Goal: Entertainment & Leisure: Browse casually

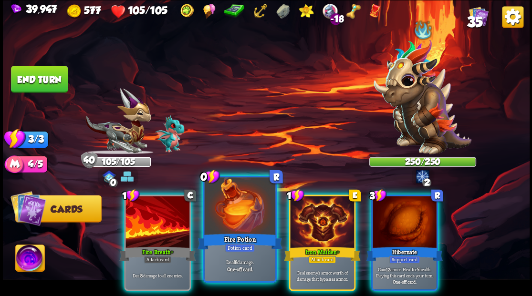
click at [233, 220] on div at bounding box center [239, 207] width 71 height 60
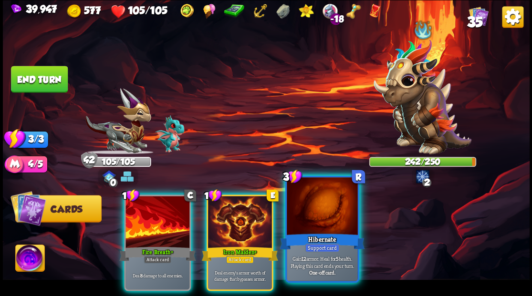
click at [314, 225] on div at bounding box center [322, 207] width 71 height 60
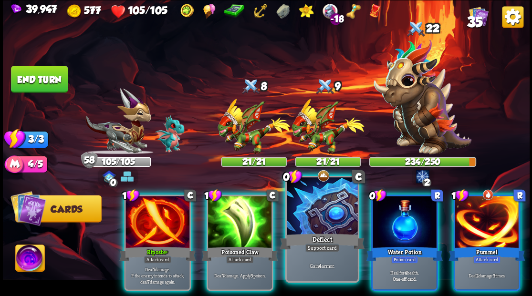
click at [323, 222] on div at bounding box center [322, 207] width 71 height 60
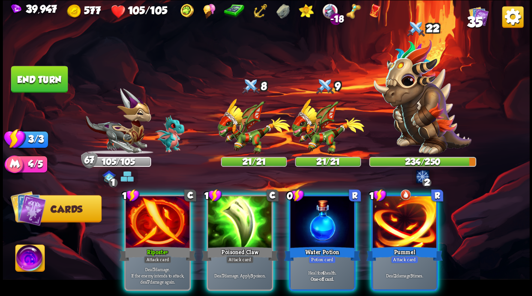
click at [27, 257] on img at bounding box center [29, 260] width 29 height 30
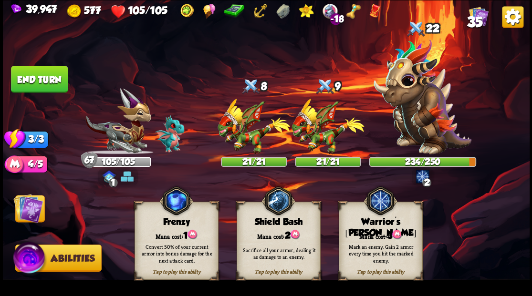
click at [386, 237] on div "Tap to play this ability Warrior's [PERSON_NAME] cost: 3 Mark an enemy. Gain 2 …" at bounding box center [380, 241] width 84 height 78
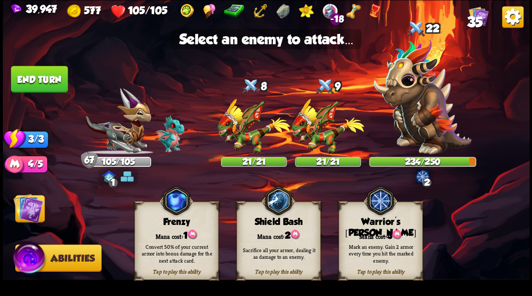
click at [29, 209] on img at bounding box center [28, 208] width 30 height 30
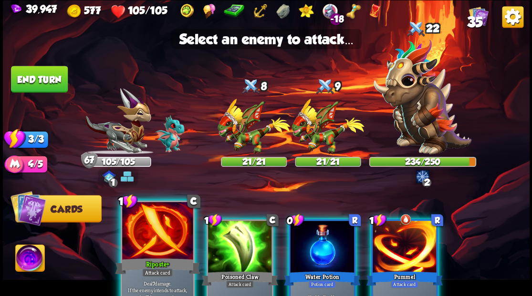
click at [180, 230] on div at bounding box center [157, 232] width 71 height 60
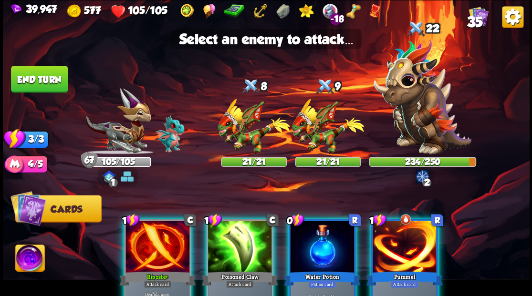
click at [165, 251] on div at bounding box center [157, 248] width 64 height 54
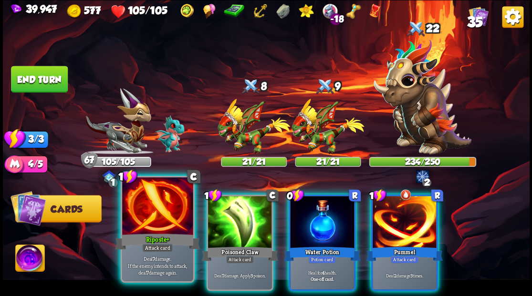
click at [154, 226] on div at bounding box center [157, 207] width 71 height 60
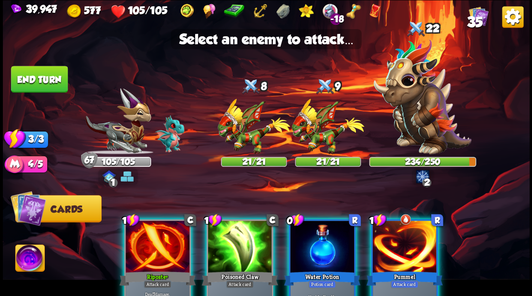
click at [152, 258] on div at bounding box center [157, 248] width 64 height 54
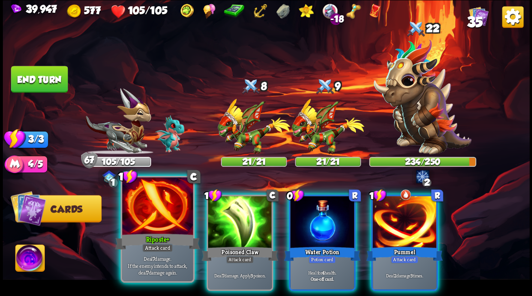
click at [155, 239] on div "Riposte+" at bounding box center [157, 241] width 85 height 19
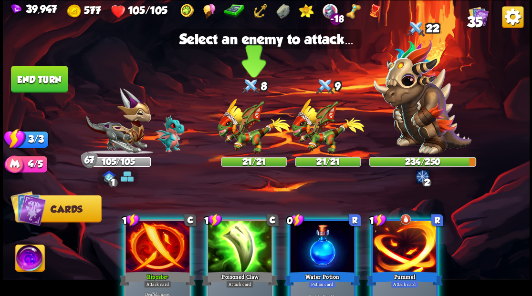
click at [244, 136] on img at bounding box center [253, 127] width 72 height 56
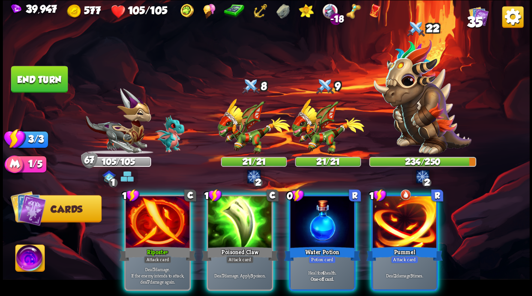
click at [163, 221] on div at bounding box center [157, 223] width 64 height 54
click at [239, 138] on img at bounding box center [253, 127] width 72 height 56
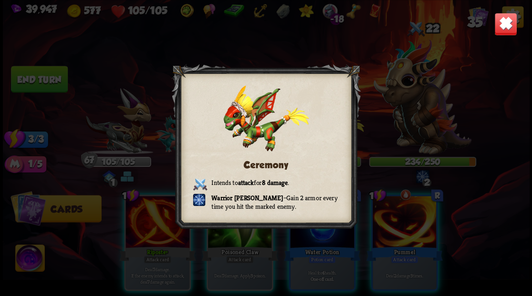
click at [510, 23] on img at bounding box center [505, 23] width 23 height 23
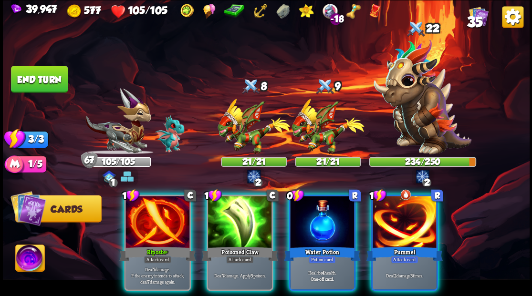
click at [510, 23] on img at bounding box center [512, 16] width 21 height 21
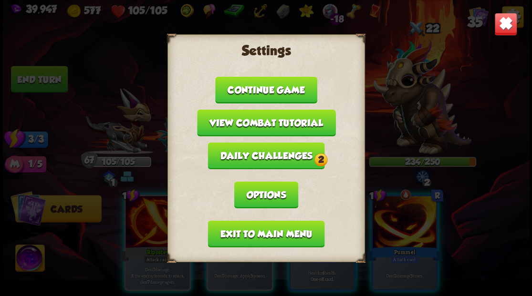
click at [505, 31] on img at bounding box center [505, 23] width 23 height 23
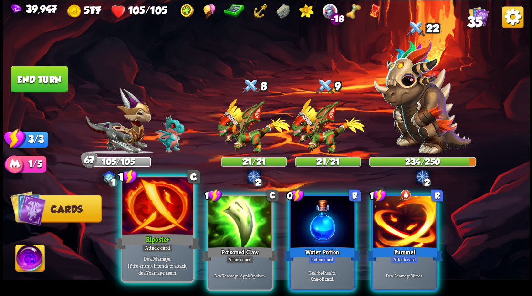
click at [151, 230] on div at bounding box center [157, 207] width 71 height 60
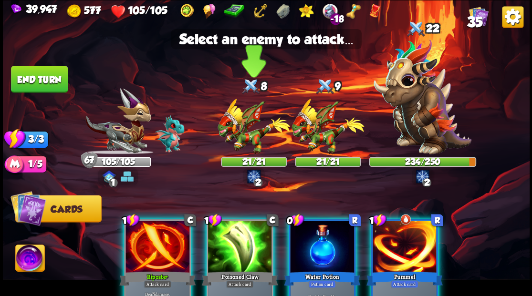
click at [234, 141] on img at bounding box center [253, 127] width 72 height 56
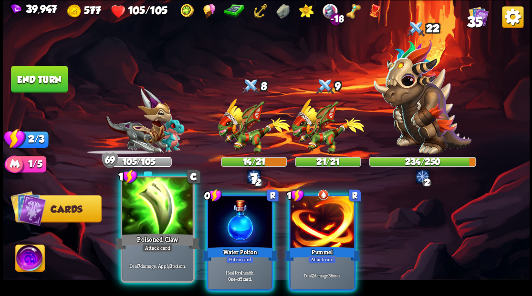
click at [152, 221] on div at bounding box center [157, 207] width 71 height 60
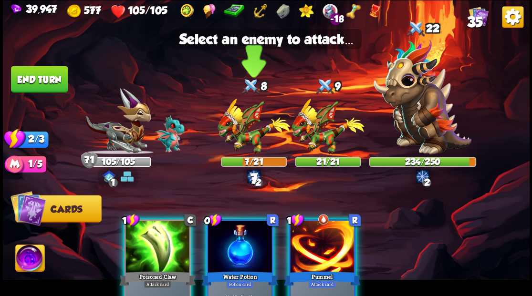
click at [245, 134] on img at bounding box center [253, 127] width 72 height 56
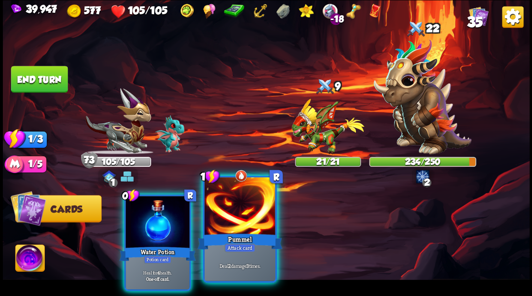
click at [221, 228] on div at bounding box center [239, 207] width 71 height 60
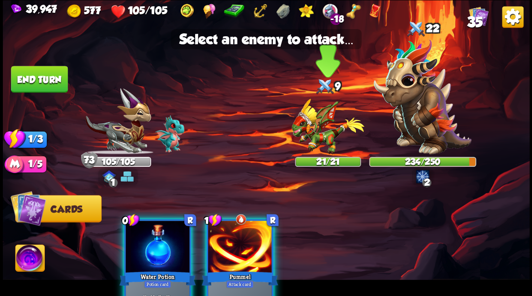
click at [314, 143] on img at bounding box center [327, 127] width 72 height 56
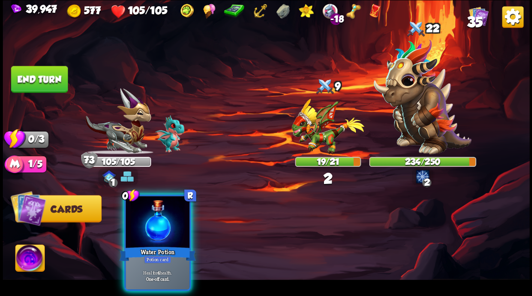
drag, startPoint x: 174, startPoint y: 217, endPoint x: 147, endPoint y: 198, distance: 32.4
click at [171, 216] on div at bounding box center [157, 223] width 64 height 54
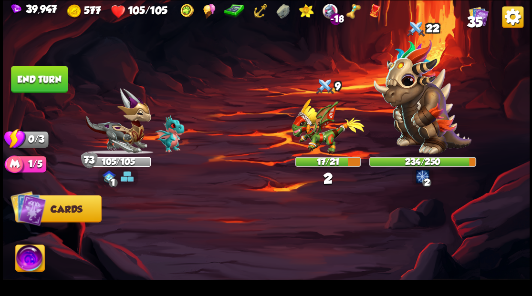
click at [41, 85] on button "End turn" at bounding box center [39, 79] width 57 height 27
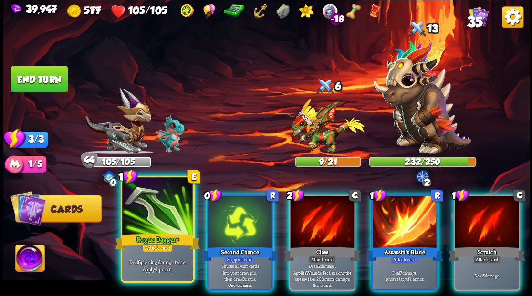
click at [167, 236] on div "Rogue Dagger+" at bounding box center [157, 241] width 85 height 19
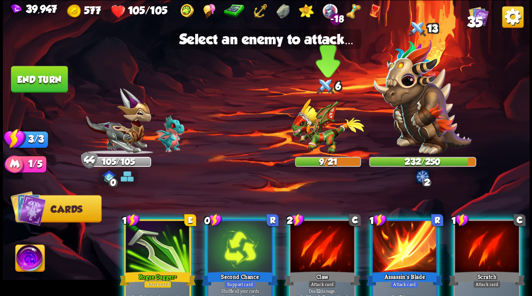
click at [332, 127] on img at bounding box center [327, 127] width 72 height 56
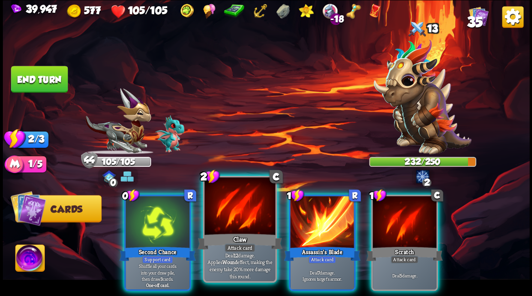
click at [235, 218] on div at bounding box center [239, 207] width 71 height 60
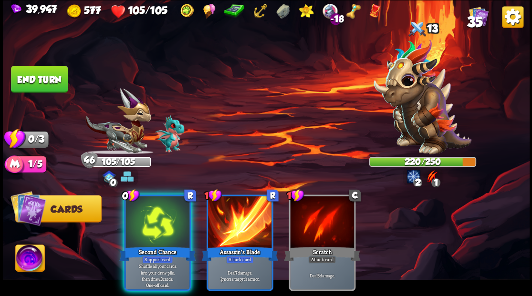
click at [148, 226] on div at bounding box center [157, 223] width 64 height 54
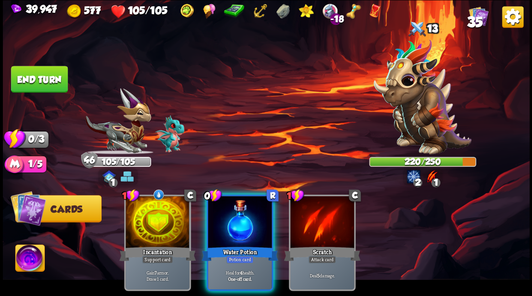
drag, startPoint x: 237, startPoint y: 205, endPoint x: 232, endPoint y: 176, distance: 29.0
click at [237, 201] on div at bounding box center [240, 223] width 64 height 54
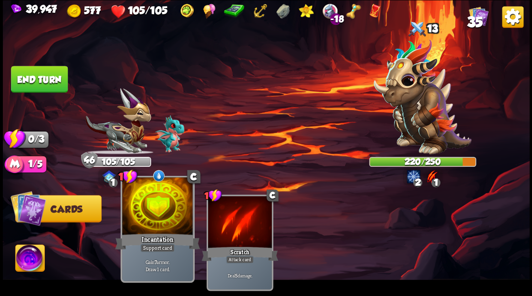
drag, startPoint x: 162, startPoint y: 200, endPoint x: 175, endPoint y: 171, distance: 32.2
click at [162, 199] on div at bounding box center [157, 207] width 71 height 60
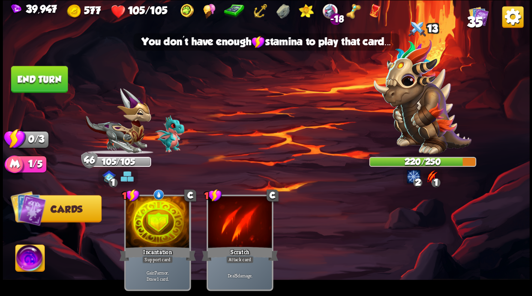
drag, startPoint x: 22, startPoint y: 79, endPoint x: 57, endPoint y: 86, distance: 35.5
click at [22, 79] on button "End turn" at bounding box center [39, 79] width 57 height 27
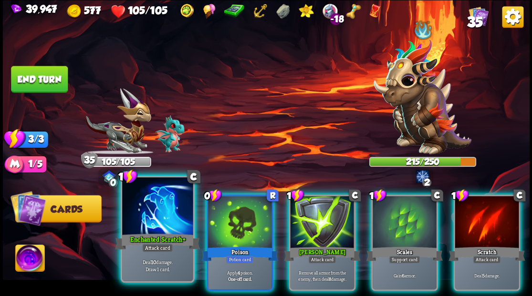
click at [158, 210] on div at bounding box center [157, 207] width 71 height 60
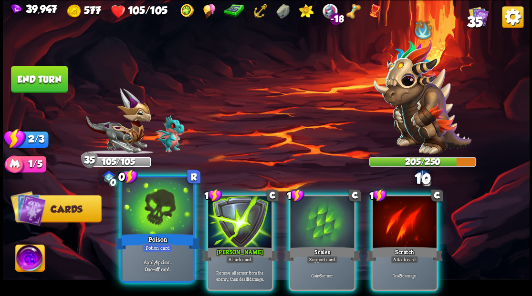
click at [158, 211] on div at bounding box center [157, 207] width 71 height 60
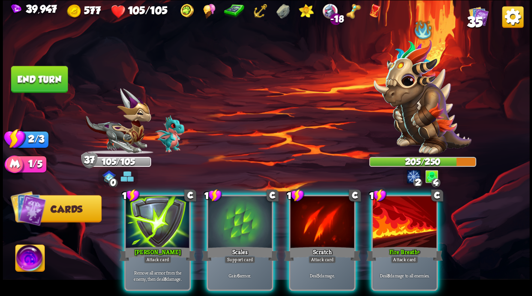
drag, startPoint x: 243, startPoint y: 218, endPoint x: 268, endPoint y: 191, distance: 37.5
click at [243, 218] on div at bounding box center [240, 223] width 64 height 54
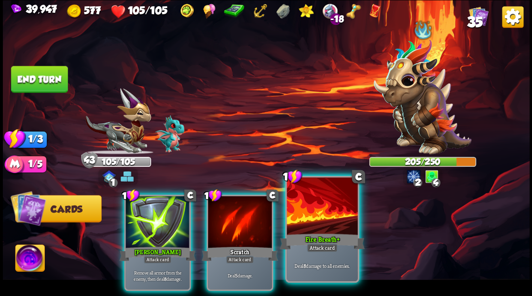
drag, startPoint x: 324, startPoint y: 210, endPoint x: 317, endPoint y: 181, distance: 30.1
click at [324, 208] on div at bounding box center [322, 207] width 71 height 60
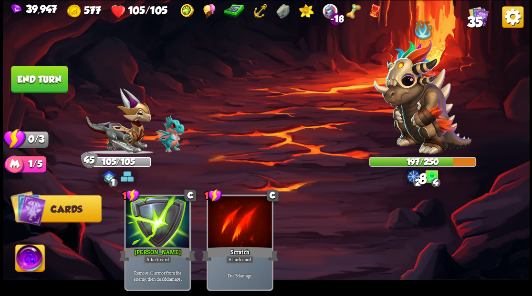
click at [51, 82] on button "End turn" at bounding box center [39, 79] width 57 height 27
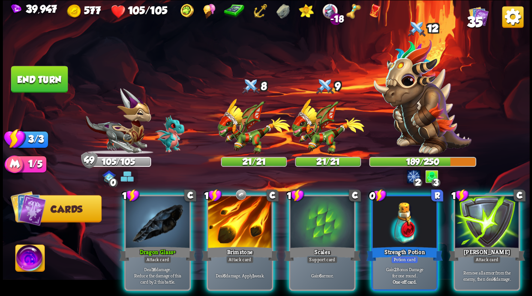
click at [388, 209] on div at bounding box center [404, 223] width 64 height 54
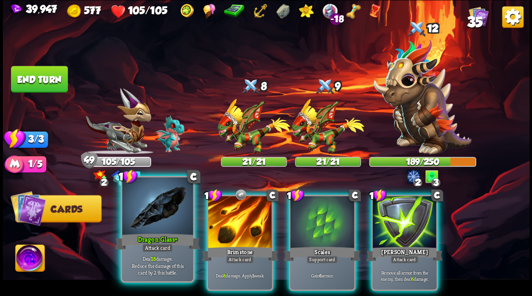
click at [156, 212] on div at bounding box center [157, 207] width 71 height 60
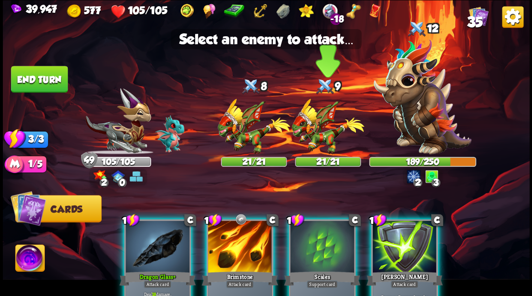
click at [319, 126] on img at bounding box center [327, 127] width 72 height 56
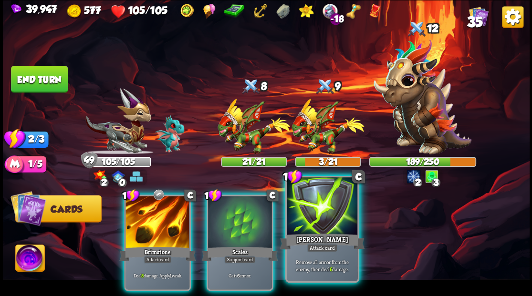
drag, startPoint x: 300, startPoint y: 208, endPoint x: 300, endPoint y: 171, distance: 37.2
click at [300, 207] on div at bounding box center [322, 207] width 71 height 60
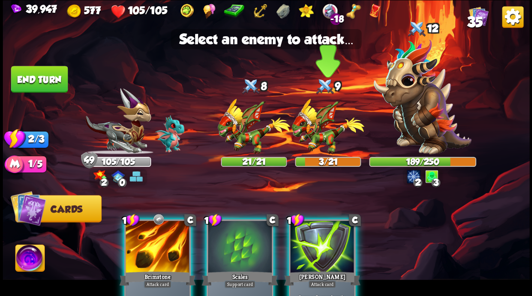
click at [311, 127] on img at bounding box center [327, 127] width 72 height 56
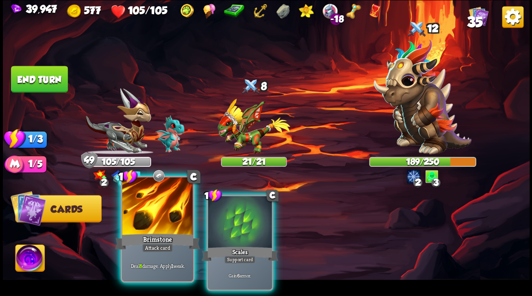
drag, startPoint x: 166, startPoint y: 210, endPoint x: 198, endPoint y: 196, distance: 34.6
click at [167, 210] on div at bounding box center [157, 207] width 71 height 60
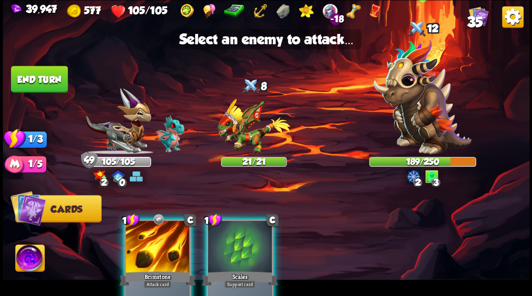
click at [411, 92] on img at bounding box center [422, 96] width 98 height 115
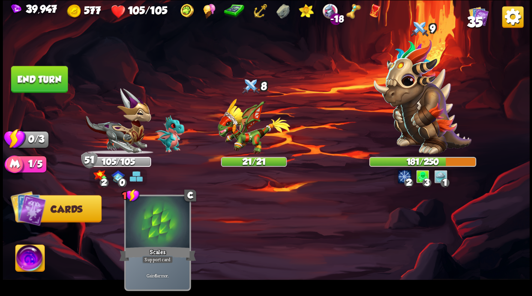
click at [42, 78] on button "End turn" at bounding box center [39, 79] width 57 height 27
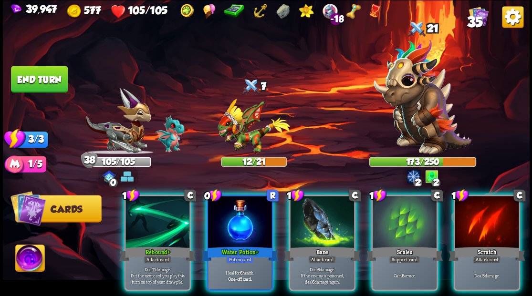
click at [239, 207] on div at bounding box center [240, 223] width 64 height 54
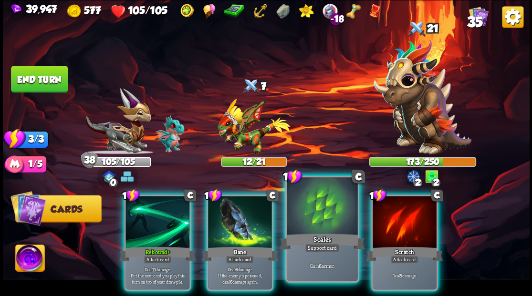
click at [312, 209] on div at bounding box center [322, 207] width 71 height 60
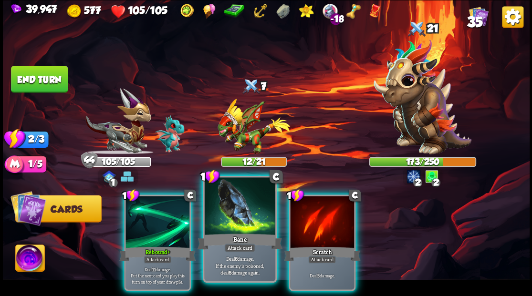
drag, startPoint x: 225, startPoint y: 217, endPoint x: 335, endPoint y: 167, distance: 120.6
click at [226, 217] on div at bounding box center [239, 207] width 71 height 60
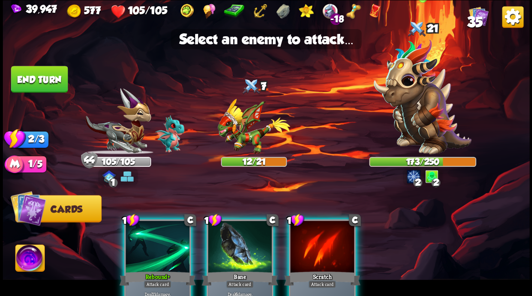
click at [427, 107] on img at bounding box center [422, 96] width 98 height 115
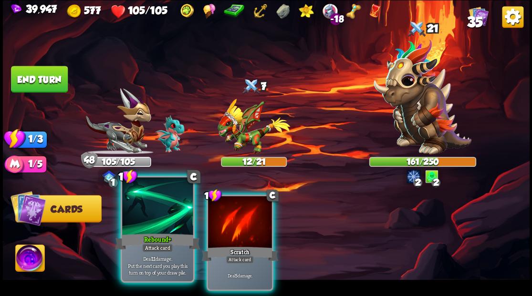
drag, startPoint x: 155, startPoint y: 231, endPoint x: 219, endPoint y: 168, distance: 90.7
click at [155, 231] on div at bounding box center [157, 207] width 71 height 60
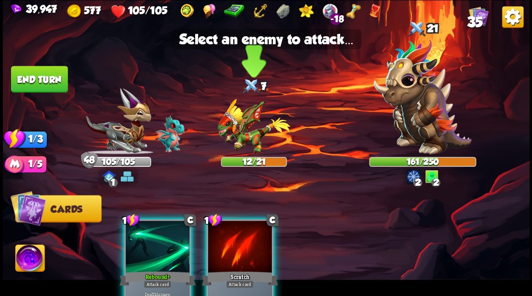
click at [239, 135] on img at bounding box center [253, 127] width 72 height 56
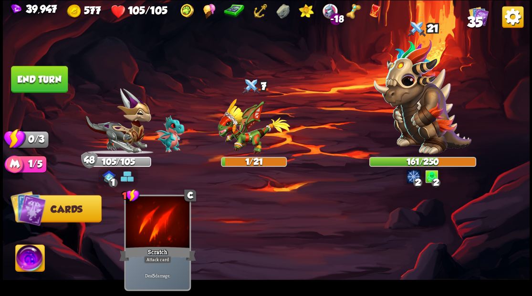
click at [33, 79] on button "End turn" at bounding box center [39, 79] width 57 height 27
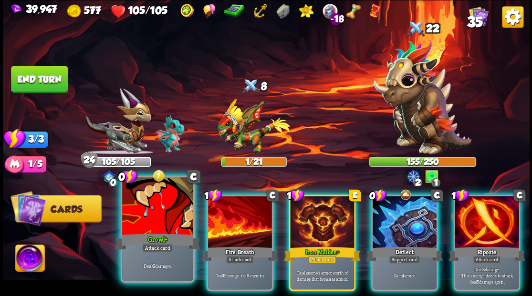
click at [149, 223] on div at bounding box center [157, 207] width 71 height 60
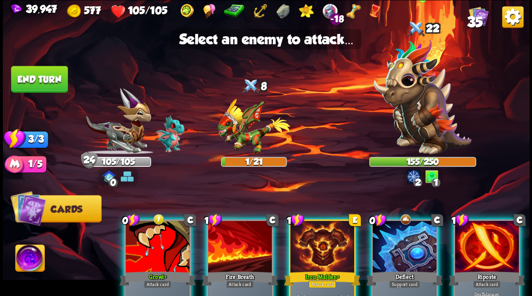
click at [418, 100] on img at bounding box center [422, 96] width 98 height 115
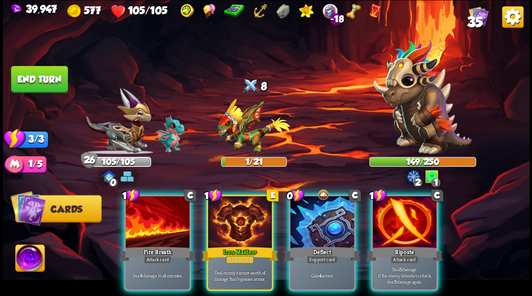
click at [148, 227] on div at bounding box center [157, 223] width 64 height 54
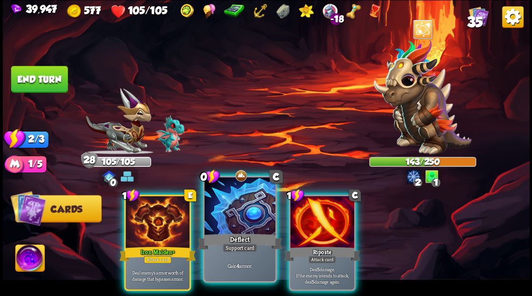
click at [235, 211] on div at bounding box center [239, 207] width 71 height 60
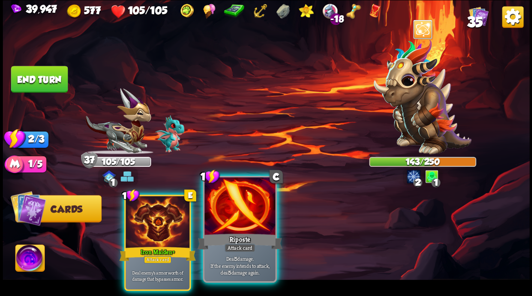
click at [232, 210] on div at bounding box center [239, 207] width 71 height 60
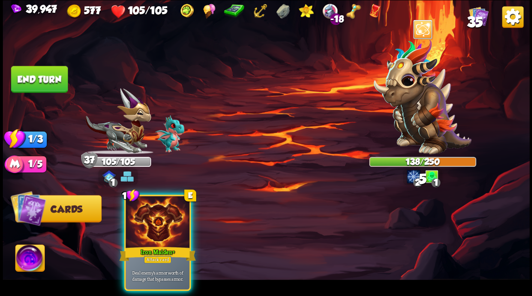
click at [44, 78] on button "End turn" at bounding box center [39, 79] width 57 height 27
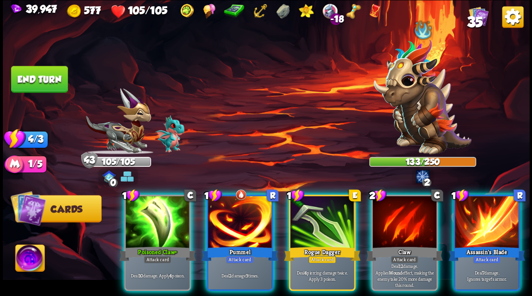
drag, startPoint x: 318, startPoint y: 213, endPoint x: 346, endPoint y: 175, distance: 48.1
click at [318, 213] on div at bounding box center [322, 223] width 64 height 54
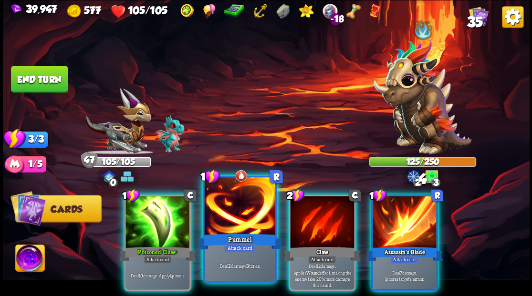
click at [239, 214] on div at bounding box center [239, 207] width 71 height 60
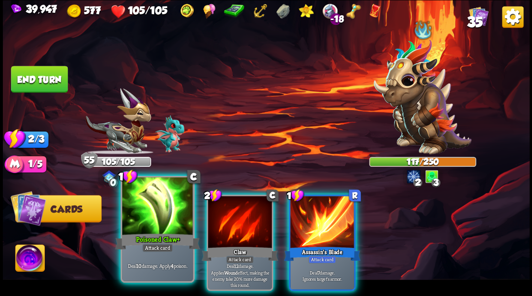
click at [152, 228] on div at bounding box center [157, 207] width 71 height 60
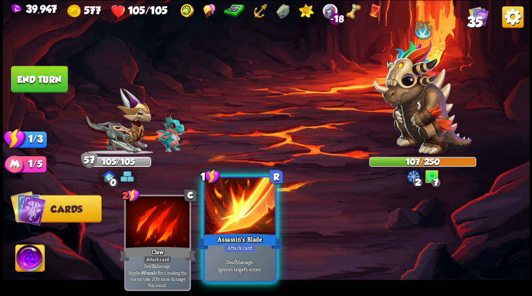
click at [229, 227] on div at bounding box center [239, 207] width 71 height 60
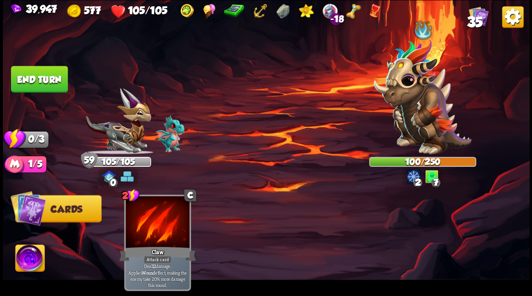
click at [46, 77] on button "End turn" at bounding box center [39, 79] width 57 height 27
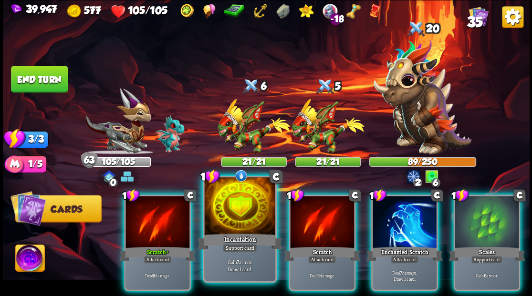
click at [236, 208] on div at bounding box center [239, 207] width 71 height 60
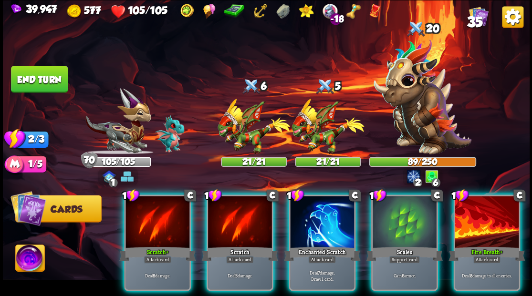
click at [482, 216] on div at bounding box center [486, 223] width 64 height 54
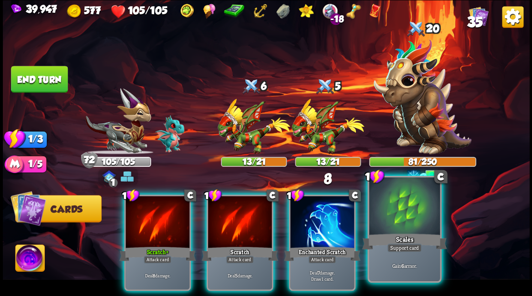
click at [398, 222] on div at bounding box center [404, 207] width 71 height 60
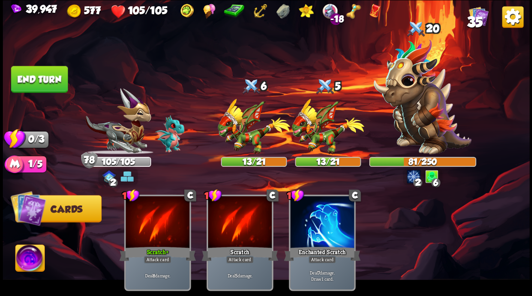
click at [44, 83] on button "End turn" at bounding box center [39, 79] width 57 height 27
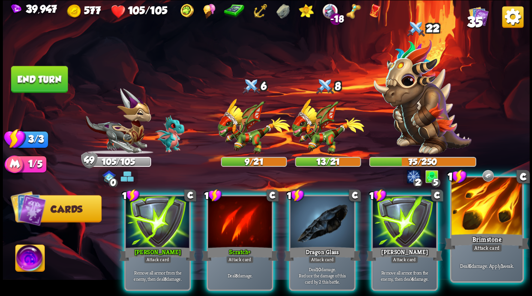
click at [482, 223] on div at bounding box center [486, 207] width 71 height 60
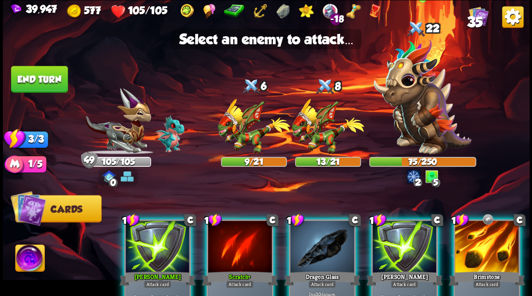
click at [418, 113] on img at bounding box center [422, 96] width 98 height 115
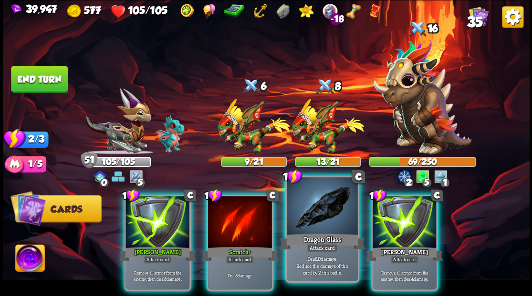
drag, startPoint x: 314, startPoint y: 212, endPoint x: 309, endPoint y: 206, distance: 7.4
click at [314, 211] on div at bounding box center [322, 207] width 71 height 60
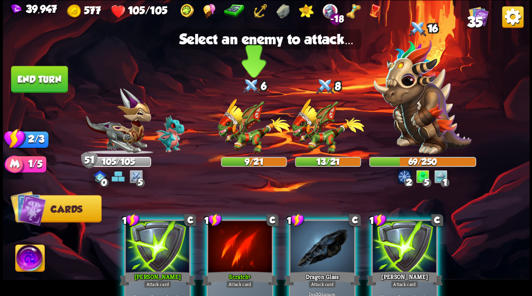
click at [248, 130] on img at bounding box center [253, 127] width 72 height 56
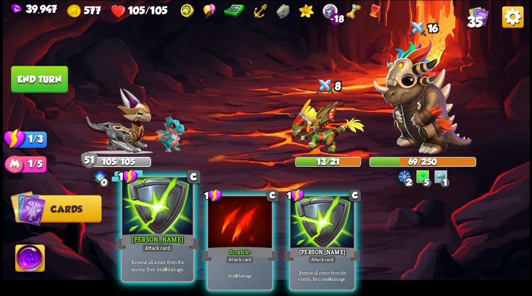
click at [165, 218] on div at bounding box center [157, 207] width 71 height 60
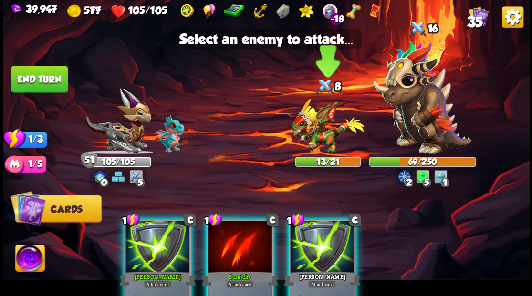
click at [315, 134] on img at bounding box center [327, 127] width 72 height 56
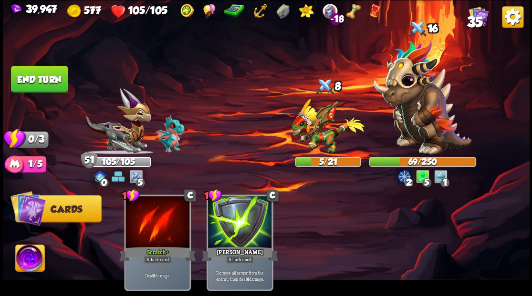
click at [49, 82] on button "End turn" at bounding box center [39, 79] width 57 height 27
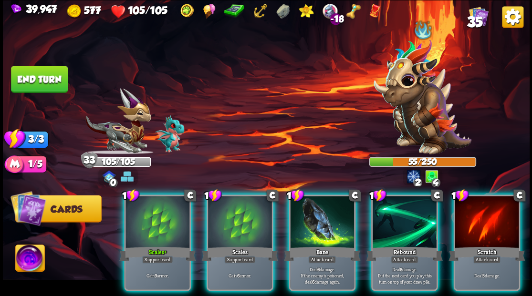
drag, startPoint x: 320, startPoint y: 216, endPoint x: 327, endPoint y: 202, distance: 15.6
click at [320, 217] on div at bounding box center [322, 223] width 64 height 54
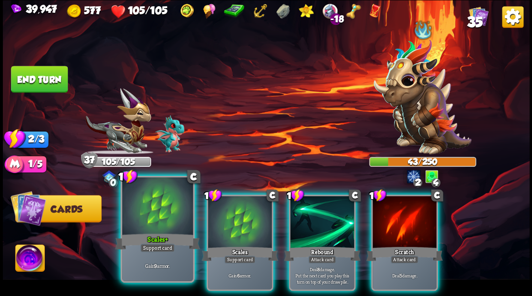
click at [158, 220] on div at bounding box center [157, 207] width 71 height 60
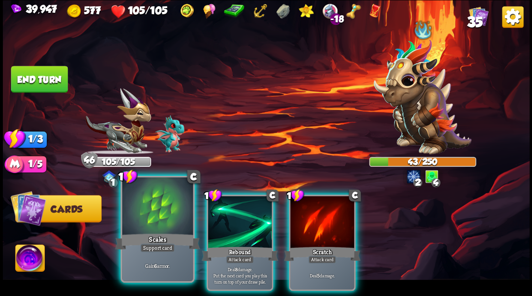
click at [157, 219] on div at bounding box center [157, 207] width 71 height 60
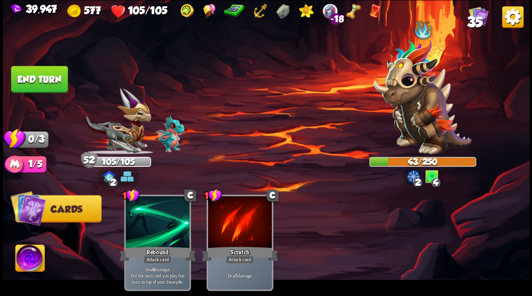
click at [23, 79] on button "End turn" at bounding box center [39, 79] width 57 height 27
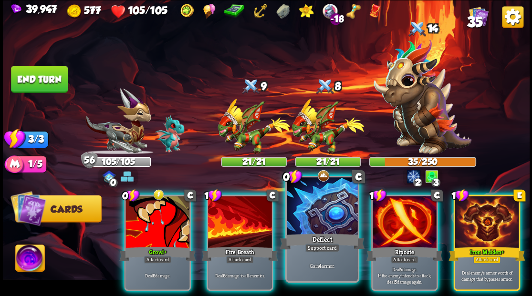
click at [323, 215] on div at bounding box center [322, 207] width 71 height 60
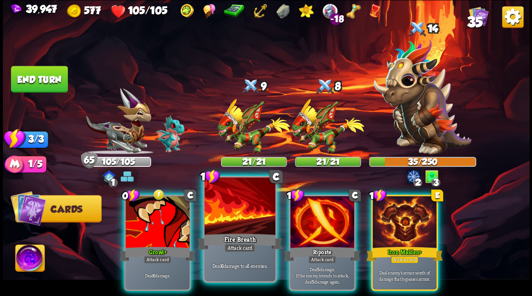
click at [235, 215] on div at bounding box center [239, 207] width 71 height 60
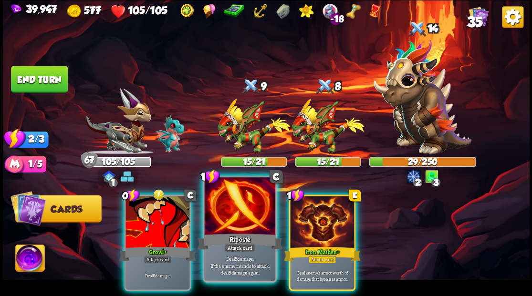
click at [236, 212] on div at bounding box center [239, 207] width 71 height 60
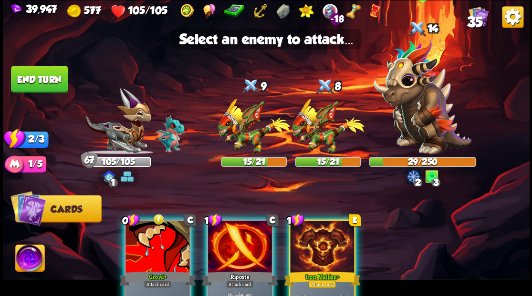
click at [409, 115] on img at bounding box center [422, 96] width 98 height 115
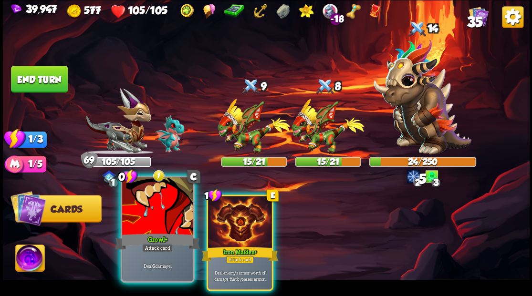
click at [161, 219] on div at bounding box center [157, 207] width 71 height 60
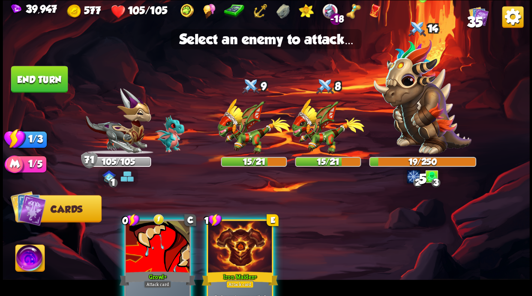
click at [420, 94] on img at bounding box center [422, 96] width 98 height 115
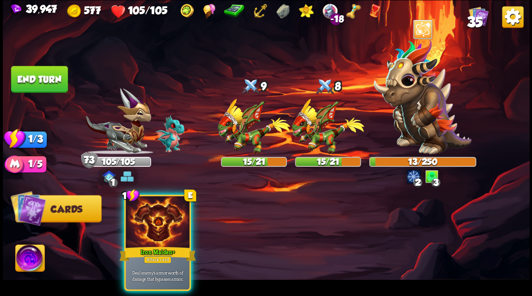
click at [52, 80] on button "End turn" at bounding box center [39, 79] width 57 height 27
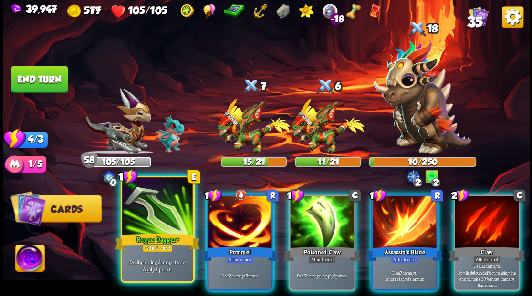
drag, startPoint x: 155, startPoint y: 232, endPoint x: 190, endPoint y: 204, distance: 44.8
click at [155, 232] on div "Rogue Dagger+" at bounding box center [157, 241] width 85 height 19
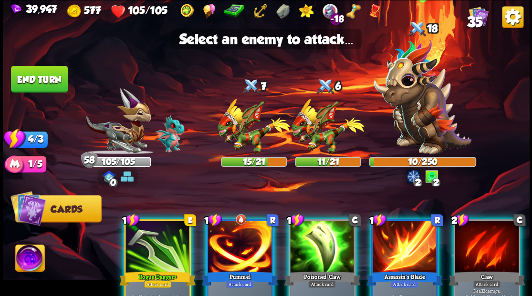
click at [409, 111] on img at bounding box center [422, 96] width 98 height 115
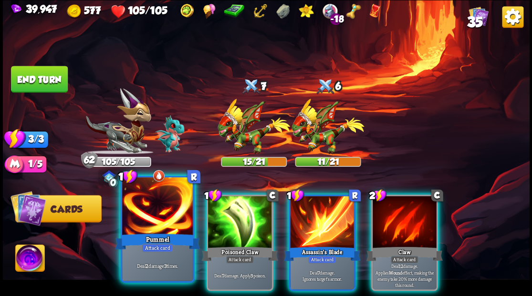
click at [162, 228] on div at bounding box center [157, 207] width 71 height 60
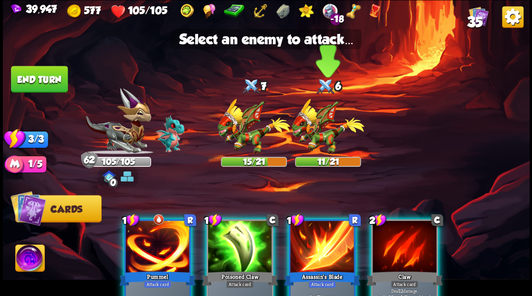
click at [311, 131] on img at bounding box center [327, 127] width 72 height 56
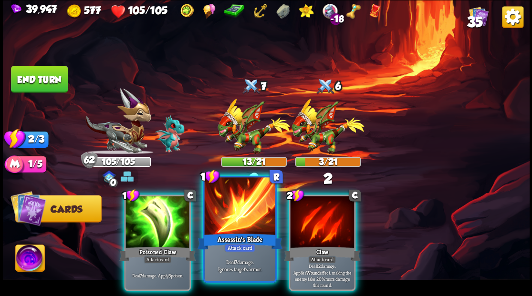
click at [231, 208] on div at bounding box center [239, 207] width 71 height 60
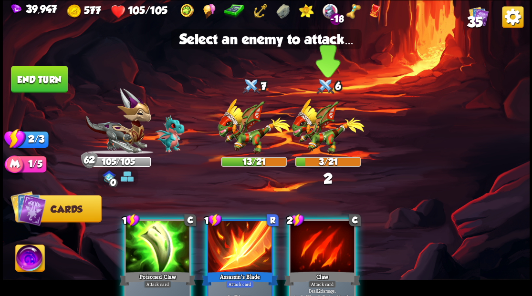
click at [326, 128] on img at bounding box center [327, 127] width 72 height 56
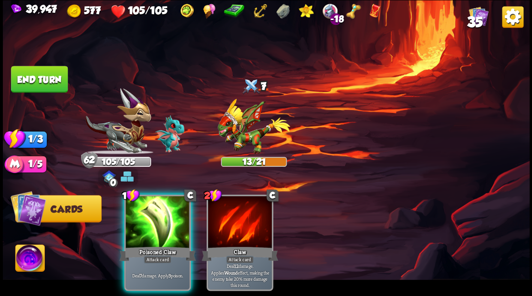
drag, startPoint x: 155, startPoint y: 216, endPoint x: 159, endPoint y: 211, distance: 6.2
click at [157, 214] on div at bounding box center [157, 223] width 64 height 54
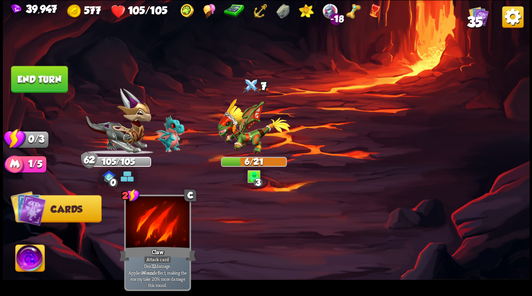
drag, startPoint x: 31, startPoint y: 73, endPoint x: 113, endPoint y: 70, distance: 82.6
click at [33, 73] on button "End turn" at bounding box center [39, 79] width 57 height 27
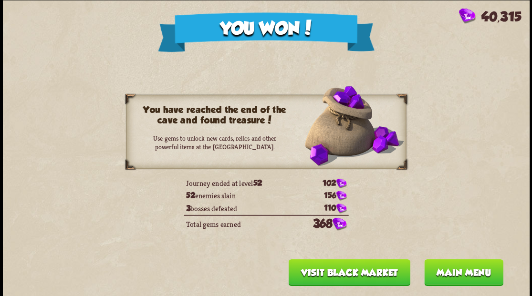
click at [454, 273] on button "Main menu" at bounding box center [462, 272] width 79 height 27
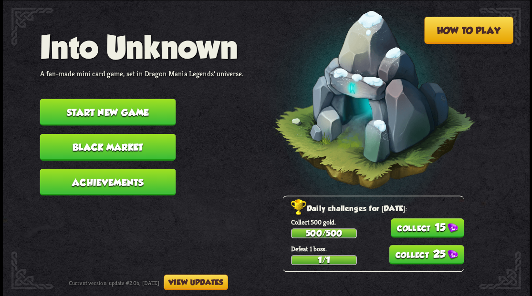
click at [121, 111] on button "Start new game" at bounding box center [108, 112] width 136 height 27
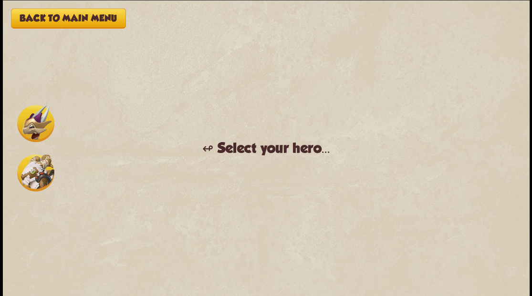
drag, startPoint x: 32, startPoint y: 172, endPoint x: 50, endPoint y: 167, distance: 18.7
click at [32, 172] on img at bounding box center [35, 172] width 37 height 37
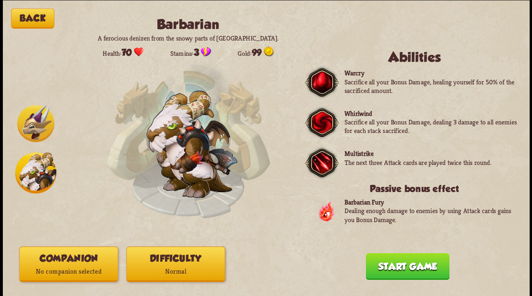
click at [77, 259] on button "Companion No companion selected" at bounding box center [68, 264] width 99 height 35
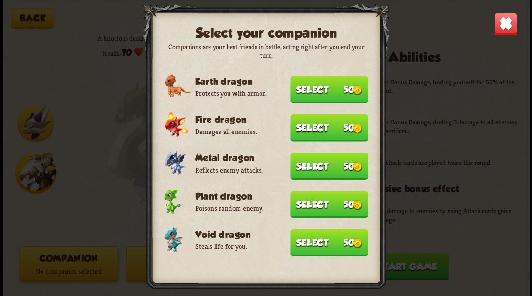
click at [306, 91] on button "Select 50" at bounding box center [329, 89] width 78 height 27
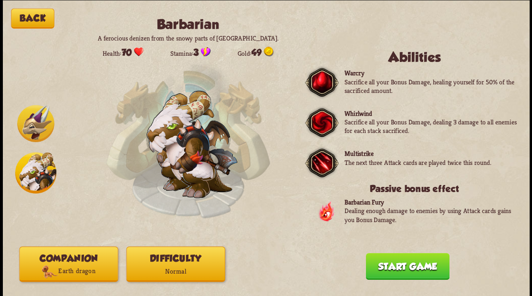
drag, startPoint x: 417, startPoint y: 272, endPoint x: 355, endPoint y: 181, distance: 110.4
click at [415, 271] on button "Start game" at bounding box center [406, 266] width 83 height 27
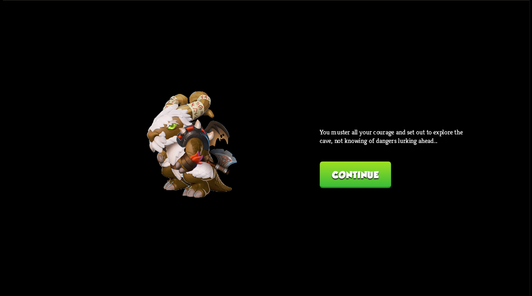
click at [351, 175] on button "Continue" at bounding box center [354, 174] width 71 height 27
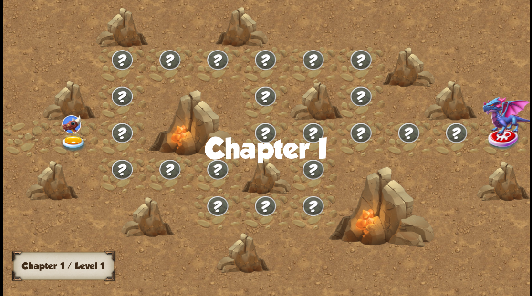
click at [65, 140] on img at bounding box center [73, 143] width 26 height 16
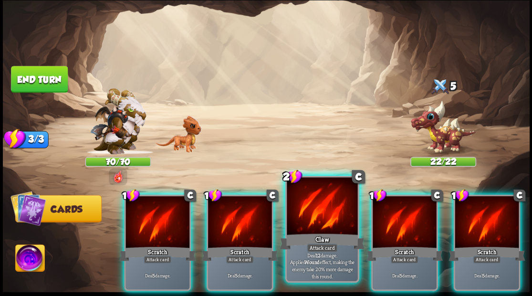
click at [315, 217] on div at bounding box center [322, 207] width 71 height 60
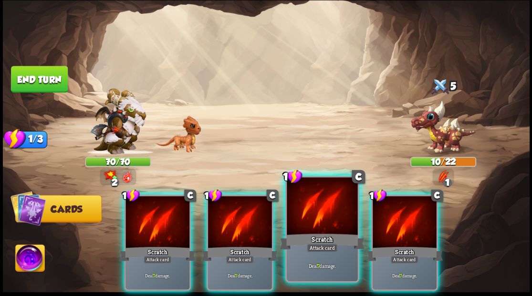
click at [314, 216] on div at bounding box center [322, 207] width 71 height 60
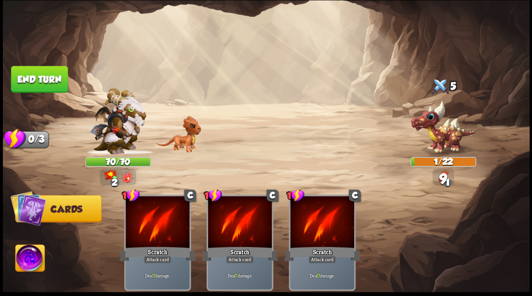
click at [52, 77] on button "End turn" at bounding box center [39, 79] width 57 height 27
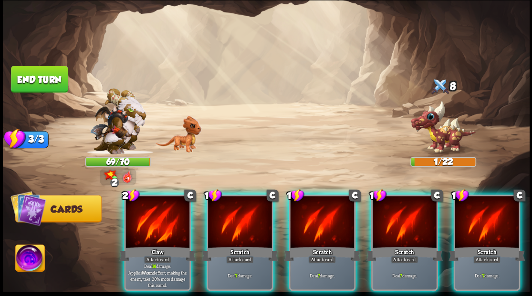
click at [25, 263] on img at bounding box center [29, 260] width 29 height 30
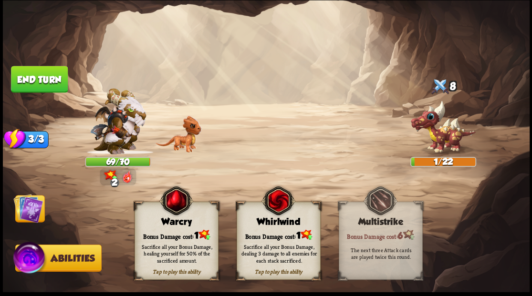
drag, startPoint x: 171, startPoint y: 230, endPoint x: 111, endPoint y: 223, distance: 61.0
click at [170, 229] on div "Bonus Damage cost: 1" at bounding box center [175, 235] width 83 height 12
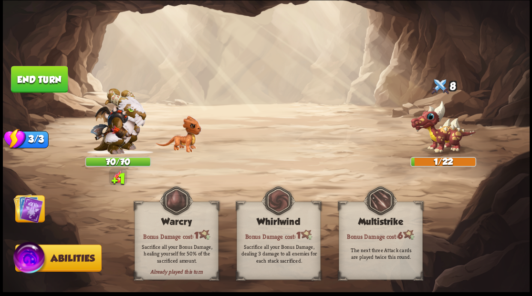
click at [29, 210] on img at bounding box center [28, 208] width 30 height 30
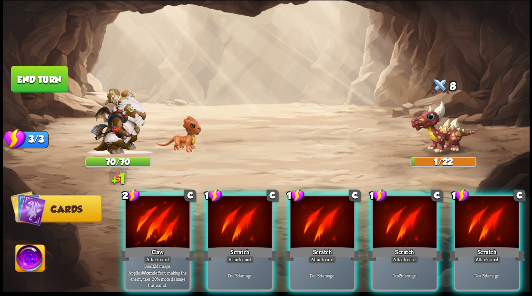
click at [230, 227] on div at bounding box center [240, 223] width 64 height 54
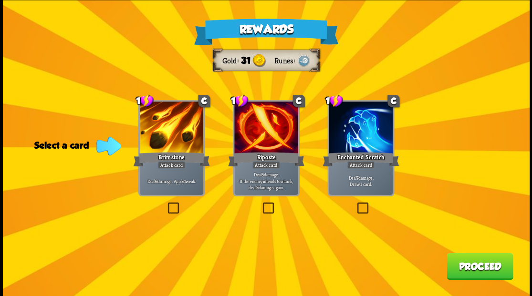
click at [165, 204] on label at bounding box center [165, 204] width 0 height 0
click at [0, 0] on input "checkbox" at bounding box center [0, 0] width 0 height 0
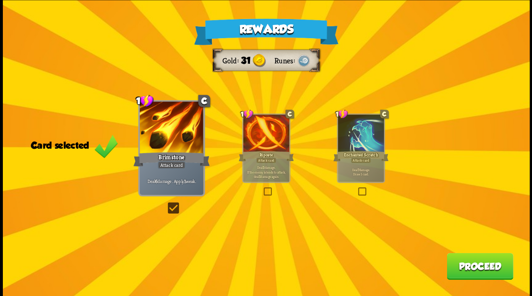
click at [474, 266] on button "Proceed" at bounding box center [479, 266] width 66 height 27
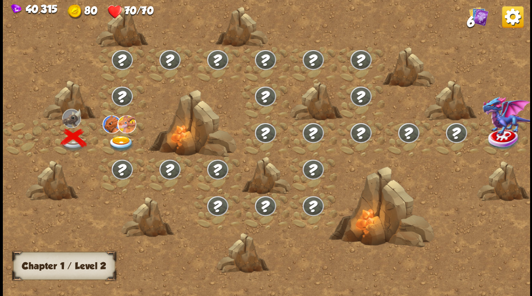
click at [116, 142] on img at bounding box center [121, 143] width 26 height 16
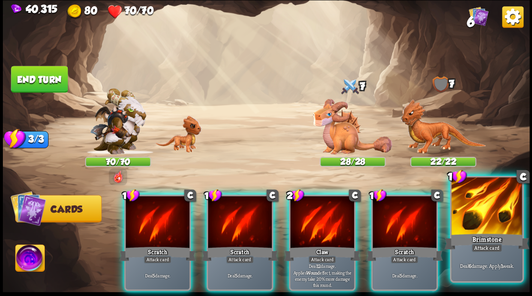
click at [489, 213] on div at bounding box center [486, 207] width 71 height 60
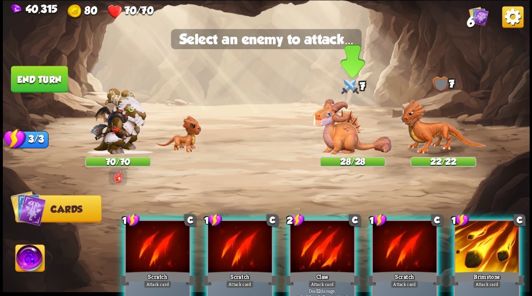
drag, startPoint x: 338, startPoint y: 138, endPoint x: 346, endPoint y: 109, distance: 30.7
click at [338, 138] on img at bounding box center [352, 127] width 79 height 56
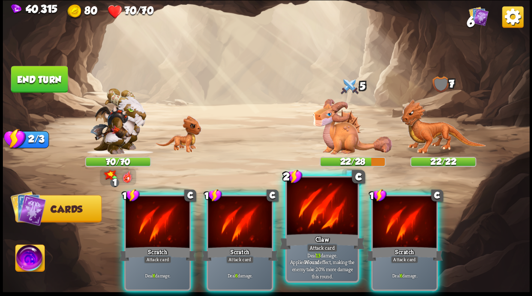
click at [310, 204] on div at bounding box center [322, 207] width 71 height 60
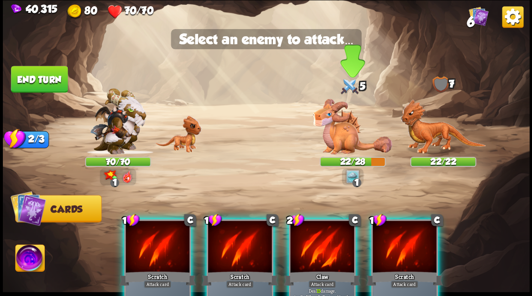
click at [332, 127] on img at bounding box center [352, 127] width 79 height 56
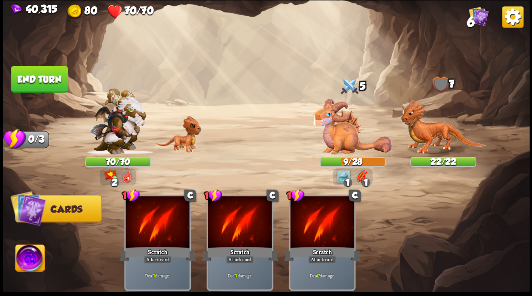
click at [31, 77] on button "End turn" at bounding box center [39, 79] width 57 height 27
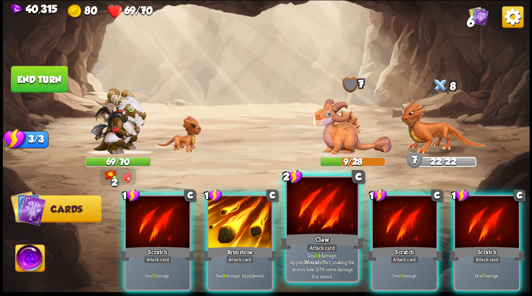
click at [319, 220] on div at bounding box center [322, 207] width 71 height 60
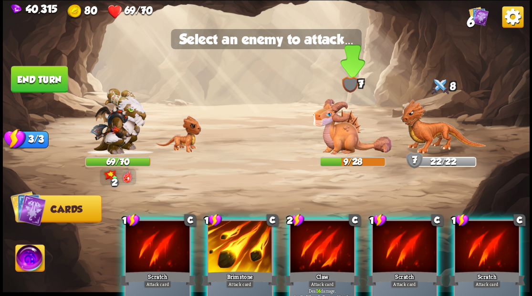
click at [325, 129] on img at bounding box center [352, 127] width 79 height 56
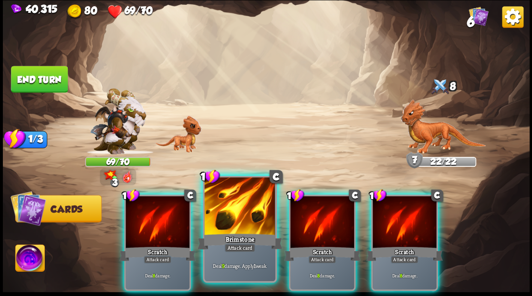
click at [219, 220] on div at bounding box center [239, 207] width 71 height 60
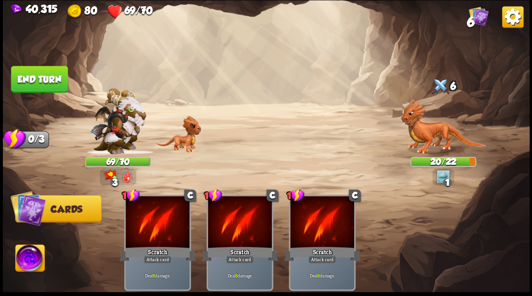
click at [39, 72] on button "End turn" at bounding box center [39, 79] width 57 height 27
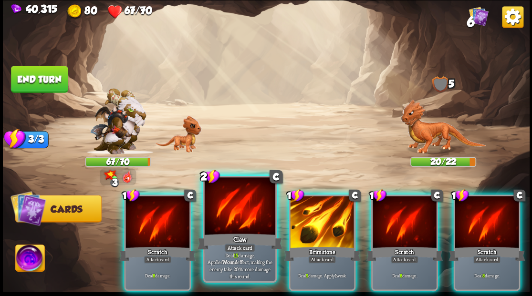
click at [240, 226] on div at bounding box center [239, 207] width 71 height 60
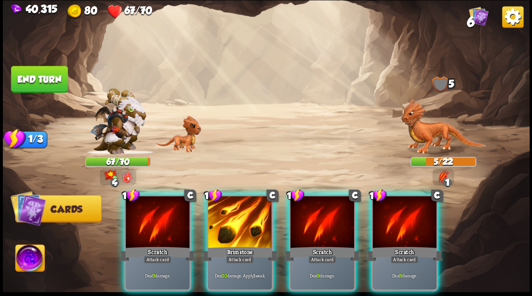
click at [30, 250] on img at bounding box center [29, 260] width 29 height 30
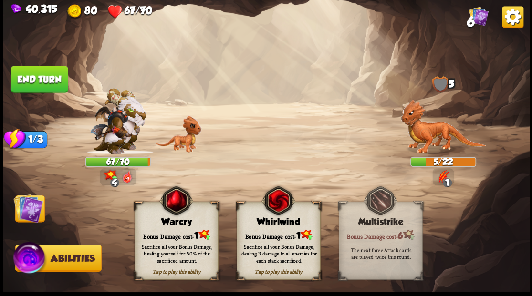
drag, startPoint x: 175, startPoint y: 231, endPoint x: 144, endPoint y: 223, distance: 32.0
click at [174, 230] on div "Bonus Damage cost: 1" at bounding box center [175, 235] width 83 height 12
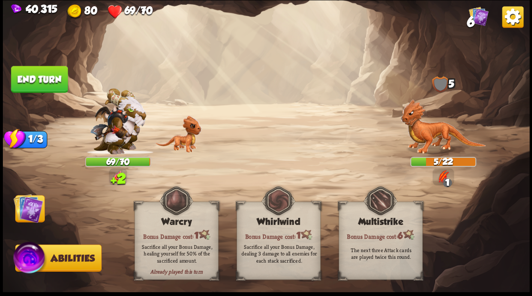
click at [34, 202] on img at bounding box center [28, 208] width 30 height 30
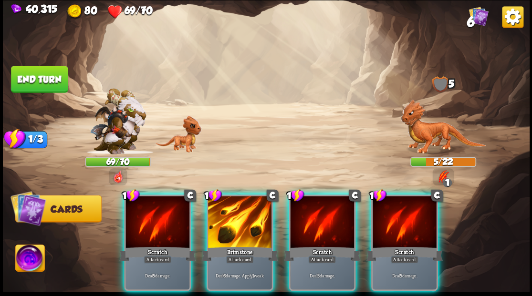
click at [228, 245] on div "Brimstone" at bounding box center [239, 253] width 76 height 17
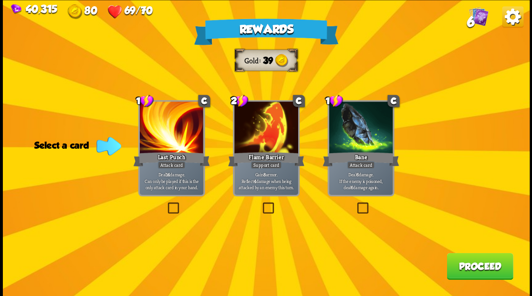
click at [355, 204] on label at bounding box center [355, 204] width 0 height 0
click at [0, 0] on input "checkbox" at bounding box center [0, 0] width 0 height 0
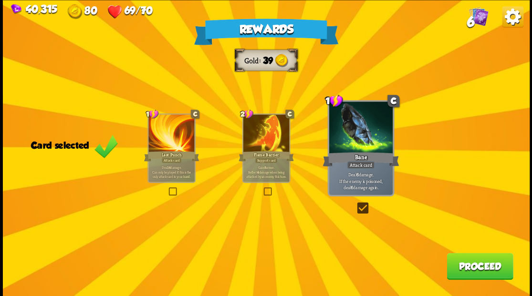
click at [467, 265] on button "Proceed" at bounding box center [479, 266] width 66 height 27
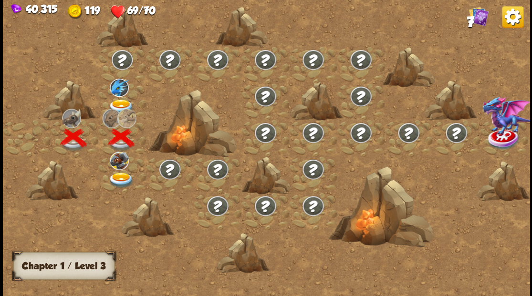
click at [118, 101] on img at bounding box center [121, 107] width 26 height 16
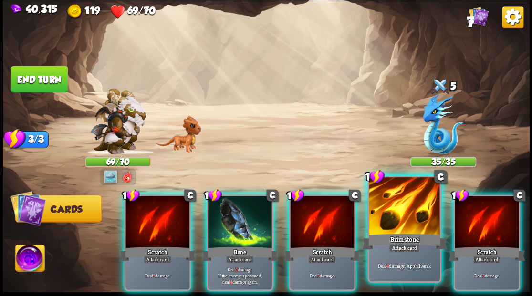
click at [408, 226] on div at bounding box center [404, 207] width 71 height 60
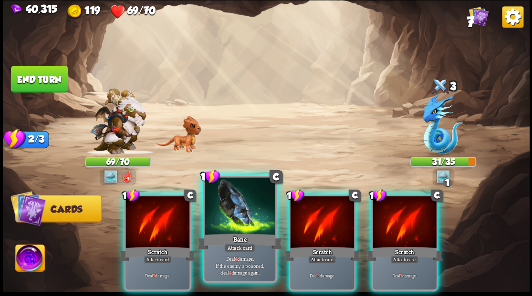
click at [235, 219] on div at bounding box center [239, 207] width 71 height 60
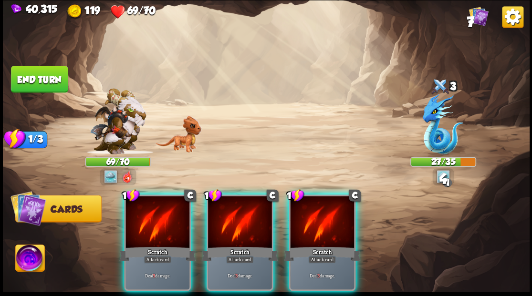
click at [235, 219] on div at bounding box center [240, 223] width 64 height 54
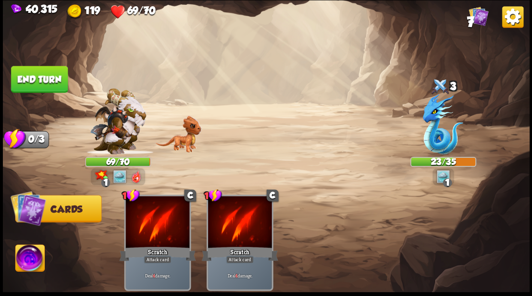
click at [23, 258] on img at bounding box center [29, 260] width 29 height 30
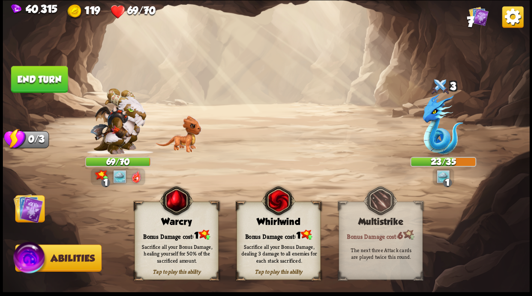
click at [19, 218] on img at bounding box center [28, 208] width 30 height 30
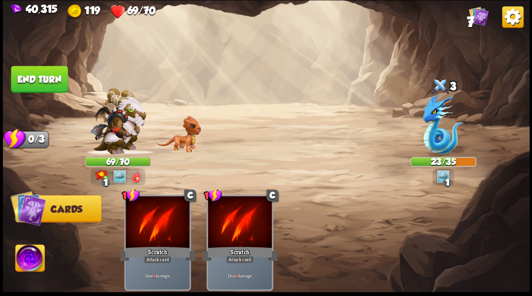
click at [44, 78] on button "End turn" at bounding box center [39, 79] width 57 height 27
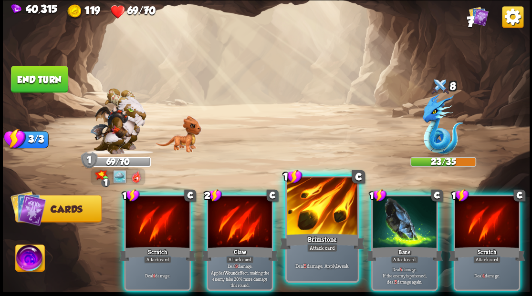
click at [317, 213] on div at bounding box center [322, 207] width 71 height 60
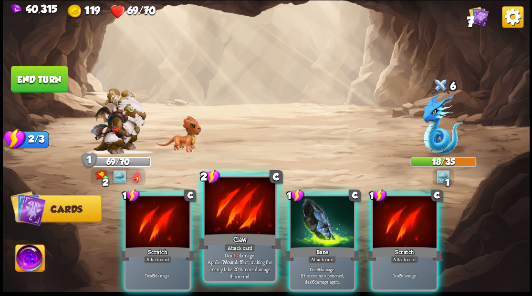
click at [243, 207] on div at bounding box center [239, 207] width 71 height 60
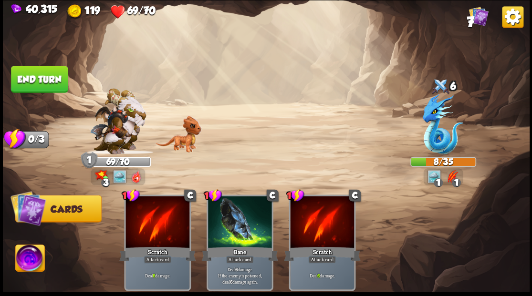
drag, startPoint x: 28, startPoint y: 263, endPoint x: 32, endPoint y: 257, distance: 7.9
click at [28, 263] on img at bounding box center [29, 260] width 29 height 30
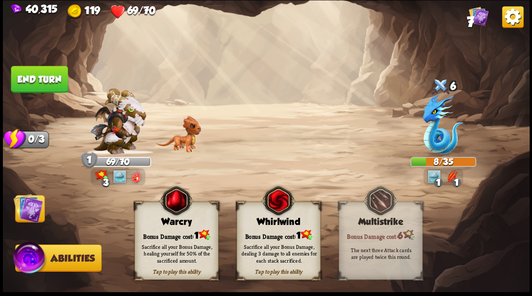
click at [25, 216] on img at bounding box center [28, 208] width 30 height 30
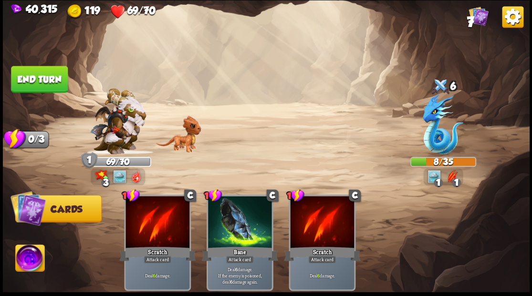
click at [57, 78] on button "End turn" at bounding box center [39, 79] width 57 height 27
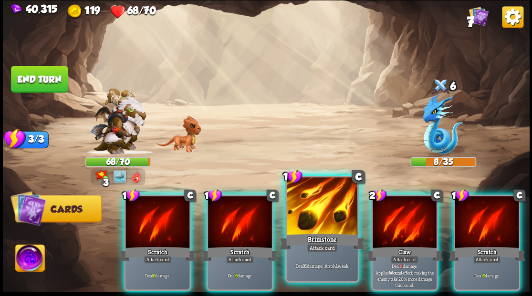
click at [313, 215] on div at bounding box center [322, 207] width 71 height 60
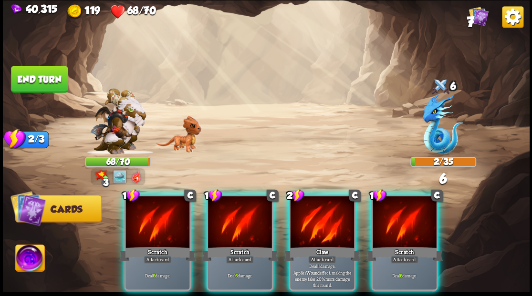
click at [27, 256] on img at bounding box center [29, 260] width 29 height 30
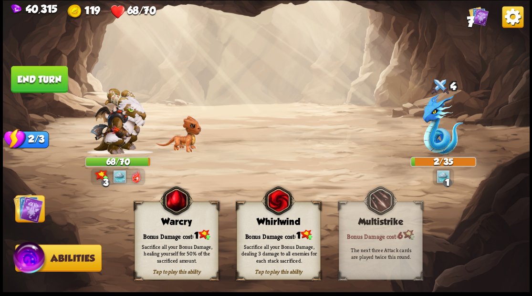
click at [181, 233] on div "Bonus Damage cost: 1" at bounding box center [175, 235] width 83 height 12
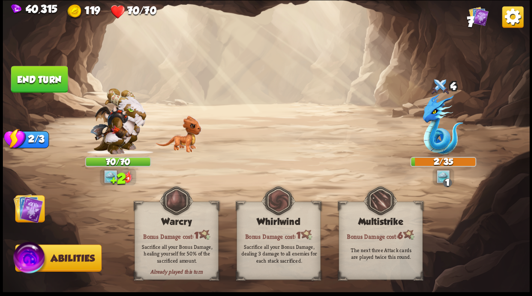
click at [30, 208] on img at bounding box center [28, 208] width 30 height 30
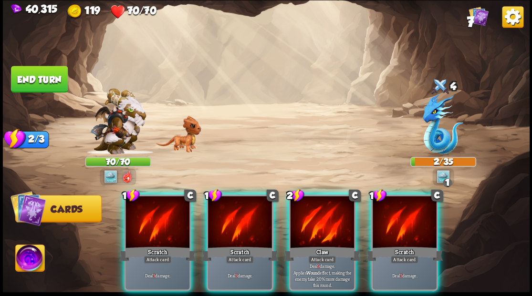
drag, startPoint x: 313, startPoint y: 227, endPoint x: 307, endPoint y: 221, distance: 8.8
click at [311, 225] on div at bounding box center [322, 223] width 64 height 54
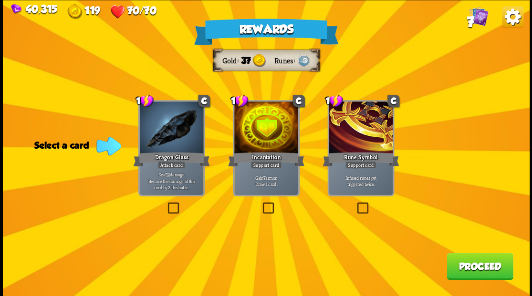
click at [260, 204] on label at bounding box center [260, 204] width 0 height 0
click at [0, 0] on input "checkbox" at bounding box center [0, 0] width 0 height 0
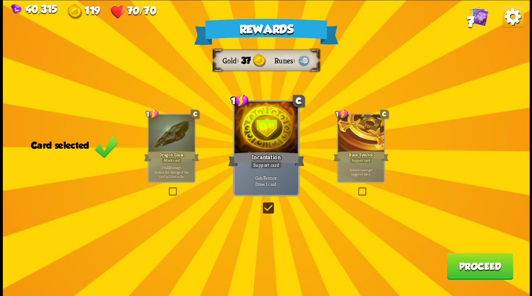
drag, startPoint x: 463, startPoint y: 264, endPoint x: 461, endPoint y: 256, distance: 7.9
click at [461, 256] on button "Proceed" at bounding box center [479, 266] width 66 height 27
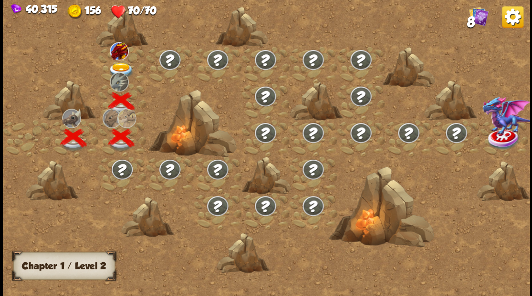
click at [120, 61] on div at bounding box center [122, 65] width 48 height 37
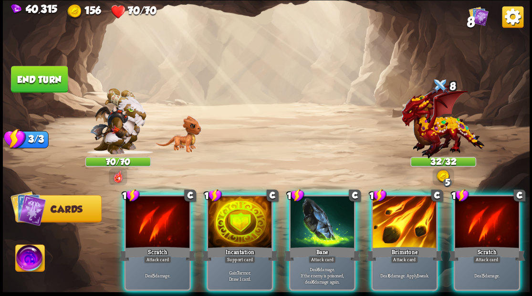
click at [241, 210] on div at bounding box center [240, 223] width 64 height 54
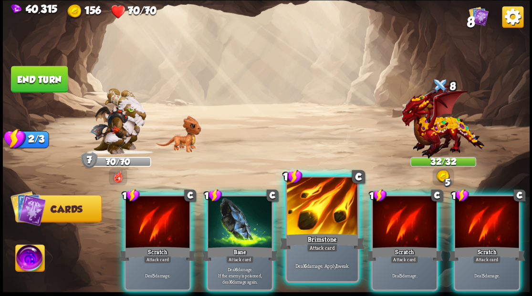
click at [313, 208] on div at bounding box center [322, 207] width 71 height 60
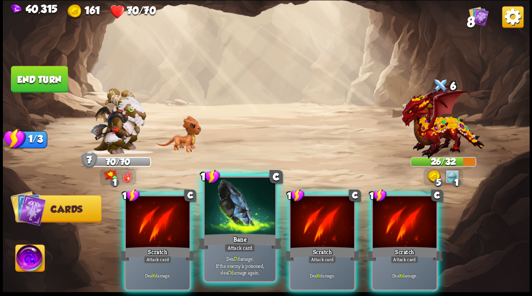
click at [230, 223] on div at bounding box center [239, 207] width 71 height 60
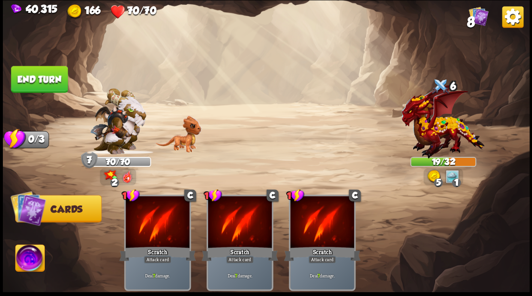
drag, startPoint x: 36, startPoint y: 78, endPoint x: 159, endPoint y: 78, distance: 123.5
click at [36, 78] on button "End turn" at bounding box center [39, 79] width 57 height 27
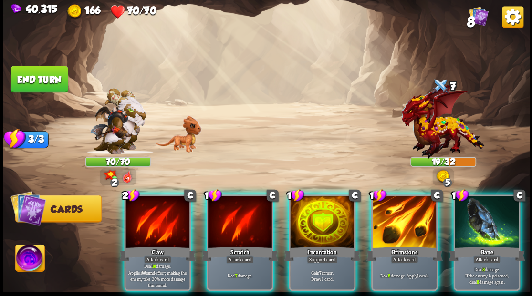
click at [313, 216] on div at bounding box center [322, 223] width 64 height 54
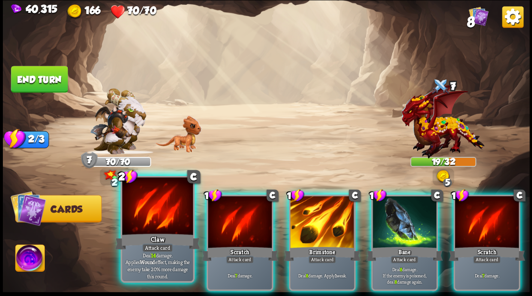
click at [147, 228] on div at bounding box center [157, 207] width 71 height 60
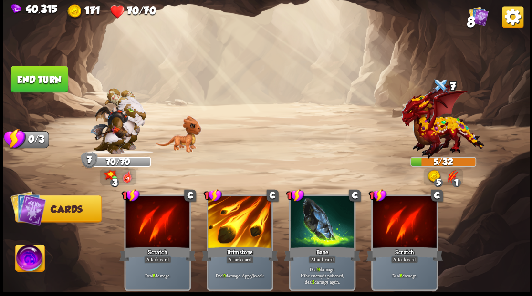
click at [44, 77] on button "End turn" at bounding box center [39, 79] width 57 height 27
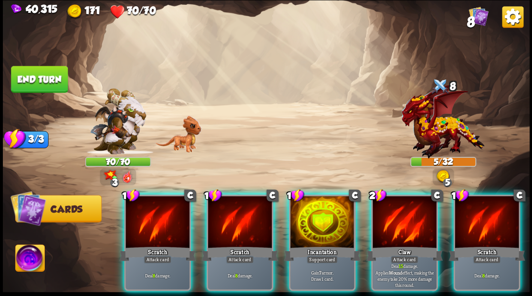
click at [30, 260] on img at bounding box center [29, 260] width 29 height 30
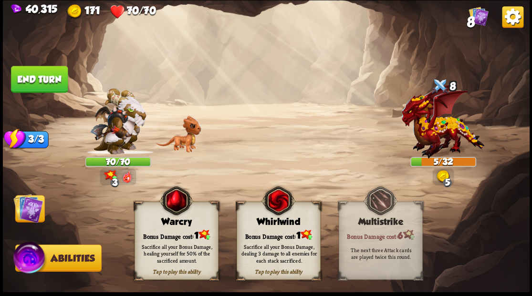
click at [289, 233] on div "Bonus Damage cost: 1" at bounding box center [278, 235] width 83 height 12
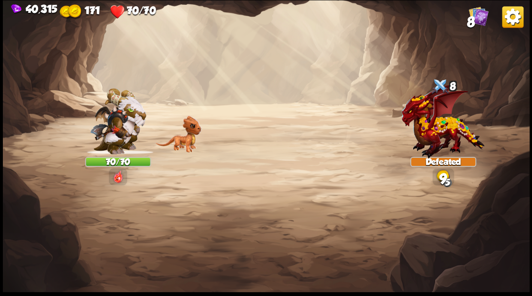
click at [24, 206] on img at bounding box center [266, 148] width 526 height 296
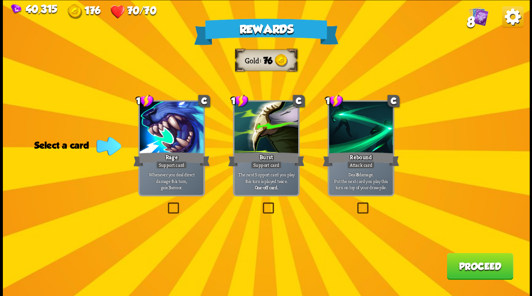
click at [355, 204] on label at bounding box center [355, 204] width 0 height 0
click at [0, 0] on input "checkbox" at bounding box center [0, 0] width 0 height 0
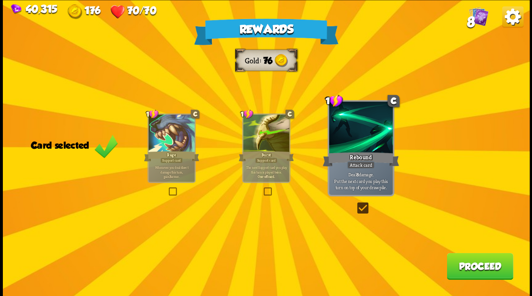
click at [477, 267] on button "Proceed" at bounding box center [479, 266] width 66 height 27
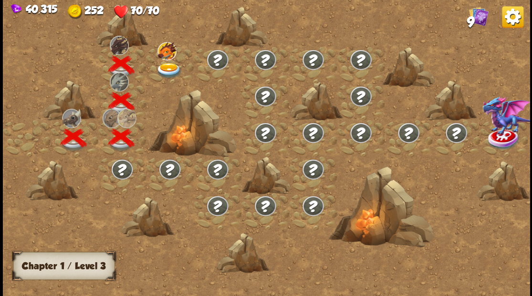
click at [163, 70] on img at bounding box center [168, 70] width 26 height 16
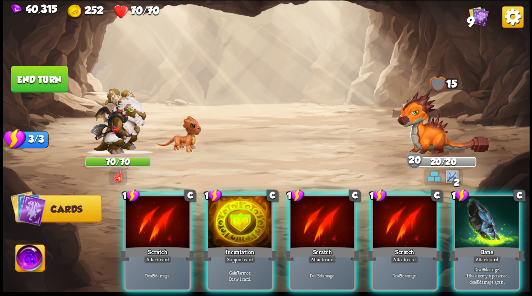
click at [236, 220] on div at bounding box center [240, 223] width 64 height 54
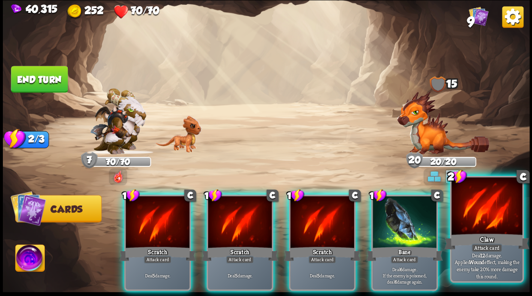
click at [496, 208] on div at bounding box center [486, 207] width 71 height 60
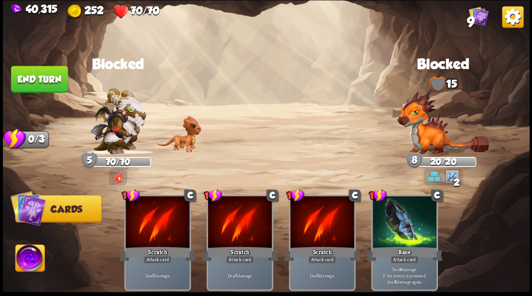
click at [35, 84] on button "End turn" at bounding box center [39, 79] width 57 height 27
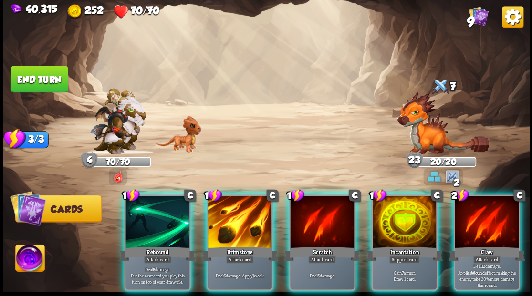
click at [405, 221] on div at bounding box center [404, 223] width 64 height 54
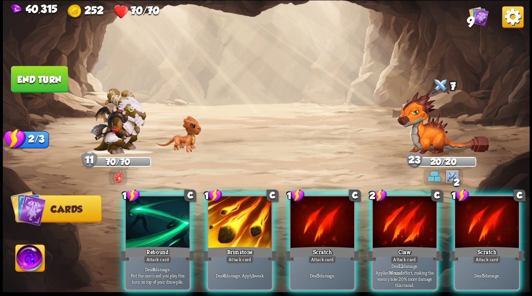
click at [154, 219] on div at bounding box center [157, 223] width 64 height 54
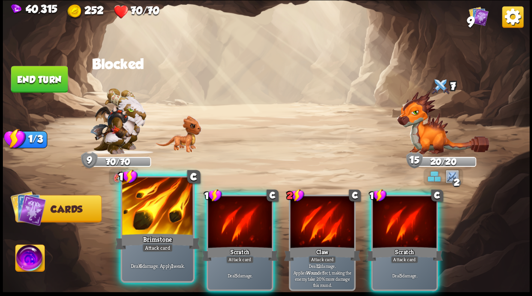
click at [147, 218] on div at bounding box center [157, 207] width 71 height 60
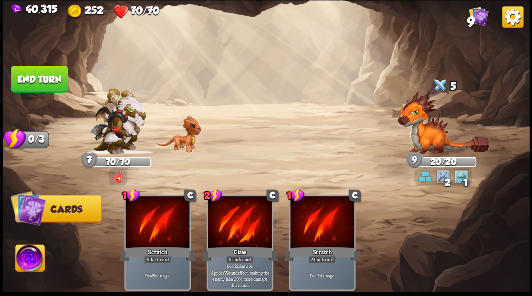
click at [46, 72] on button "End turn" at bounding box center [39, 79] width 57 height 27
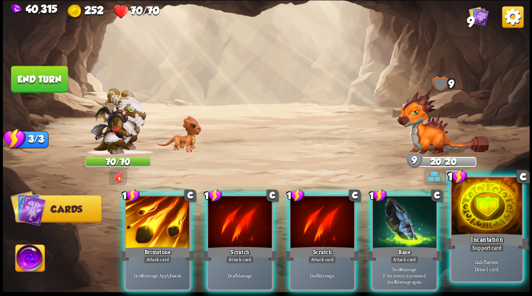
click at [477, 214] on div at bounding box center [486, 207] width 71 height 60
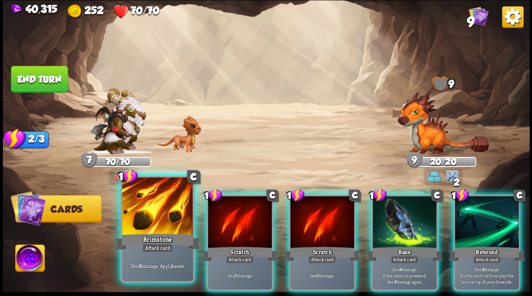
click at [141, 214] on div at bounding box center [157, 207] width 71 height 60
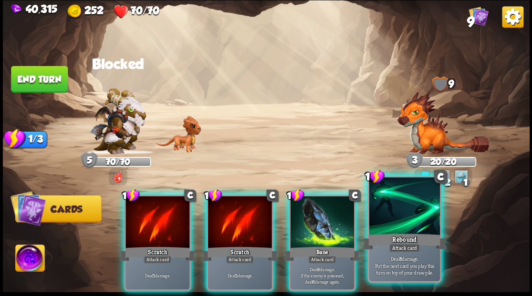
click at [410, 214] on div at bounding box center [404, 207] width 71 height 60
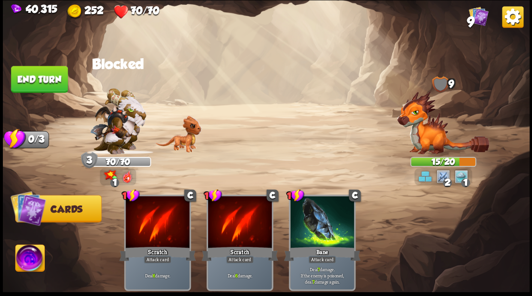
click at [22, 76] on button "End turn" at bounding box center [39, 79] width 57 height 27
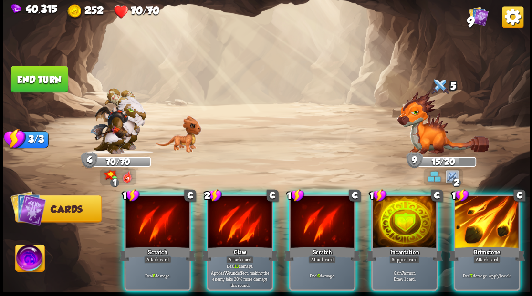
click at [411, 210] on div at bounding box center [404, 223] width 64 height 54
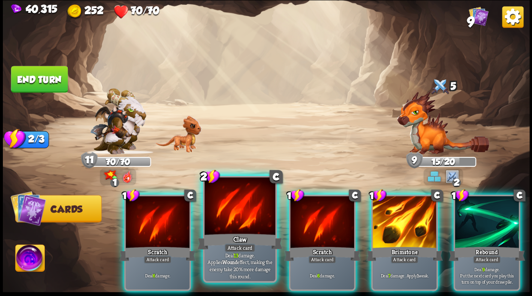
click at [233, 211] on div at bounding box center [239, 207] width 71 height 60
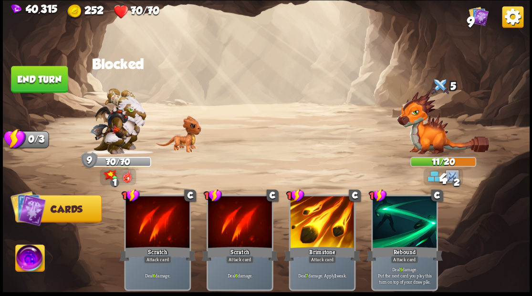
click at [31, 76] on button "End turn" at bounding box center [39, 79] width 57 height 27
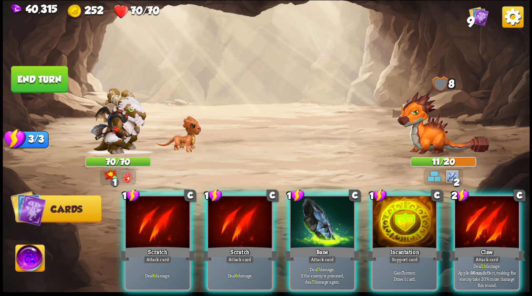
drag, startPoint x: 405, startPoint y: 219, endPoint x: 405, endPoint y: 209, distance: 10.0
click at [405, 214] on div at bounding box center [404, 223] width 64 height 54
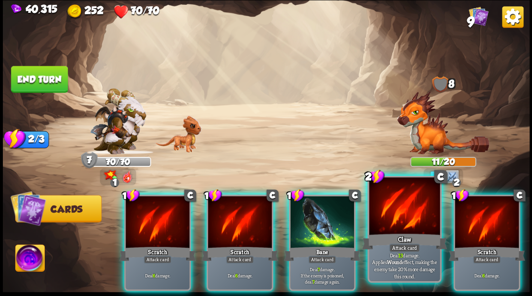
click at [411, 214] on div at bounding box center [404, 207] width 71 height 60
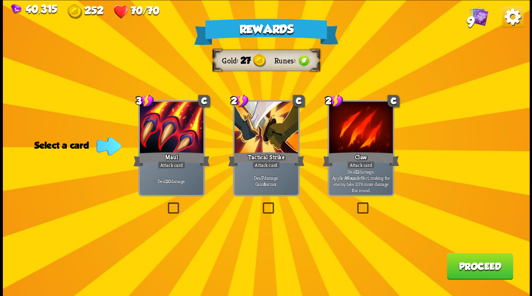
click at [475, 275] on button "Proceed" at bounding box center [479, 266] width 66 height 27
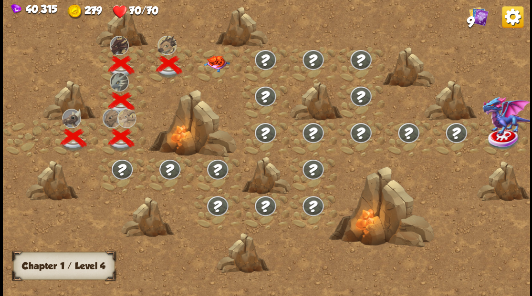
click at [213, 65] on img at bounding box center [216, 63] width 26 height 17
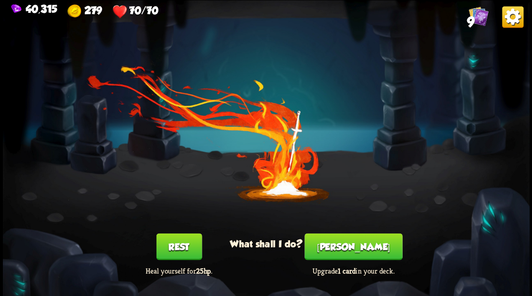
click at [352, 245] on button "[PERSON_NAME]" at bounding box center [353, 246] width 98 height 27
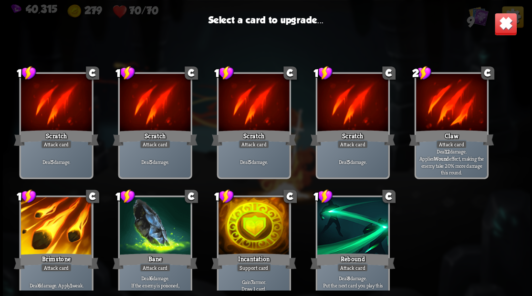
scroll to position [14, 0]
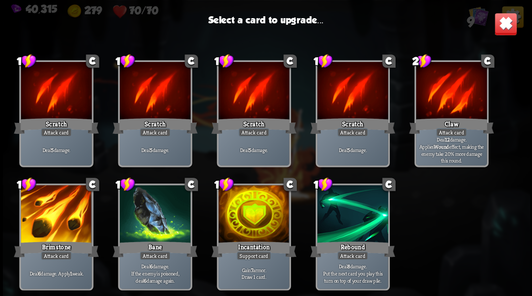
click at [254, 216] on div at bounding box center [253, 215] width 71 height 60
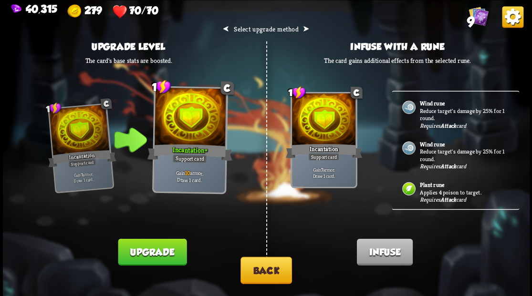
click at [268, 273] on button "Back" at bounding box center [266, 270] width 52 height 27
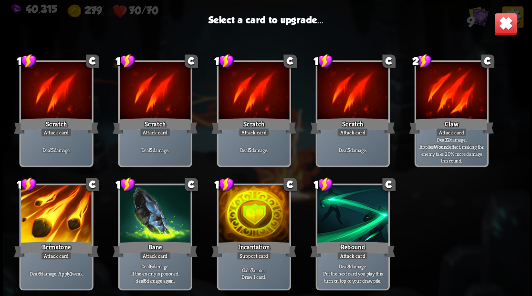
click at [62, 207] on div at bounding box center [56, 215] width 71 height 60
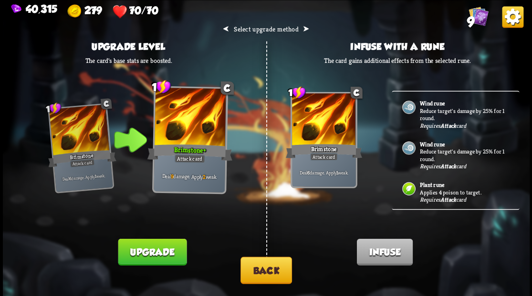
click at [258, 268] on button "Back" at bounding box center [266, 270] width 52 height 27
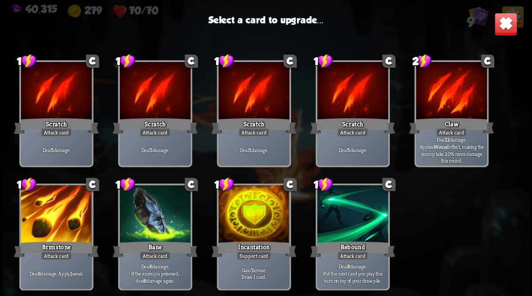
click at [345, 217] on div at bounding box center [352, 215] width 71 height 60
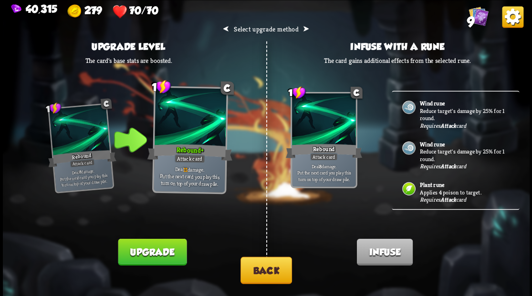
click at [430, 111] on p "Reduce target's damage by 25% for 1 round." at bounding box center [463, 114] width 89 height 15
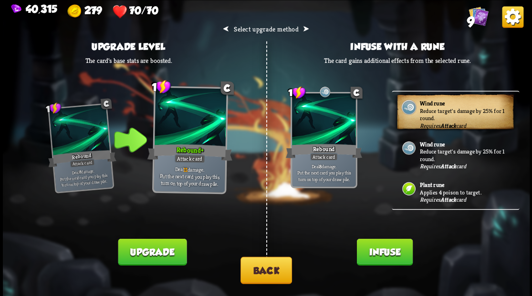
click at [387, 254] on button "Infuse" at bounding box center [384, 251] width 56 height 27
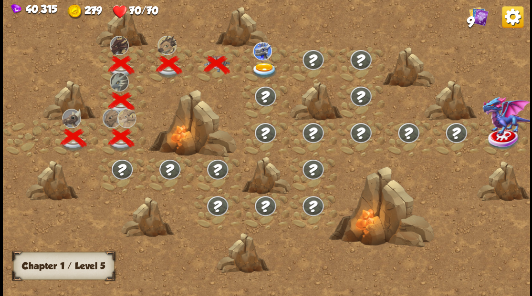
click at [262, 64] on img at bounding box center [264, 70] width 26 height 16
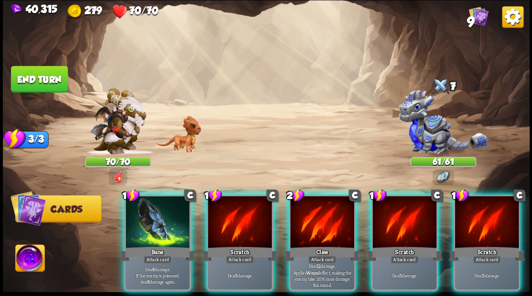
drag, startPoint x: 320, startPoint y: 216, endPoint x: 332, endPoint y: 176, distance: 40.9
click at [320, 214] on div at bounding box center [322, 223] width 64 height 54
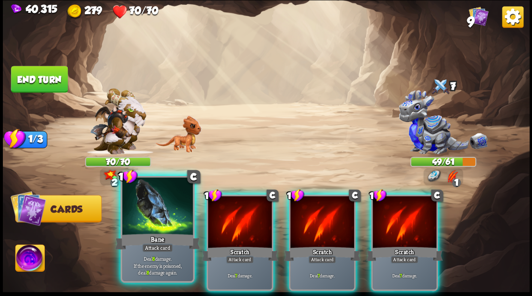
click at [165, 213] on div at bounding box center [157, 207] width 71 height 60
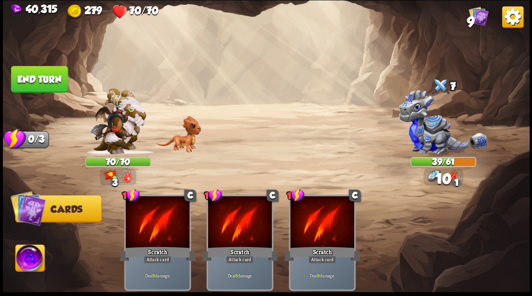
click at [47, 73] on button "End turn" at bounding box center [39, 79] width 57 height 27
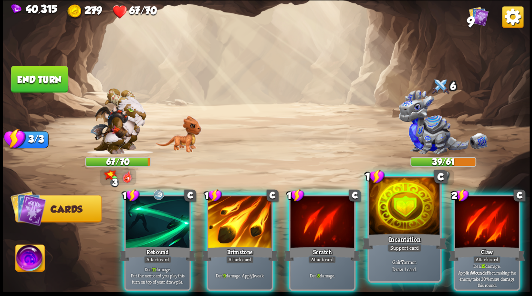
click at [383, 207] on div at bounding box center [404, 207] width 71 height 60
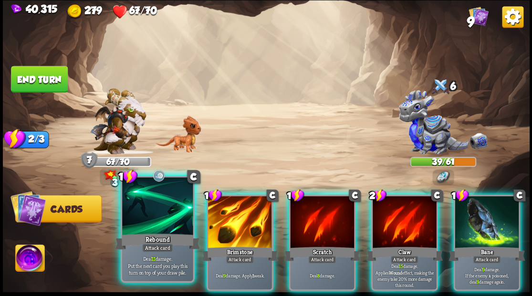
click at [150, 209] on div at bounding box center [157, 207] width 71 height 60
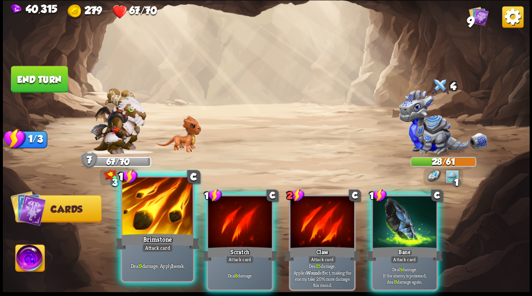
click at [152, 207] on div at bounding box center [157, 207] width 71 height 60
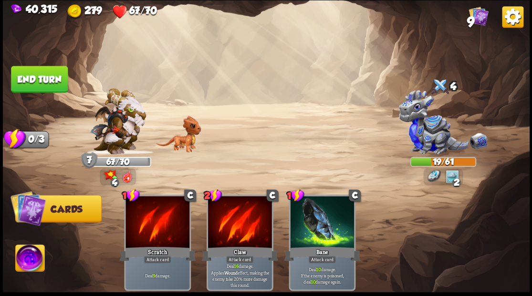
click at [39, 78] on button "End turn" at bounding box center [39, 79] width 57 height 27
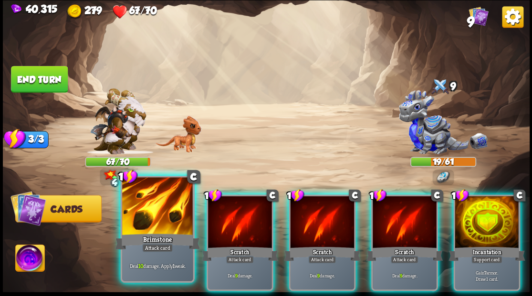
click at [146, 216] on div at bounding box center [157, 207] width 71 height 60
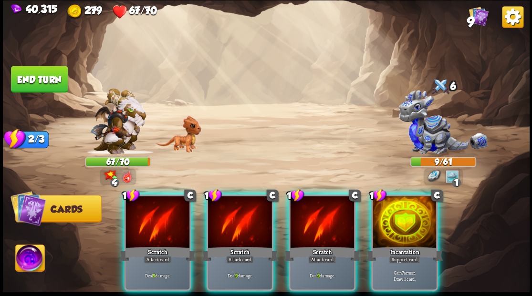
click at [34, 260] on img at bounding box center [29, 260] width 29 height 30
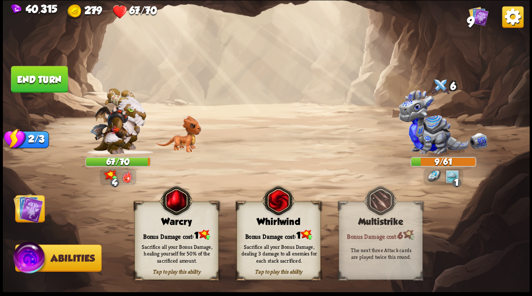
click at [173, 238] on div "Sacrifice all your Bonus Damage, healing yourself for 50% of the sacrificed amo…" at bounding box center [176, 253] width 84 height 33
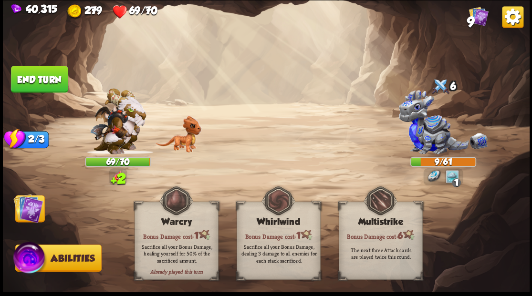
click at [31, 214] on img at bounding box center [28, 208] width 30 height 30
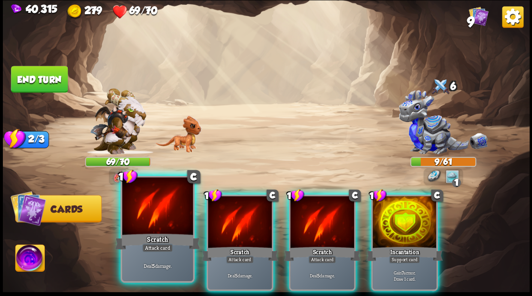
click at [159, 241] on div "Scratch" at bounding box center [157, 241] width 85 height 19
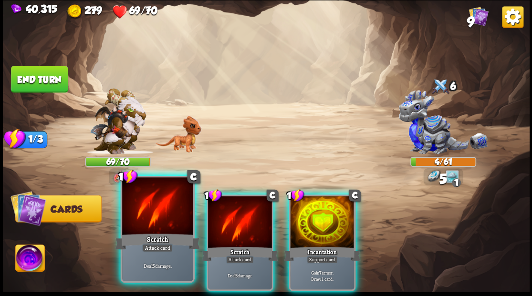
click at [156, 234] on div "Scratch" at bounding box center [157, 241] width 85 height 19
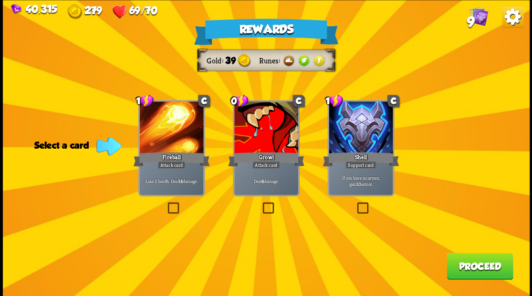
drag, startPoint x: 267, startPoint y: 208, endPoint x: 333, endPoint y: 236, distance: 71.4
click at [260, 204] on label at bounding box center [260, 204] width 0 height 0
click at [0, 0] on input "checkbox" at bounding box center [0, 0] width 0 height 0
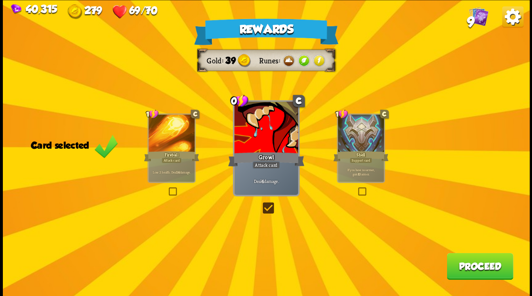
click at [460, 268] on button "Proceed" at bounding box center [479, 266] width 66 height 27
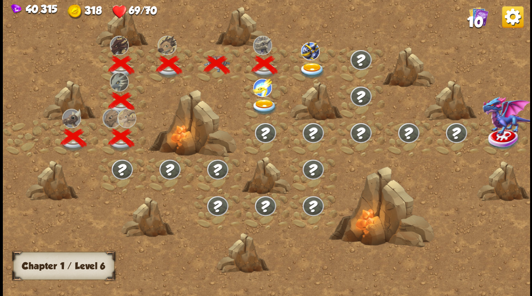
click at [263, 106] on img at bounding box center [264, 107] width 26 height 16
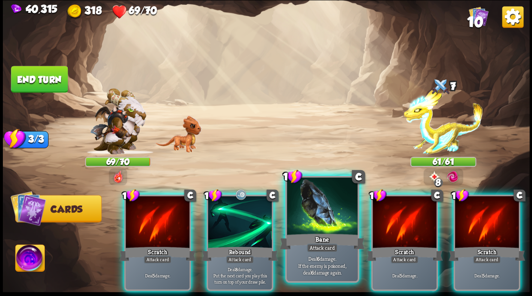
click at [320, 206] on div at bounding box center [322, 207] width 71 height 60
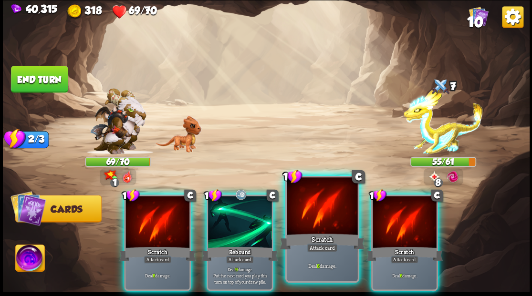
click at [317, 205] on div at bounding box center [322, 207] width 71 height 60
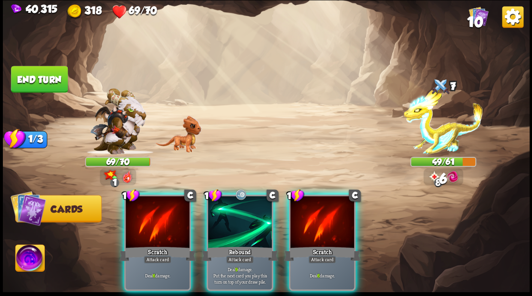
click at [243, 216] on div at bounding box center [240, 223] width 64 height 54
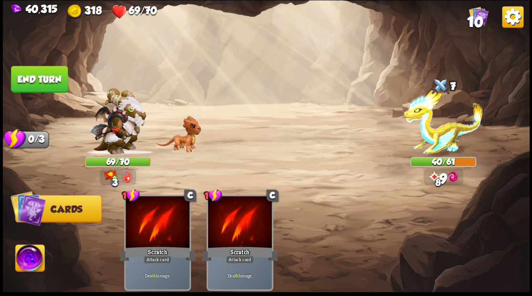
click at [35, 75] on button "End turn" at bounding box center [39, 79] width 57 height 27
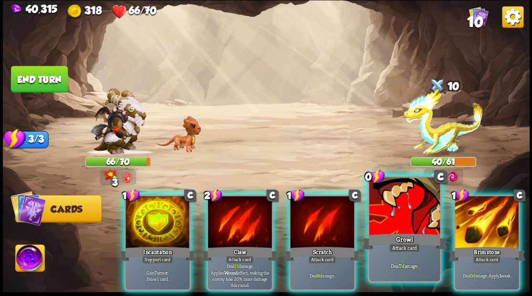
drag, startPoint x: 401, startPoint y: 215, endPoint x: 325, endPoint y: 163, distance: 91.3
click at [401, 214] on div at bounding box center [404, 207] width 71 height 60
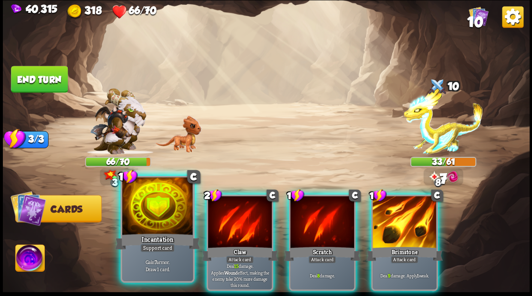
click at [152, 214] on div at bounding box center [157, 207] width 71 height 60
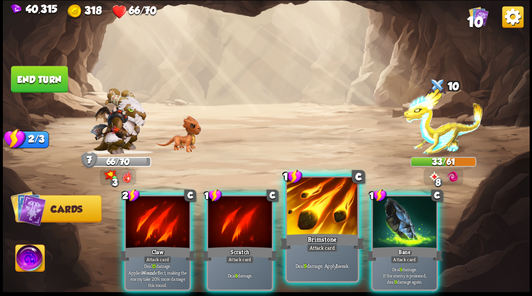
click at [322, 216] on div at bounding box center [322, 207] width 71 height 60
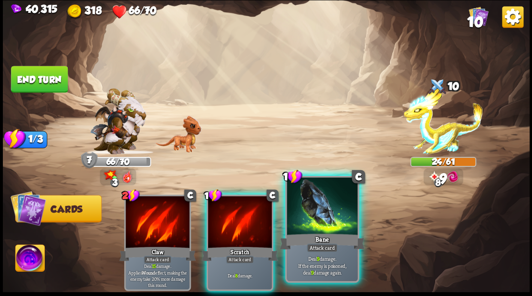
click at [319, 202] on div at bounding box center [322, 207] width 71 height 60
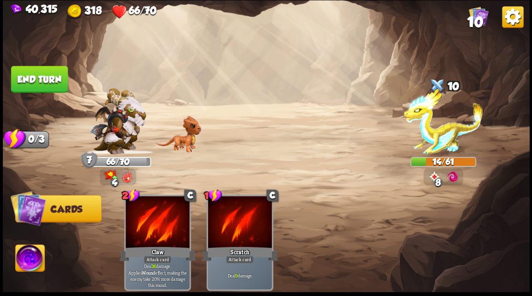
click at [40, 77] on button "End turn" at bounding box center [39, 79] width 57 height 27
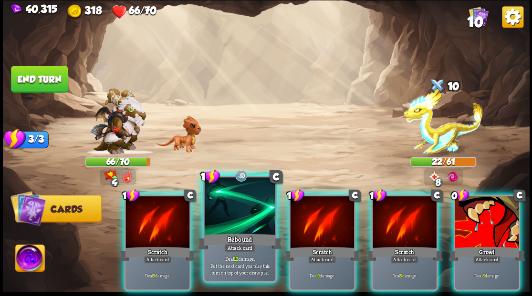
click at [243, 207] on div at bounding box center [239, 207] width 71 height 60
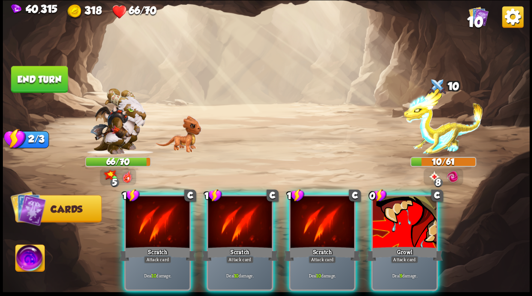
click at [25, 260] on img at bounding box center [29, 260] width 29 height 30
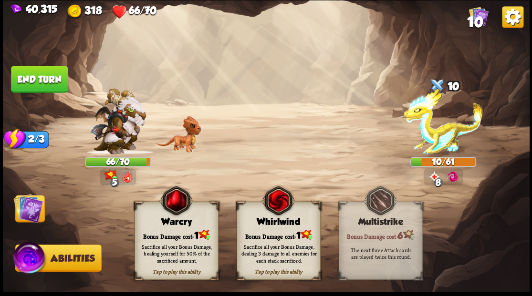
click at [171, 240] on div "Sacrifice all your Bonus Damage, healing yourself for 50% of the sacrificed amo…" at bounding box center [176, 253] width 84 height 33
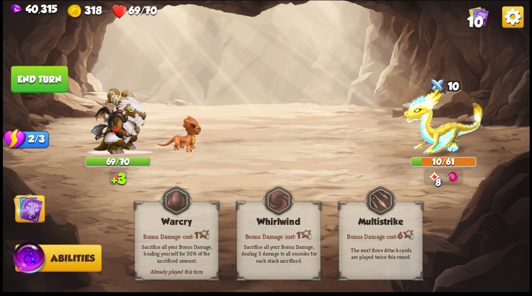
click at [33, 208] on img at bounding box center [28, 208] width 30 height 30
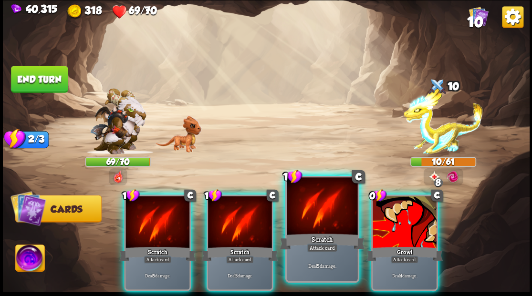
click at [326, 217] on div at bounding box center [322, 207] width 71 height 60
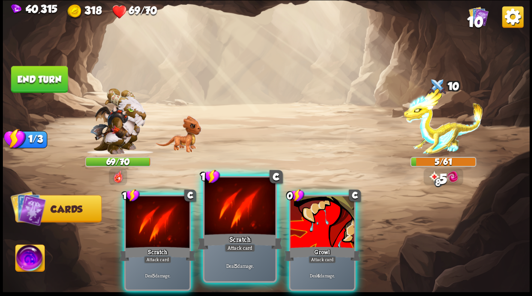
click at [247, 213] on div at bounding box center [239, 207] width 71 height 60
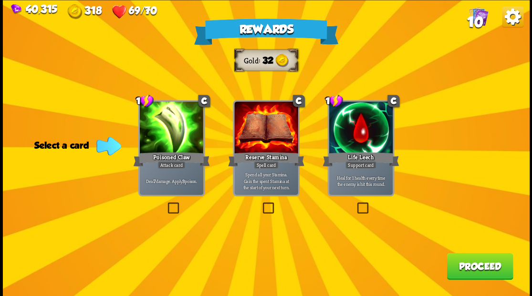
click at [355, 204] on label at bounding box center [355, 204] width 0 height 0
click at [0, 0] on input "checkbox" at bounding box center [0, 0] width 0 height 0
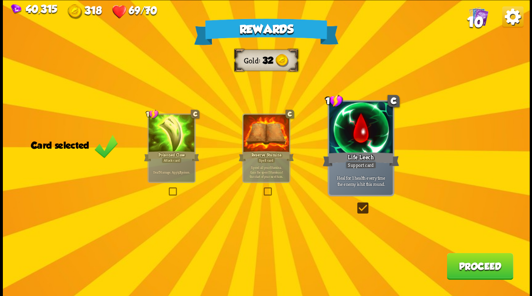
click at [453, 265] on button "Proceed" at bounding box center [479, 266] width 66 height 27
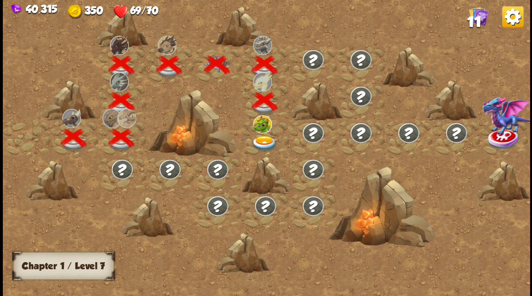
click at [260, 144] on img at bounding box center [264, 143] width 26 height 16
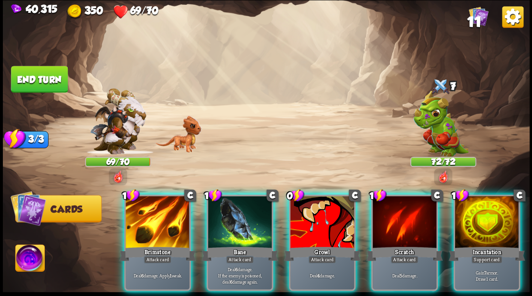
drag, startPoint x: 493, startPoint y: 213, endPoint x: 357, endPoint y: 155, distance: 148.3
click at [489, 211] on div at bounding box center [486, 223] width 64 height 54
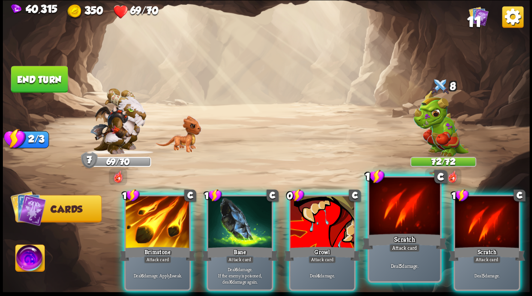
drag, startPoint x: 316, startPoint y: 213, endPoint x: 315, endPoint y: 206, distance: 6.4
click at [316, 212] on div at bounding box center [322, 223] width 64 height 54
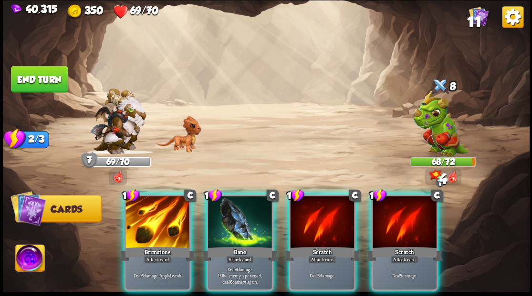
click at [135, 220] on div at bounding box center [157, 223] width 64 height 54
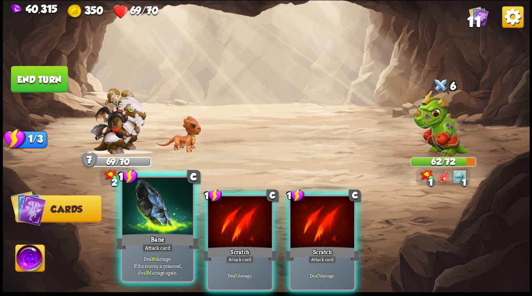
click at [145, 215] on div at bounding box center [157, 207] width 71 height 60
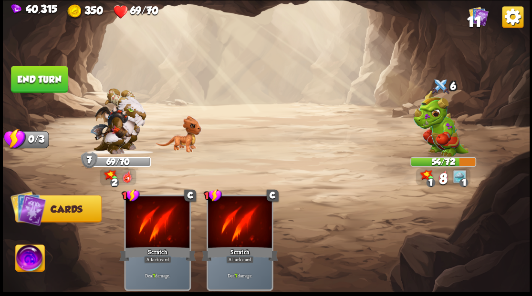
click at [50, 77] on button "End turn" at bounding box center [39, 79] width 57 height 27
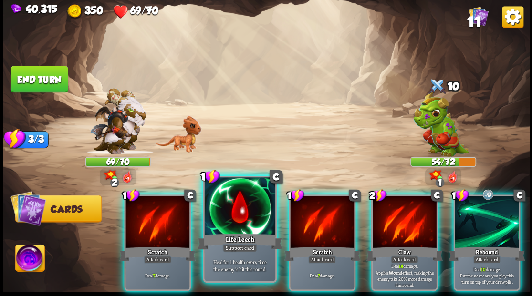
click at [244, 213] on div at bounding box center [239, 207] width 71 height 60
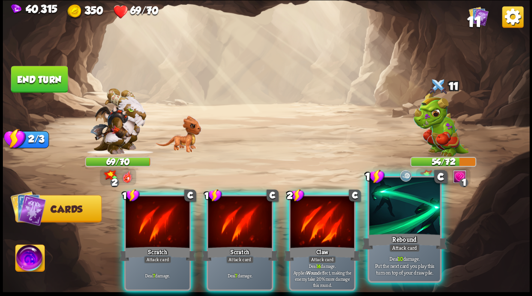
click at [407, 225] on div at bounding box center [404, 207] width 71 height 60
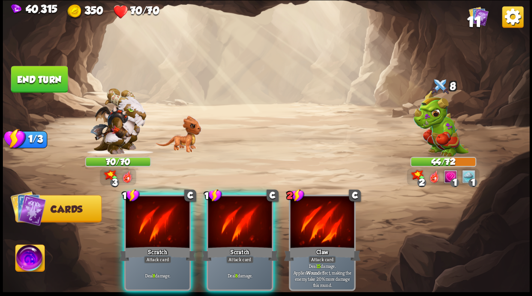
click at [231, 212] on div at bounding box center [240, 223] width 64 height 54
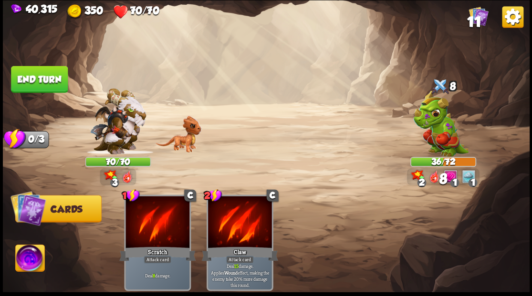
click at [26, 79] on button "End turn" at bounding box center [39, 79] width 57 height 27
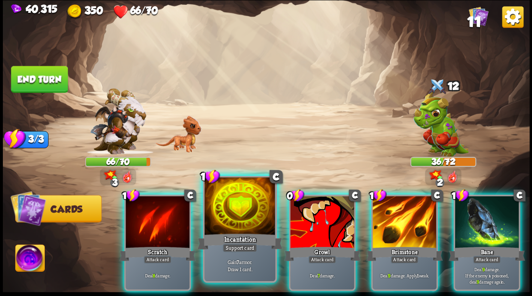
click at [232, 224] on div at bounding box center [239, 207] width 71 height 60
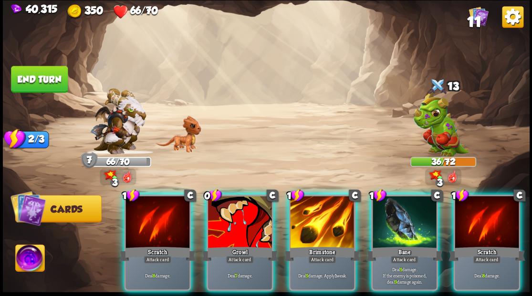
click at [232, 224] on div at bounding box center [240, 223] width 64 height 54
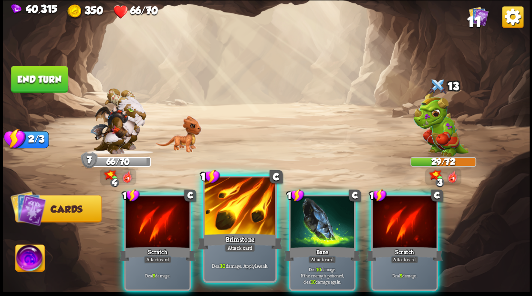
click at [231, 223] on div at bounding box center [239, 207] width 71 height 60
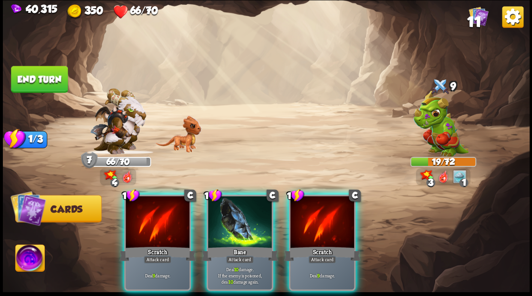
click at [231, 223] on div at bounding box center [240, 223] width 64 height 54
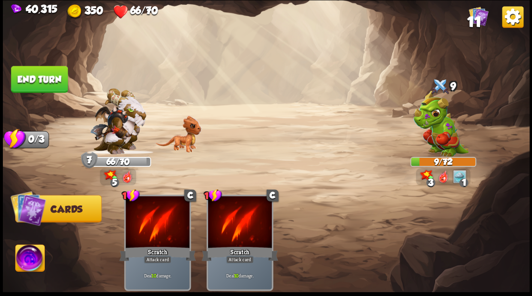
click at [32, 76] on button "End turn" at bounding box center [39, 79] width 57 height 27
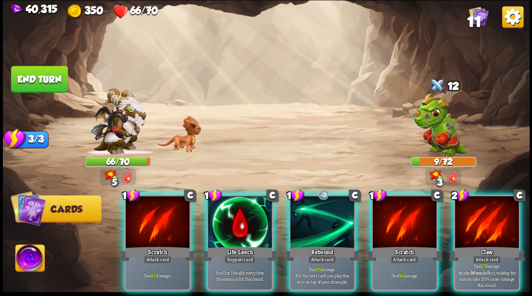
click at [25, 259] on img at bounding box center [29, 260] width 29 height 30
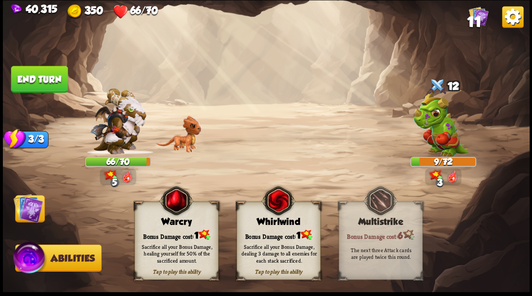
drag, startPoint x: 159, startPoint y: 249, endPoint x: 128, endPoint y: 233, distance: 35.0
click at [158, 246] on div "Sacrifice all your Bonus Damage, healing yourself for 50% of the sacrificed amo…" at bounding box center [177, 253] width 76 height 21
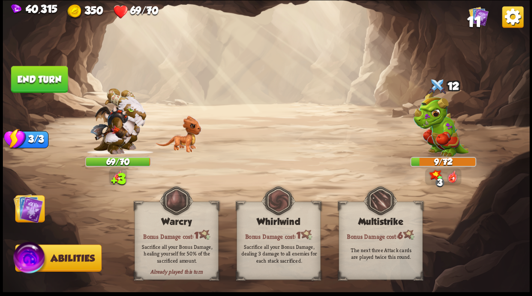
click at [25, 211] on img at bounding box center [28, 208] width 30 height 30
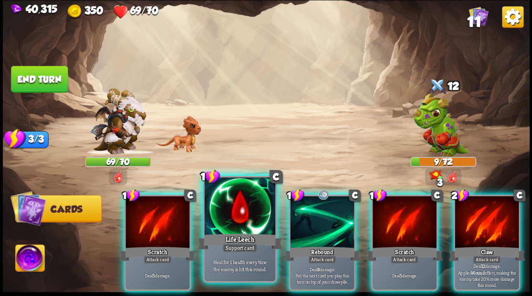
click at [231, 212] on div at bounding box center [239, 207] width 71 height 60
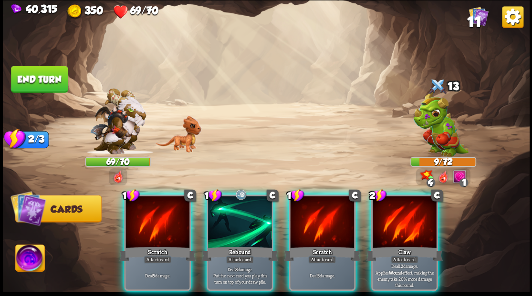
drag, startPoint x: 410, startPoint y: 219, endPoint x: 363, endPoint y: 154, distance: 80.7
click at [409, 217] on div at bounding box center [404, 223] width 64 height 54
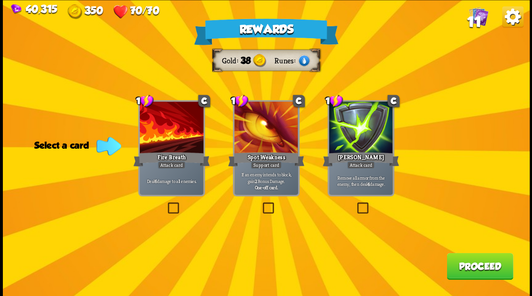
drag, startPoint x: 170, startPoint y: 208, endPoint x: 316, endPoint y: 218, distance: 146.3
click at [165, 204] on label at bounding box center [165, 204] width 0 height 0
click at [0, 0] on input "checkbox" at bounding box center [0, 0] width 0 height 0
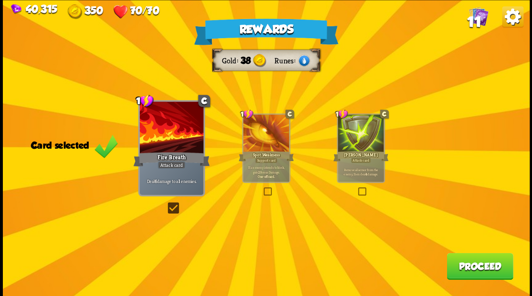
click at [475, 263] on button "Proceed" at bounding box center [479, 266] width 66 height 27
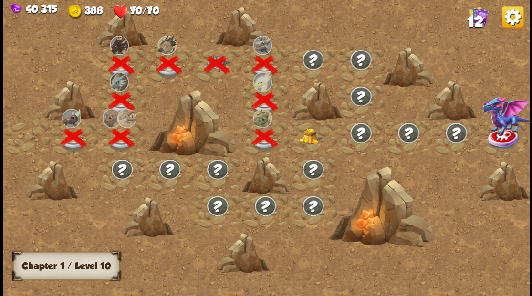
click at [309, 135] on img at bounding box center [312, 136] width 26 height 16
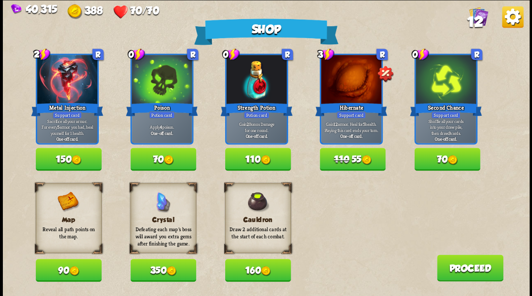
click at [444, 158] on button "70" at bounding box center [447, 159] width 66 height 23
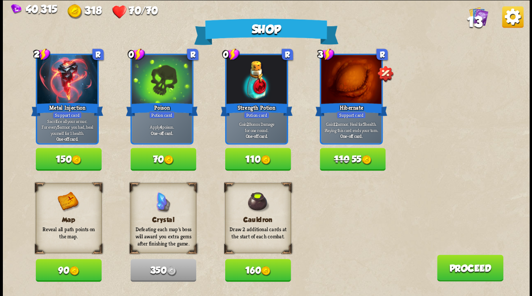
click at [358, 159] on button "110 55" at bounding box center [352, 159] width 66 height 23
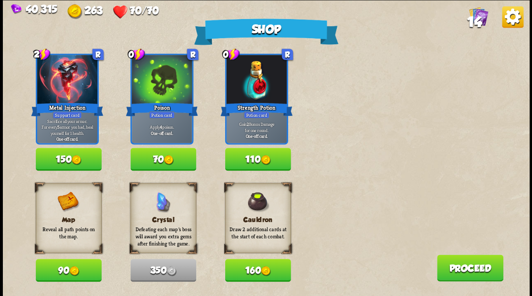
click at [451, 264] on button "Proceed" at bounding box center [469, 268] width 66 height 27
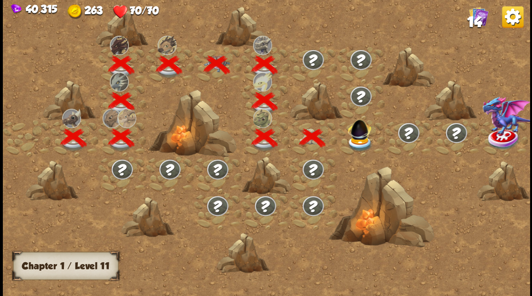
scroll to position [0, 145]
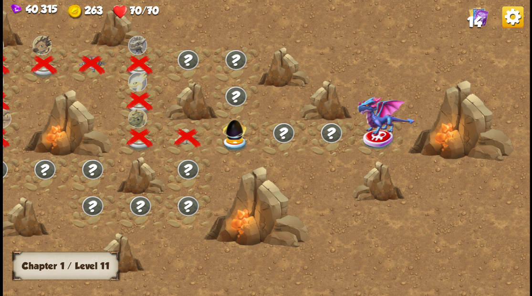
click at [233, 141] on img at bounding box center [234, 143] width 26 height 16
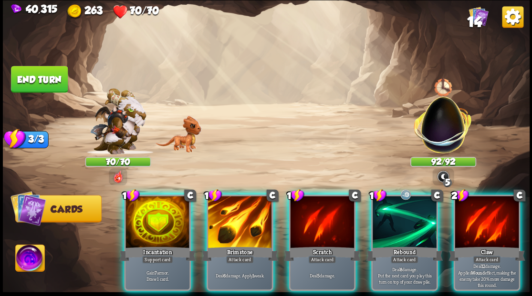
click at [398, 208] on div at bounding box center [404, 223] width 64 height 54
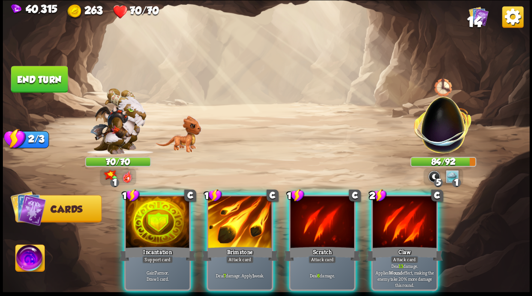
drag, startPoint x: 397, startPoint y: 222, endPoint x: 395, endPoint y: 214, distance: 8.9
click at [397, 223] on div at bounding box center [404, 223] width 64 height 54
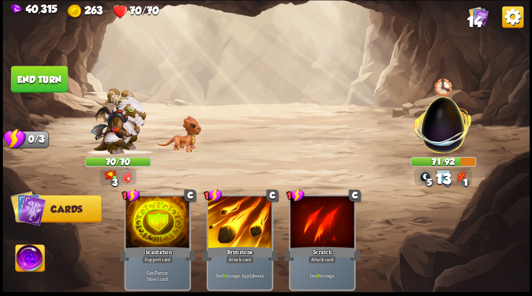
click at [30, 77] on button "End turn" at bounding box center [39, 79] width 57 height 27
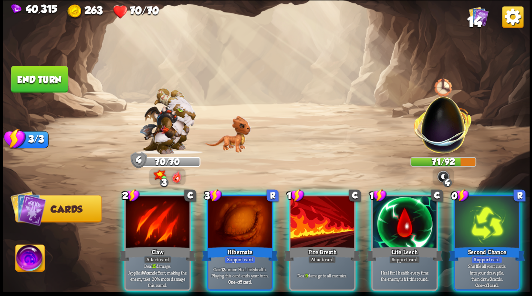
drag, startPoint x: 134, startPoint y: 221, endPoint x: 161, endPoint y: 173, distance: 55.3
click at [133, 217] on div at bounding box center [157, 223] width 64 height 54
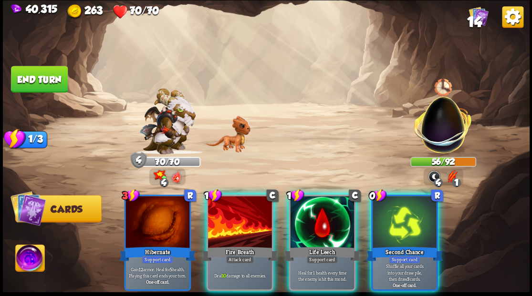
click at [229, 216] on div at bounding box center [240, 223] width 64 height 54
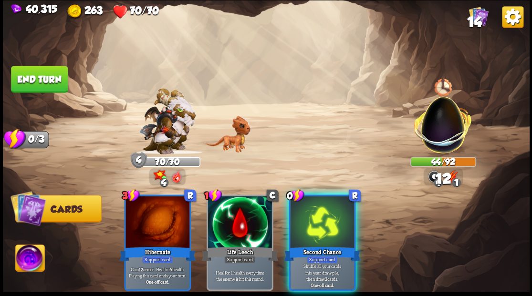
drag, startPoint x: 326, startPoint y: 223, endPoint x: 325, endPoint y: 207, distance: 16.2
click at [325, 215] on div at bounding box center [322, 223] width 64 height 54
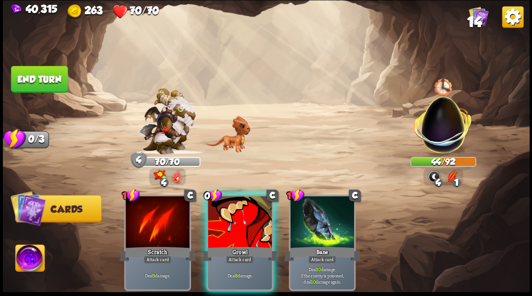
click at [244, 220] on div at bounding box center [240, 223] width 64 height 54
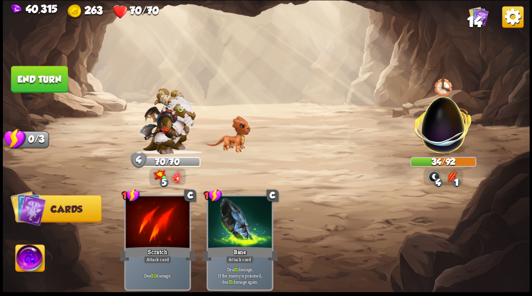
click at [33, 81] on button "End turn" at bounding box center [39, 79] width 57 height 27
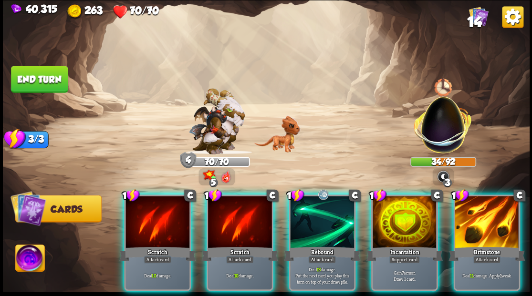
click at [316, 197] on div at bounding box center [322, 223] width 64 height 54
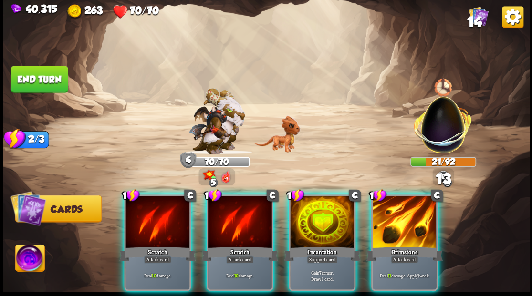
drag, startPoint x: 393, startPoint y: 227, endPoint x: 392, endPoint y: 172, distance: 54.9
click at [393, 225] on div at bounding box center [404, 223] width 64 height 54
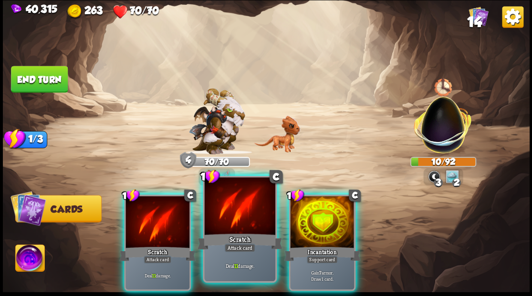
click at [227, 222] on div at bounding box center [239, 207] width 71 height 60
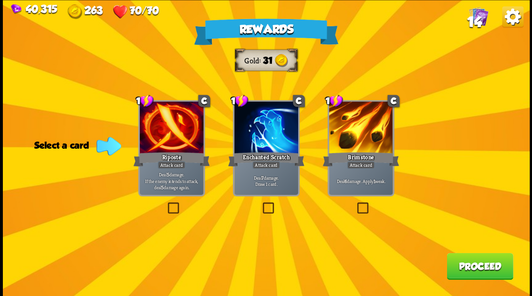
click at [476, 16] on span "14" at bounding box center [473, 21] width 15 height 16
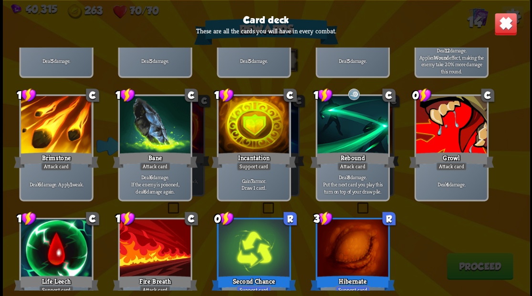
scroll to position [157, 0]
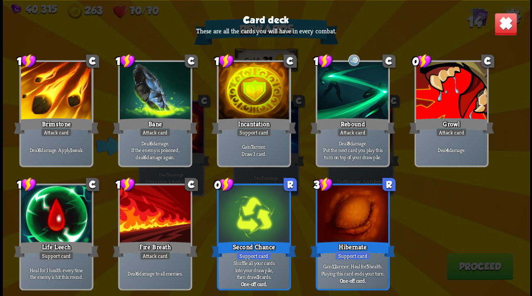
click at [510, 24] on img at bounding box center [505, 23] width 23 height 23
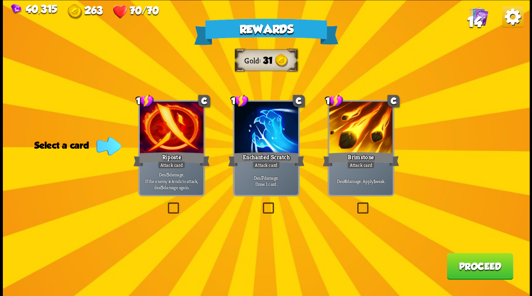
click at [260, 204] on label at bounding box center [260, 204] width 0 height 0
click at [0, 0] on input "checkbox" at bounding box center [0, 0] width 0 height 0
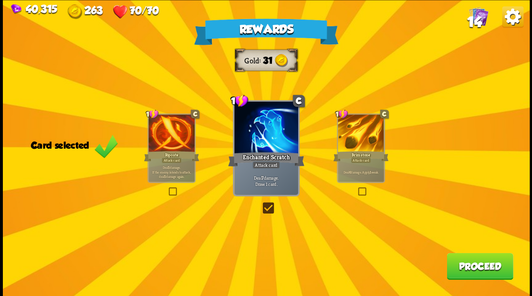
click at [482, 262] on button "Proceed" at bounding box center [479, 266] width 66 height 27
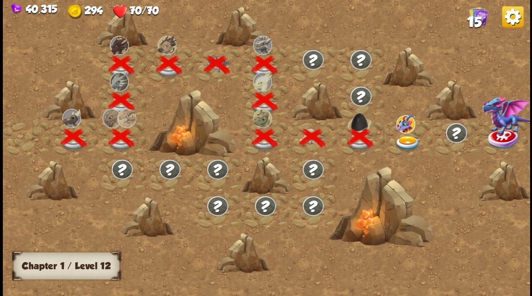
scroll to position [0, 145]
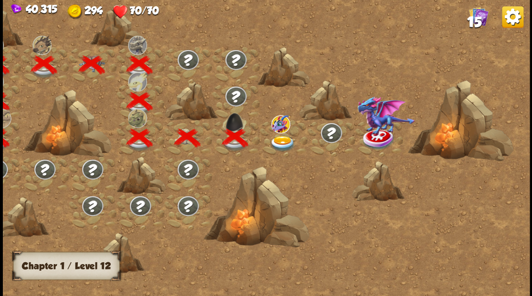
click at [282, 138] on img at bounding box center [282, 143] width 26 height 16
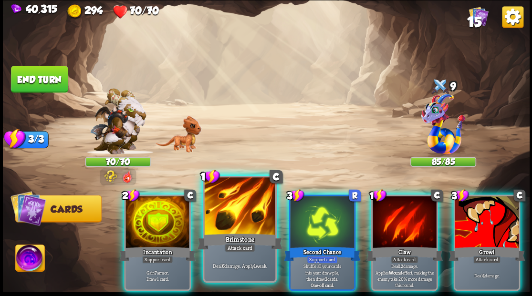
click at [225, 219] on div at bounding box center [239, 207] width 71 height 60
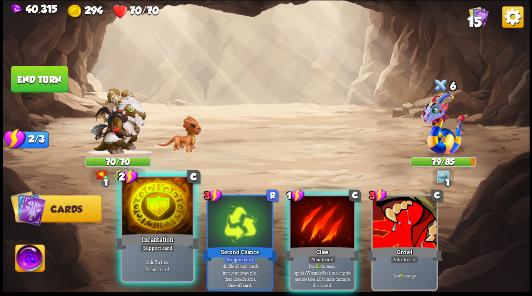
click at [148, 212] on div at bounding box center [157, 207] width 71 height 60
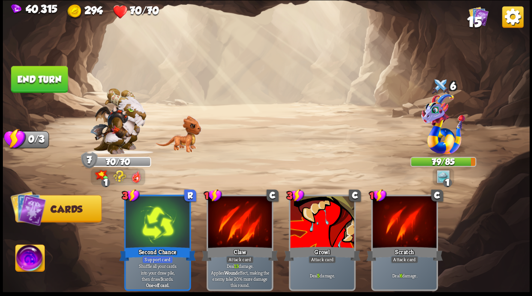
click at [40, 77] on button "End turn" at bounding box center [39, 79] width 57 height 27
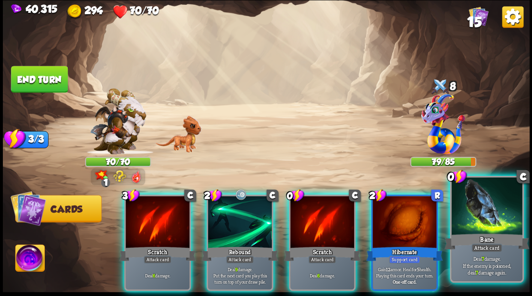
click at [493, 229] on div at bounding box center [486, 207] width 71 height 60
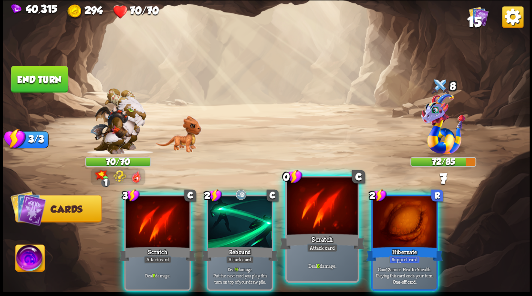
click at [325, 206] on div at bounding box center [322, 207] width 71 height 60
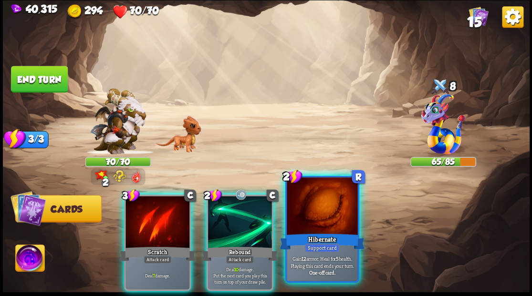
click at [315, 220] on div at bounding box center [322, 207] width 71 height 60
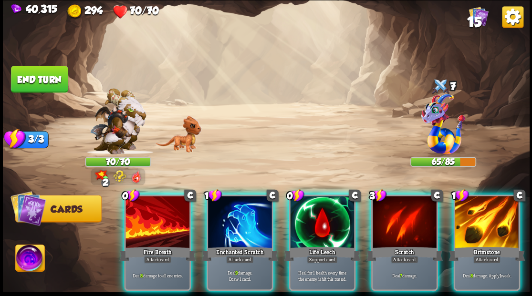
click at [321, 209] on div at bounding box center [322, 223] width 64 height 54
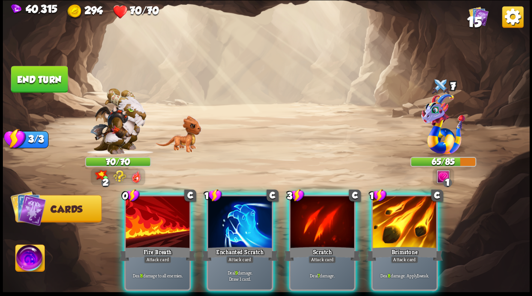
drag, startPoint x: 143, startPoint y: 228, endPoint x: 176, endPoint y: 159, distance: 76.6
click at [143, 222] on div at bounding box center [157, 223] width 64 height 54
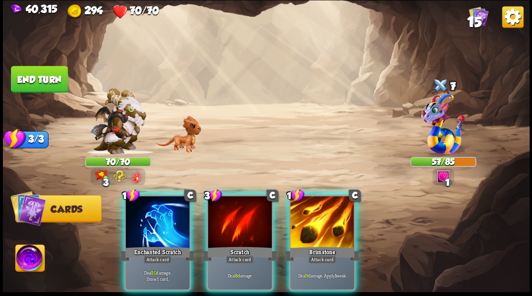
drag, startPoint x: 144, startPoint y: 221, endPoint x: 156, endPoint y: 197, distance: 26.7
click at [145, 217] on div at bounding box center [157, 223] width 64 height 54
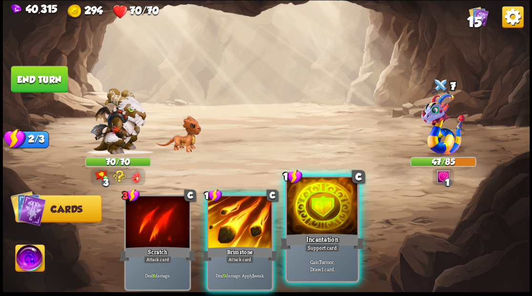
drag, startPoint x: 338, startPoint y: 219, endPoint x: 332, endPoint y: 214, distance: 7.8
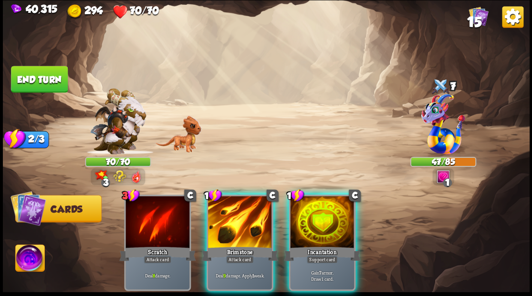
click at [338, 219] on div at bounding box center [322, 223] width 64 height 54
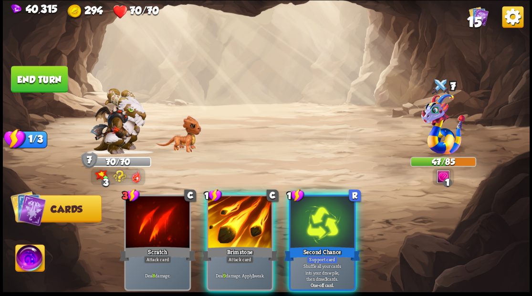
drag, startPoint x: 226, startPoint y: 224, endPoint x: 227, endPoint y: 200, distance: 23.4
click at [226, 220] on div at bounding box center [240, 223] width 64 height 54
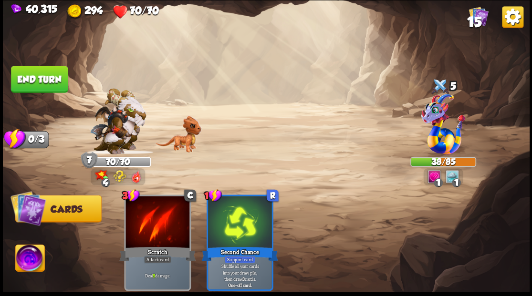
click at [31, 81] on button "End turn" at bounding box center [39, 79] width 57 height 27
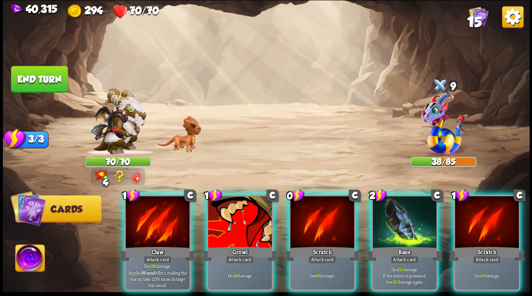
click at [164, 215] on div at bounding box center [157, 223] width 64 height 54
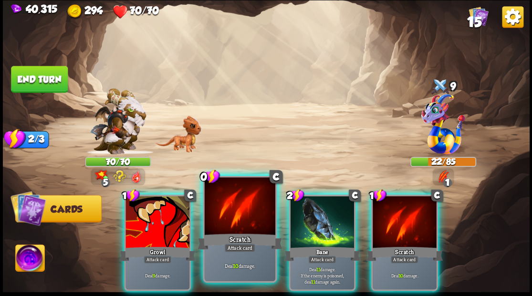
click at [218, 221] on div at bounding box center [239, 207] width 71 height 60
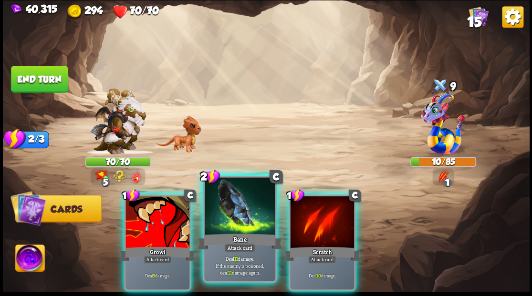
click at [231, 220] on div at bounding box center [239, 207] width 71 height 60
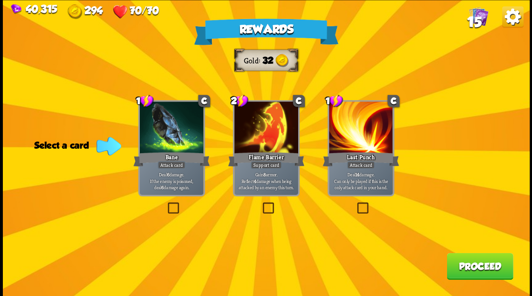
click at [472, 22] on span "15" at bounding box center [473, 21] width 14 height 16
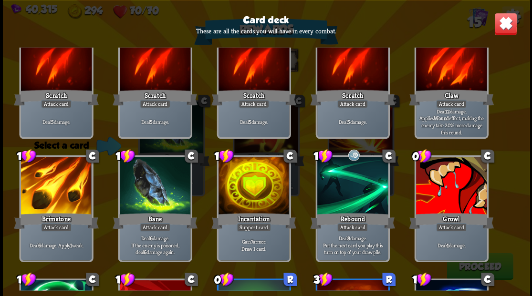
scroll to position [63, 0]
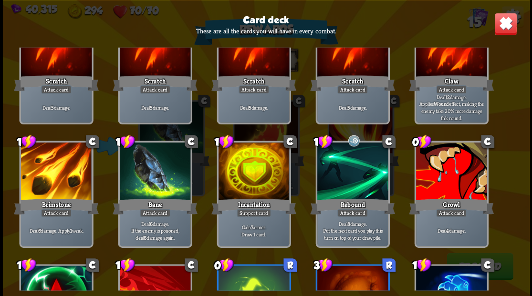
click at [507, 26] on img at bounding box center [505, 23] width 23 height 23
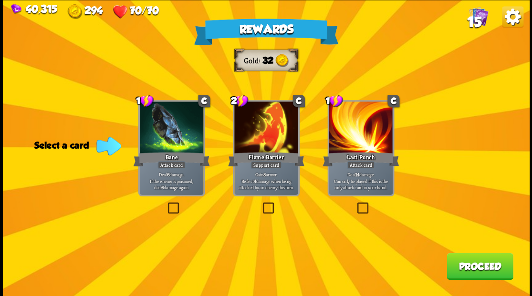
drag, startPoint x: 470, startPoint y: 270, endPoint x: 469, endPoint y: 262, distance: 7.7
click at [469, 262] on button "Proceed" at bounding box center [479, 266] width 66 height 27
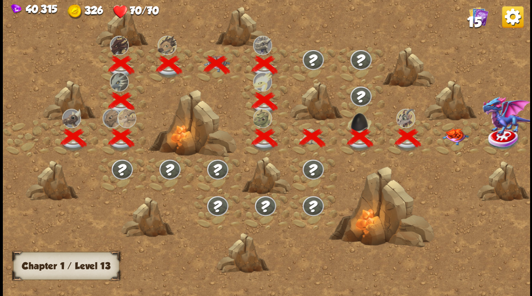
scroll to position [0, 145]
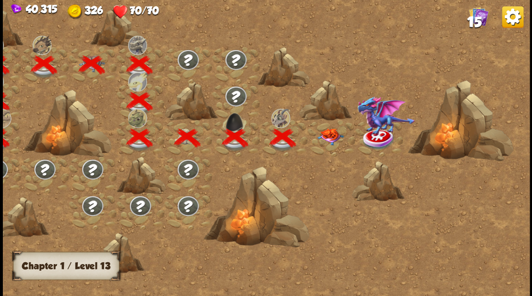
click at [332, 134] on img at bounding box center [330, 136] width 26 height 17
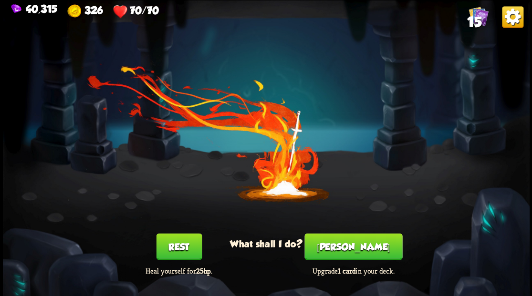
click at [341, 243] on button "[PERSON_NAME]" at bounding box center [353, 246] width 98 height 27
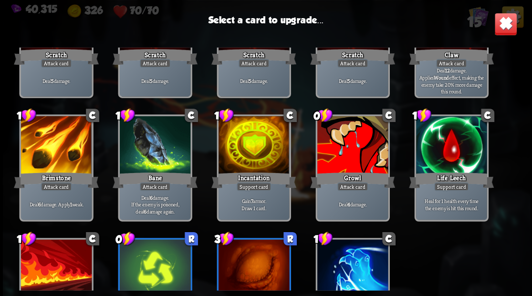
scroll to position [93, 0]
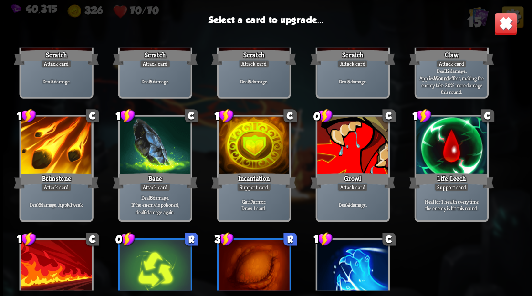
click at [244, 155] on div at bounding box center [253, 146] width 71 height 60
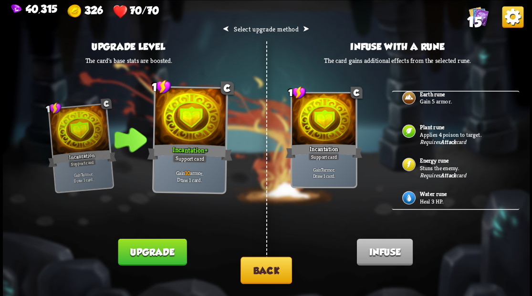
scroll to position [100, 0]
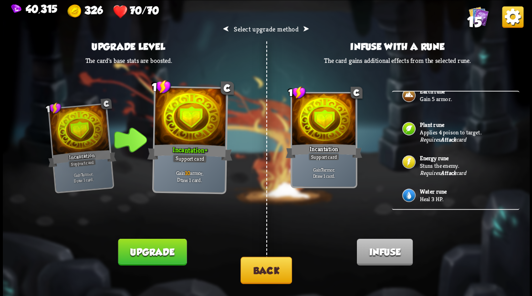
click at [262, 272] on button "Back" at bounding box center [266, 270] width 52 height 27
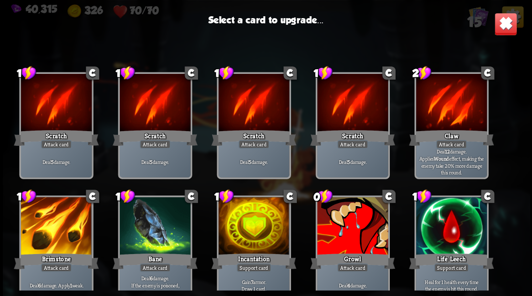
click at [340, 230] on div at bounding box center [352, 227] width 71 height 60
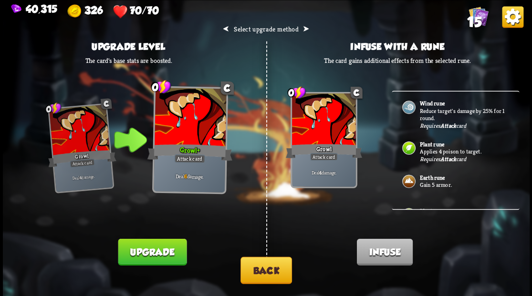
scroll to position [63, 0]
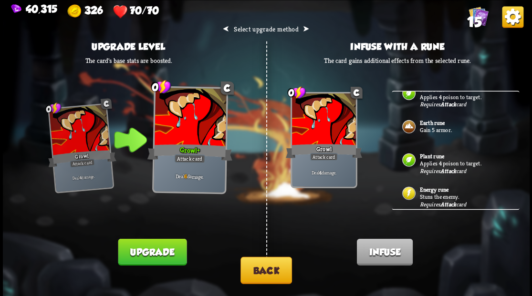
click at [443, 194] on p "Stuns the enemy." at bounding box center [463, 197] width 89 height 8
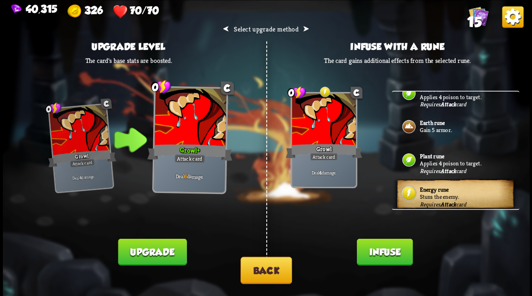
drag, startPoint x: 393, startPoint y: 254, endPoint x: 385, endPoint y: 213, distance: 41.8
click at [392, 251] on button "Infuse" at bounding box center [384, 251] width 56 height 27
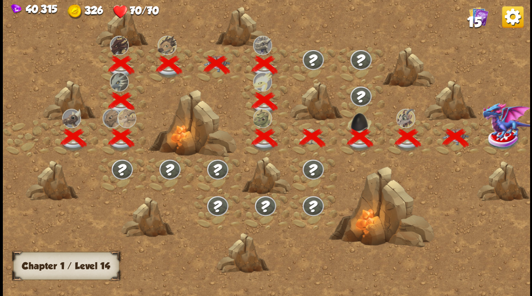
scroll to position [0, 145]
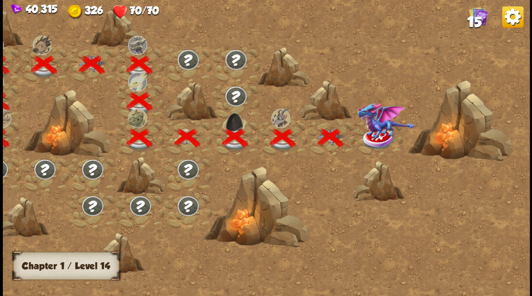
click at [376, 134] on img at bounding box center [386, 120] width 58 height 37
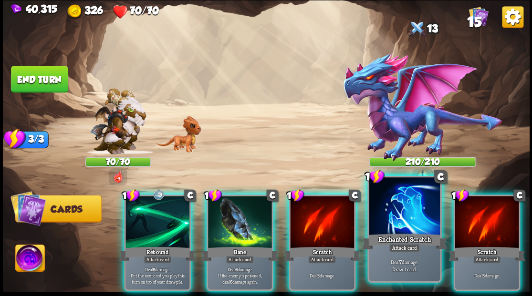
click at [399, 223] on div at bounding box center [404, 207] width 71 height 60
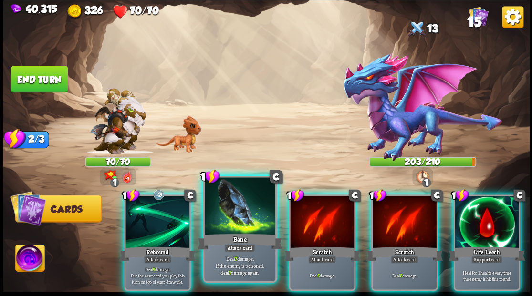
click at [240, 209] on div at bounding box center [239, 207] width 71 height 60
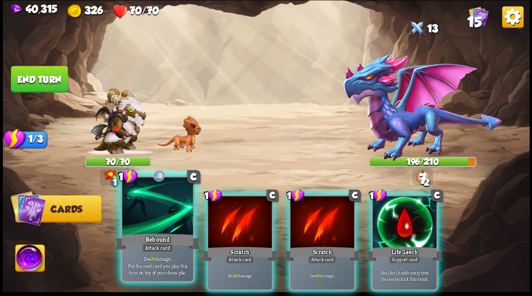
click at [157, 222] on div at bounding box center [157, 207] width 71 height 60
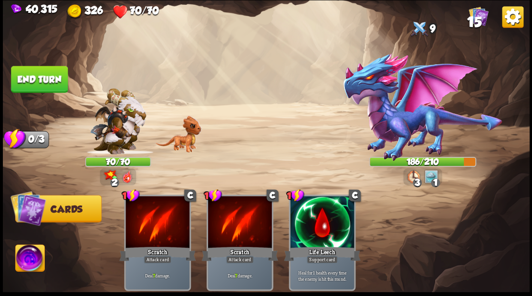
click at [53, 73] on button "End turn" at bounding box center [39, 79] width 57 height 27
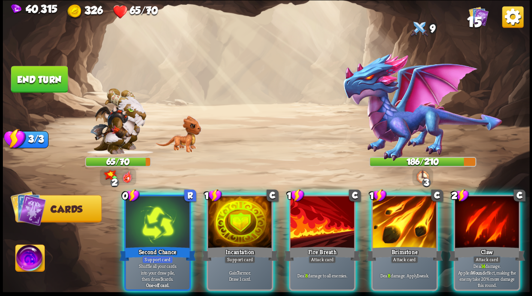
click at [240, 218] on div at bounding box center [240, 223] width 64 height 54
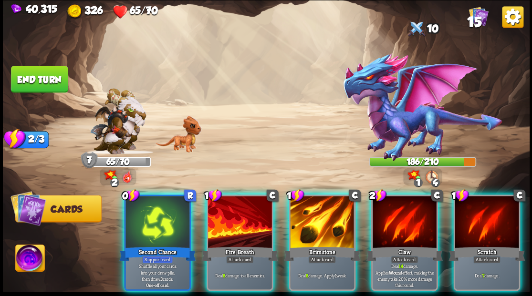
drag, startPoint x: 309, startPoint y: 215, endPoint x: 299, endPoint y: 214, distance: 9.6
click at [309, 214] on div at bounding box center [322, 223] width 64 height 54
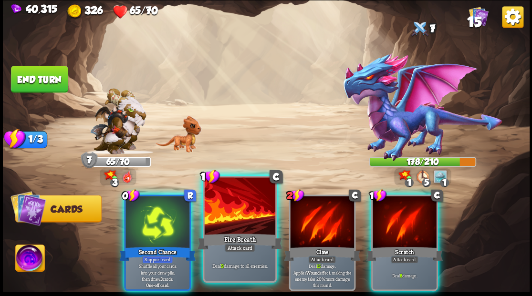
click at [220, 202] on div at bounding box center [239, 207] width 71 height 60
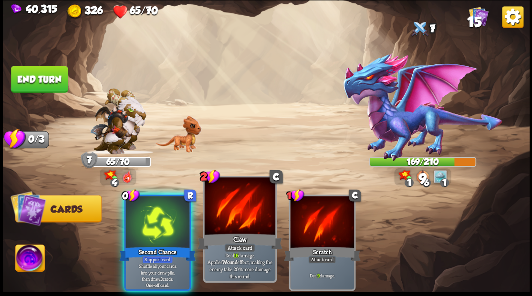
drag, startPoint x: 158, startPoint y: 216, endPoint x: 189, endPoint y: 185, distance: 44.2
click at [159, 216] on div at bounding box center [157, 223] width 64 height 54
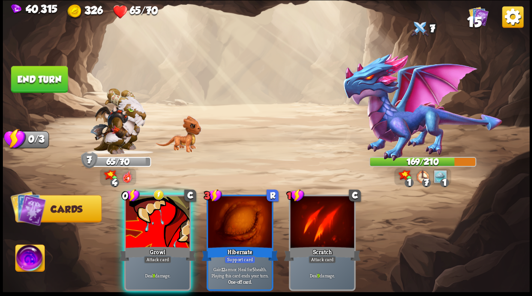
click at [159, 216] on div at bounding box center [157, 223] width 64 height 54
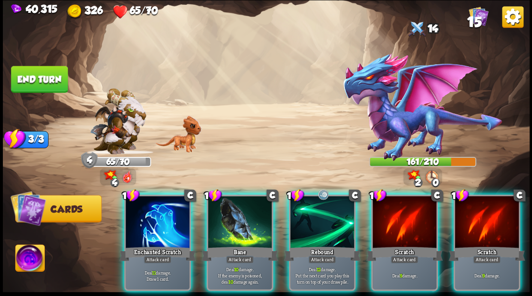
click at [153, 221] on div at bounding box center [157, 223] width 64 height 54
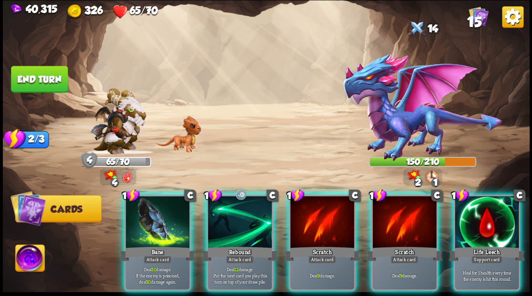
drag, startPoint x: 494, startPoint y: 225, endPoint x: 484, endPoint y: 233, distance: 12.5
click at [495, 225] on div at bounding box center [486, 223] width 64 height 54
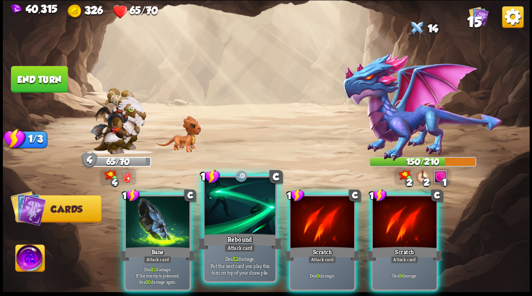
click at [232, 223] on div at bounding box center [239, 207] width 71 height 60
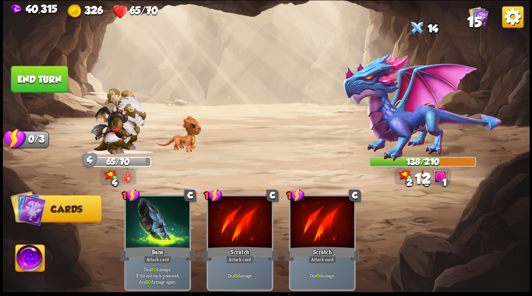
drag, startPoint x: 51, startPoint y: 80, endPoint x: 193, endPoint y: 111, distance: 144.9
click at [52, 81] on button "End turn" at bounding box center [39, 79] width 57 height 27
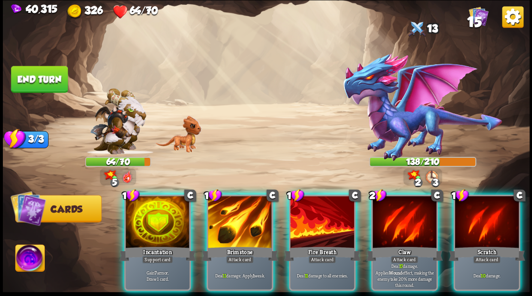
drag, startPoint x: 157, startPoint y: 215, endPoint x: 207, endPoint y: 160, distance: 74.6
click at [157, 215] on div at bounding box center [157, 223] width 64 height 54
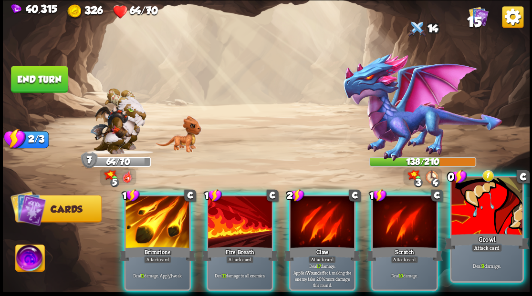
click at [493, 219] on div at bounding box center [486, 207] width 71 height 60
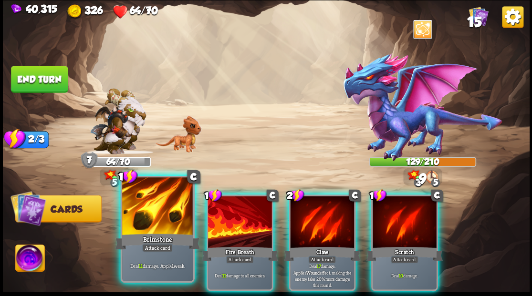
drag, startPoint x: 239, startPoint y: 215, endPoint x: 184, endPoint y: 203, distance: 57.0
click at [238, 213] on div at bounding box center [240, 223] width 64 height 54
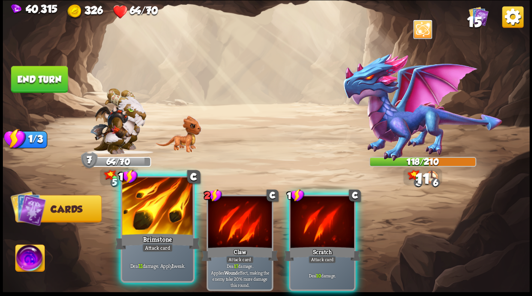
click at [142, 215] on div at bounding box center [157, 207] width 71 height 60
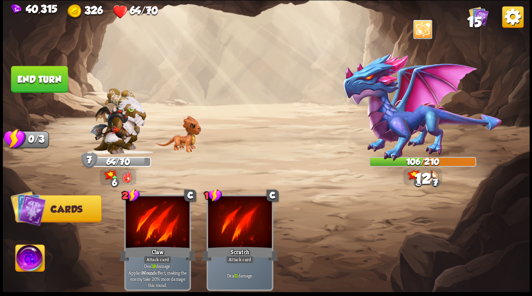
click at [36, 75] on button "End turn" at bounding box center [39, 79] width 57 height 27
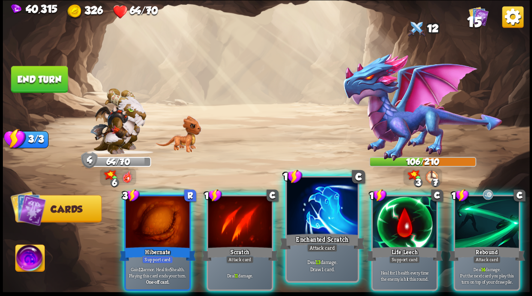
click at [312, 219] on div at bounding box center [322, 207] width 71 height 60
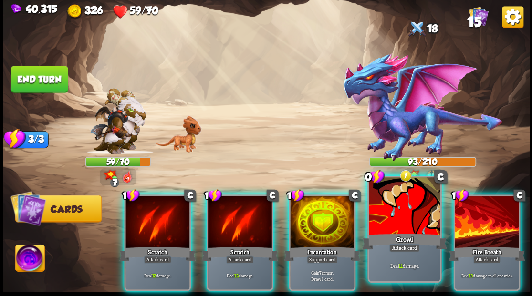
click at [406, 218] on div at bounding box center [404, 207] width 71 height 60
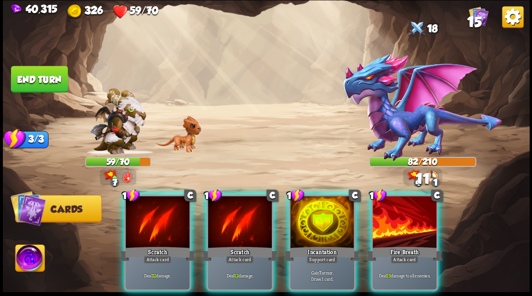
drag, startPoint x: 401, startPoint y: 215, endPoint x: 397, endPoint y: 185, distance: 29.8
click at [401, 214] on div at bounding box center [404, 223] width 64 height 54
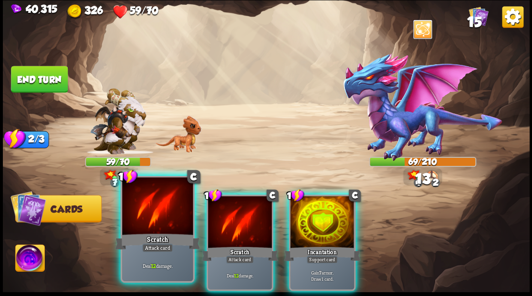
click at [140, 223] on div at bounding box center [157, 207] width 71 height 60
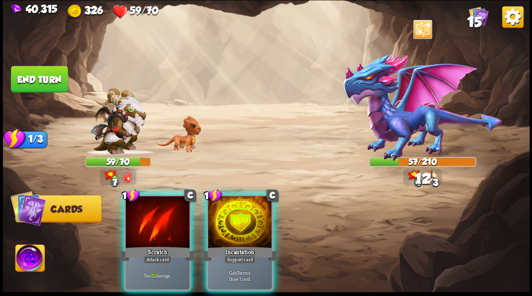
click at [139, 220] on div at bounding box center [157, 223] width 64 height 54
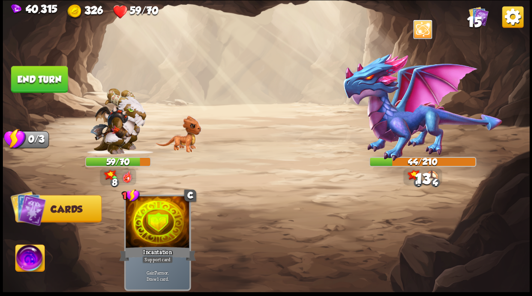
click at [40, 87] on button "End turn" at bounding box center [39, 79] width 57 height 27
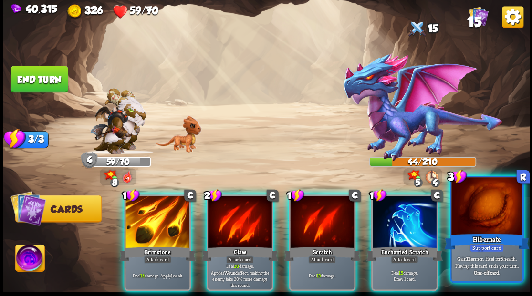
click at [485, 212] on div at bounding box center [486, 207] width 71 height 60
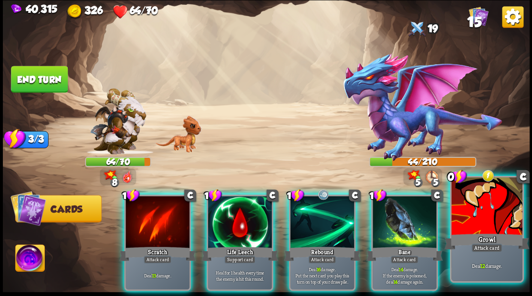
click at [496, 222] on div at bounding box center [486, 207] width 71 height 60
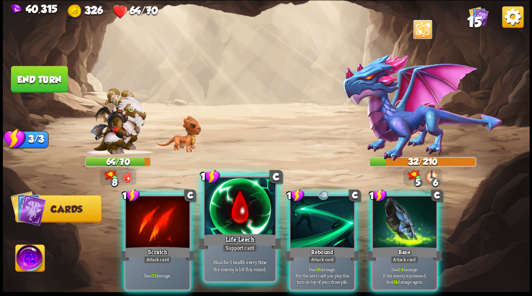
click at [247, 208] on div at bounding box center [239, 207] width 71 height 60
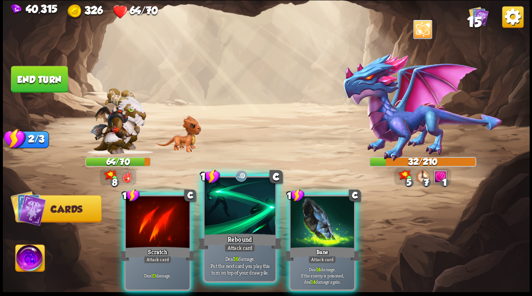
click at [228, 203] on div at bounding box center [239, 207] width 71 height 60
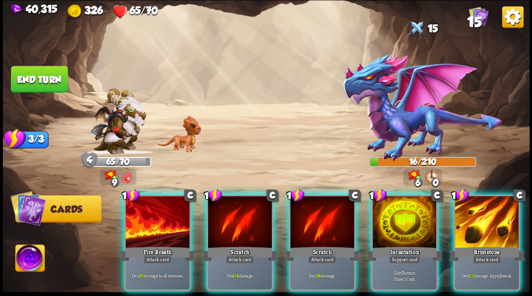
click at [492, 212] on div at bounding box center [486, 223] width 64 height 54
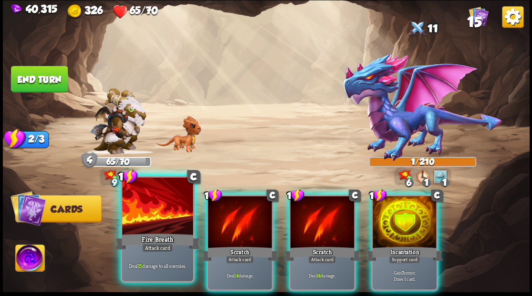
click at [145, 227] on div at bounding box center [157, 207] width 71 height 60
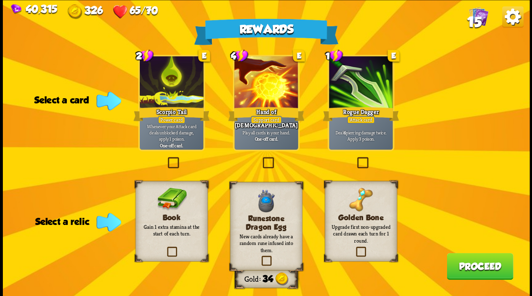
click at [355, 158] on label at bounding box center [355, 158] width 0 height 0
click at [0, 0] on input "checkbox" at bounding box center [0, 0] width 0 height 0
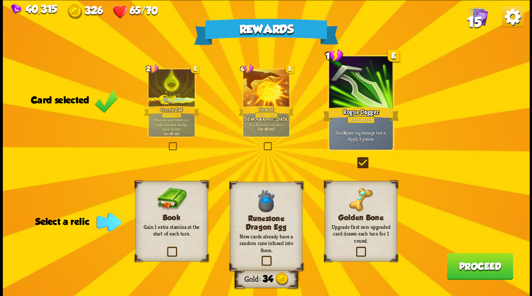
click at [165, 248] on label at bounding box center [165, 248] width 0 height 0
click at [0, 0] on input "checkbox" at bounding box center [0, 0] width 0 height 0
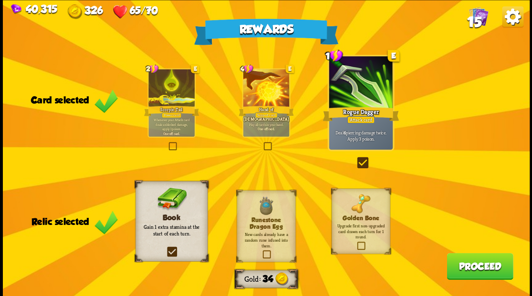
click at [480, 264] on button "Proceed" at bounding box center [479, 266] width 66 height 27
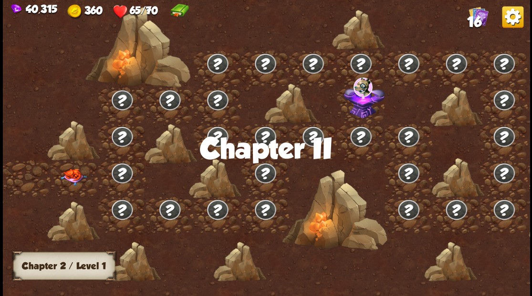
click at [76, 175] on img at bounding box center [73, 176] width 26 height 17
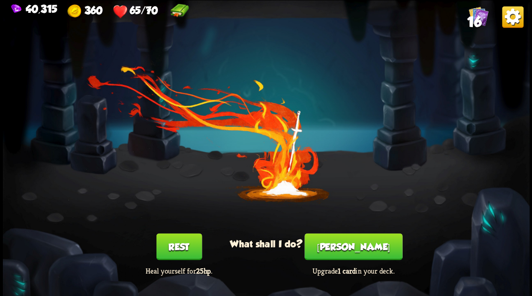
click at [347, 241] on button "[PERSON_NAME]" at bounding box center [353, 246] width 98 height 27
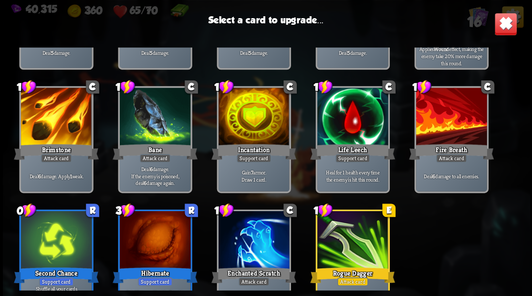
scroll to position [157, 0]
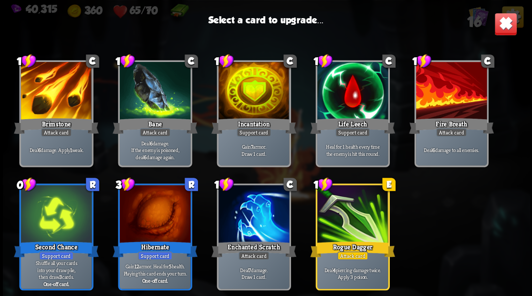
click at [255, 106] on div at bounding box center [253, 92] width 71 height 60
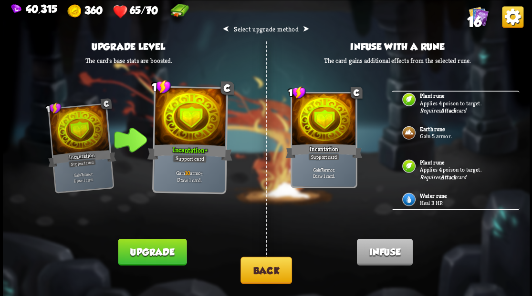
scroll to position [62, 0]
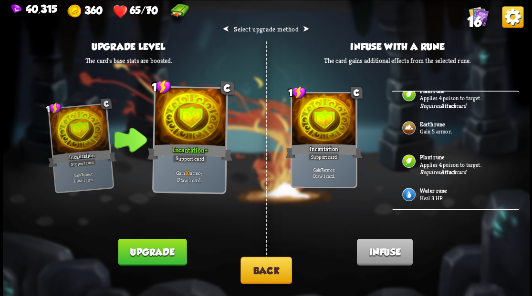
click at [430, 194] on p "Heal 3 HP." at bounding box center [463, 198] width 89 height 8
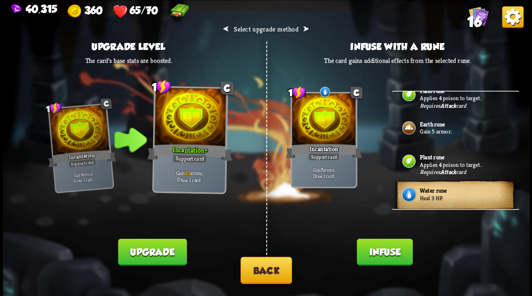
drag, startPoint x: 388, startPoint y: 257, endPoint x: 387, endPoint y: 249, distance: 7.8
click at [387, 255] on button "Infuse" at bounding box center [384, 251] width 56 height 27
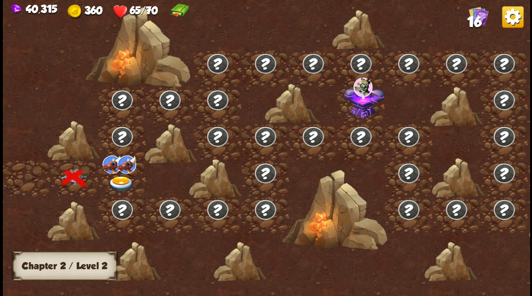
click at [113, 179] on img at bounding box center [121, 184] width 26 height 16
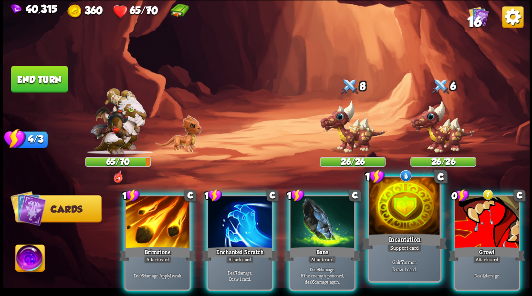
click at [410, 204] on div at bounding box center [404, 207] width 71 height 60
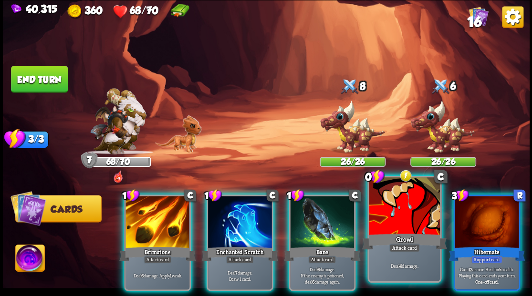
drag, startPoint x: 408, startPoint y: 210, endPoint x: 405, endPoint y: 204, distance: 6.8
click at [407, 209] on div at bounding box center [404, 207] width 71 height 60
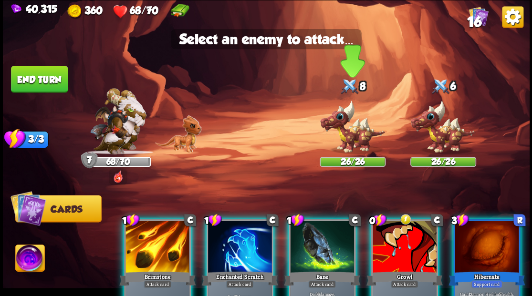
click at [350, 131] on img at bounding box center [352, 127] width 66 height 54
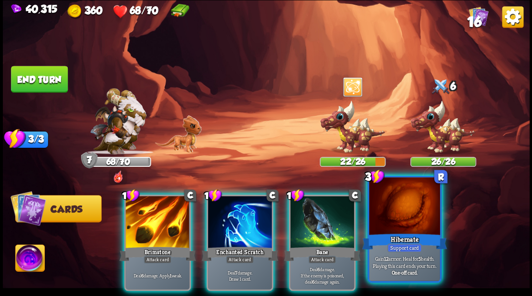
click at [401, 221] on div at bounding box center [404, 207] width 71 height 60
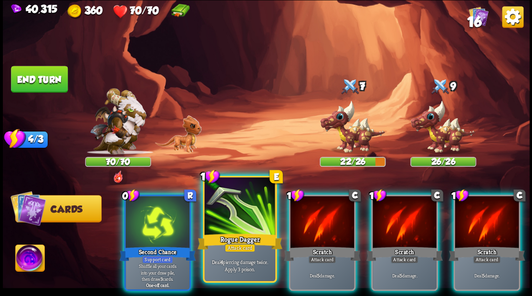
click at [238, 219] on div at bounding box center [239, 207] width 71 height 60
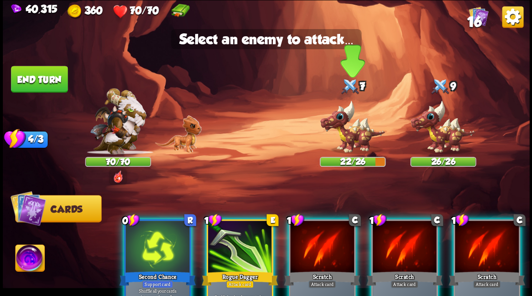
click at [349, 139] on img at bounding box center [352, 127] width 66 height 54
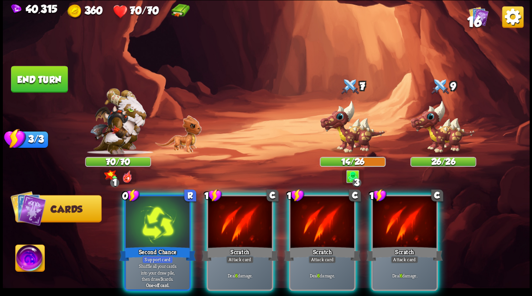
drag, startPoint x: 143, startPoint y: 220, endPoint x: 175, endPoint y: 185, distance: 46.9
click at [144, 215] on div at bounding box center [157, 223] width 64 height 54
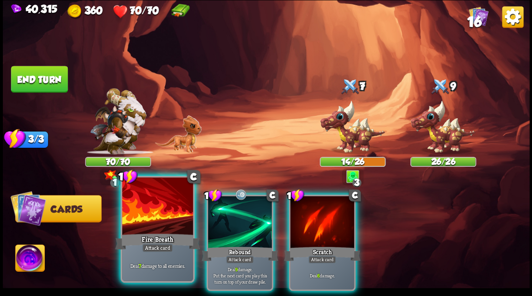
click at [153, 216] on div at bounding box center [157, 207] width 71 height 60
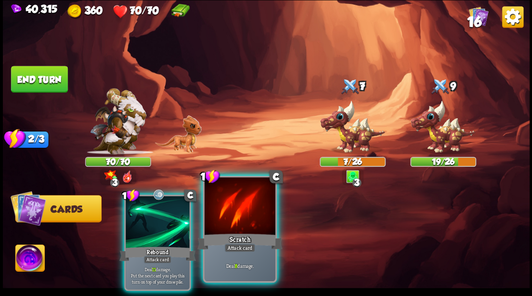
drag, startPoint x: 228, startPoint y: 222, endPoint x: 249, endPoint y: 201, distance: 29.3
click at [230, 218] on div at bounding box center [239, 207] width 71 height 60
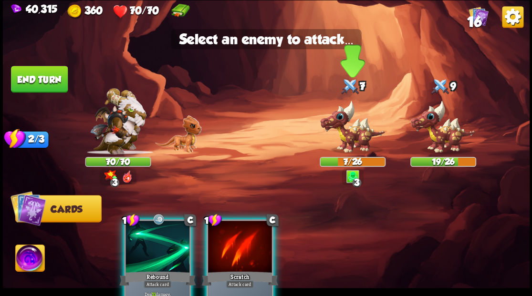
click at [349, 136] on img at bounding box center [352, 127] width 66 height 54
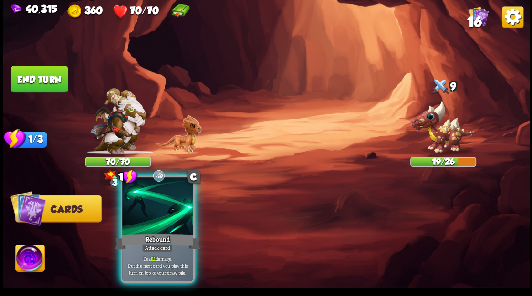
click at [172, 215] on div at bounding box center [157, 207] width 71 height 60
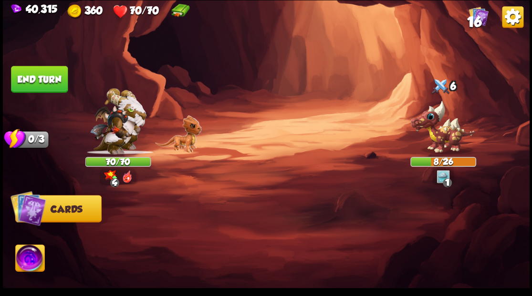
click at [31, 258] on img at bounding box center [29, 260] width 29 height 30
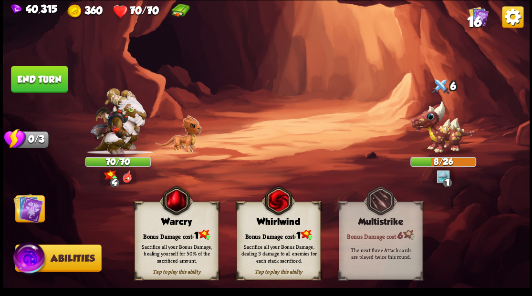
drag, startPoint x: 285, startPoint y: 234, endPoint x: 298, endPoint y: 178, distance: 57.2
click at [285, 227] on div "Tap to play this ability Whirlwind Bonus Damage cost: 1 Sacrifice all your Bonu…" at bounding box center [278, 241] width 84 height 78
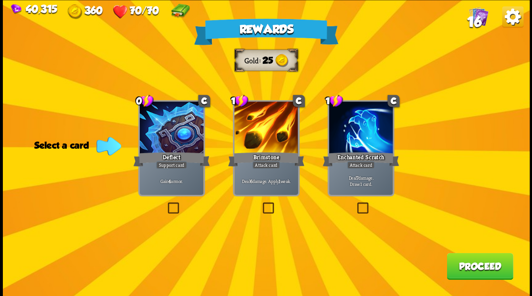
click at [477, 21] on span "16" at bounding box center [473, 21] width 14 height 16
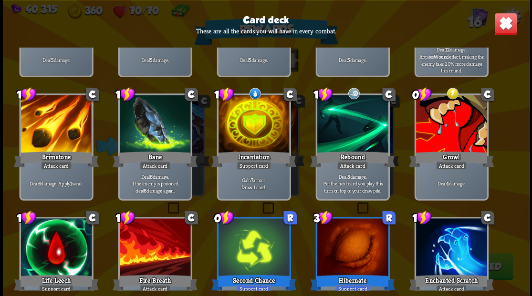
scroll to position [159, 0]
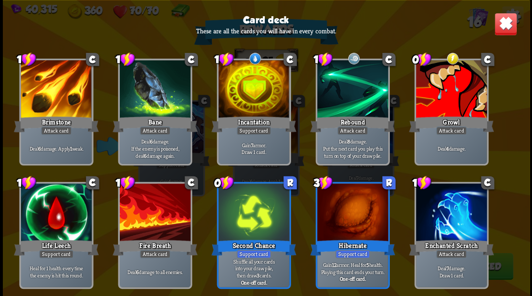
click at [497, 26] on img at bounding box center [505, 23] width 23 height 23
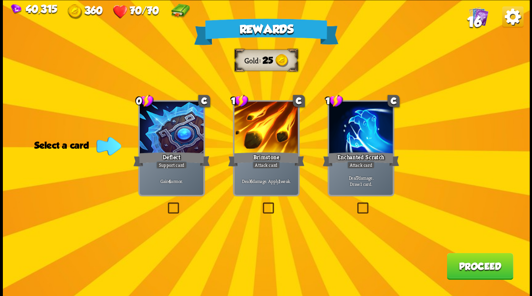
click at [481, 17] on img at bounding box center [478, 16] width 20 height 20
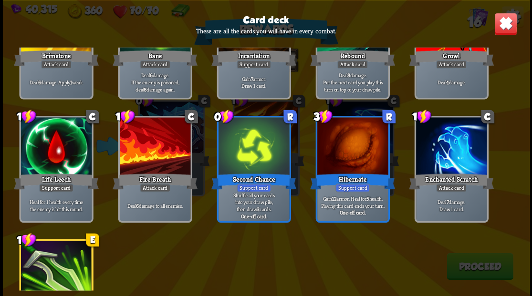
scroll to position [237, 0]
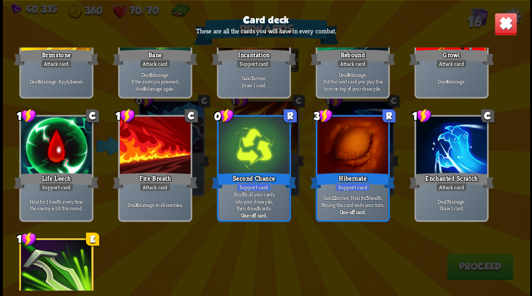
click at [500, 30] on img at bounding box center [505, 23] width 23 height 23
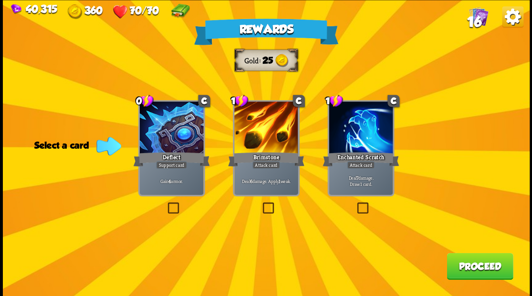
click at [165, 204] on label at bounding box center [165, 204] width 0 height 0
click at [0, 0] on input "checkbox" at bounding box center [0, 0] width 0 height 0
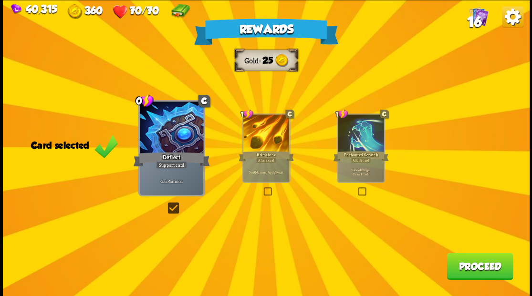
drag, startPoint x: 469, startPoint y: 266, endPoint x: 465, endPoint y: 260, distance: 6.9
click at [465, 260] on button "Proceed" at bounding box center [479, 266] width 66 height 27
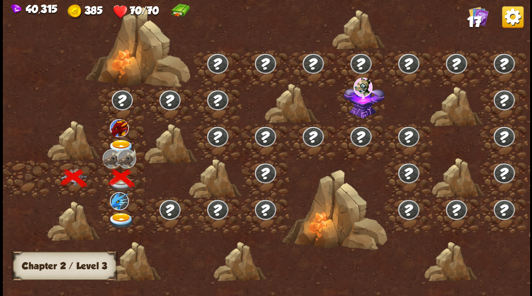
click at [116, 140] on img at bounding box center [121, 147] width 26 height 16
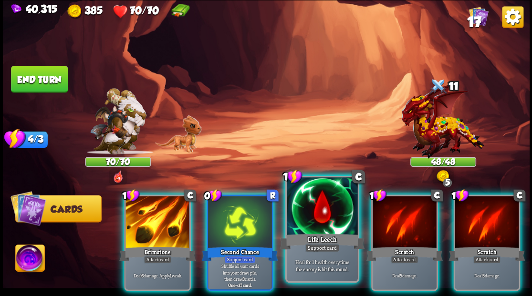
drag, startPoint x: 160, startPoint y: 220, endPoint x: 275, endPoint y: 189, distance: 118.4
click at [160, 219] on div at bounding box center [157, 223] width 64 height 54
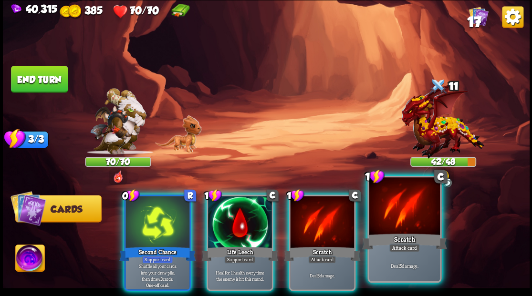
click at [411, 217] on div at bounding box center [404, 207] width 71 height 60
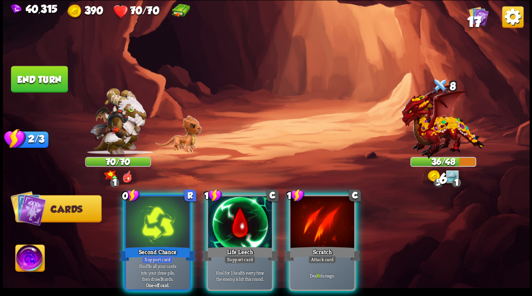
click at [330, 219] on div at bounding box center [322, 223] width 64 height 54
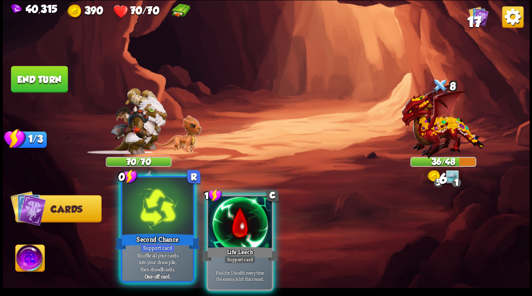
click at [151, 220] on div at bounding box center [157, 207] width 71 height 60
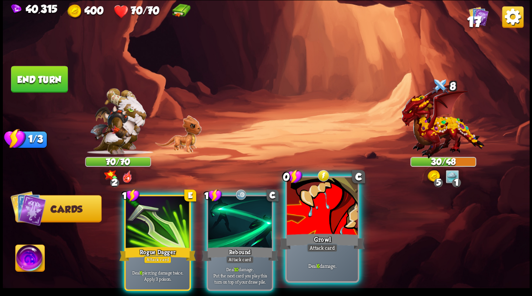
click at [305, 218] on div at bounding box center [322, 207] width 71 height 60
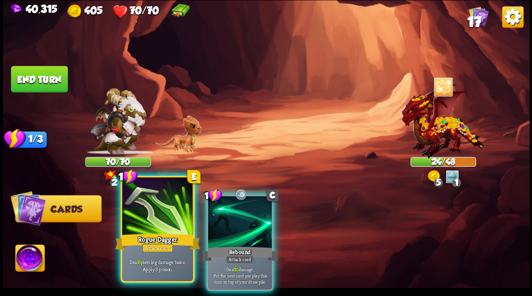
click at [155, 212] on div at bounding box center [157, 207] width 71 height 60
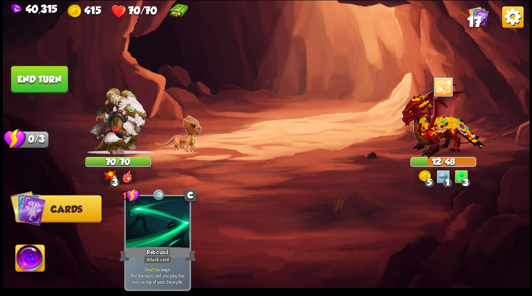
click at [38, 78] on button "End turn" at bounding box center [39, 79] width 57 height 27
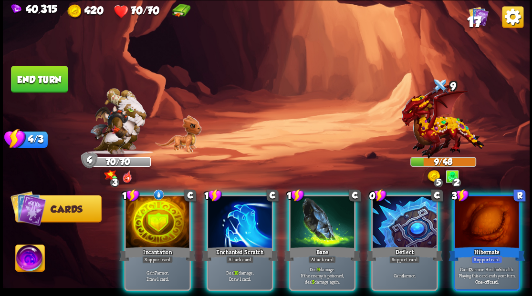
click at [24, 264] on img at bounding box center [29, 260] width 29 height 30
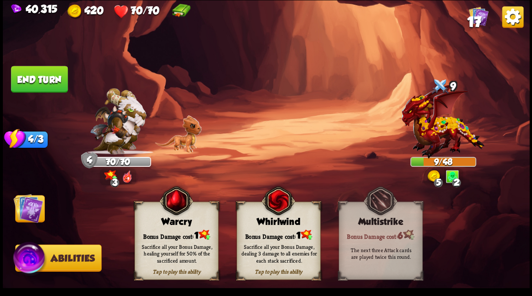
drag, startPoint x: 168, startPoint y: 241, endPoint x: 108, endPoint y: 227, distance: 61.7
click at [168, 241] on div "Sacrifice all your Bonus Damage, healing yourself for 50% of the sacrificed amo…" at bounding box center [176, 253] width 84 height 33
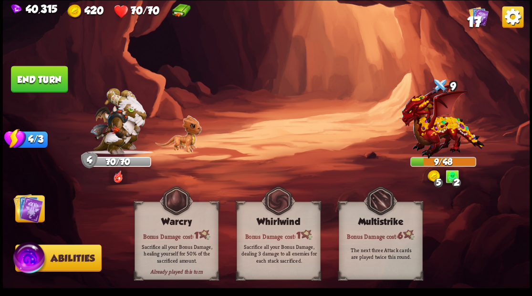
click at [29, 211] on img at bounding box center [28, 208] width 30 height 30
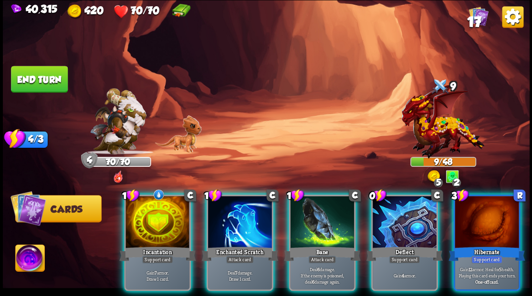
click at [237, 218] on div at bounding box center [240, 223] width 64 height 54
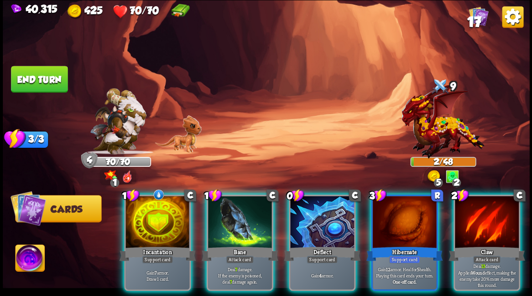
drag, startPoint x: 237, startPoint y: 218, endPoint x: 238, endPoint y: 196, distance: 22.0
click at [237, 216] on div at bounding box center [240, 223] width 64 height 54
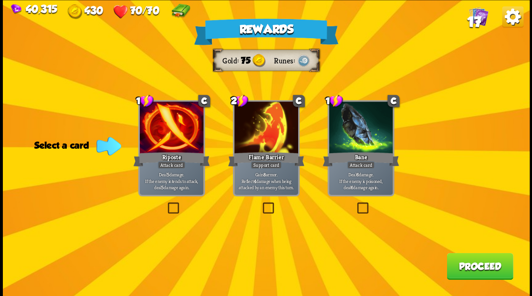
click at [477, 20] on span "17" at bounding box center [473, 21] width 14 height 16
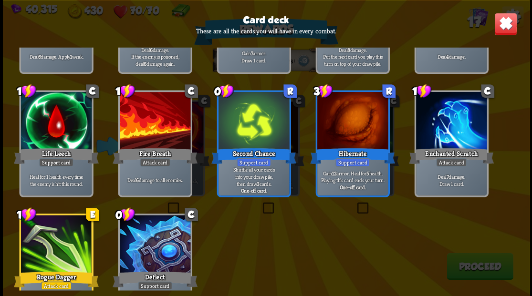
scroll to position [300, 0]
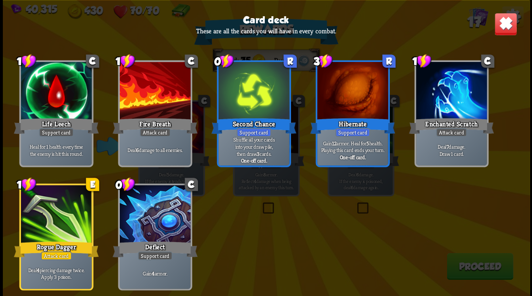
click at [502, 28] on img at bounding box center [505, 23] width 23 height 23
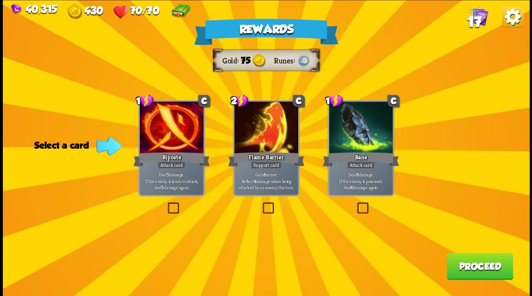
click at [165, 204] on label at bounding box center [165, 204] width 0 height 0
click at [0, 0] on input "checkbox" at bounding box center [0, 0] width 0 height 0
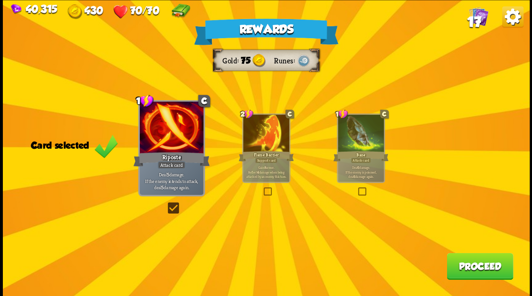
click at [472, 271] on button "Proceed" at bounding box center [479, 266] width 66 height 27
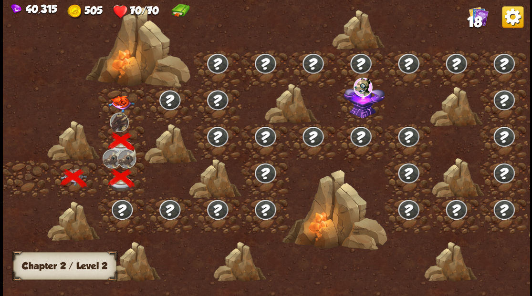
click at [119, 99] on img at bounding box center [121, 103] width 26 height 17
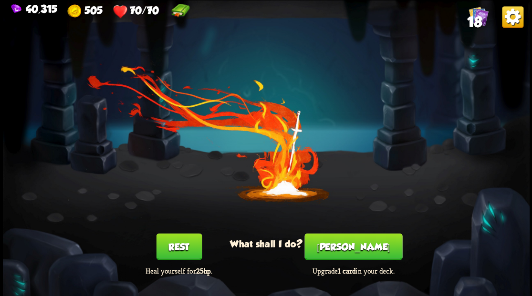
drag, startPoint x: 353, startPoint y: 258, endPoint x: 353, endPoint y: 247, distance: 11.0
click at [353, 247] on button "[PERSON_NAME]" at bounding box center [353, 246] width 98 height 27
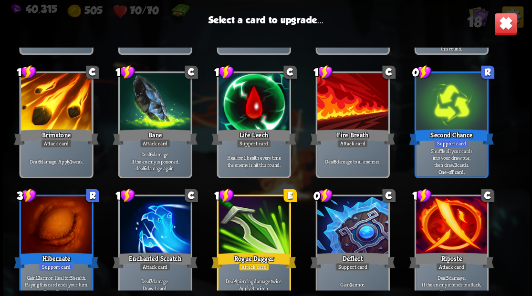
scroll to position [157, 0]
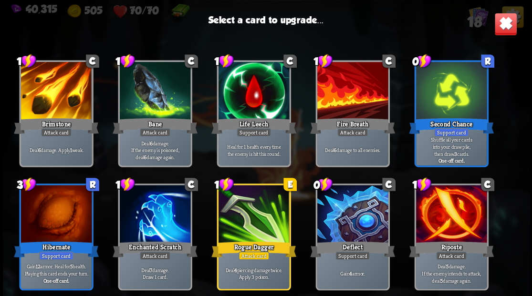
click at [70, 214] on div at bounding box center [56, 215] width 71 height 60
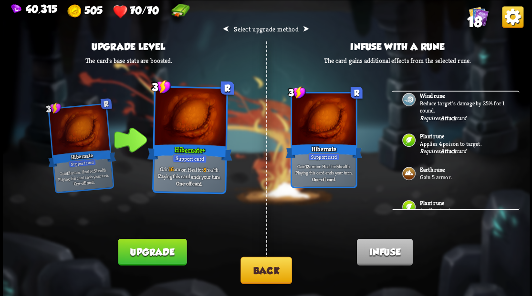
scroll to position [7, 0]
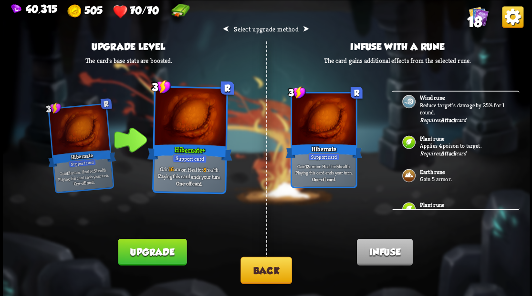
click at [277, 267] on button "Back" at bounding box center [266, 270] width 52 height 27
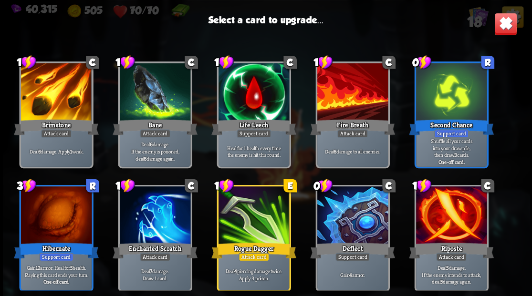
scroll to position [157, 0]
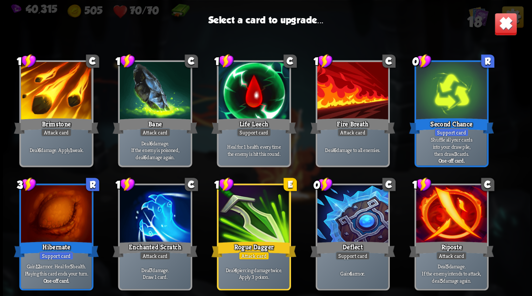
click at [352, 222] on div at bounding box center [352, 215] width 71 height 60
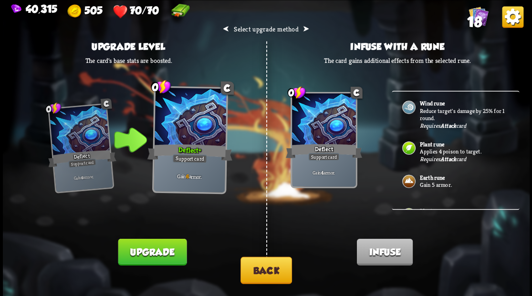
click at [410, 182] on img at bounding box center [408, 181] width 15 height 15
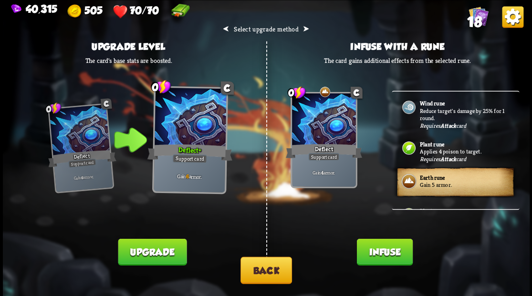
drag, startPoint x: 380, startPoint y: 253, endPoint x: 371, endPoint y: 232, distance: 23.3
click at [380, 250] on button "Infuse" at bounding box center [384, 251] width 56 height 27
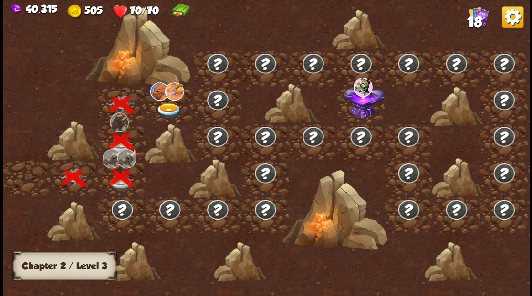
click at [167, 103] on img at bounding box center [168, 111] width 26 height 16
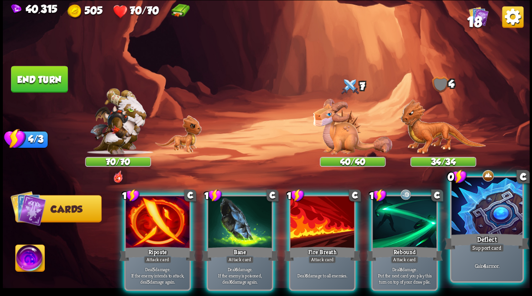
click at [493, 230] on div at bounding box center [486, 207] width 71 height 60
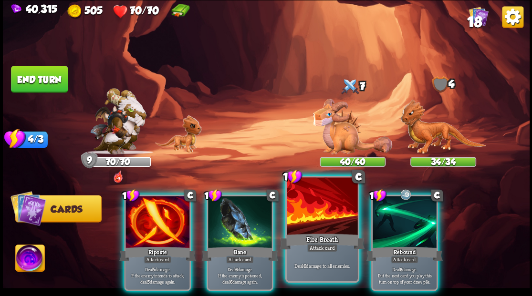
click at [324, 212] on div at bounding box center [322, 207] width 71 height 60
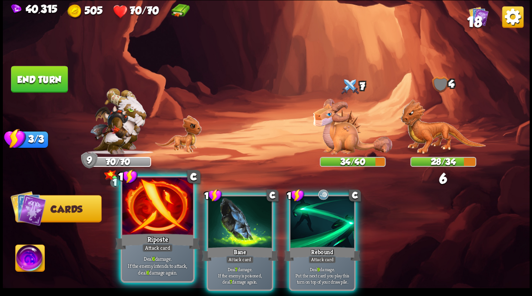
click at [138, 223] on div at bounding box center [157, 207] width 71 height 60
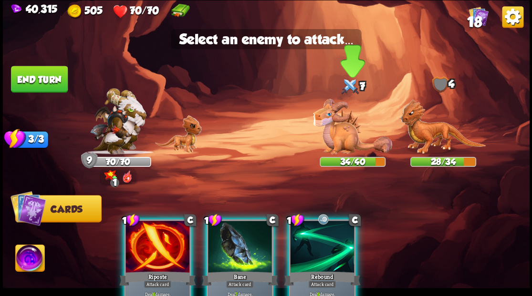
click at [341, 130] on img at bounding box center [352, 127] width 79 height 56
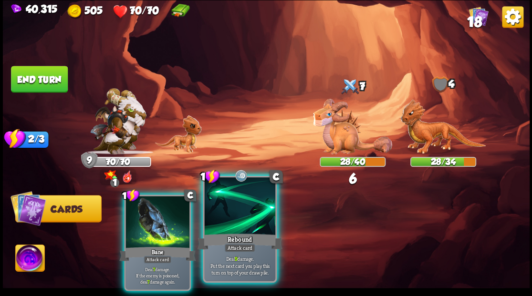
click at [241, 216] on div at bounding box center [239, 207] width 71 height 60
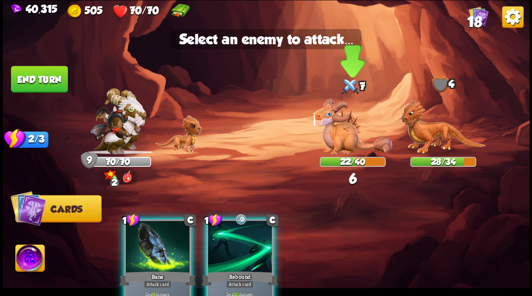
click at [337, 135] on img at bounding box center [352, 127] width 79 height 56
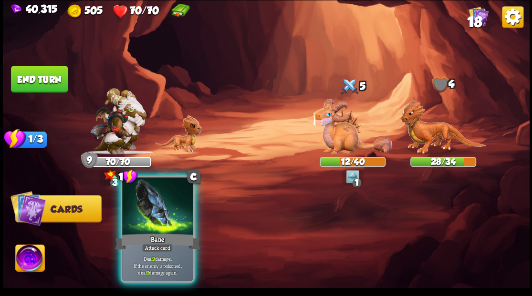
click at [151, 218] on div at bounding box center [157, 207] width 71 height 60
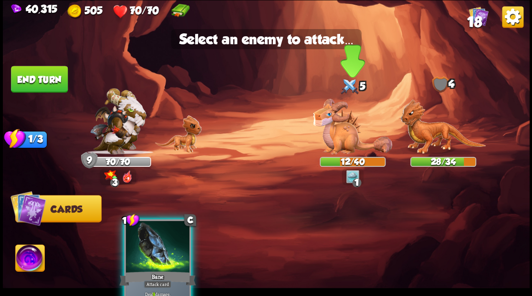
click at [344, 130] on img at bounding box center [352, 127] width 79 height 56
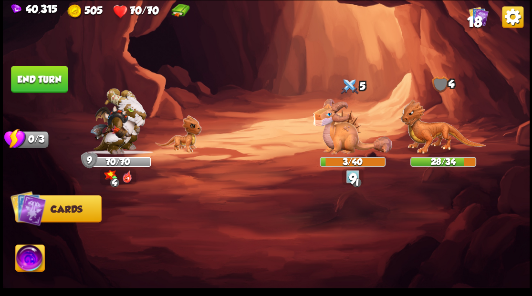
click at [34, 76] on button "End turn" at bounding box center [39, 79] width 57 height 27
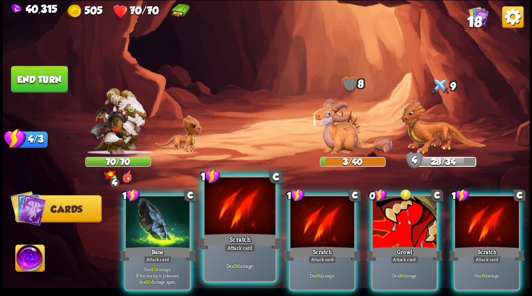
drag, startPoint x: 238, startPoint y: 212, endPoint x: 272, endPoint y: 176, distance: 48.6
click at [238, 212] on div at bounding box center [239, 207] width 71 height 60
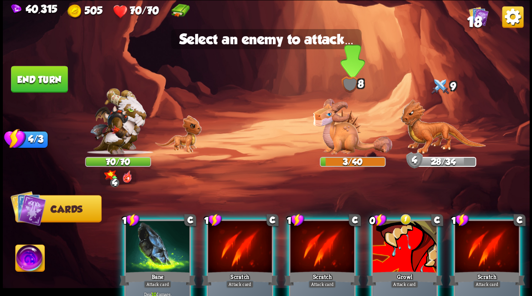
click at [336, 134] on img at bounding box center [352, 127] width 79 height 56
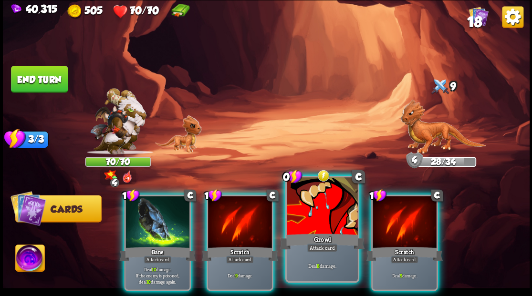
click at [324, 224] on div at bounding box center [322, 207] width 71 height 60
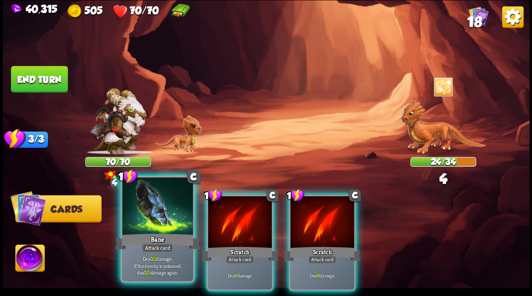
click at [151, 227] on div at bounding box center [157, 207] width 71 height 60
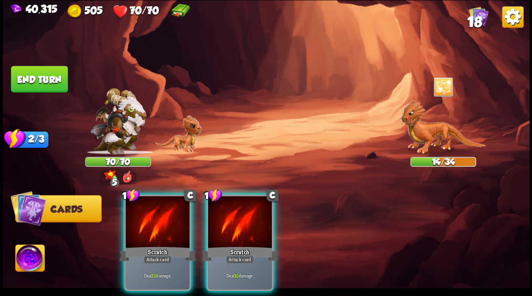
click at [151, 227] on div at bounding box center [157, 223] width 64 height 54
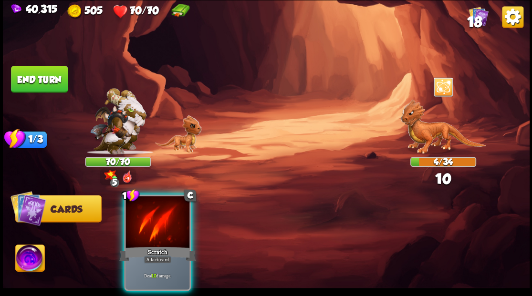
click at [151, 227] on div at bounding box center [157, 223] width 64 height 54
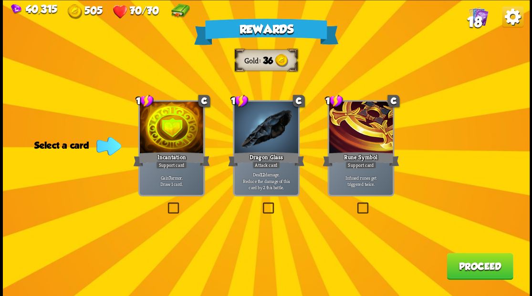
click at [480, 17] on span "18" at bounding box center [473, 21] width 15 height 16
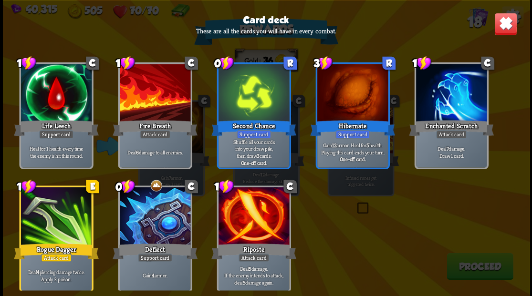
scroll to position [300, 0]
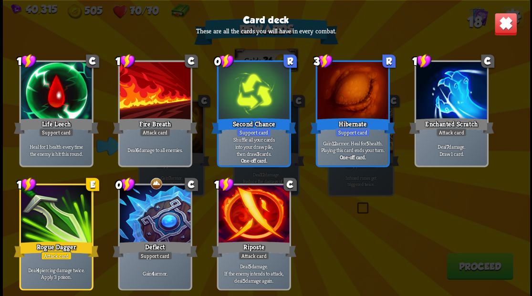
click at [504, 28] on img at bounding box center [505, 23] width 23 height 23
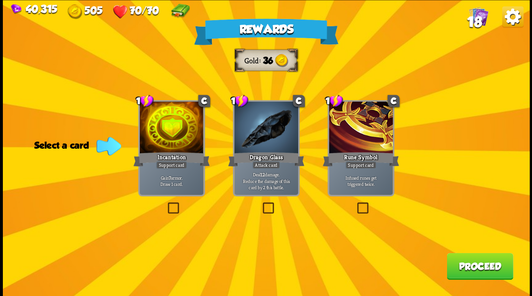
click at [260, 204] on label at bounding box center [260, 204] width 0 height 0
click at [0, 0] on input "checkbox" at bounding box center [0, 0] width 0 height 0
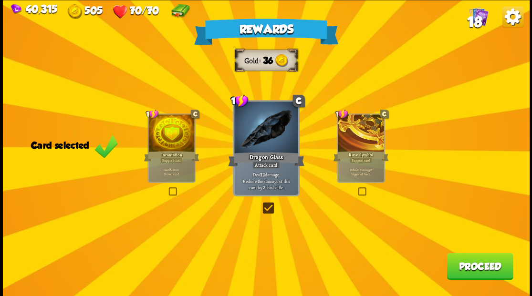
drag, startPoint x: 485, startPoint y: 268, endPoint x: 480, endPoint y: 263, distance: 7.8
click at [480, 263] on button "Proceed" at bounding box center [479, 266] width 66 height 27
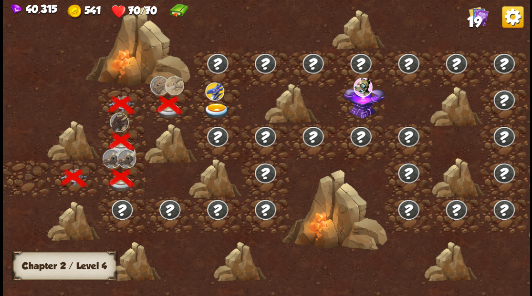
click at [216, 107] on img at bounding box center [216, 111] width 26 height 16
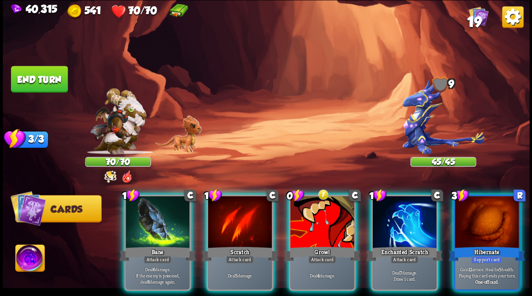
click at [319, 218] on div at bounding box center [322, 223] width 64 height 54
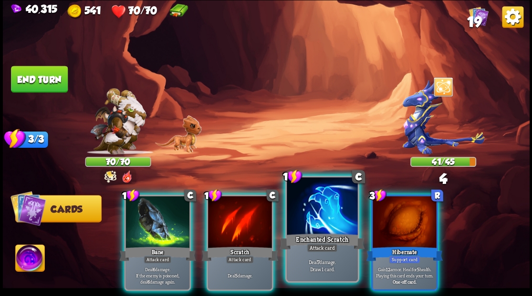
click at [316, 208] on div at bounding box center [322, 207] width 71 height 60
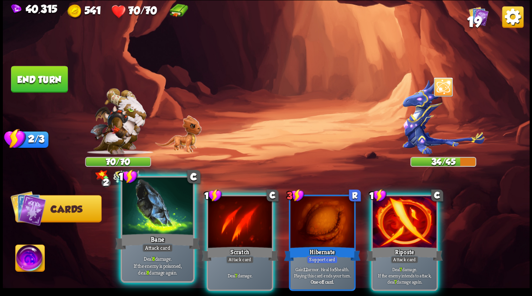
click at [157, 219] on div at bounding box center [157, 207] width 71 height 60
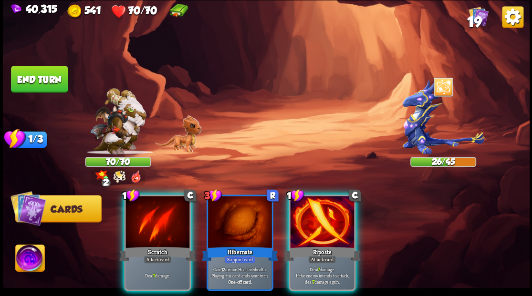
drag, startPoint x: 147, startPoint y: 206, endPoint x: 119, endPoint y: 148, distance: 65.1
click at [147, 202] on div at bounding box center [157, 223] width 64 height 54
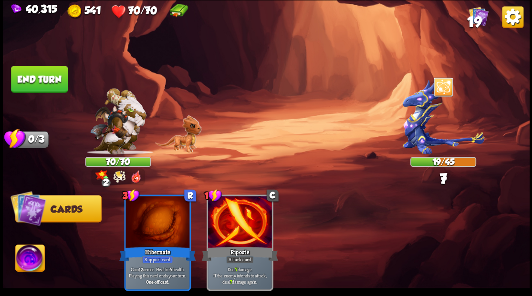
drag, startPoint x: 42, startPoint y: 71, endPoint x: 50, endPoint y: 72, distance: 7.2
click at [42, 71] on button "End turn" at bounding box center [39, 79] width 57 height 27
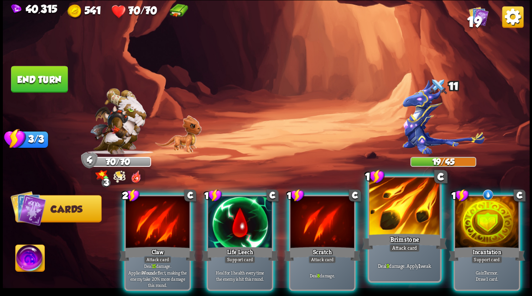
click at [397, 224] on div at bounding box center [404, 207] width 71 height 60
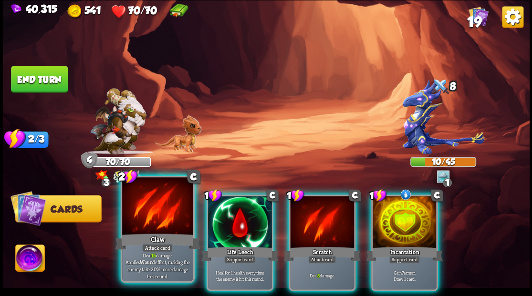
click at [137, 231] on div at bounding box center [157, 207] width 71 height 60
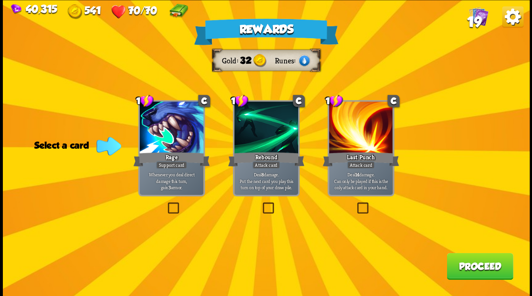
click at [475, 264] on button "Proceed" at bounding box center [479, 266] width 66 height 27
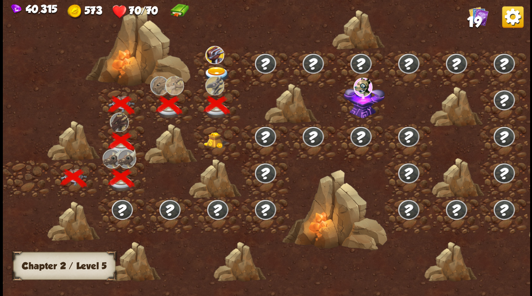
click at [214, 136] on img at bounding box center [216, 140] width 26 height 16
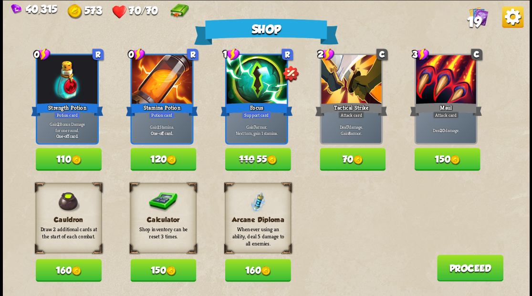
click at [155, 270] on button "150" at bounding box center [163, 270] width 66 height 23
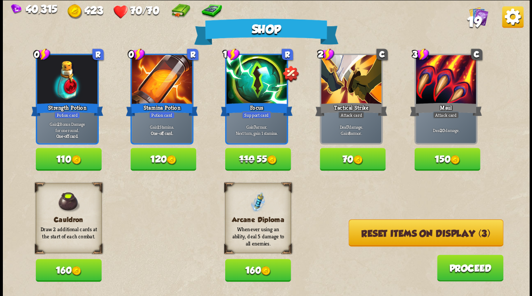
click at [416, 238] on button "Reset items on display (3)" at bounding box center [425, 232] width 155 height 27
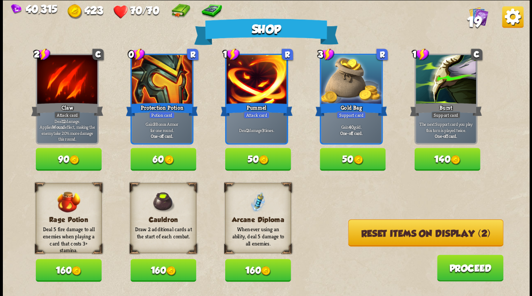
click at [409, 232] on button "Reset items on display (2)" at bounding box center [425, 232] width 155 height 27
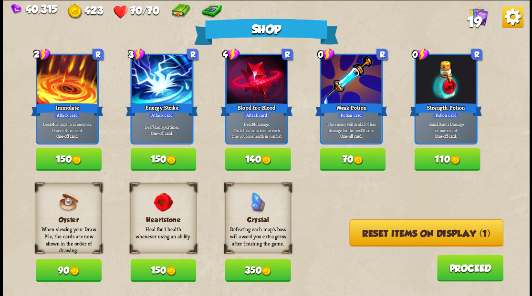
click at [411, 240] on button "Reset items on display (1)" at bounding box center [426, 232] width 154 height 27
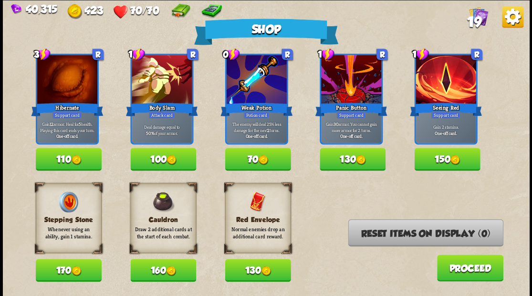
click at [242, 268] on button "130" at bounding box center [258, 270] width 66 height 23
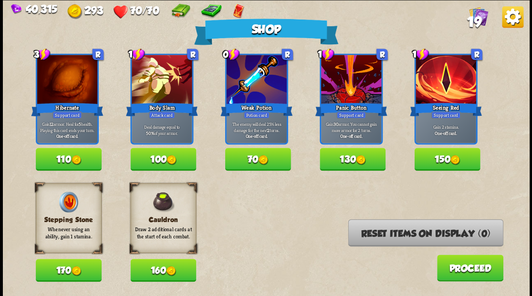
click at [474, 271] on button "Proceed" at bounding box center [469, 268] width 66 height 27
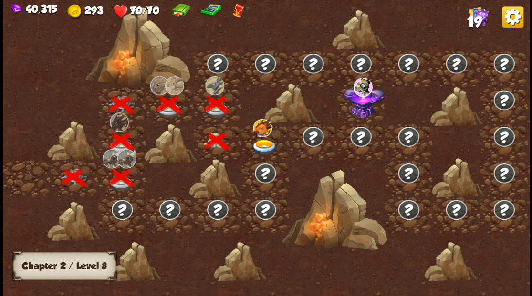
click at [263, 140] on div at bounding box center [265, 142] width 48 height 37
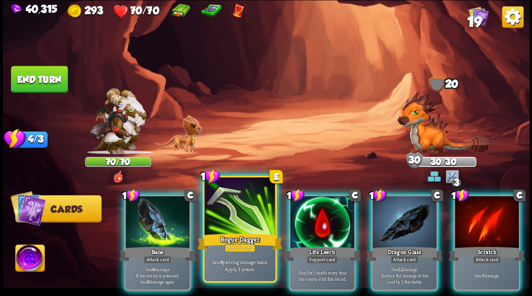
click at [243, 221] on div at bounding box center [239, 207] width 71 height 60
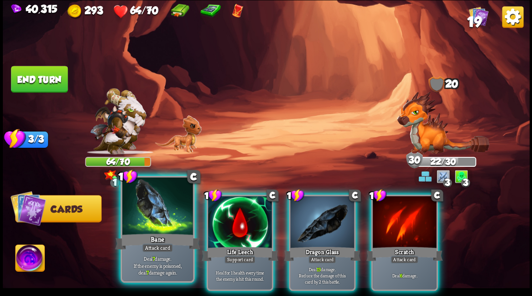
click at [162, 219] on div at bounding box center [157, 207] width 71 height 60
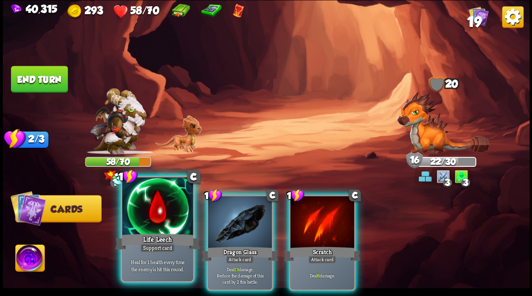
click at [141, 226] on div at bounding box center [157, 207] width 71 height 60
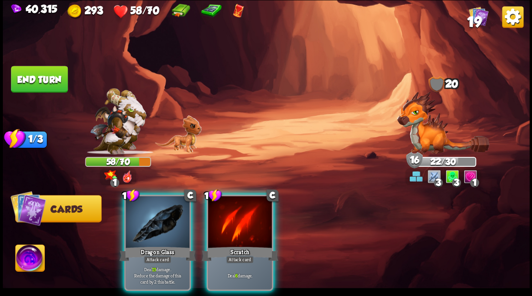
click at [142, 222] on div at bounding box center [157, 223] width 64 height 54
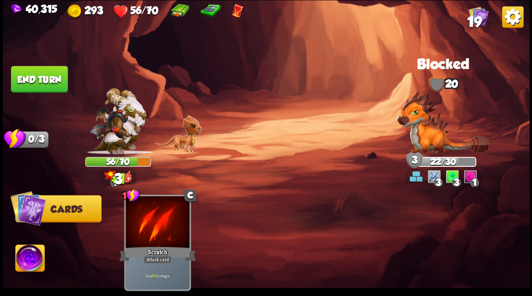
click at [45, 75] on button "End turn" at bounding box center [39, 79] width 57 height 27
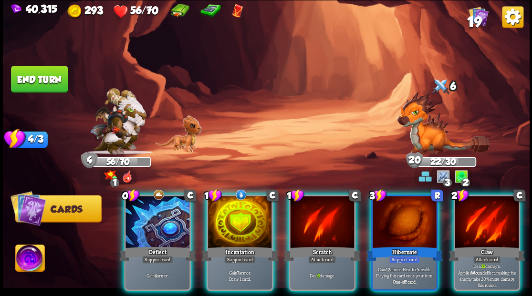
click at [242, 203] on div at bounding box center [240, 223] width 64 height 54
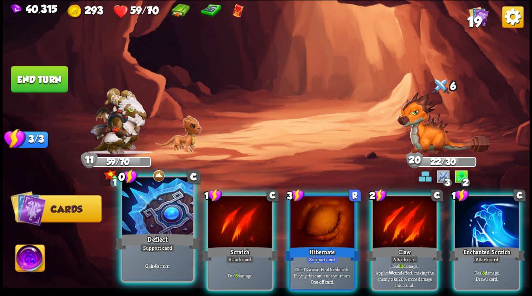
click at [149, 207] on div at bounding box center [157, 207] width 71 height 60
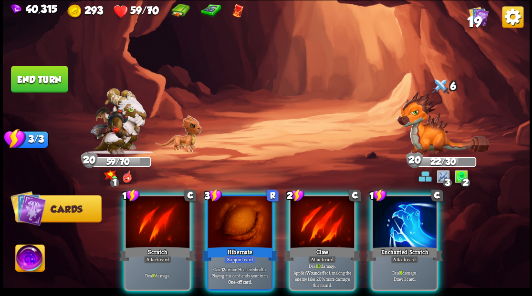
click at [237, 211] on div at bounding box center [240, 223] width 64 height 54
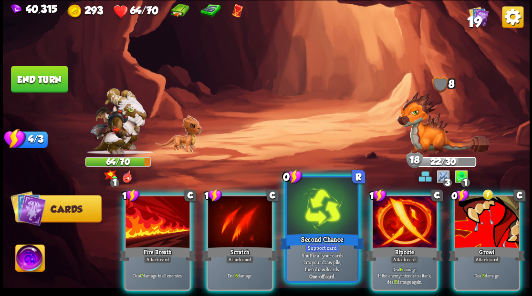
click at [319, 228] on div at bounding box center [322, 207] width 71 height 60
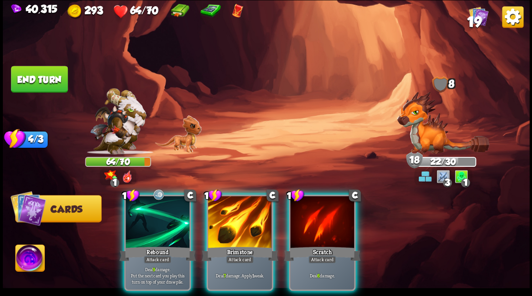
click at [422, 118] on img at bounding box center [443, 122] width 92 height 63
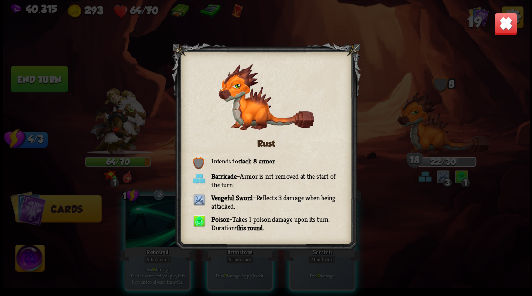
click at [500, 28] on img at bounding box center [505, 23] width 23 height 23
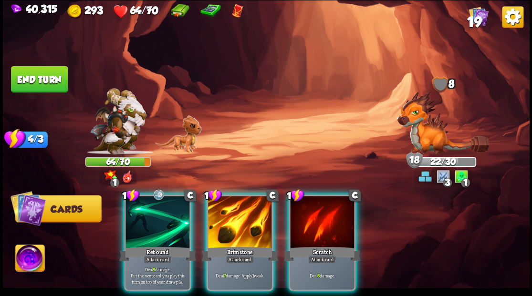
click at [43, 81] on button "End turn" at bounding box center [39, 79] width 57 height 27
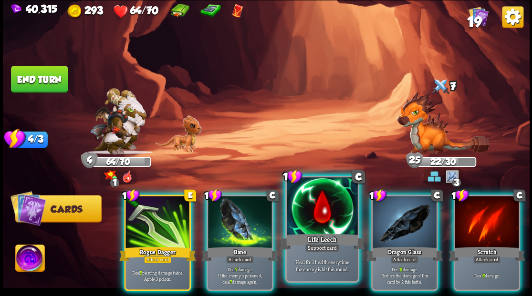
click at [314, 201] on div at bounding box center [322, 207] width 71 height 60
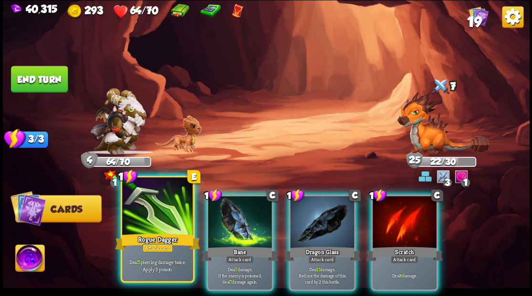
click at [141, 208] on div at bounding box center [157, 207] width 71 height 60
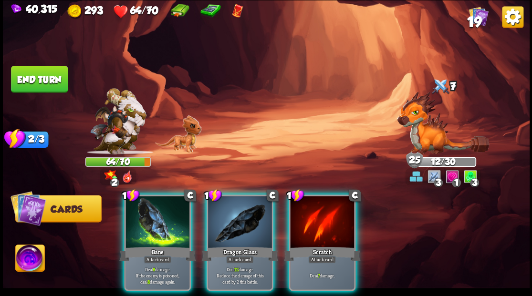
click at [32, 79] on button "End turn" at bounding box center [39, 79] width 57 height 27
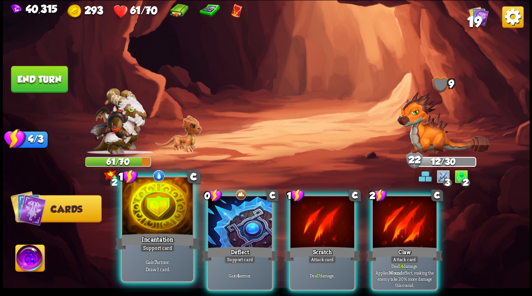
click at [152, 220] on div at bounding box center [157, 207] width 71 height 60
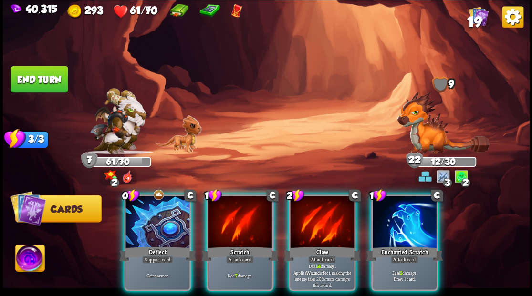
click at [152, 220] on div at bounding box center [157, 223] width 64 height 54
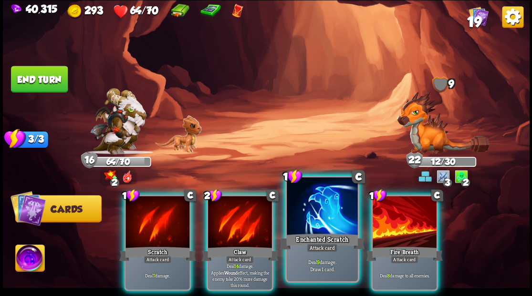
click at [311, 210] on div at bounding box center [322, 207] width 71 height 60
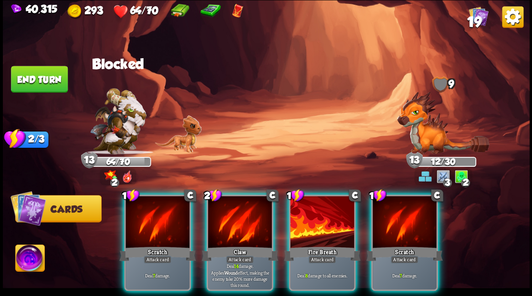
click at [477, 23] on span "19" at bounding box center [473, 21] width 14 height 16
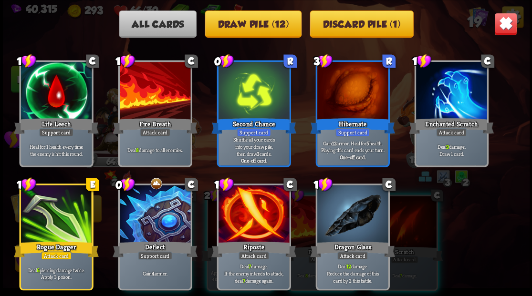
click at [503, 30] on img at bounding box center [505, 23] width 23 height 23
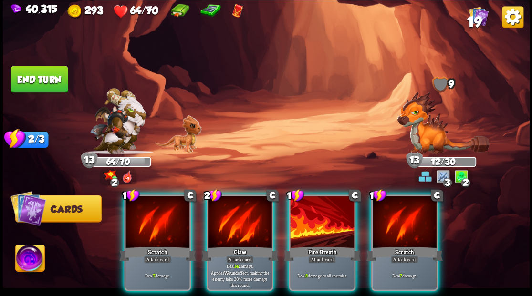
drag, startPoint x: 236, startPoint y: 216, endPoint x: 258, endPoint y: 136, distance: 83.2
click at [234, 213] on div at bounding box center [240, 223] width 64 height 54
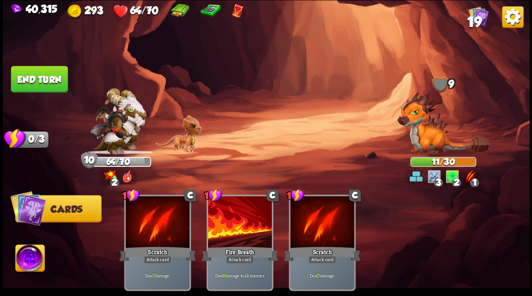
click at [42, 90] on button "End turn" at bounding box center [39, 79] width 57 height 27
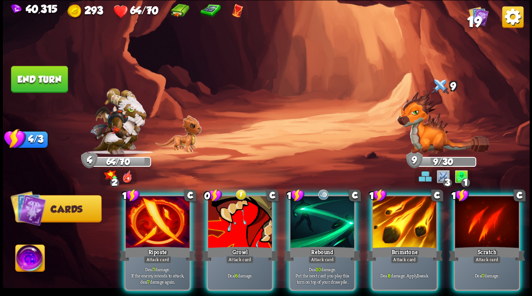
click at [396, 219] on div at bounding box center [404, 223] width 64 height 54
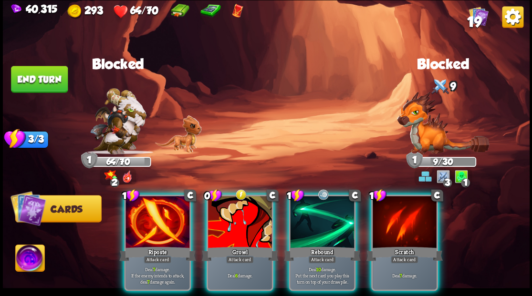
click at [50, 85] on button "End turn" at bounding box center [39, 79] width 57 height 27
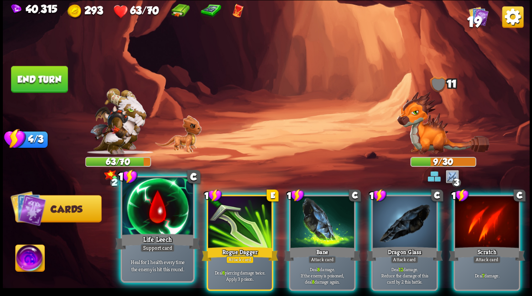
click at [148, 220] on div at bounding box center [157, 207] width 71 height 60
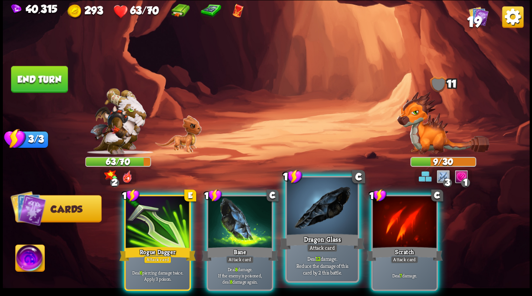
click at [320, 218] on div at bounding box center [322, 207] width 71 height 60
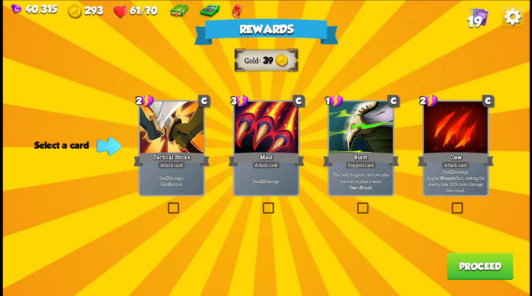
click at [475, 268] on button "Proceed" at bounding box center [479, 266] width 66 height 27
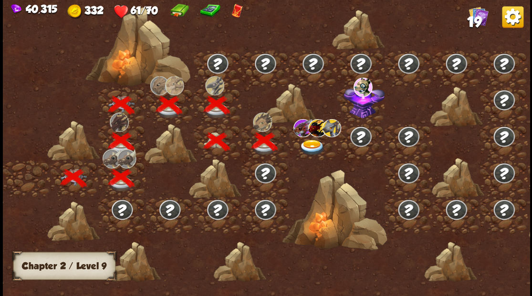
click at [309, 142] on img at bounding box center [312, 147] width 26 height 16
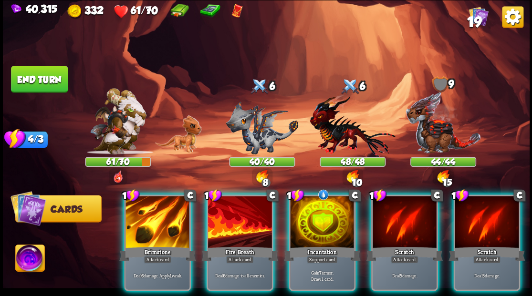
drag, startPoint x: 330, startPoint y: 226, endPoint x: 323, endPoint y: 227, distance: 6.2
click at [326, 227] on div at bounding box center [322, 223] width 64 height 54
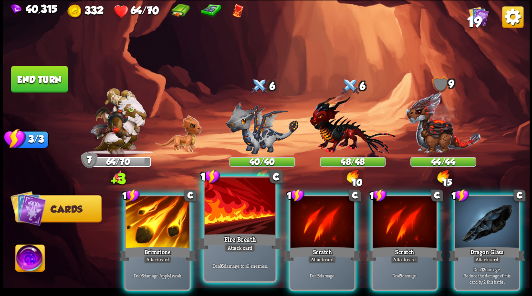
click at [237, 231] on div at bounding box center [239, 207] width 71 height 60
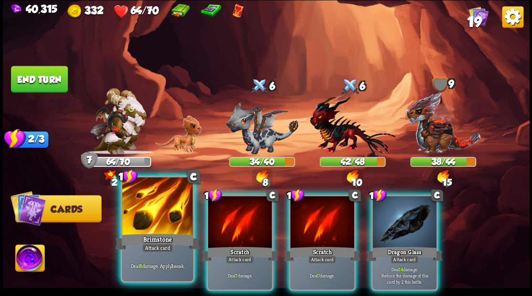
click at [152, 227] on div at bounding box center [157, 207] width 71 height 60
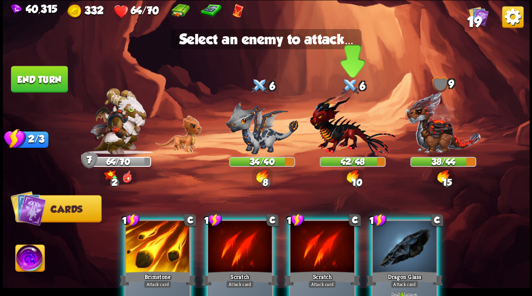
click at [335, 130] on img at bounding box center [351, 125] width 85 height 63
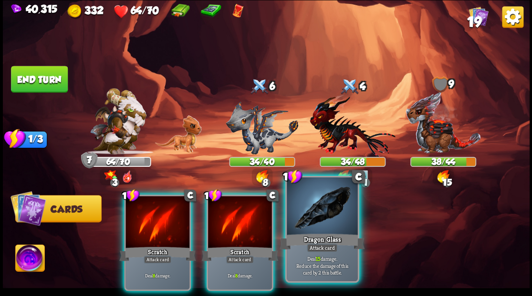
click at [320, 220] on div at bounding box center [322, 207] width 71 height 60
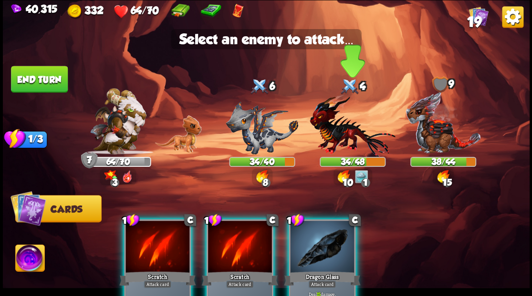
click at [334, 143] on img at bounding box center [351, 125] width 85 height 63
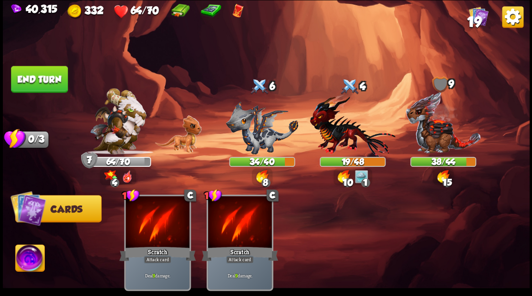
click at [31, 81] on button "End turn" at bounding box center [39, 79] width 57 height 27
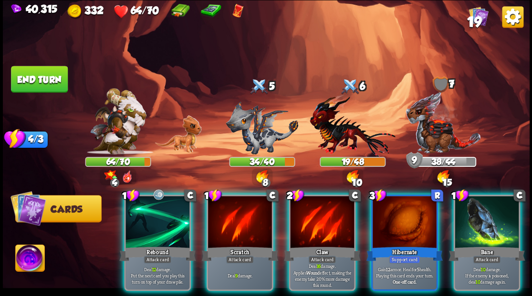
click at [393, 219] on div at bounding box center [404, 223] width 64 height 54
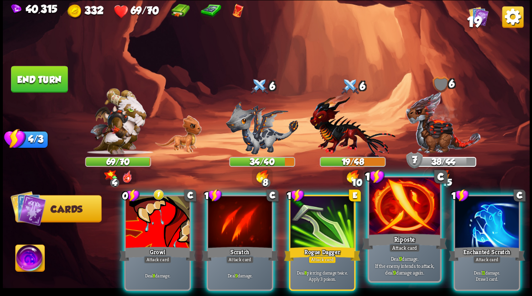
click at [406, 216] on div at bounding box center [404, 207] width 71 height 60
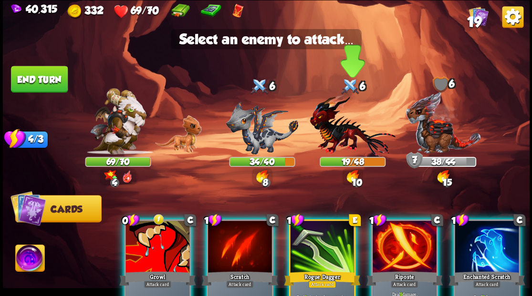
click at [336, 133] on img at bounding box center [351, 125] width 85 height 63
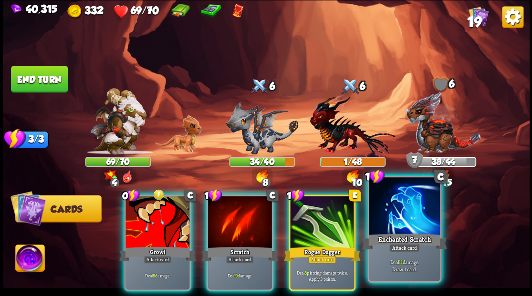
click at [404, 222] on div at bounding box center [404, 207] width 71 height 60
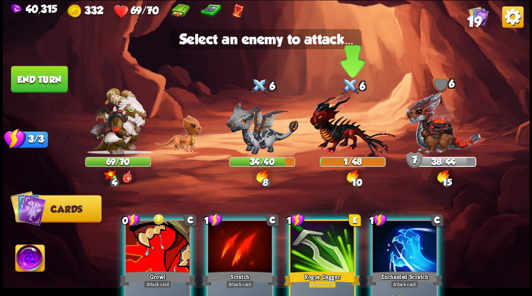
click at [330, 125] on img at bounding box center [351, 125] width 85 height 63
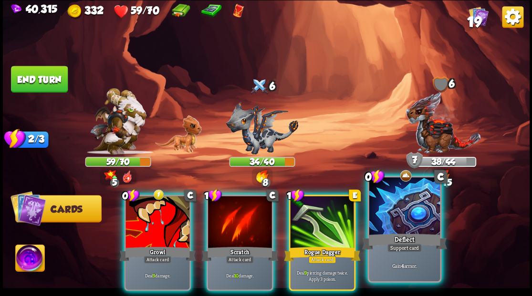
click at [405, 214] on div at bounding box center [404, 207] width 71 height 60
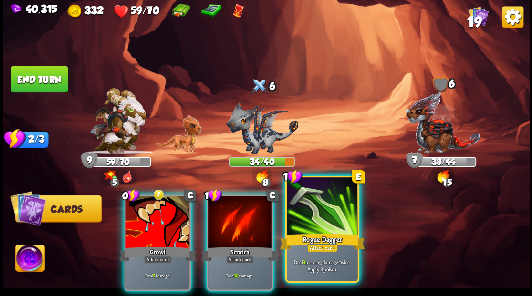
click at [317, 219] on div at bounding box center [322, 207] width 71 height 60
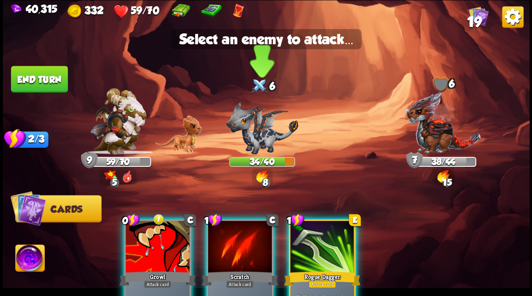
click at [243, 129] on img at bounding box center [262, 127] width 72 height 53
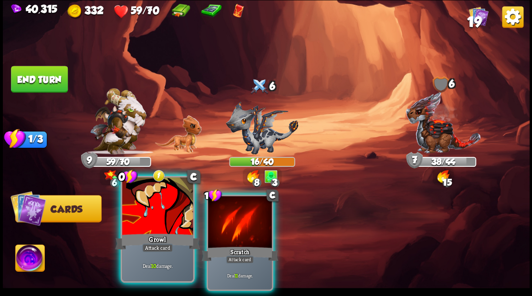
click at [165, 219] on div at bounding box center [157, 207] width 71 height 60
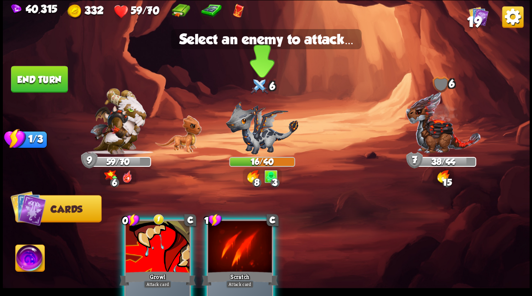
click at [247, 144] on img at bounding box center [262, 127] width 72 height 53
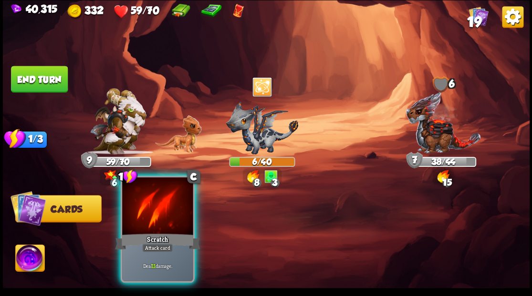
click at [162, 213] on div at bounding box center [157, 207] width 71 height 60
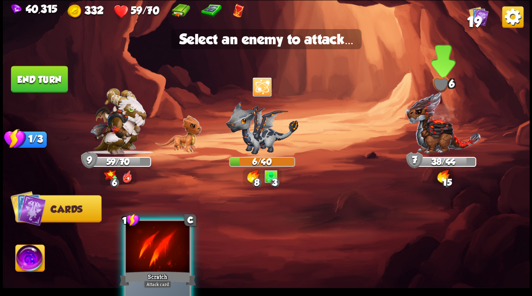
click at [420, 137] on img at bounding box center [443, 122] width 76 height 63
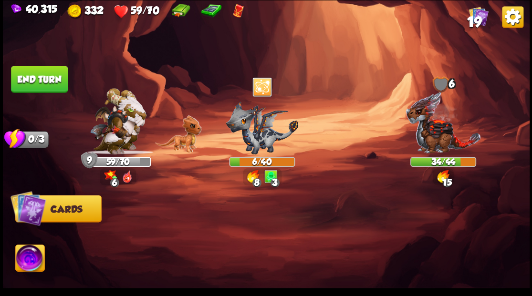
click at [36, 78] on button "End turn" at bounding box center [39, 79] width 57 height 27
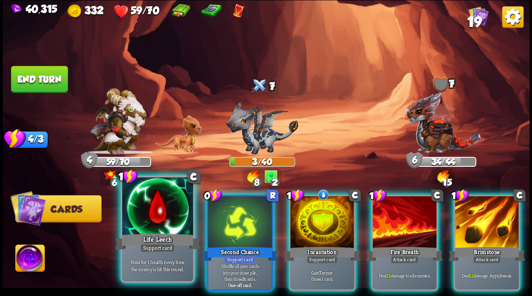
click at [155, 223] on div at bounding box center [157, 207] width 71 height 60
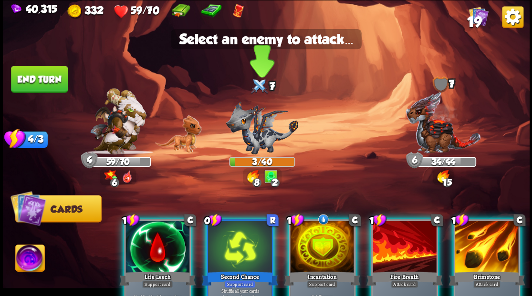
click at [249, 132] on img at bounding box center [262, 127] width 72 height 53
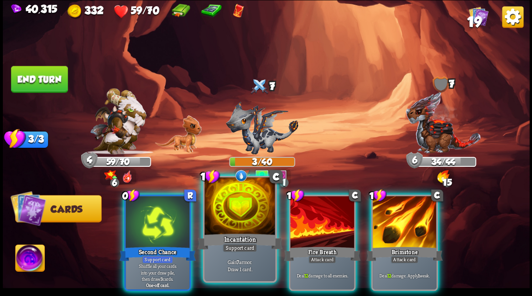
click at [232, 217] on div at bounding box center [239, 207] width 71 height 60
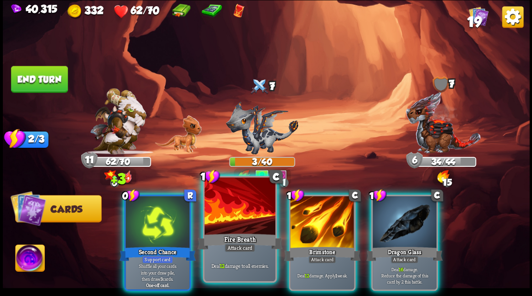
click at [230, 220] on div at bounding box center [239, 207] width 71 height 60
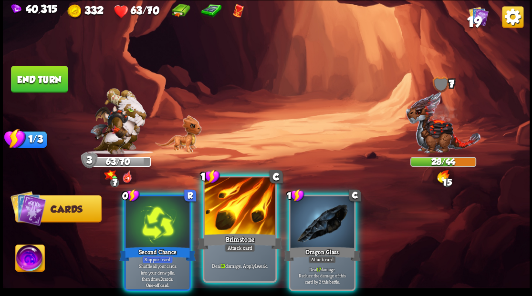
click at [247, 219] on div at bounding box center [239, 207] width 71 height 60
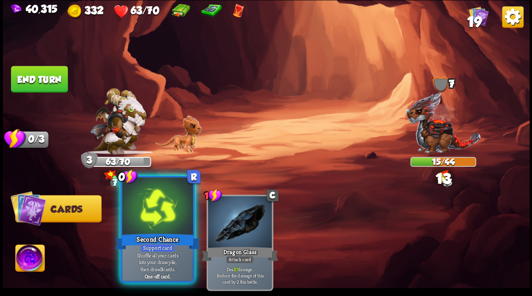
click at [165, 214] on div at bounding box center [157, 207] width 71 height 60
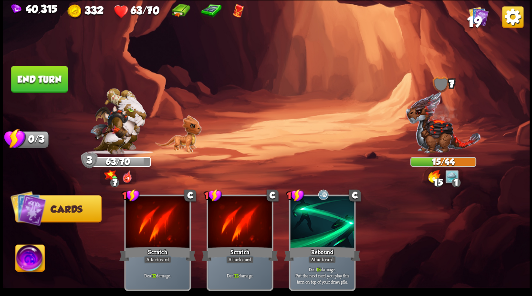
click at [45, 79] on button "End turn" at bounding box center [39, 79] width 57 height 27
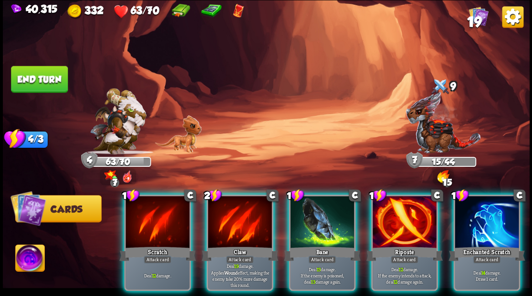
click at [488, 214] on div at bounding box center [486, 223] width 64 height 54
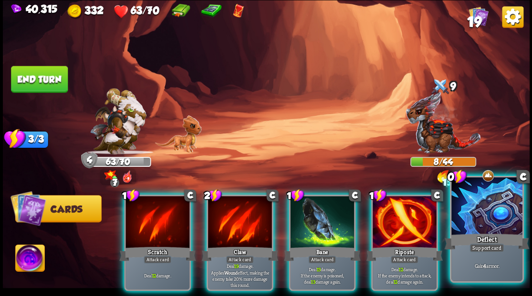
click at [481, 212] on div at bounding box center [486, 207] width 71 height 60
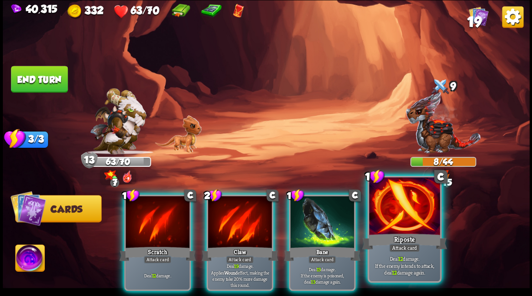
click at [396, 223] on div at bounding box center [404, 207] width 71 height 60
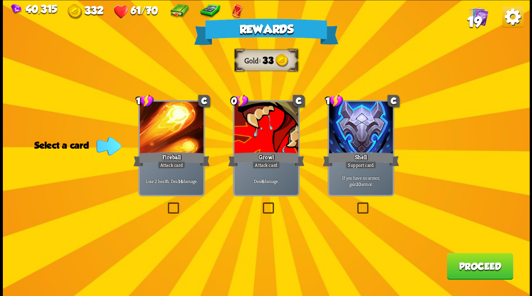
click at [477, 278] on button "Proceed" at bounding box center [479, 266] width 66 height 27
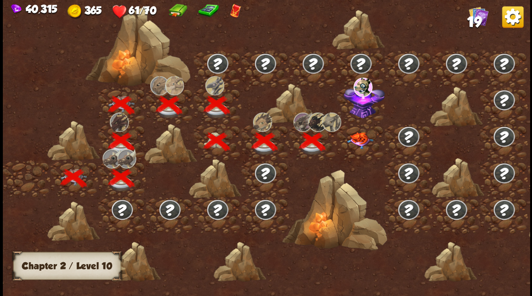
click at [357, 138] on img at bounding box center [360, 140] width 26 height 17
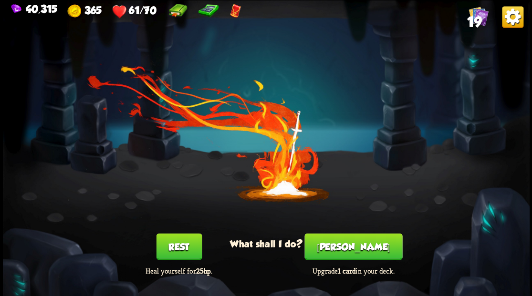
drag, startPoint x: 357, startPoint y: 253, endPoint x: 358, endPoint y: 247, distance: 6.3
click at [358, 247] on button "[PERSON_NAME]" at bounding box center [353, 246] width 98 height 27
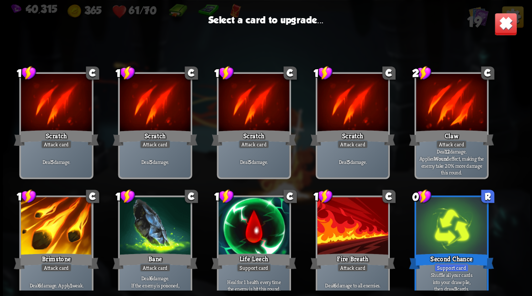
click at [505, 27] on img at bounding box center [505, 23] width 23 height 23
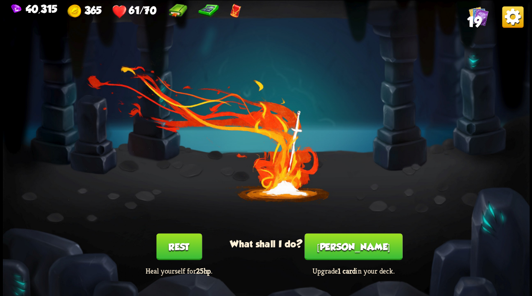
click at [477, 18] on span "19" at bounding box center [473, 21] width 14 height 16
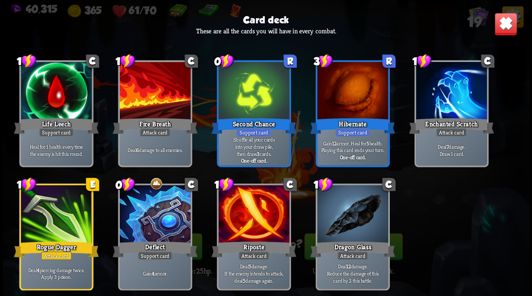
click at [508, 24] on img at bounding box center [505, 23] width 23 height 23
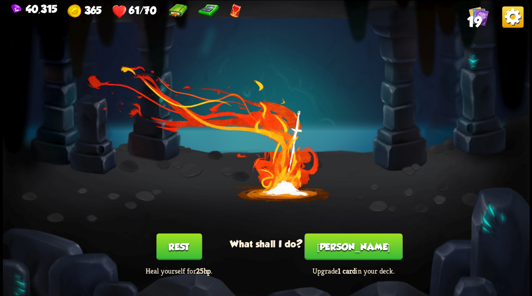
click at [366, 250] on button "[PERSON_NAME]" at bounding box center [353, 246] width 98 height 27
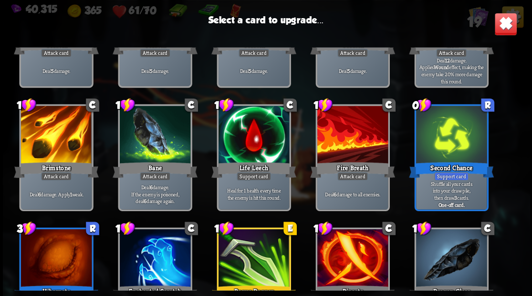
scroll to position [62, 0]
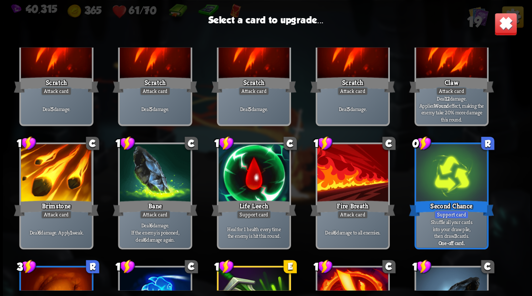
click at [59, 163] on div at bounding box center [56, 174] width 71 height 60
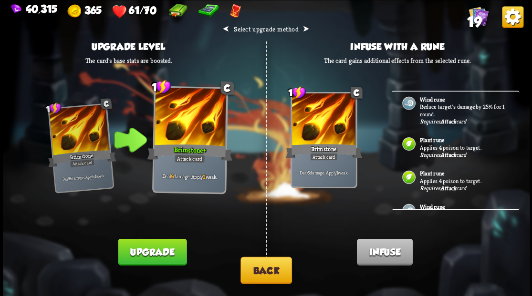
scroll to position [0, 0]
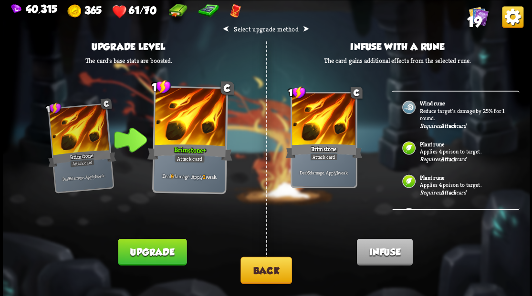
click at [265, 268] on button "Back" at bounding box center [266, 270] width 52 height 27
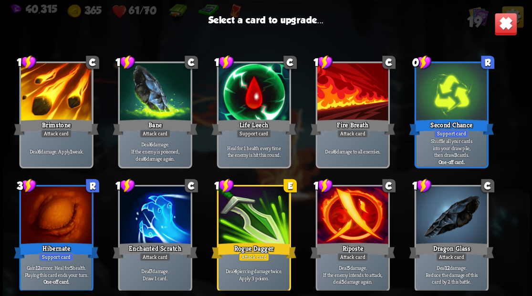
scroll to position [157, 0]
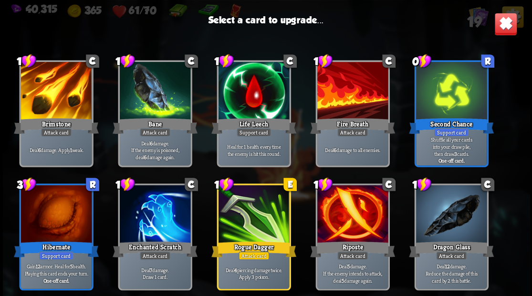
click at [251, 218] on div at bounding box center [253, 215] width 71 height 60
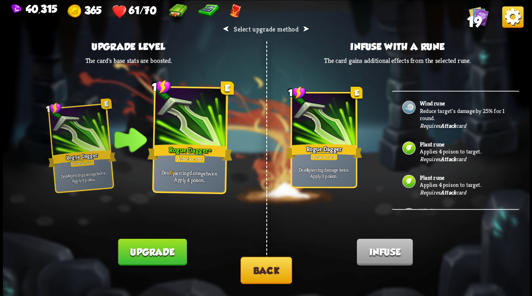
click at [259, 266] on button "Back" at bounding box center [266, 270] width 52 height 27
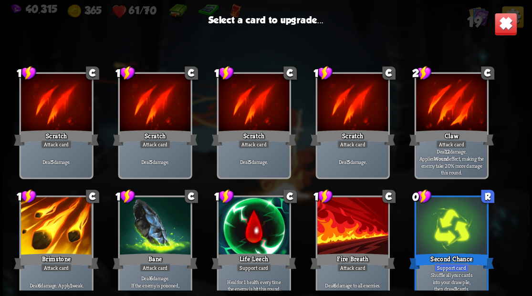
drag, startPoint x: 248, startPoint y: 237, endPoint x: 249, endPoint y: 228, distance: 8.1
click at [248, 235] on div at bounding box center [253, 227] width 71 height 60
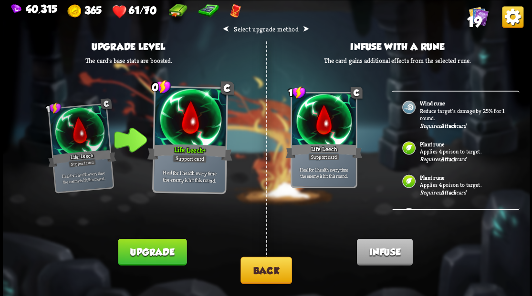
drag, startPoint x: 148, startPoint y: 252, endPoint x: 149, endPoint y: 247, distance: 5.3
click at [147, 252] on button "Upgrade" at bounding box center [152, 251] width 69 height 27
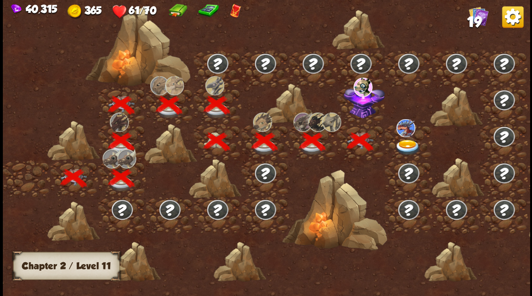
scroll to position [0, 145]
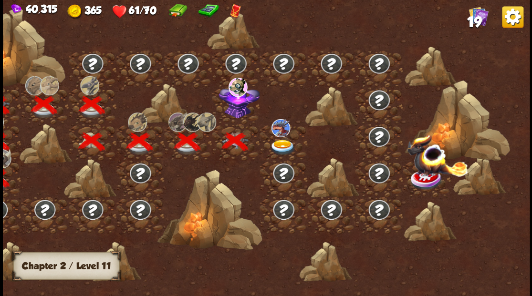
click at [235, 113] on img at bounding box center [238, 99] width 41 height 35
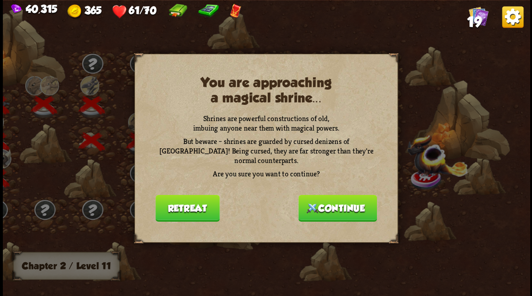
click at [346, 199] on button "Continue" at bounding box center [337, 208] width 79 height 27
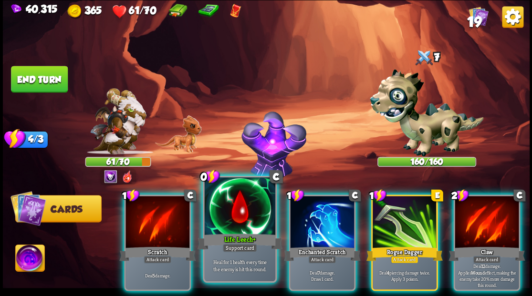
click at [234, 215] on div at bounding box center [239, 207] width 71 height 60
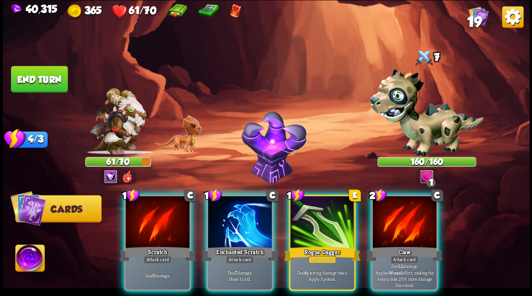
click at [234, 215] on div at bounding box center [240, 223] width 64 height 54
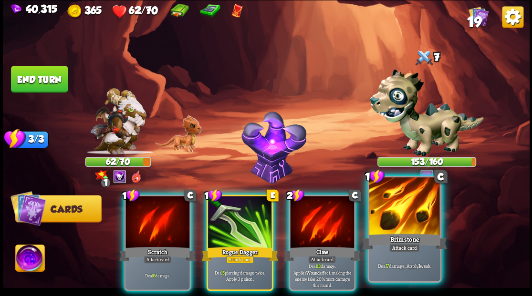
click at [408, 220] on div at bounding box center [404, 207] width 71 height 60
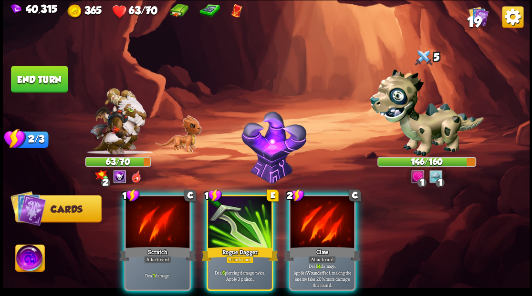
click at [309, 217] on div at bounding box center [322, 223] width 64 height 54
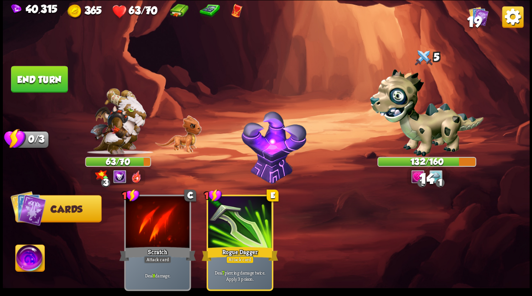
drag, startPoint x: 53, startPoint y: 81, endPoint x: 100, endPoint y: 81, distance: 46.7
click at [55, 81] on button "End turn" at bounding box center [39, 79] width 57 height 27
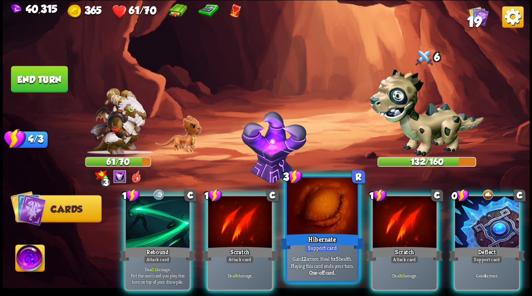
click at [317, 209] on div at bounding box center [322, 207] width 71 height 60
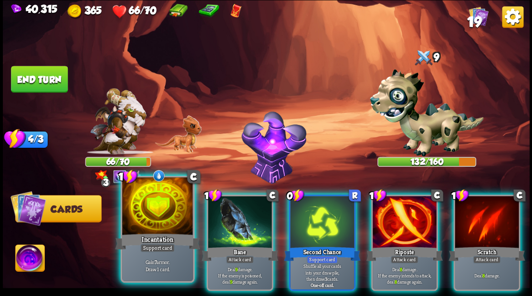
click at [140, 211] on div at bounding box center [157, 207] width 71 height 60
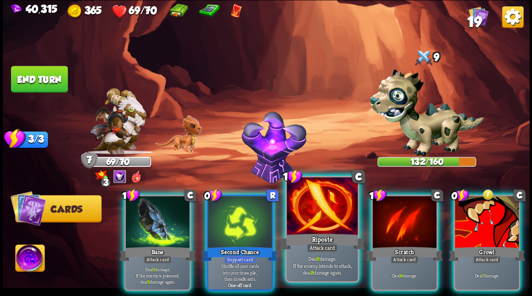
drag, startPoint x: 312, startPoint y: 208, endPoint x: 315, endPoint y: 182, distance: 26.8
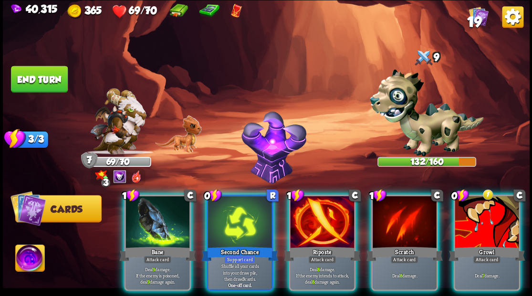
click at [312, 207] on div at bounding box center [322, 223] width 64 height 54
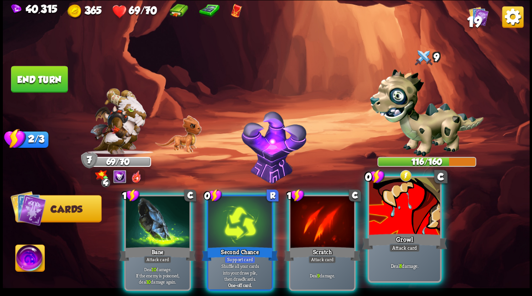
click at [412, 203] on div at bounding box center [404, 207] width 71 height 60
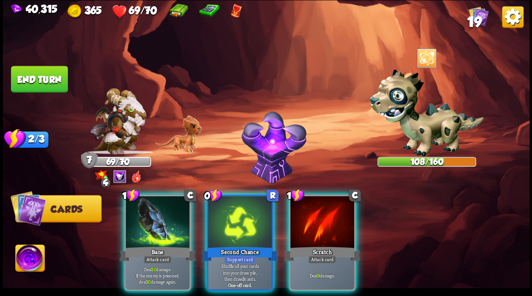
drag, startPoint x: 173, startPoint y: 219, endPoint x: 173, endPoint y: 214, distance: 5.2
click at [173, 218] on div at bounding box center [157, 223] width 64 height 54
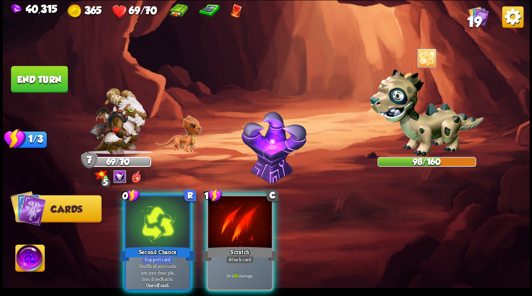
click at [227, 216] on div at bounding box center [240, 223] width 64 height 54
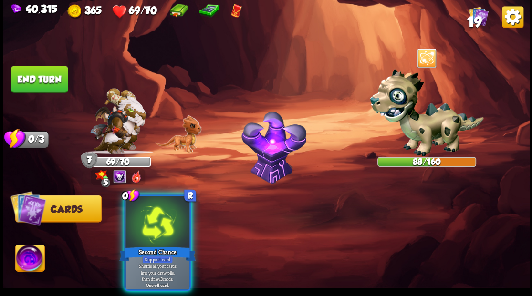
drag, startPoint x: 158, startPoint y: 214, endPoint x: 179, endPoint y: 199, distance: 25.7
click at [158, 214] on div at bounding box center [157, 223] width 64 height 54
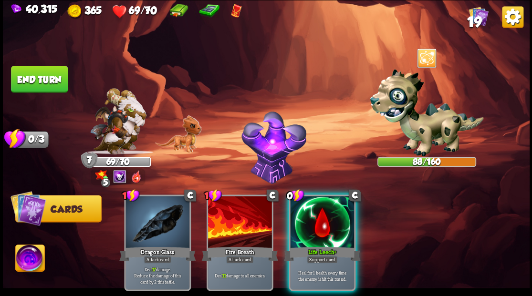
click at [28, 256] on img at bounding box center [29, 260] width 29 height 30
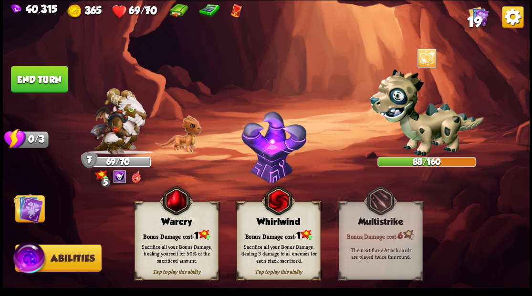
click at [20, 209] on img at bounding box center [28, 208] width 30 height 30
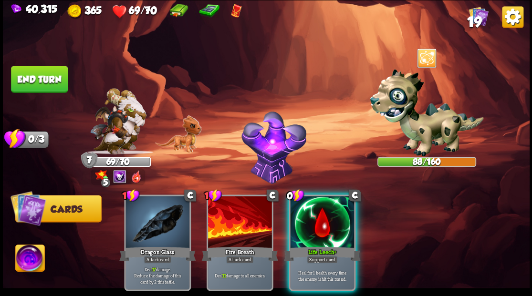
click at [45, 73] on button "End turn" at bounding box center [39, 79] width 57 height 27
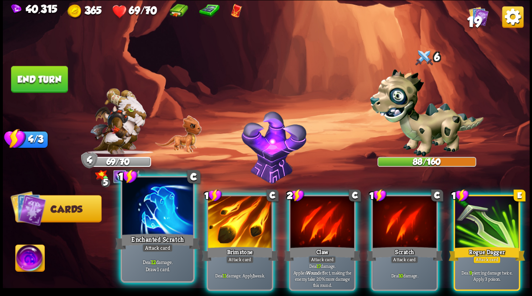
click at [159, 196] on div at bounding box center [157, 207] width 71 height 60
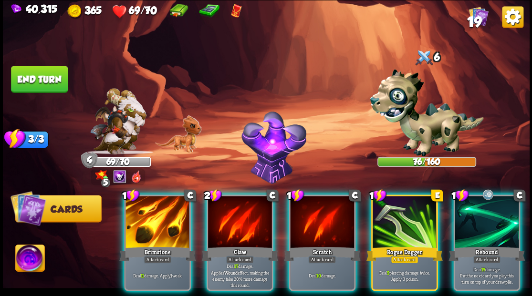
click at [148, 216] on div at bounding box center [157, 223] width 64 height 54
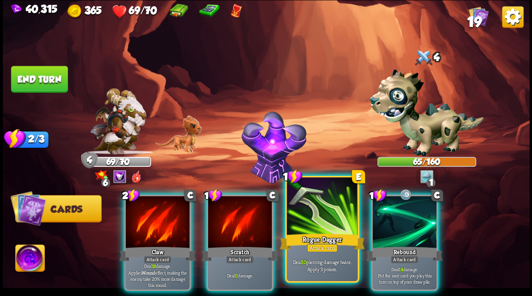
click at [318, 206] on div at bounding box center [322, 207] width 71 height 60
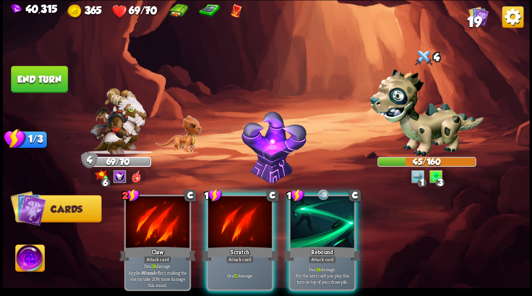
drag, startPoint x: 312, startPoint y: 236, endPoint x: 309, endPoint y: 231, distance: 4.9
click at [311, 245] on div "Rebound" at bounding box center [322, 253] width 76 height 17
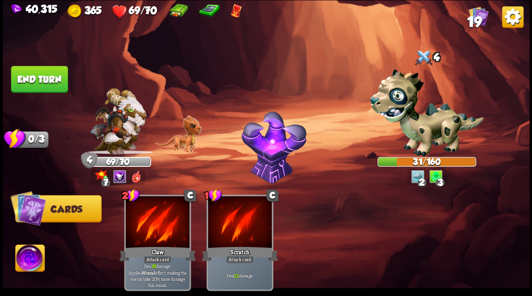
click at [42, 73] on button "End turn" at bounding box center [39, 79] width 57 height 27
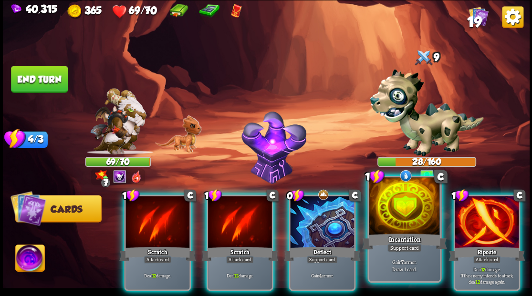
click at [393, 214] on div at bounding box center [404, 207] width 71 height 60
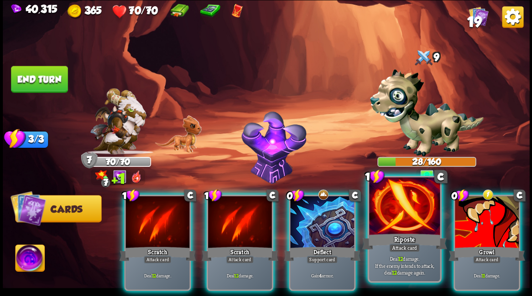
click at [389, 210] on div at bounding box center [404, 207] width 71 height 60
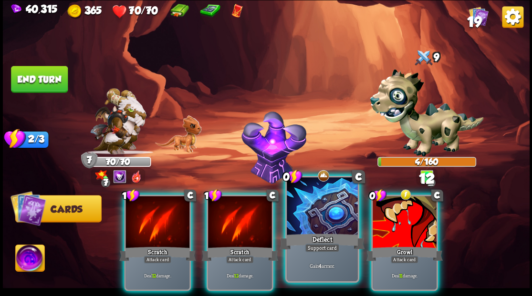
click at [317, 213] on div at bounding box center [322, 207] width 71 height 60
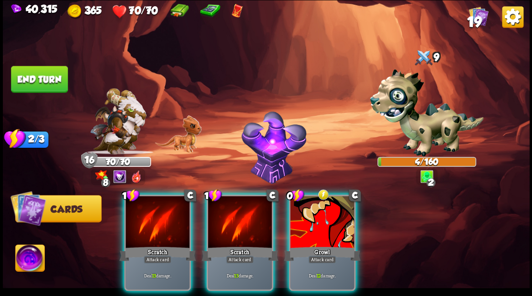
click at [313, 220] on div at bounding box center [322, 223] width 64 height 54
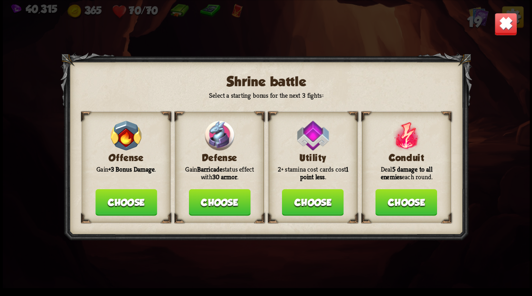
click at [210, 205] on button "Choose" at bounding box center [219, 202] width 62 height 27
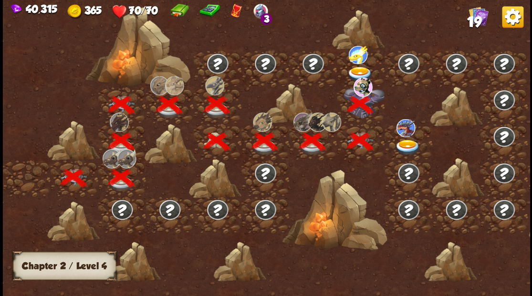
click at [402, 144] on img at bounding box center [407, 147] width 26 height 16
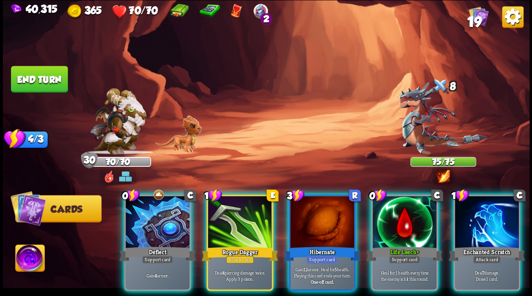
drag, startPoint x: 405, startPoint y: 206, endPoint x: 405, endPoint y: 200, distance: 5.7
click at [405, 202] on div at bounding box center [404, 223] width 64 height 54
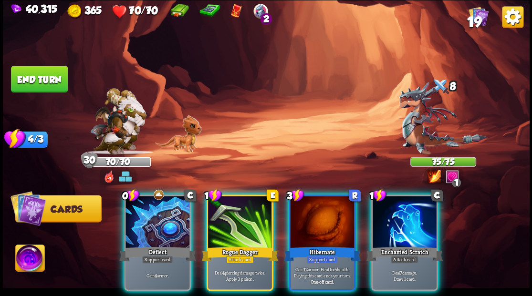
drag, startPoint x: 151, startPoint y: 204, endPoint x: 156, endPoint y: 174, distance: 31.1
click at [150, 201] on div at bounding box center [157, 223] width 64 height 54
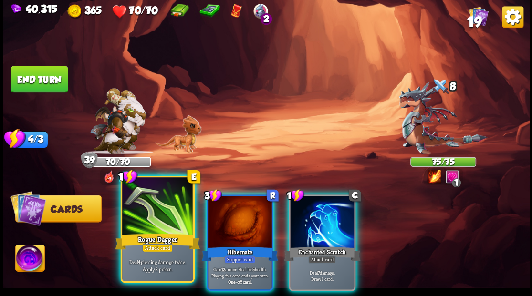
click at [140, 209] on div at bounding box center [157, 207] width 71 height 60
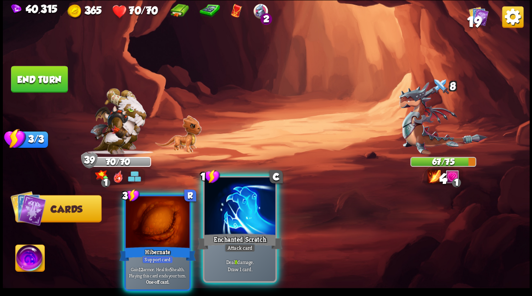
click at [229, 212] on div at bounding box center [239, 207] width 71 height 60
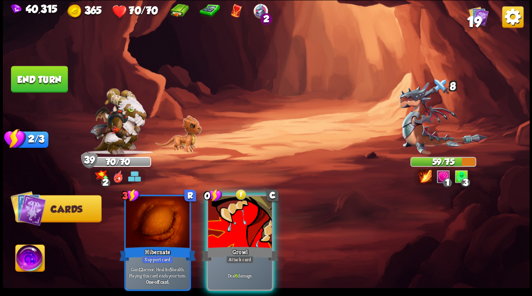
drag, startPoint x: 236, startPoint y: 215, endPoint x: 219, endPoint y: 156, distance: 61.0
click at [236, 206] on div at bounding box center [240, 223] width 64 height 54
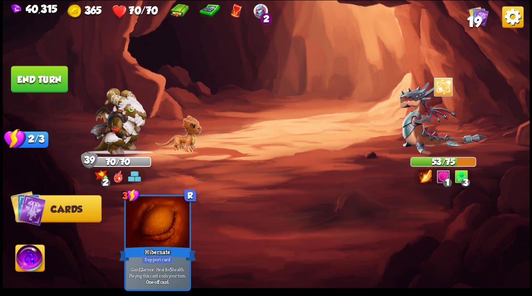
click at [40, 79] on button "End turn" at bounding box center [39, 79] width 57 height 27
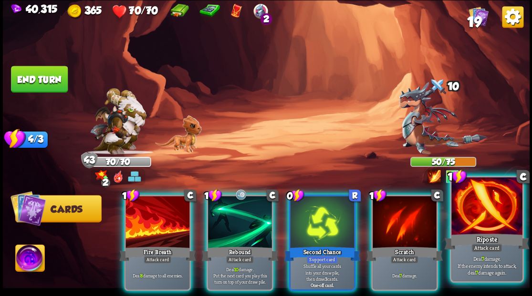
click at [474, 223] on div at bounding box center [486, 207] width 71 height 60
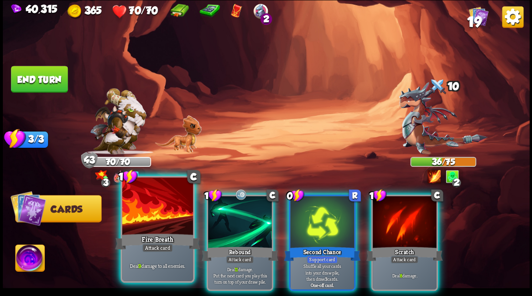
click at [154, 221] on div at bounding box center [157, 207] width 71 height 60
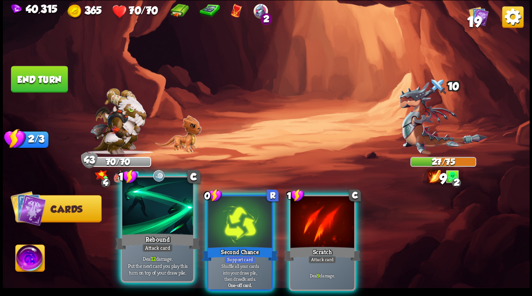
click at [148, 216] on div at bounding box center [157, 207] width 71 height 60
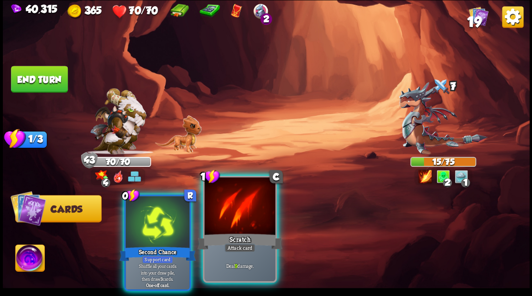
click at [222, 218] on div at bounding box center [239, 207] width 71 height 60
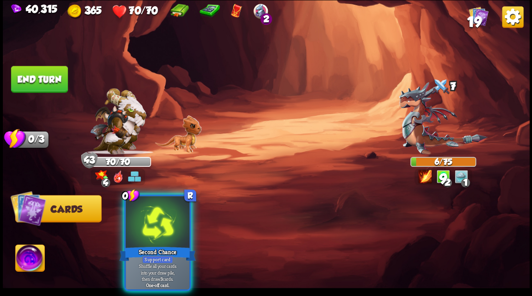
drag, startPoint x: 145, startPoint y: 226, endPoint x: 153, endPoint y: 221, distance: 8.8
click at [146, 224] on div at bounding box center [157, 223] width 64 height 54
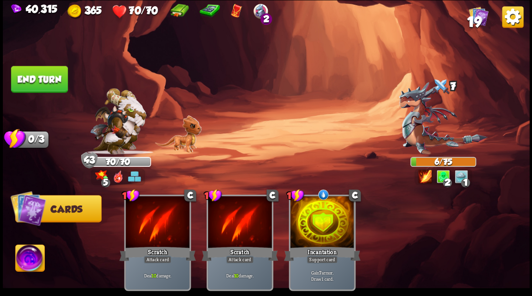
click at [49, 75] on button "End turn" at bounding box center [39, 79] width 57 height 27
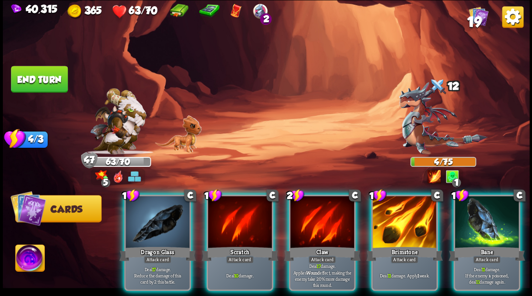
click at [24, 261] on img at bounding box center [29, 260] width 29 height 30
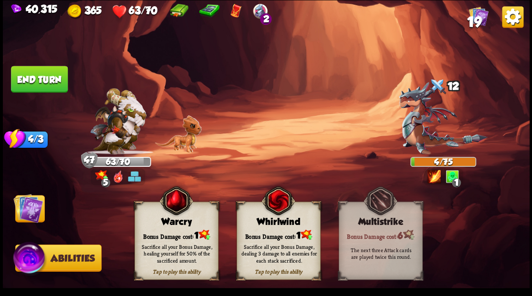
click at [172, 231] on div "Bonus Damage cost: 1" at bounding box center [175, 235] width 83 height 12
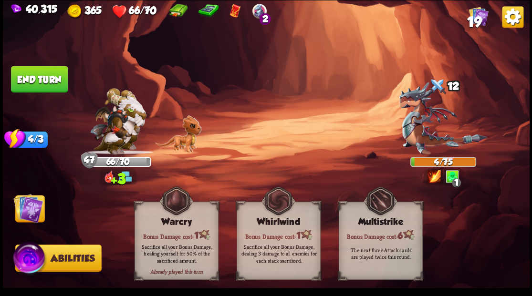
click at [31, 207] on img at bounding box center [28, 208] width 30 height 30
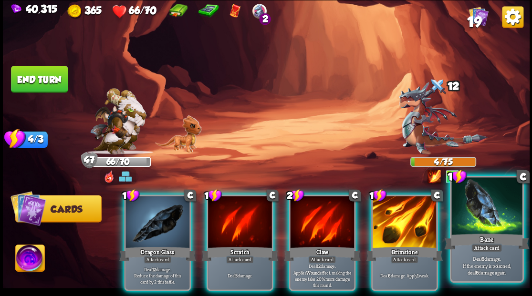
drag, startPoint x: 405, startPoint y: 221, endPoint x: 410, endPoint y: 219, distance: 5.1
click at [405, 221] on div at bounding box center [404, 223] width 64 height 54
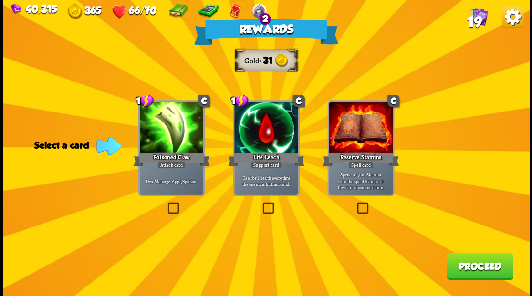
click at [471, 17] on span "19" at bounding box center [473, 21] width 14 height 16
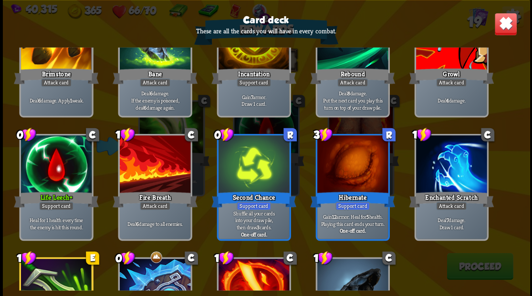
scroll to position [173, 0]
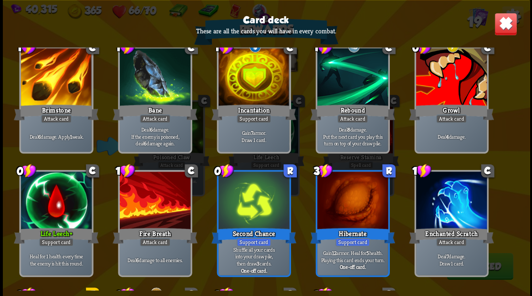
click at [508, 21] on img at bounding box center [505, 23] width 23 height 23
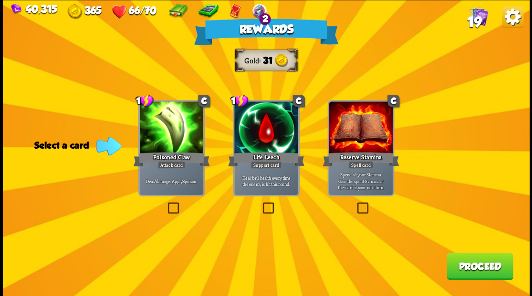
drag, startPoint x: 173, startPoint y: 208, endPoint x: 205, endPoint y: 207, distance: 32.0
click at [165, 204] on label at bounding box center [165, 204] width 0 height 0
click at [0, 0] on input "checkbox" at bounding box center [0, 0] width 0 height 0
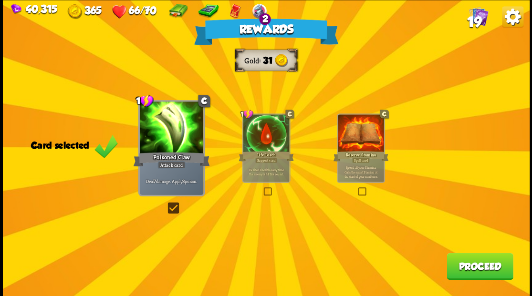
click at [475, 268] on button "Proceed" at bounding box center [479, 266] width 66 height 27
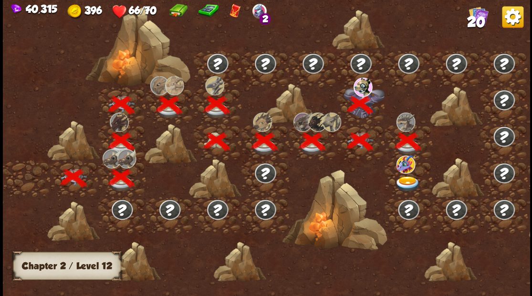
scroll to position [0, 145]
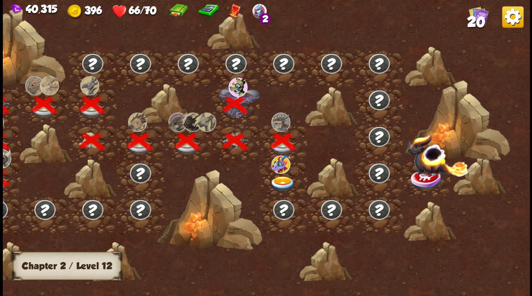
click at [283, 178] on img at bounding box center [282, 184] width 26 height 16
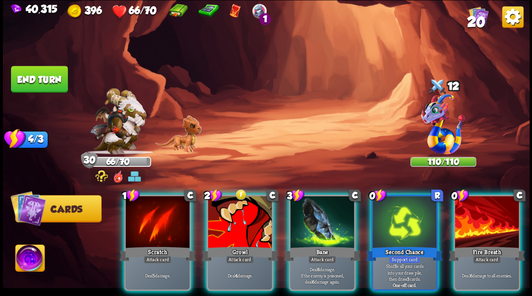
drag, startPoint x: 478, startPoint y: 215, endPoint x: 489, endPoint y: 189, distance: 28.2
click at [479, 214] on div at bounding box center [486, 223] width 64 height 54
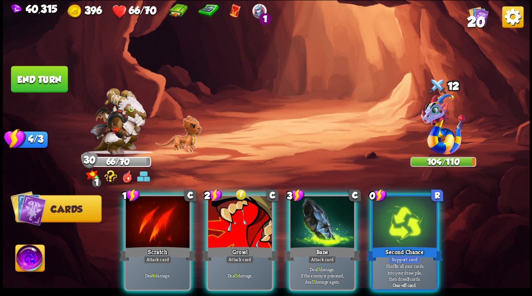
drag, startPoint x: 230, startPoint y: 204, endPoint x: 251, endPoint y: 156, distance: 51.9
click at [232, 196] on div at bounding box center [240, 223] width 64 height 54
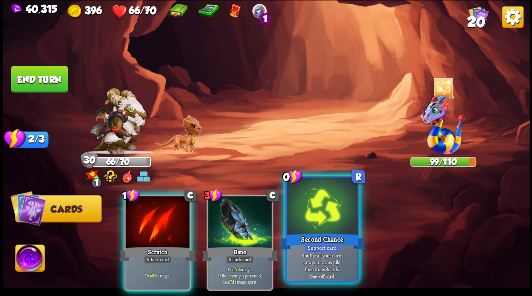
click at [324, 208] on div at bounding box center [322, 207] width 71 height 60
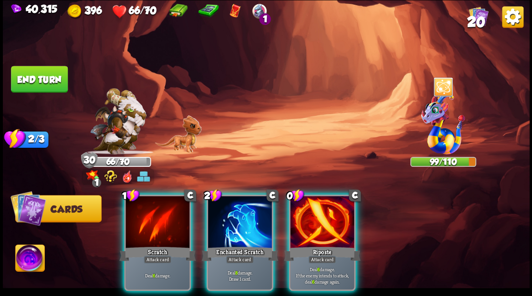
drag, startPoint x: 319, startPoint y: 211, endPoint x: 324, endPoint y: 179, distance: 32.9
click at [319, 211] on div at bounding box center [322, 223] width 64 height 54
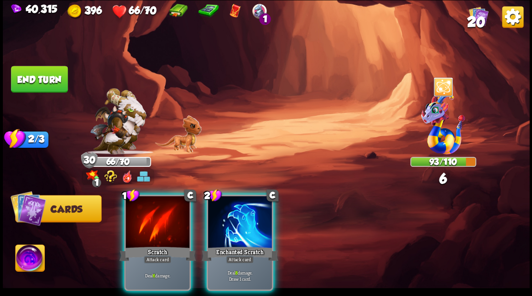
click at [239, 210] on div at bounding box center [240, 223] width 64 height 54
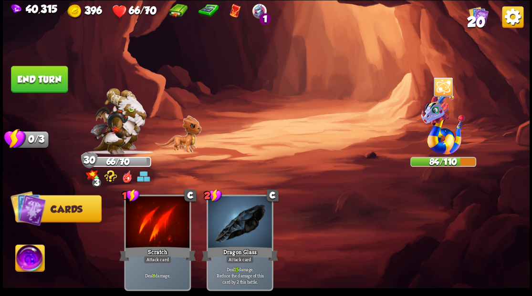
click at [45, 82] on button "End turn" at bounding box center [39, 79] width 57 height 27
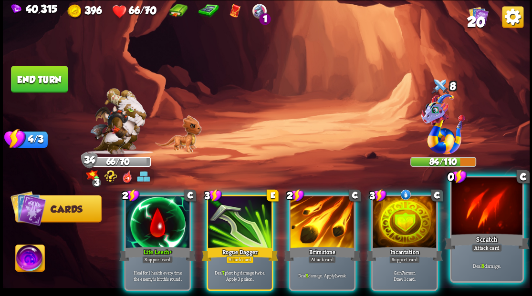
click at [488, 224] on div at bounding box center [486, 207] width 71 height 60
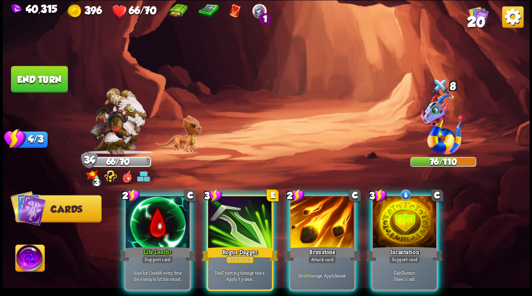
drag, startPoint x: 238, startPoint y: 214, endPoint x: 235, endPoint y: 172, distance: 41.6
click at [237, 209] on div at bounding box center [240, 223] width 64 height 54
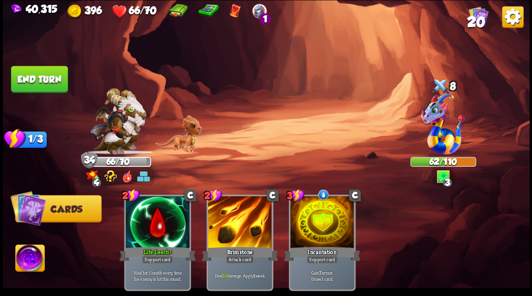
click at [41, 80] on button "End turn" at bounding box center [39, 79] width 57 height 27
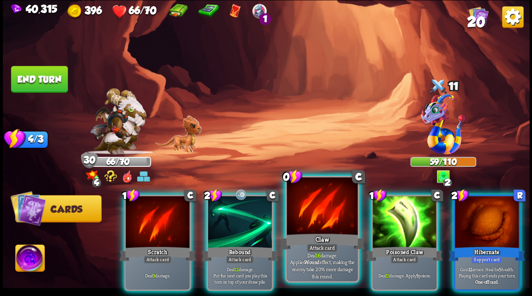
click at [304, 221] on div at bounding box center [322, 207] width 71 height 60
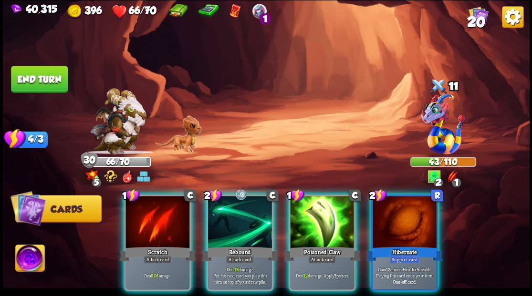
drag, startPoint x: 319, startPoint y: 220, endPoint x: 299, endPoint y: 186, distance: 40.2
click at [319, 219] on div at bounding box center [322, 223] width 64 height 54
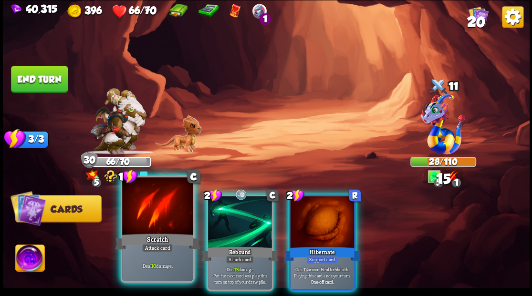
click at [144, 217] on div at bounding box center [157, 207] width 71 height 60
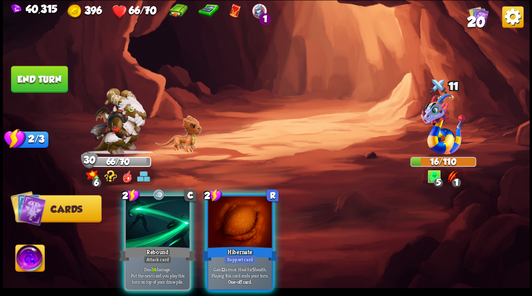
drag, startPoint x: 138, startPoint y: 216, endPoint x: 188, endPoint y: 167, distance: 70.5
click at [142, 211] on div at bounding box center [157, 223] width 64 height 54
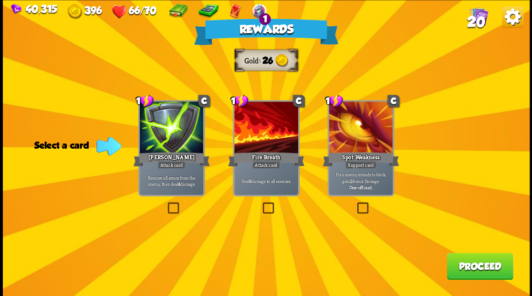
click at [165, 204] on label at bounding box center [165, 204] width 0 height 0
click at [0, 0] on input "checkbox" at bounding box center [0, 0] width 0 height 0
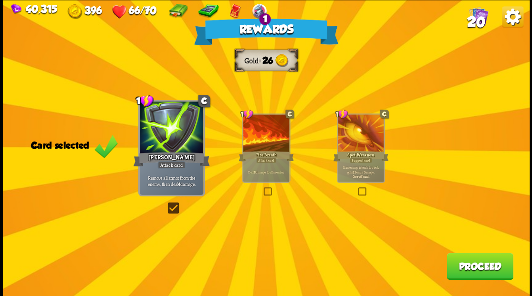
click at [478, 20] on span "20" at bounding box center [475, 21] width 18 height 16
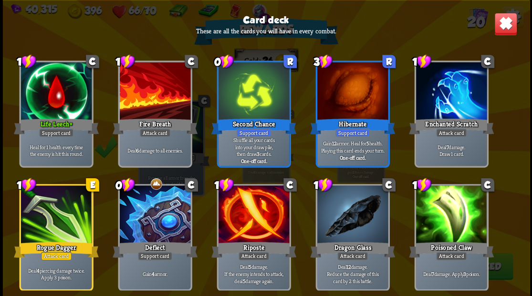
scroll to position [300, 0]
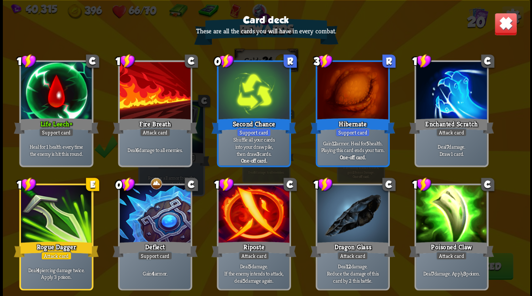
click at [503, 31] on img at bounding box center [505, 23] width 23 height 23
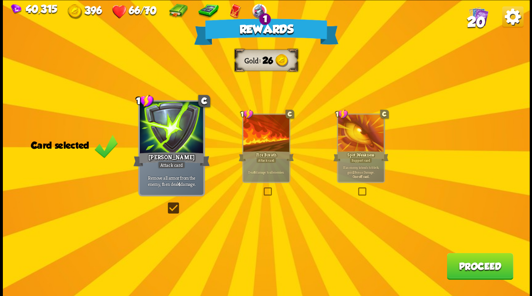
click at [482, 266] on button "Proceed" at bounding box center [479, 266] width 66 height 27
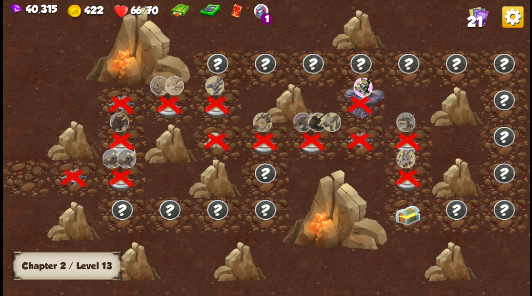
scroll to position [0, 145]
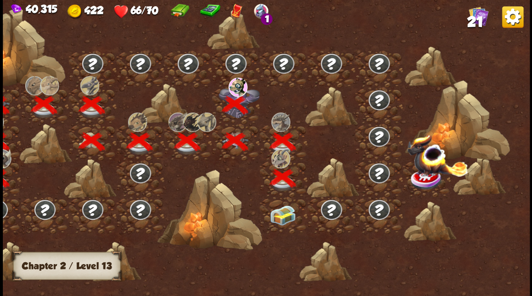
click at [285, 221] on div at bounding box center [283, 214] width 48 height 37
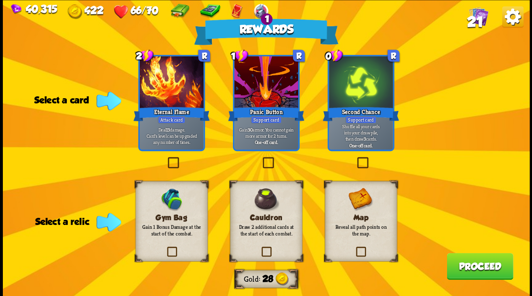
click at [165, 248] on label at bounding box center [165, 248] width 0 height 0
click at [0, 0] on input "checkbox" at bounding box center [0, 0] width 0 height 0
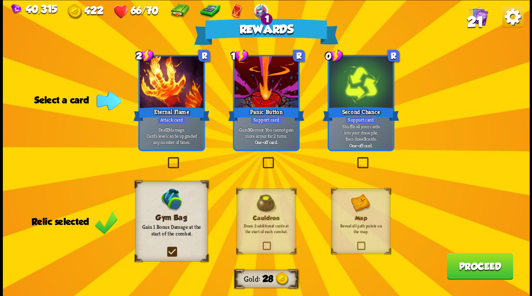
click at [480, 16] on span "21" at bounding box center [474, 21] width 16 height 16
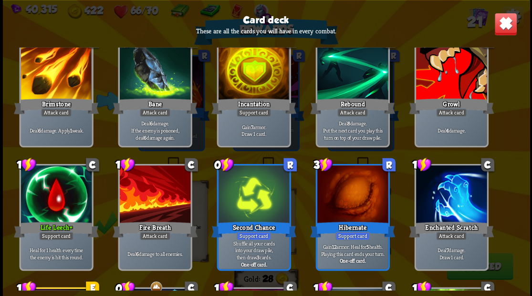
scroll to position [191, 0]
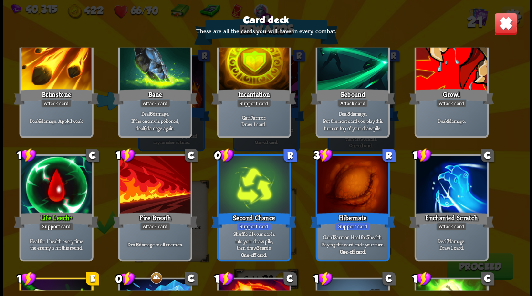
click at [508, 24] on img at bounding box center [505, 23] width 23 height 23
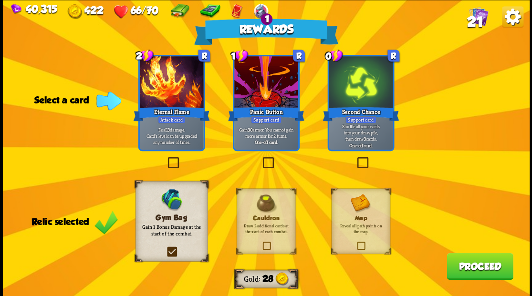
click at [472, 270] on button "Proceed" at bounding box center [479, 266] width 66 height 27
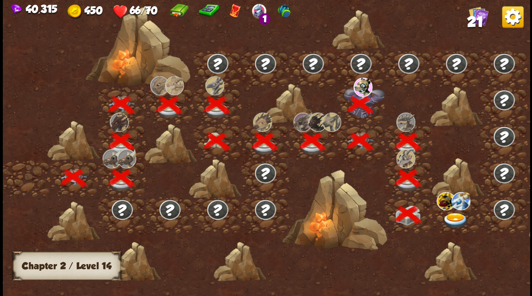
scroll to position [0, 145]
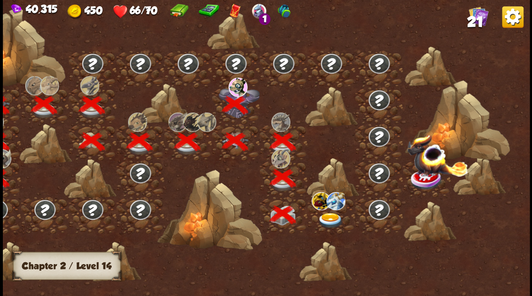
click at [332, 219] on img at bounding box center [330, 221] width 26 height 16
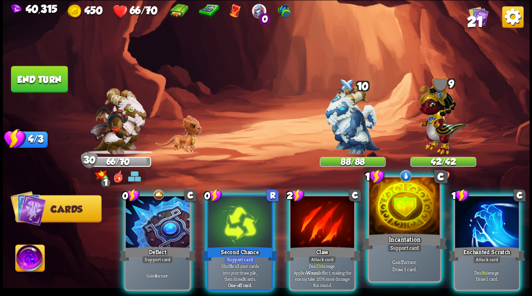
click at [400, 227] on div at bounding box center [404, 207] width 71 height 60
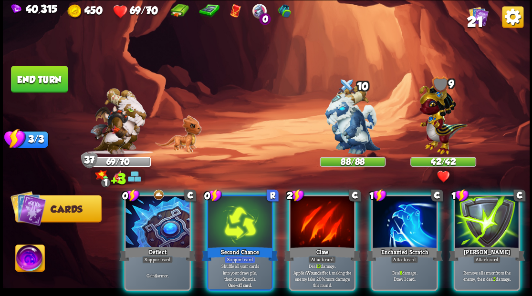
drag, startPoint x: 148, startPoint y: 221, endPoint x: 144, endPoint y: 212, distance: 10.0
click at [145, 218] on div at bounding box center [157, 223] width 64 height 54
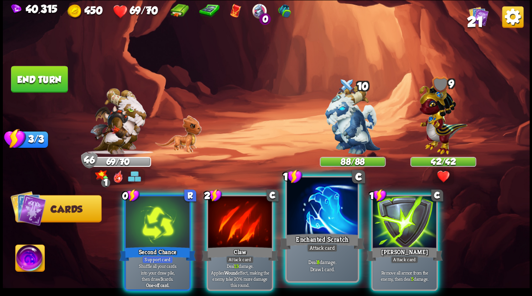
click at [314, 205] on div at bounding box center [322, 207] width 71 height 60
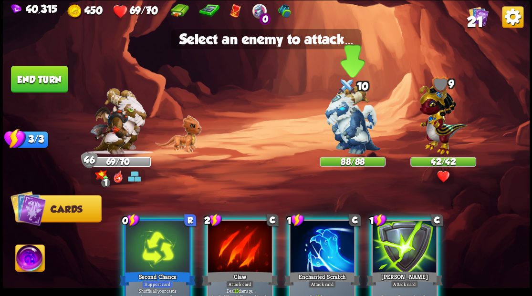
drag, startPoint x: 348, startPoint y: 130, endPoint x: 343, endPoint y: 129, distance: 4.8
click at [348, 130] on img at bounding box center [352, 119] width 55 height 69
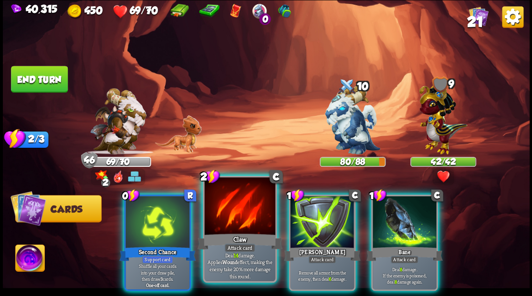
click at [232, 226] on div at bounding box center [239, 207] width 71 height 60
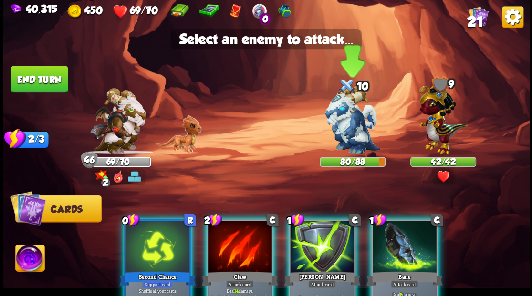
click at [340, 128] on img at bounding box center [352, 119] width 55 height 69
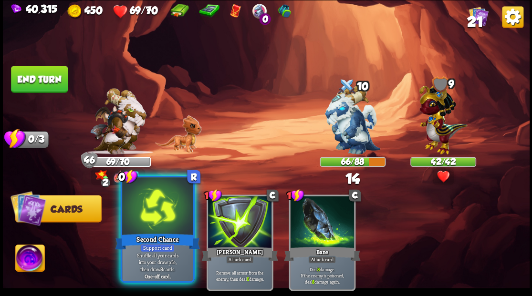
click at [157, 219] on div at bounding box center [157, 207] width 71 height 60
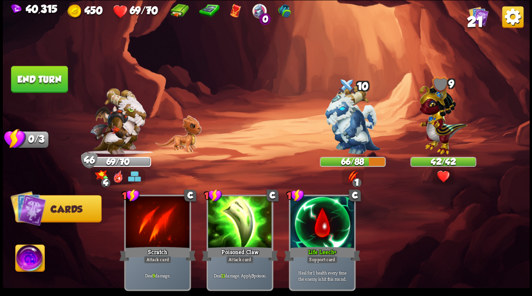
click at [41, 80] on button "End turn" at bounding box center [39, 79] width 57 height 27
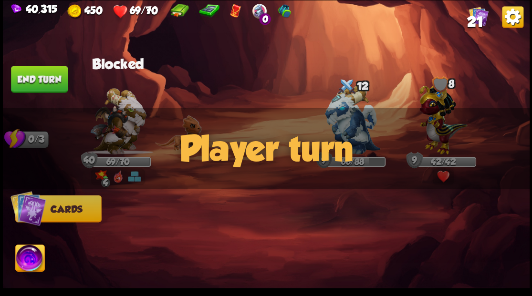
click at [475, 21] on span "21" at bounding box center [474, 21] width 16 height 16
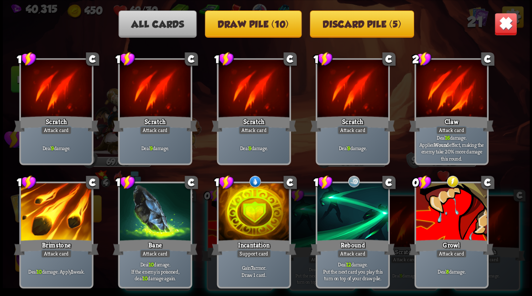
scroll to position [0, 0]
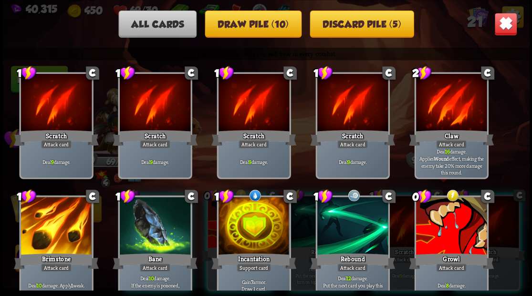
click at [508, 22] on img at bounding box center [505, 23] width 23 height 23
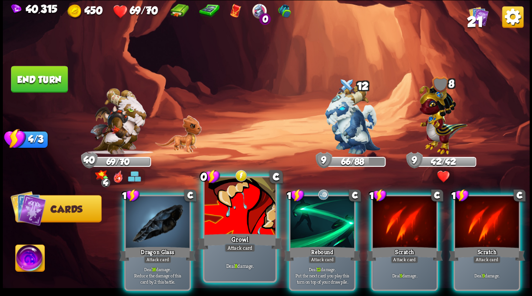
click at [227, 218] on div at bounding box center [239, 207] width 71 height 60
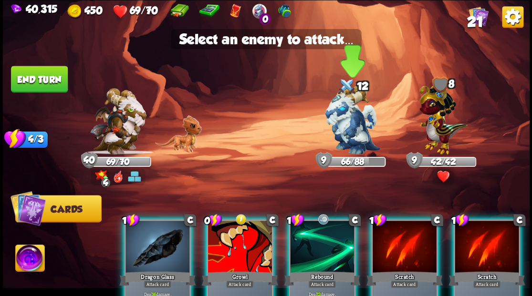
click at [342, 131] on img at bounding box center [352, 119] width 55 height 69
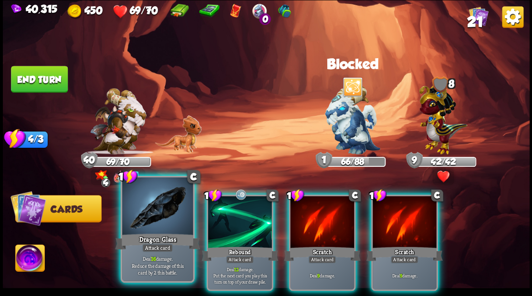
click at [167, 205] on div at bounding box center [157, 207] width 71 height 60
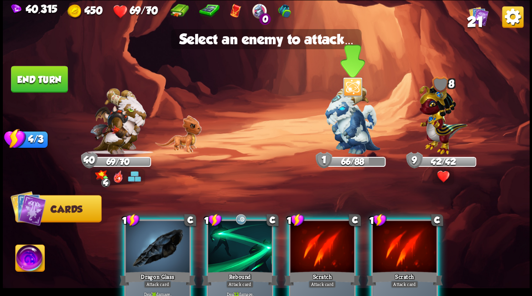
click at [343, 124] on img at bounding box center [352, 119] width 55 height 69
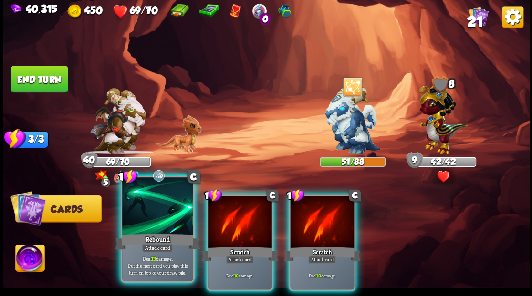
click at [148, 212] on div at bounding box center [157, 207] width 71 height 60
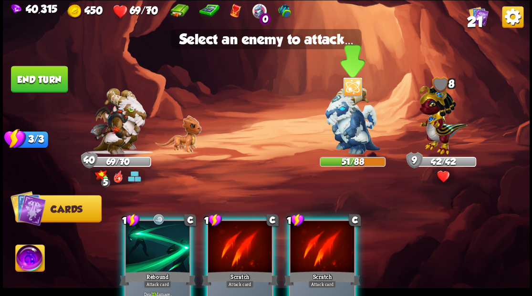
click at [350, 135] on img at bounding box center [352, 119] width 55 height 69
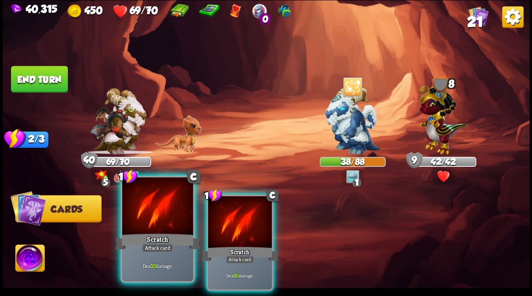
click at [149, 227] on div at bounding box center [157, 207] width 71 height 60
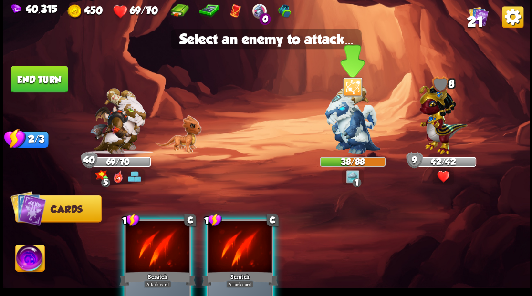
click at [365, 118] on img at bounding box center [352, 119] width 55 height 69
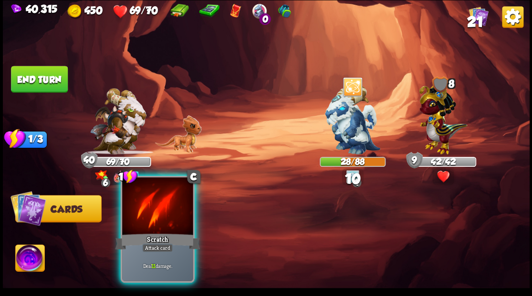
drag, startPoint x: 155, startPoint y: 214, endPoint x: 189, endPoint y: 200, distance: 37.0
click at [154, 214] on div at bounding box center [157, 207] width 71 height 60
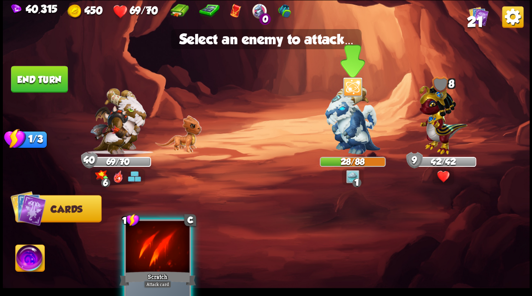
click at [353, 117] on img at bounding box center [352, 119] width 55 height 69
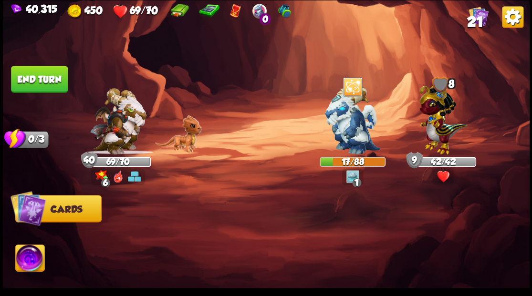
click at [35, 75] on button "End turn" at bounding box center [39, 79] width 57 height 27
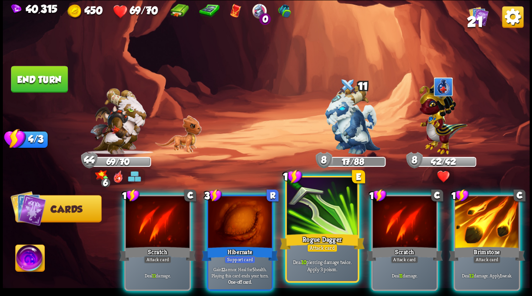
click at [315, 224] on div at bounding box center [322, 207] width 71 height 60
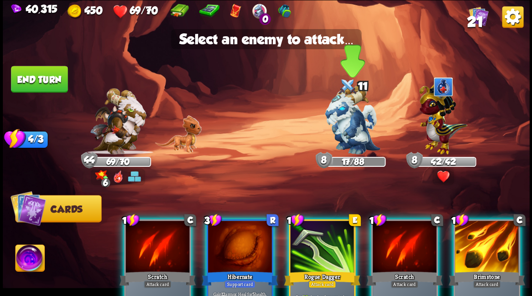
click at [340, 134] on img at bounding box center [352, 119] width 55 height 69
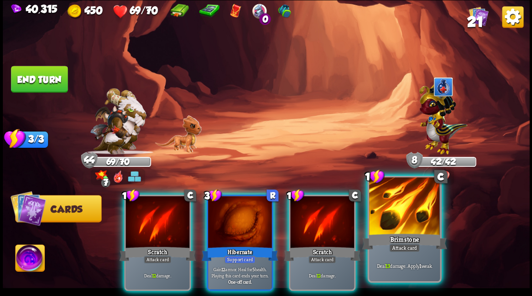
click at [400, 215] on div at bounding box center [404, 207] width 71 height 60
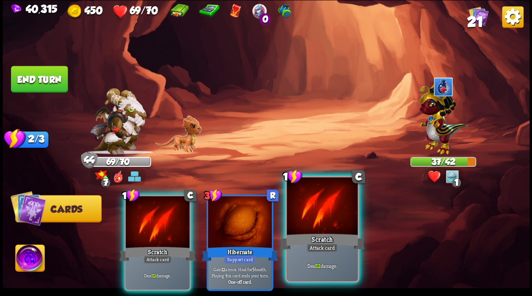
click at [330, 215] on div at bounding box center [322, 207] width 71 height 60
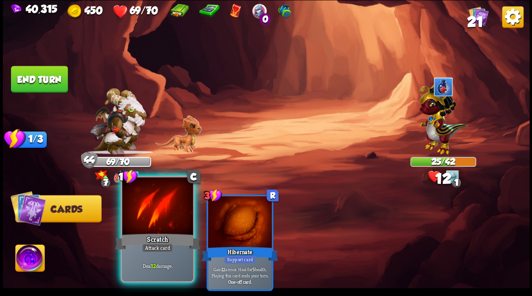
click at [145, 216] on div at bounding box center [157, 207] width 71 height 60
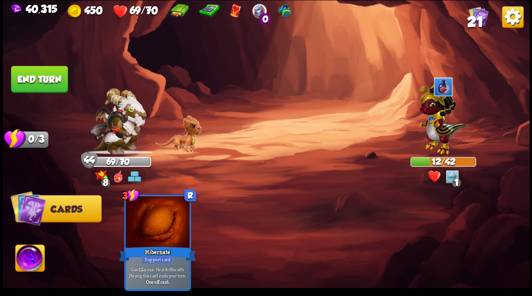
click at [46, 76] on button "End turn" at bounding box center [39, 79] width 57 height 27
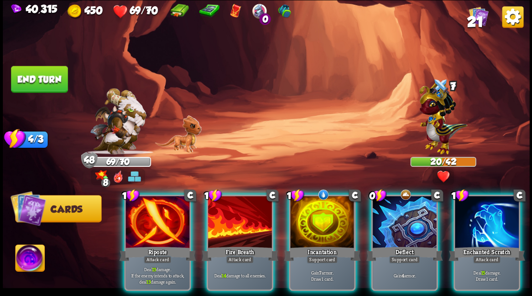
drag, startPoint x: 315, startPoint y: 226, endPoint x: 321, endPoint y: 156, distance: 69.5
click at [315, 221] on div at bounding box center [322, 223] width 64 height 54
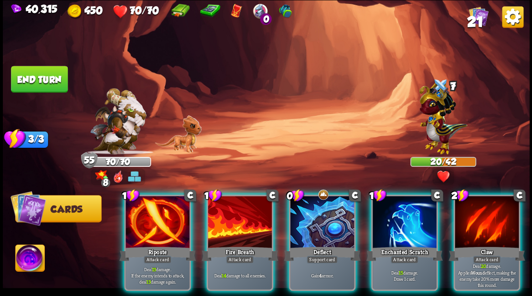
drag, startPoint x: 316, startPoint y: 211, endPoint x: 314, endPoint y: 186, distance: 24.9
click at [315, 202] on div at bounding box center [322, 223] width 64 height 54
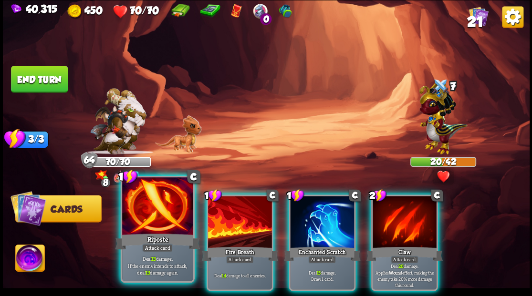
click at [157, 205] on div at bounding box center [157, 207] width 71 height 60
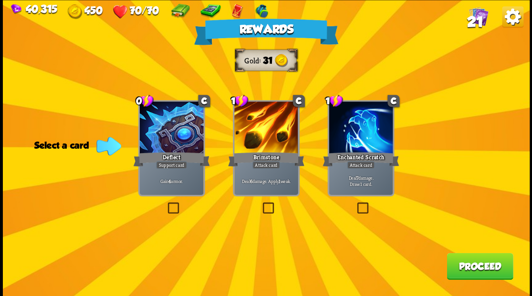
drag, startPoint x: 471, startPoint y: 271, endPoint x: 465, endPoint y: 268, distance: 6.0
click at [465, 268] on button "Proceed" at bounding box center [479, 266] width 66 height 27
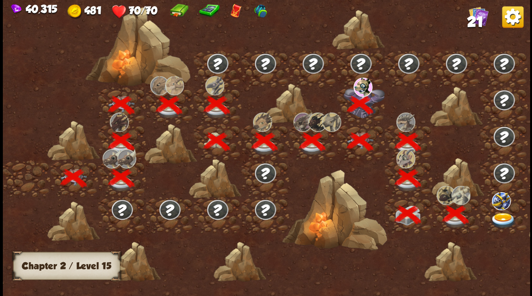
scroll to position [0, 145]
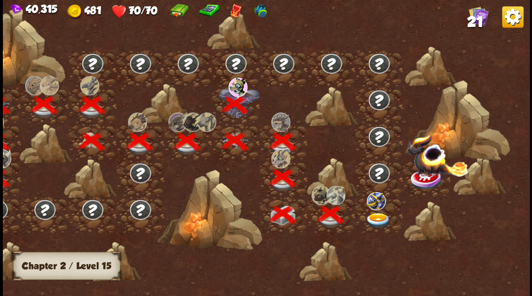
click at [376, 217] on img at bounding box center [378, 221] width 26 height 16
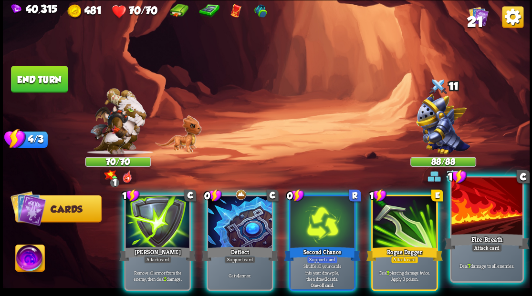
click at [492, 227] on div at bounding box center [486, 207] width 71 height 60
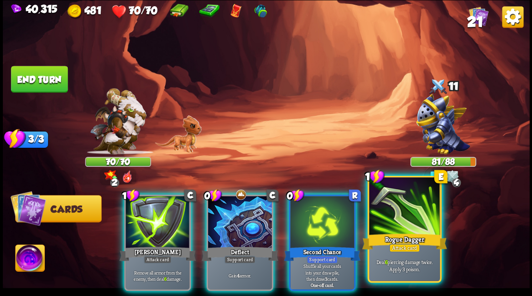
click at [392, 231] on div at bounding box center [404, 207] width 71 height 60
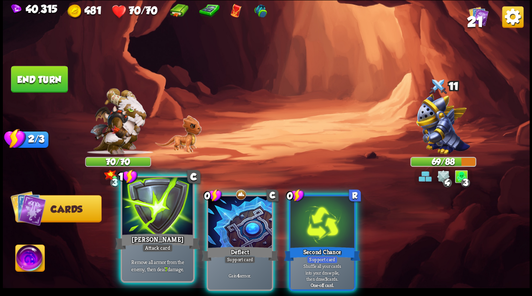
click at [164, 212] on div at bounding box center [157, 207] width 71 height 60
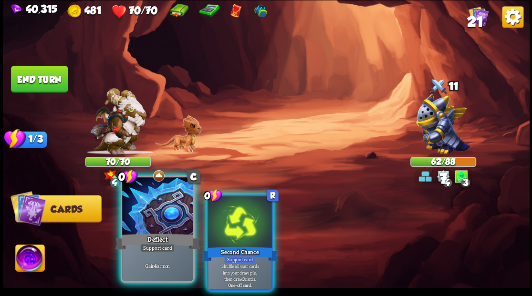
click at [152, 210] on div at bounding box center [157, 207] width 71 height 60
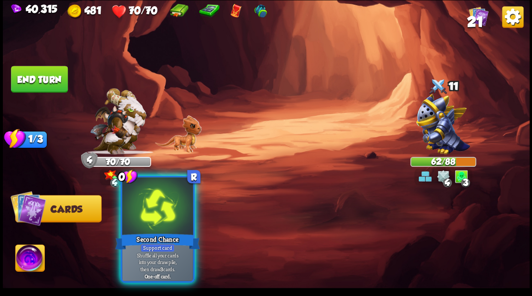
click at [152, 210] on div at bounding box center [157, 207] width 71 height 60
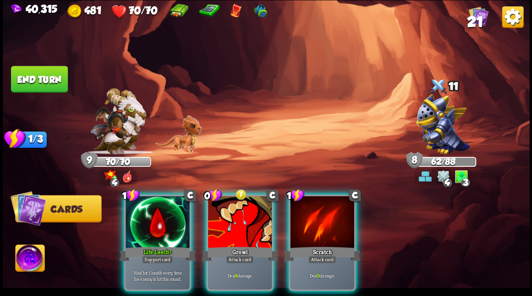
click at [312, 216] on div at bounding box center [322, 223] width 64 height 54
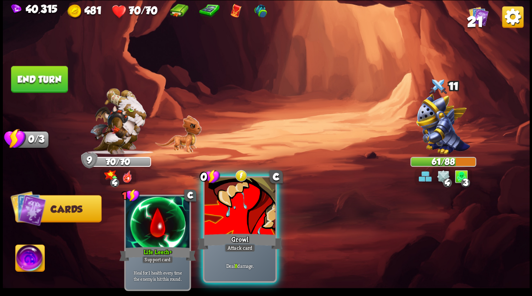
click at [229, 209] on div at bounding box center [239, 207] width 71 height 60
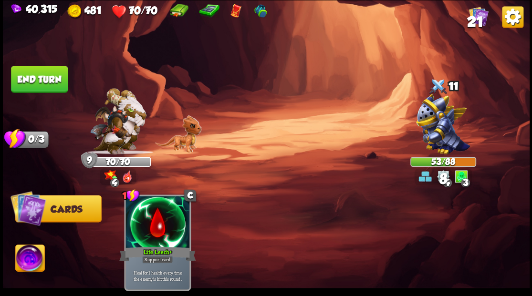
click at [41, 73] on button "End turn" at bounding box center [39, 79] width 57 height 27
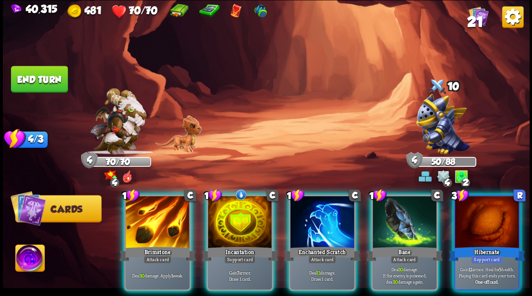
click at [229, 220] on div at bounding box center [240, 223] width 64 height 54
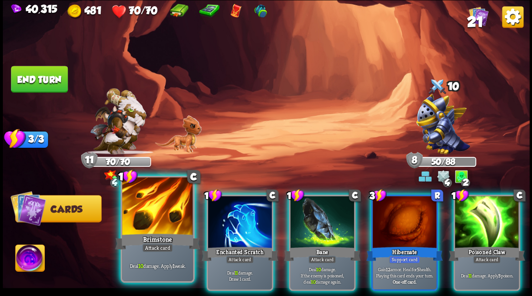
click at [161, 211] on div at bounding box center [157, 207] width 71 height 60
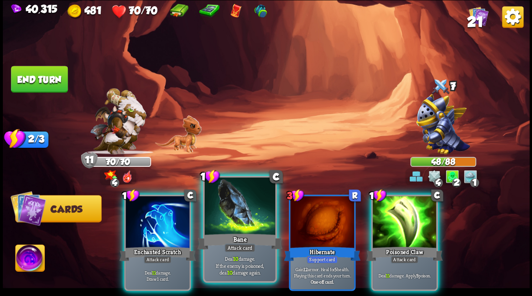
click at [234, 219] on div at bounding box center [239, 207] width 71 height 60
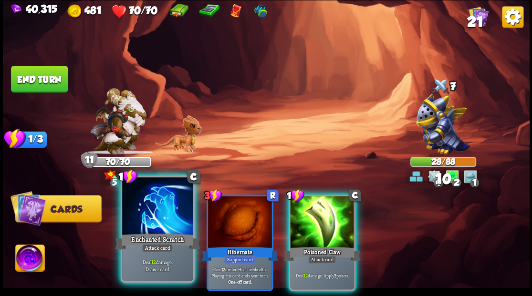
click at [157, 216] on div at bounding box center [157, 207] width 71 height 60
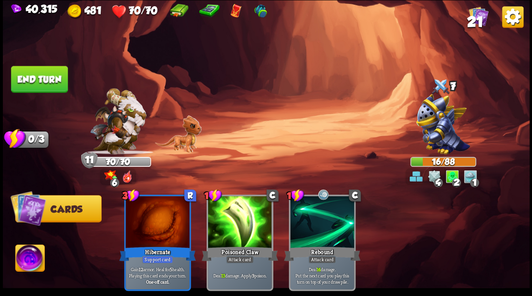
click at [43, 81] on button "End turn" at bounding box center [39, 79] width 57 height 27
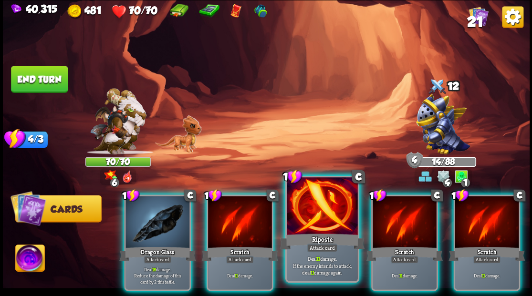
click at [304, 220] on div at bounding box center [322, 207] width 71 height 60
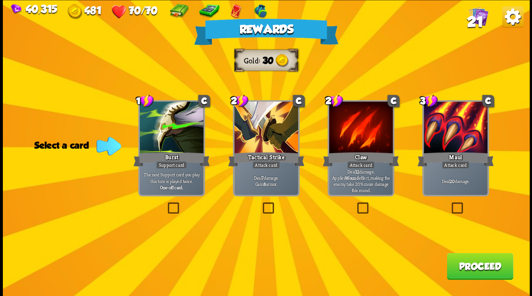
click at [474, 267] on button "Proceed" at bounding box center [479, 266] width 66 height 27
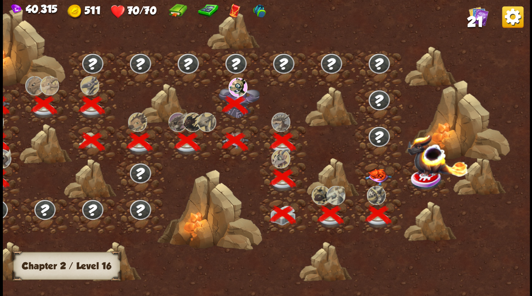
click at [376, 174] on img at bounding box center [378, 176] width 26 height 17
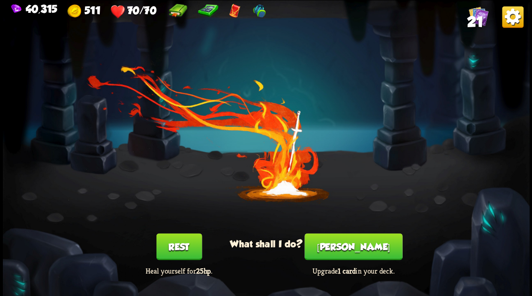
click at [356, 245] on button "[PERSON_NAME]" at bounding box center [353, 246] width 98 height 27
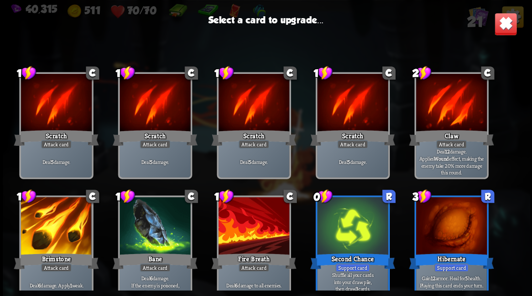
scroll to position [0, 0]
click at [505, 28] on img at bounding box center [505, 23] width 23 height 23
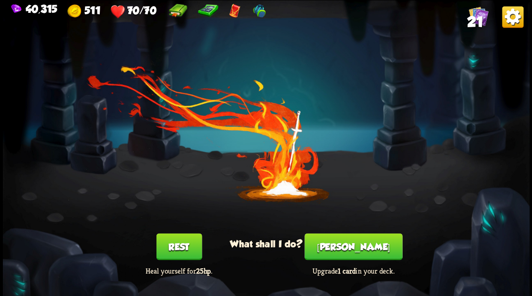
click at [472, 19] on span "21" at bounding box center [474, 21] width 16 height 16
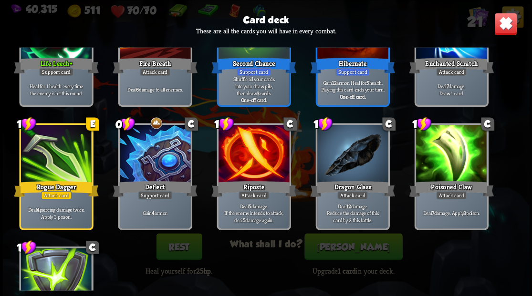
scroll to position [381, 0]
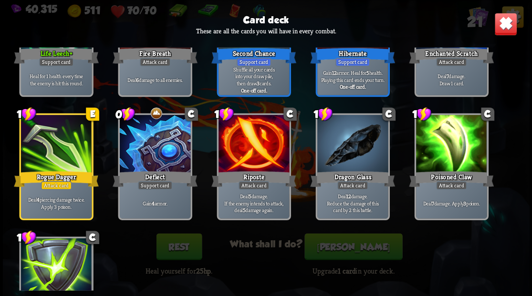
click at [504, 28] on img at bounding box center [505, 23] width 23 height 23
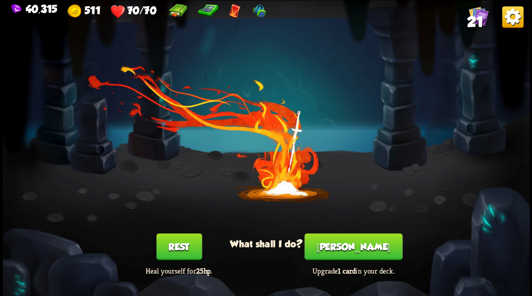
click at [352, 255] on button "[PERSON_NAME]" at bounding box center [353, 246] width 98 height 27
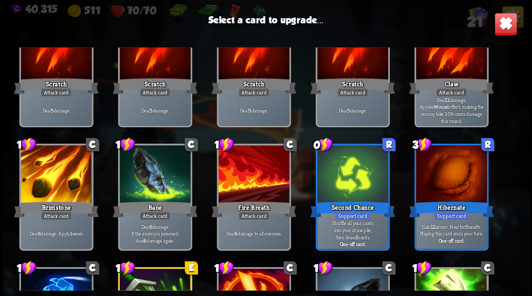
scroll to position [63, 0]
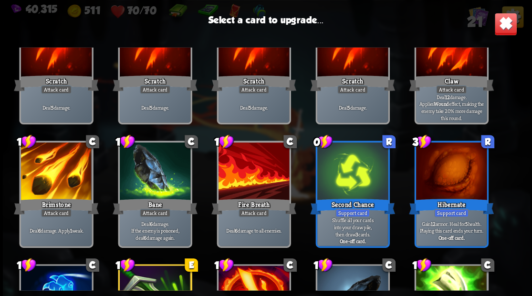
click at [52, 174] on div at bounding box center [56, 173] width 71 height 60
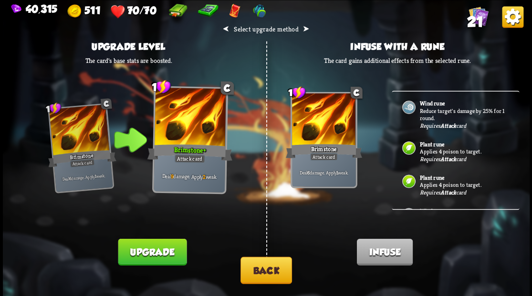
scroll to position [0, 0]
click at [275, 275] on button "Back" at bounding box center [266, 270] width 52 height 27
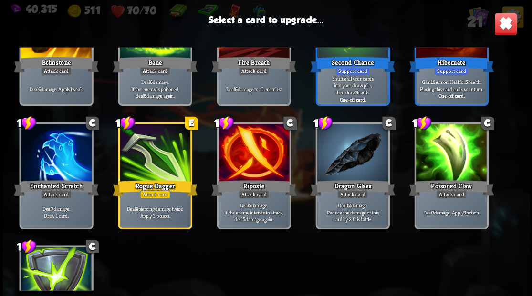
scroll to position [254, 0]
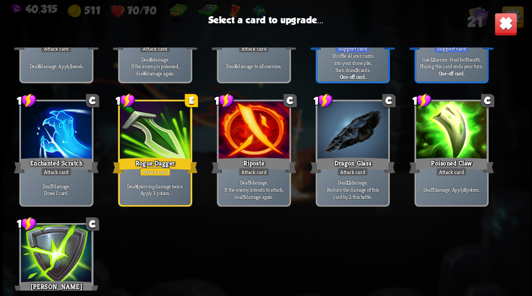
click at [151, 146] on div at bounding box center [154, 131] width 71 height 60
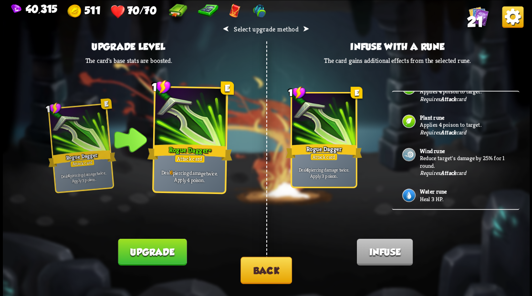
scroll to position [70, 0]
click at [430, 195] on p "Heal 3 HP." at bounding box center [463, 199] width 89 height 8
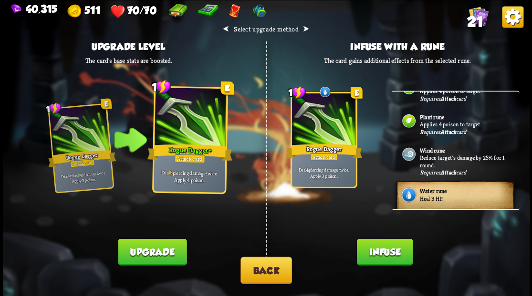
drag, startPoint x: 381, startPoint y: 250, endPoint x: 380, endPoint y: 239, distance: 11.0
click at [381, 244] on button "Infuse" at bounding box center [384, 251] width 56 height 27
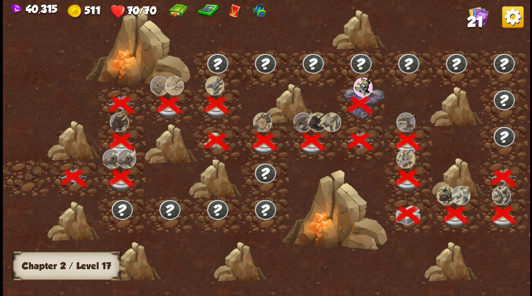
scroll to position [0, 145]
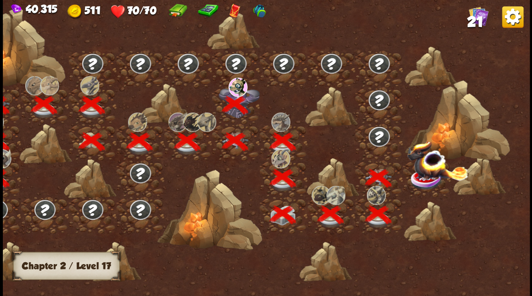
click at [430, 175] on img at bounding box center [436, 160] width 61 height 40
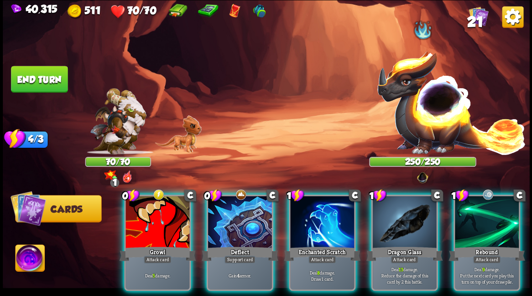
drag, startPoint x: 159, startPoint y: 217, endPoint x: 163, endPoint y: 209, distance: 8.8
click at [159, 218] on div at bounding box center [157, 223] width 64 height 54
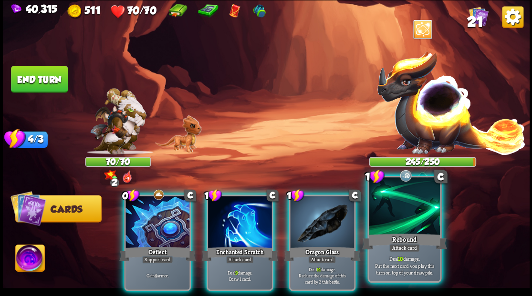
click at [406, 213] on div at bounding box center [404, 207] width 71 height 60
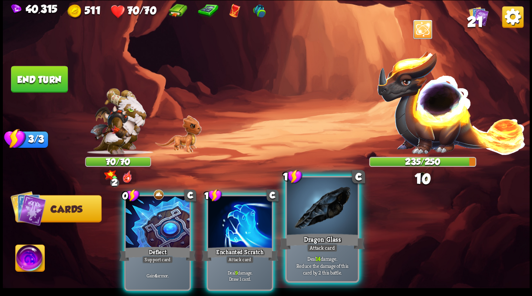
click at [308, 218] on div at bounding box center [322, 207] width 71 height 60
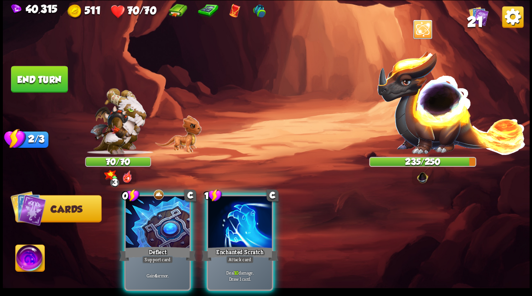
drag, startPoint x: 226, startPoint y: 216, endPoint x: 237, endPoint y: 175, distance: 41.5
click at [226, 214] on div at bounding box center [240, 223] width 64 height 54
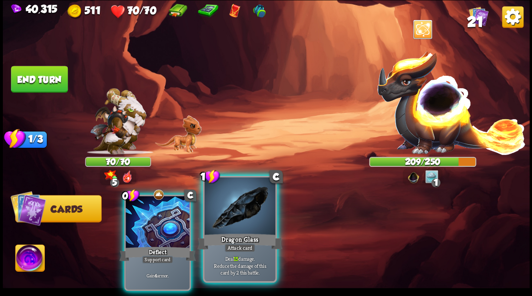
click at [220, 219] on div at bounding box center [239, 207] width 71 height 60
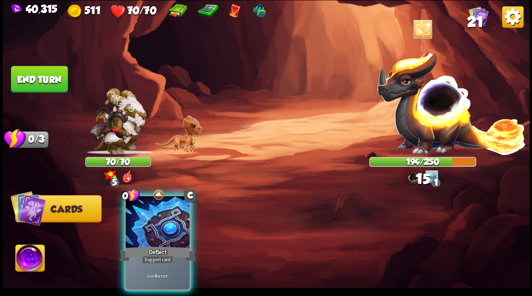
click at [164, 210] on div at bounding box center [157, 223] width 64 height 54
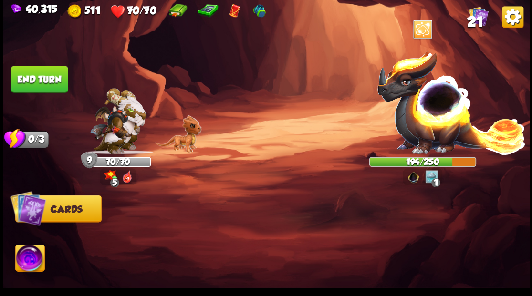
click at [46, 79] on button "End turn" at bounding box center [39, 79] width 57 height 27
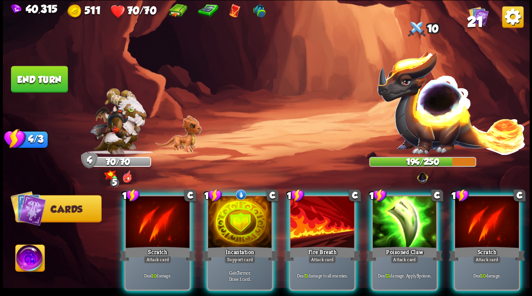
drag, startPoint x: 248, startPoint y: 222, endPoint x: 244, endPoint y: 209, distance: 13.6
click at [248, 220] on div at bounding box center [240, 223] width 64 height 54
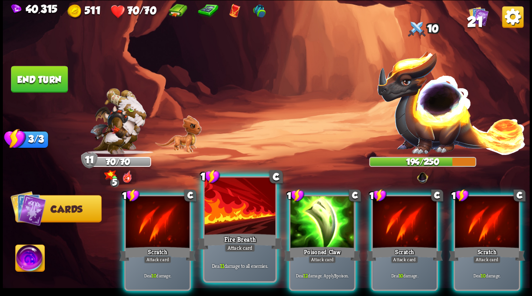
click at [231, 210] on div at bounding box center [239, 207] width 71 height 60
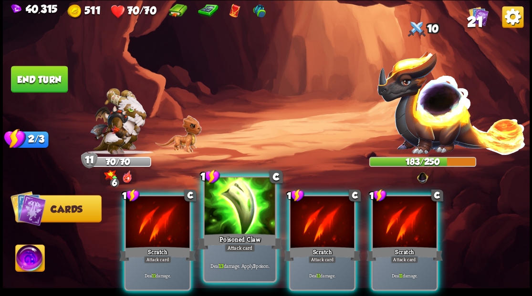
click at [227, 206] on div at bounding box center [239, 207] width 71 height 60
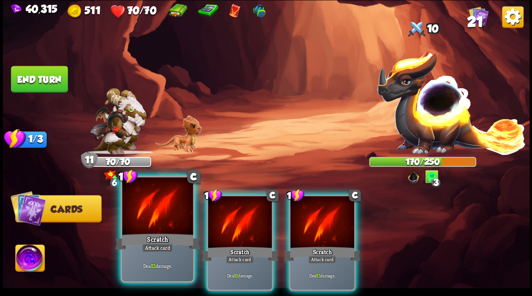
click at [164, 227] on div at bounding box center [157, 207] width 71 height 60
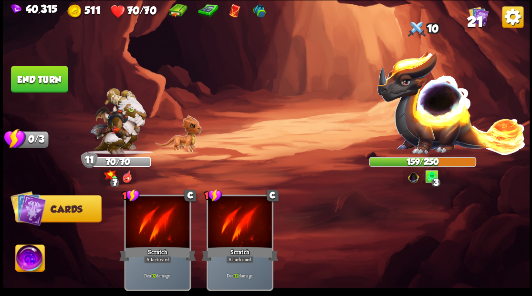
click at [31, 88] on button "End turn" at bounding box center [39, 79] width 57 height 27
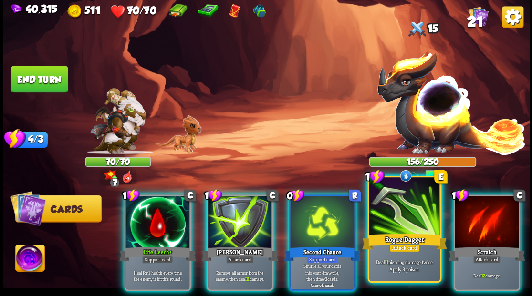
click at [400, 221] on div at bounding box center [404, 207] width 71 height 60
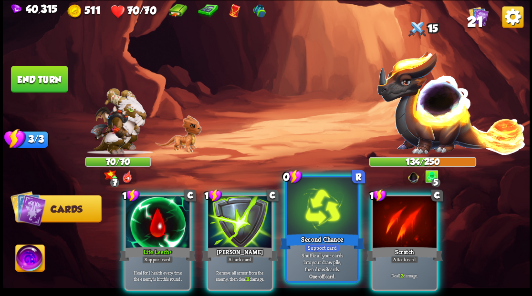
click at [316, 216] on div at bounding box center [322, 207] width 71 height 60
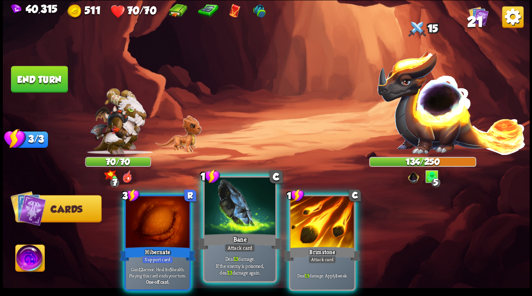
click at [232, 216] on div at bounding box center [239, 207] width 71 height 60
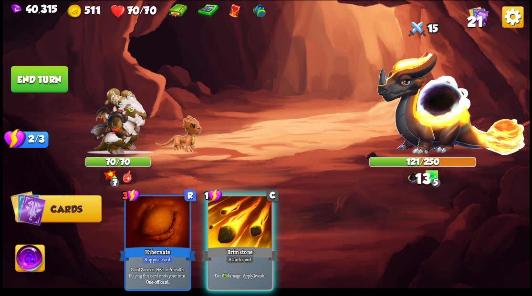
click at [232, 215] on div at bounding box center [240, 223] width 64 height 54
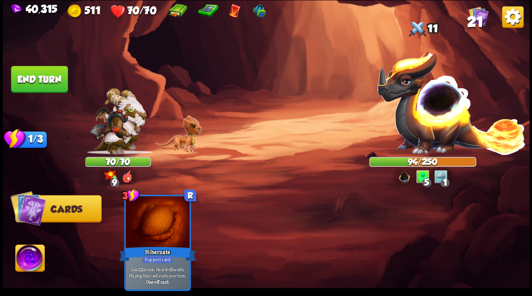
click at [52, 75] on button "End turn" at bounding box center [39, 79] width 57 height 27
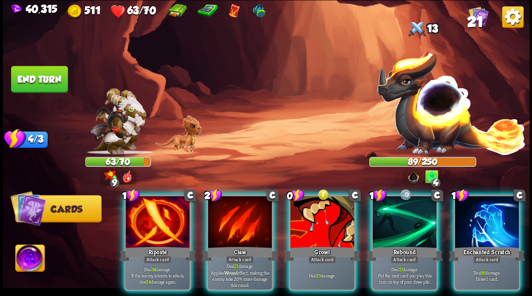
click at [323, 229] on div "0 C Growl Attack card Deal 13 damage." at bounding box center [321, 243] width 67 height 96
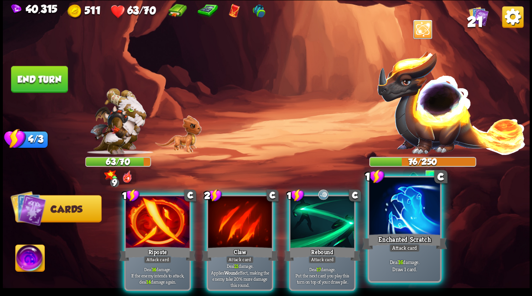
click at [396, 224] on div at bounding box center [404, 207] width 71 height 60
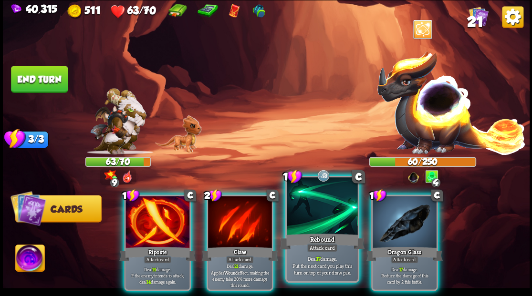
click at [323, 214] on div at bounding box center [322, 207] width 71 height 60
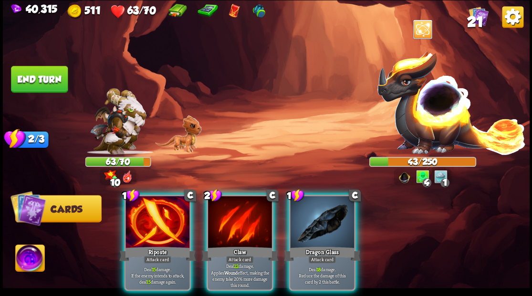
click at [323, 214] on div at bounding box center [322, 223] width 64 height 54
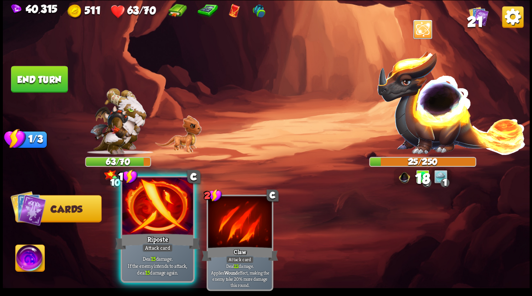
click at [165, 214] on div at bounding box center [157, 207] width 71 height 60
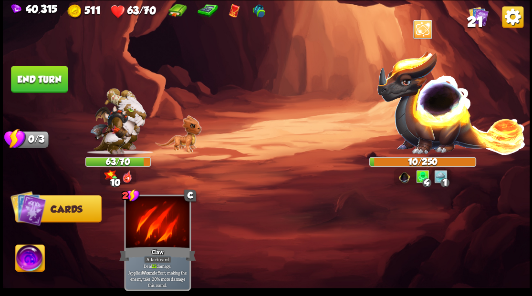
click at [39, 80] on button "End turn" at bounding box center [39, 79] width 57 height 27
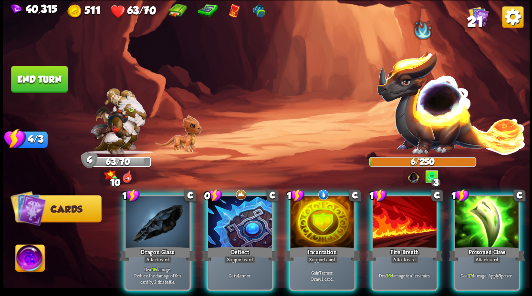
click at [31, 260] on img at bounding box center [29, 260] width 29 height 30
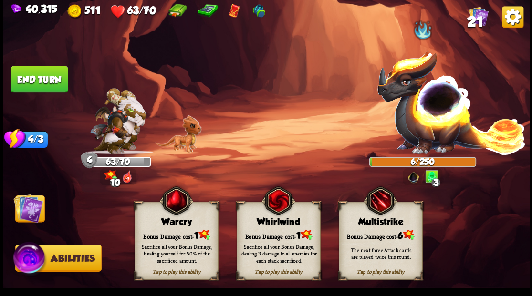
click at [24, 215] on img at bounding box center [28, 208] width 30 height 30
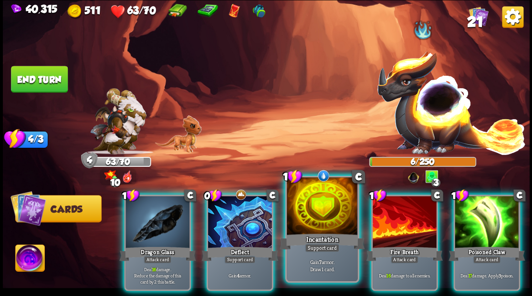
click at [313, 225] on div at bounding box center [322, 207] width 71 height 60
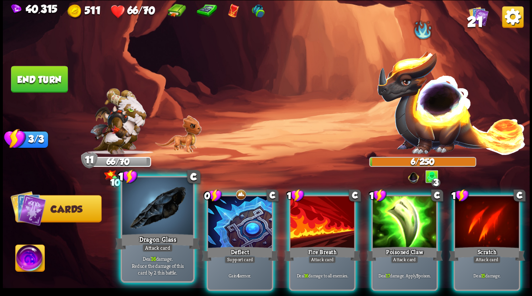
click at [162, 217] on div at bounding box center [157, 207] width 71 height 60
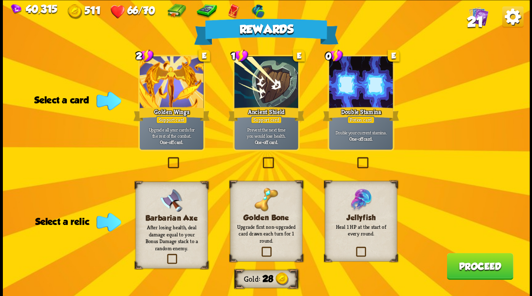
click at [355, 158] on label at bounding box center [355, 158] width 0 height 0
click at [0, 0] on input "checkbox" at bounding box center [0, 0] width 0 height 0
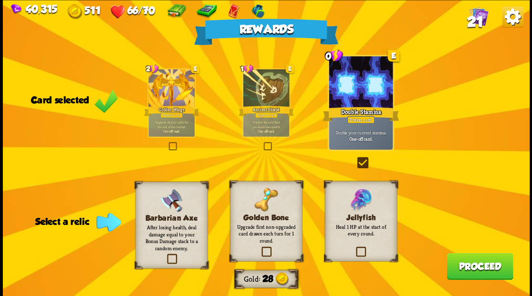
click at [354, 248] on label at bounding box center [354, 248] width 0 height 0
click at [0, 0] on input "checkbox" at bounding box center [0, 0] width 0 height 0
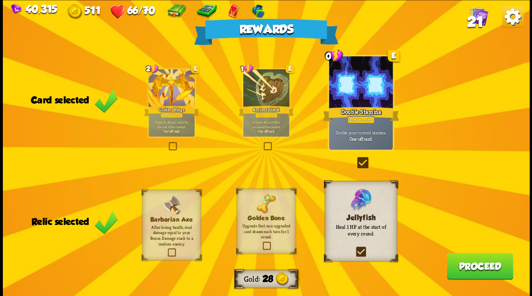
click at [474, 262] on button "Proceed" at bounding box center [479, 266] width 66 height 27
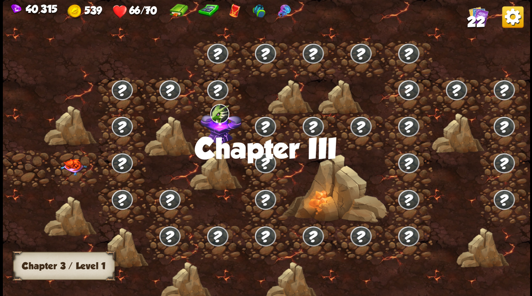
click at [73, 165] on img at bounding box center [73, 166] width 26 height 17
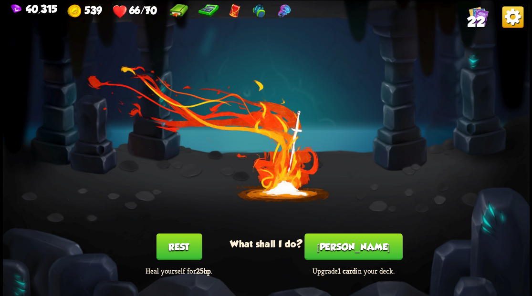
click at [357, 245] on button "[PERSON_NAME]" at bounding box center [353, 246] width 98 height 27
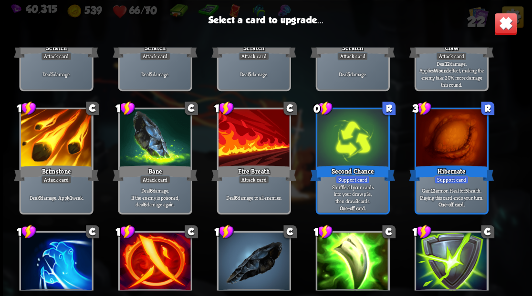
scroll to position [95, 0]
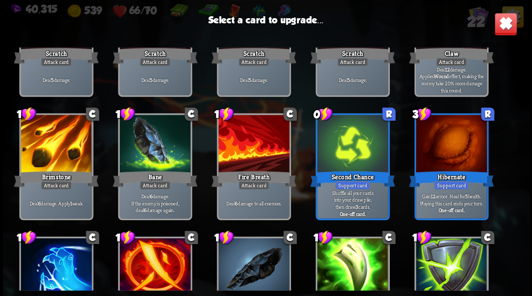
click at [251, 142] on div at bounding box center [253, 145] width 71 height 60
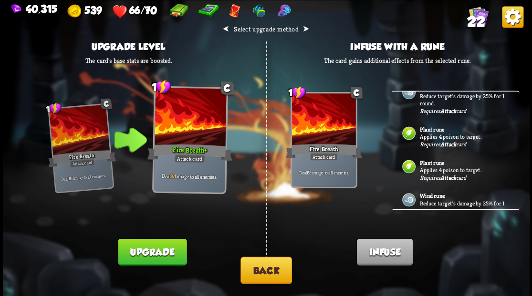
scroll to position [32, 0]
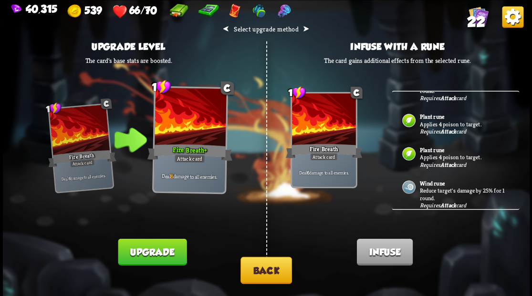
click at [160, 255] on button "Upgrade" at bounding box center [152, 251] width 69 height 27
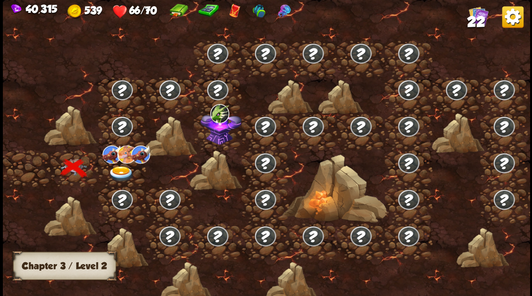
click at [113, 169] on img at bounding box center [121, 174] width 26 height 16
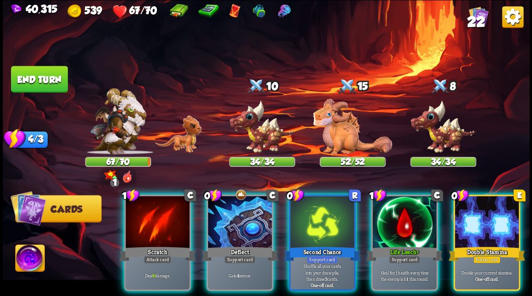
click at [482, 226] on div at bounding box center [486, 223] width 64 height 54
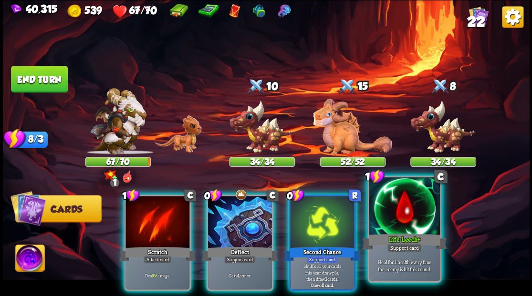
click at [409, 221] on div at bounding box center [404, 207] width 71 height 60
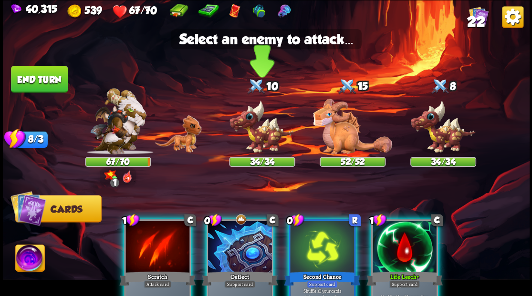
click at [250, 134] on img at bounding box center [262, 127] width 66 height 54
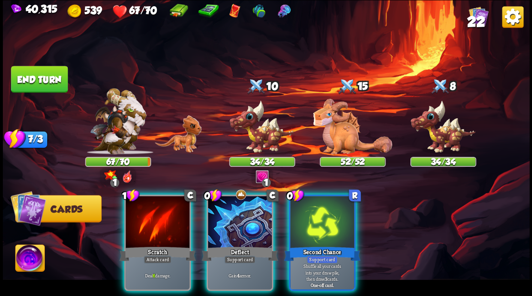
click at [237, 210] on div at bounding box center [240, 223] width 64 height 54
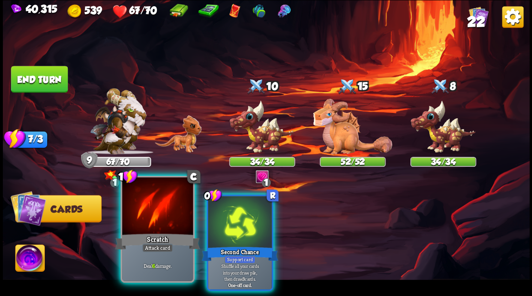
click at [150, 212] on div at bounding box center [157, 207] width 71 height 60
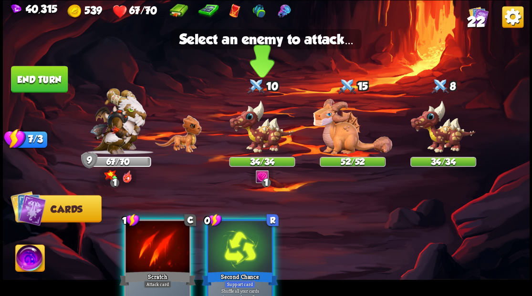
click at [267, 128] on img at bounding box center [262, 127] width 66 height 54
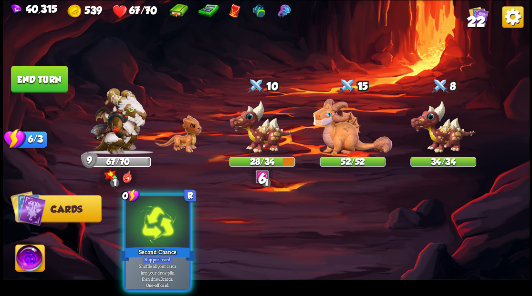
click at [162, 220] on div at bounding box center [157, 223] width 64 height 54
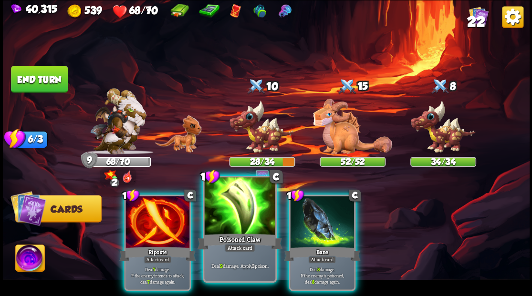
click at [235, 224] on div at bounding box center [239, 207] width 71 height 60
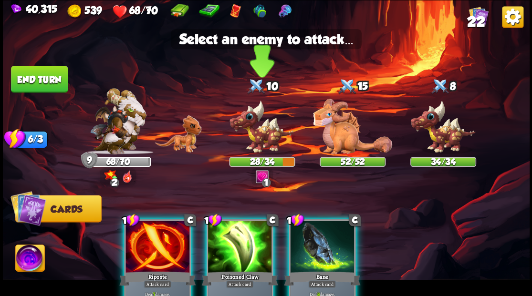
click at [263, 140] on img at bounding box center [262, 127] width 66 height 54
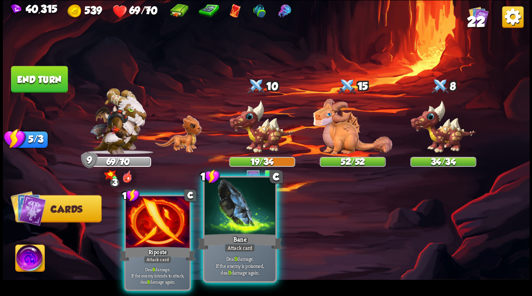
click at [237, 216] on div at bounding box center [239, 207] width 71 height 60
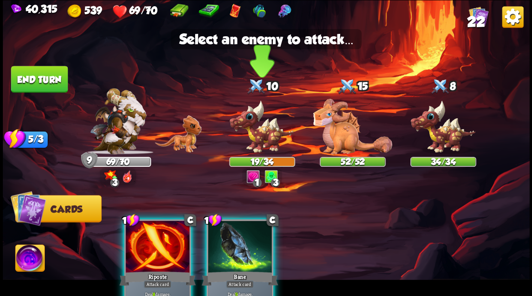
click at [255, 140] on img at bounding box center [262, 127] width 66 height 54
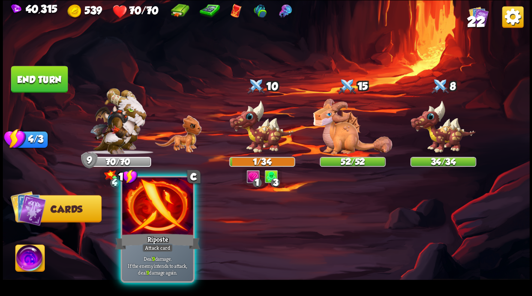
click at [147, 243] on div "Riposte" at bounding box center [157, 241] width 85 height 19
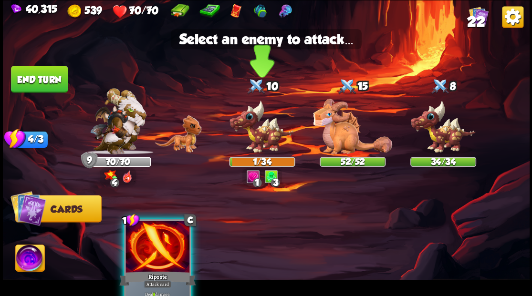
click at [259, 138] on img at bounding box center [262, 127] width 66 height 54
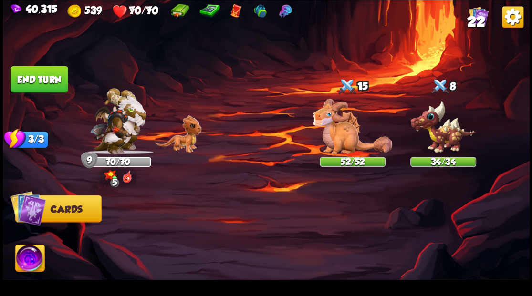
click at [48, 76] on button "End turn" at bounding box center [39, 79] width 57 height 27
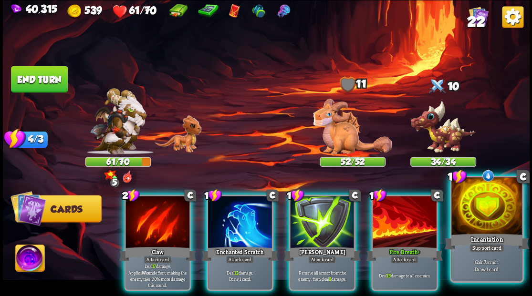
click at [491, 214] on div at bounding box center [486, 207] width 71 height 60
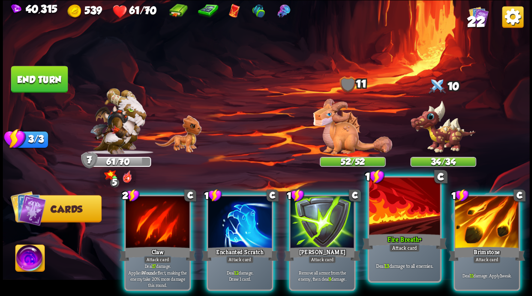
click at [410, 220] on div at bounding box center [404, 207] width 71 height 60
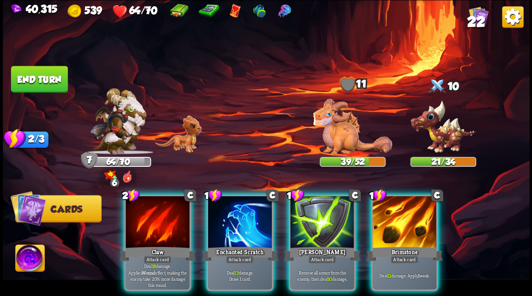
click at [332, 134] on img at bounding box center [352, 127] width 79 height 56
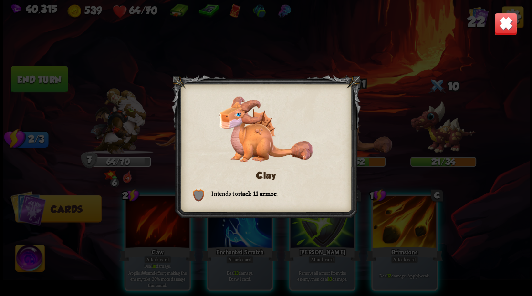
click at [505, 21] on img at bounding box center [505, 23] width 23 height 23
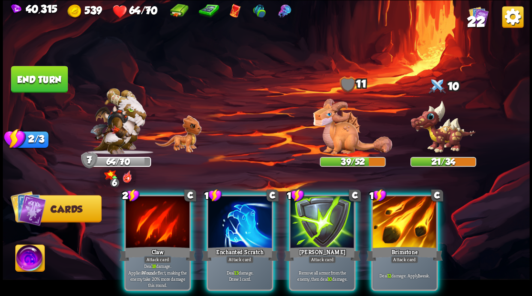
drag, startPoint x: 415, startPoint y: 207, endPoint x: 422, endPoint y: 175, distance: 33.8
click at [414, 206] on div at bounding box center [404, 223] width 64 height 54
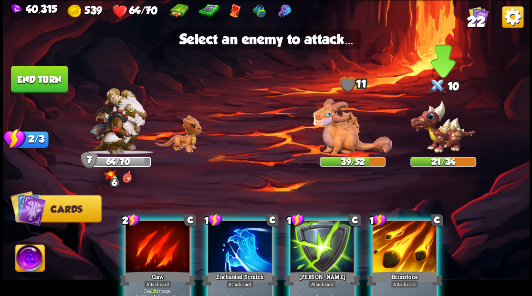
click at [440, 129] on img at bounding box center [443, 127] width 66 height 54
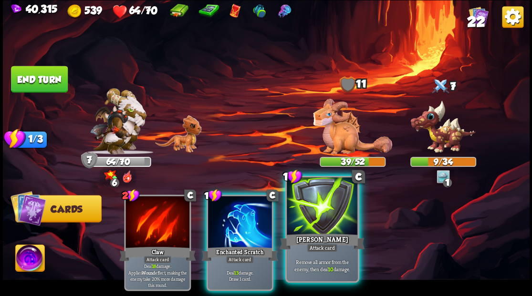
click at [333, 217] on div at bounding box center [322, 207] width 71 height 60
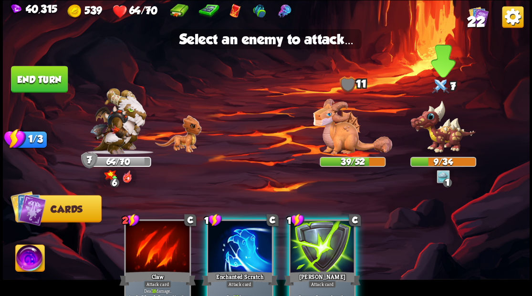
click at [439, 142] on img at bounding box center [443, 127] width 66 height 54
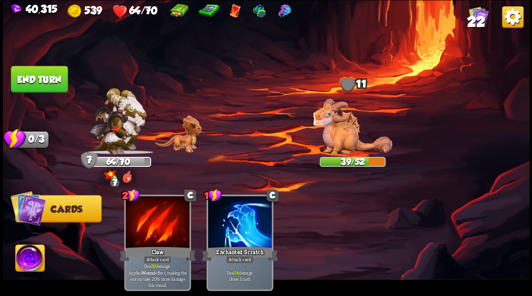
click at [45, 81] on button "End turn" at bounding box center [39, 79] width 57 height 27
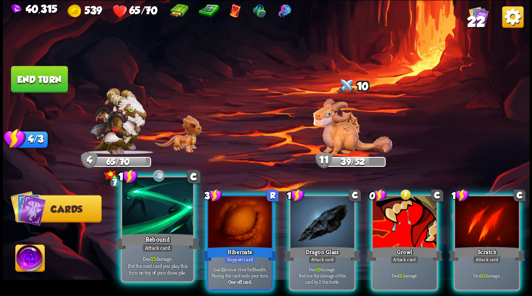
click at [155, 227] on div at bounding box center [157, 207] width 71 height 60
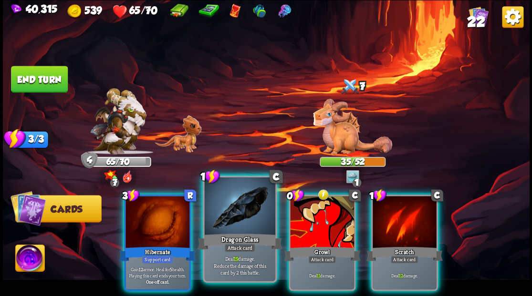
click at [228, 223] on div at bounding box center [239, 207] width 71 height 60
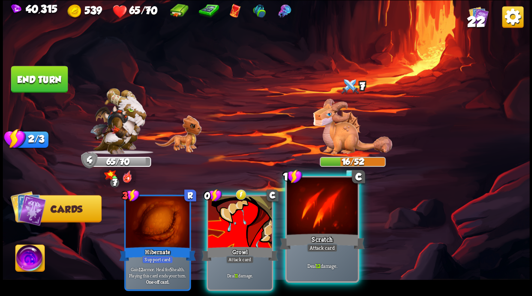
click at [321, 231] on div at bounding box center [322, 207] width 71 height 60
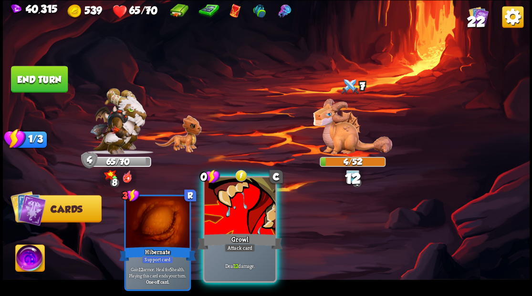
click at [224, 228] on div at bounding box center [239, 207] width 71 height 60
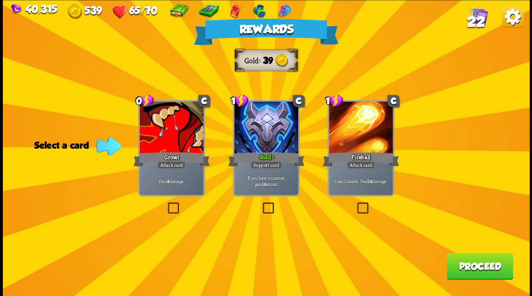
click at [466, 262] on button "Proceed" at bounding box center [479, 266] width 66 height 27
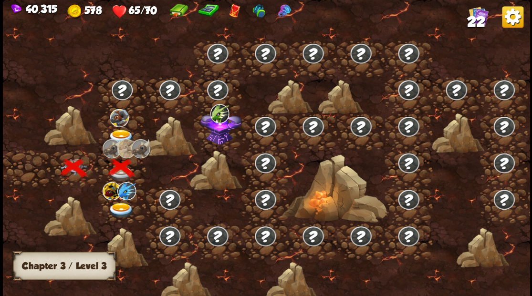
click at [120, 134] on img at bounding box center [121, 137] width 26 height 16
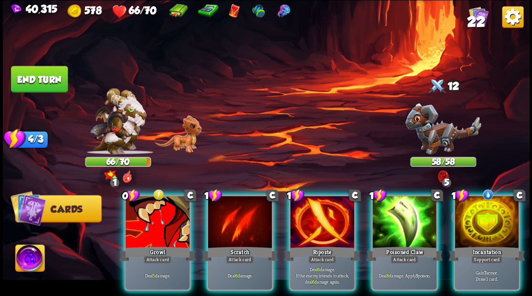
click at [328, 209] on div at bounding box center [322, 223] width 64 height 54
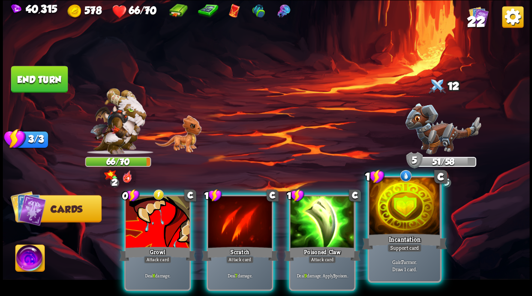
click at [402, 217] on div at bounding box center [404, 207] width 71 height 60
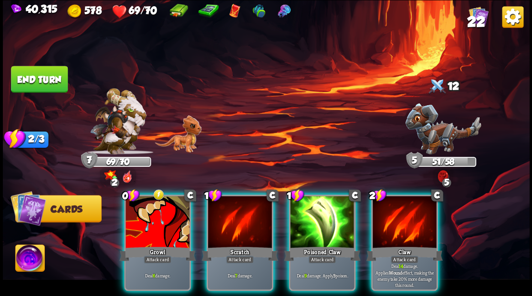
drag, startPoint x: 414, startPoint y: 219, endPoint x: 411, endPoint y: 208, distance: 11.0
click at [413, 218] on div at bounding box center [404, 223] width 64 height 54
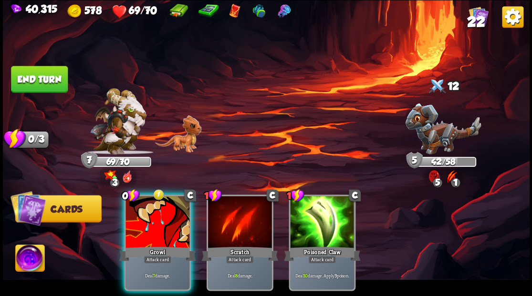
click at [139, 226] on div at bounding box center [157, 223] width 64 height 54
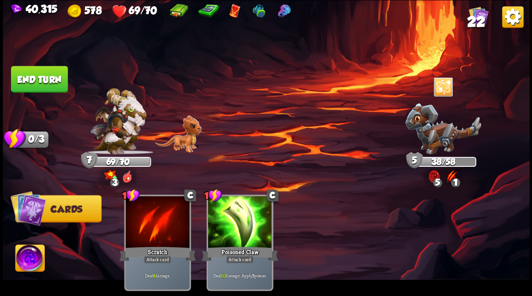
drag, startPoint x: 39, startPoint y: 76, endPoint x: 46, endPoint y: 74, distance: 6.9
click at [39, 76] on button "End turn" at bounding box center [39, 79] width 57 height 27
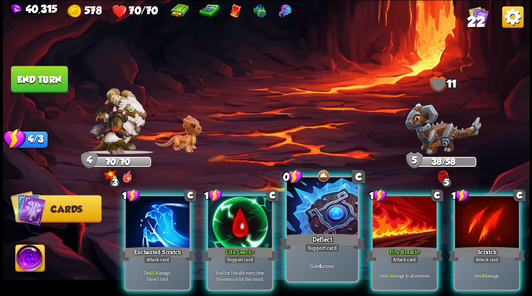
click at [312, 207] on div at bounding box center [322, 207] width 71 height 60
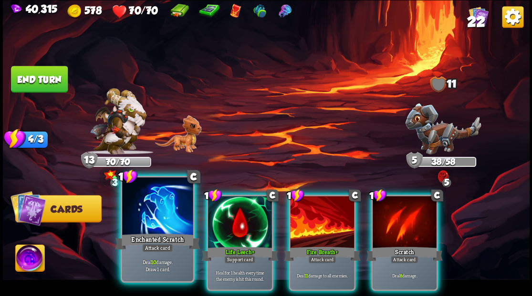
click at [158, 225] on div at bounding box center [157, 207] width 71 height 60
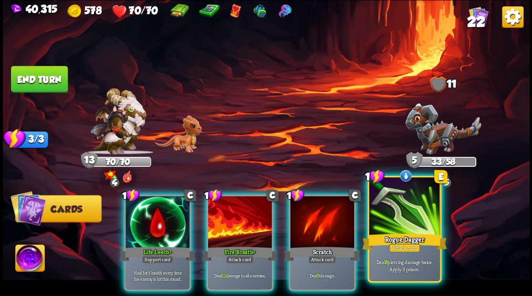
click at [410, 218] on div at bounding box center [404, 207] width 71 height 60
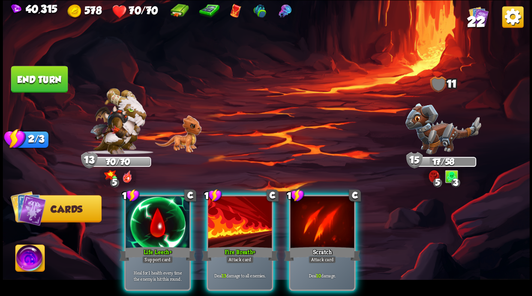
click at [235, 218] on div at bounding box center [240, 223] width 64 height 54
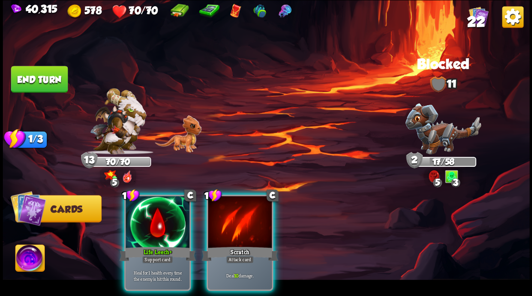
click at [235, 218] on div at bounding box center [240, 223] width 64 height 54
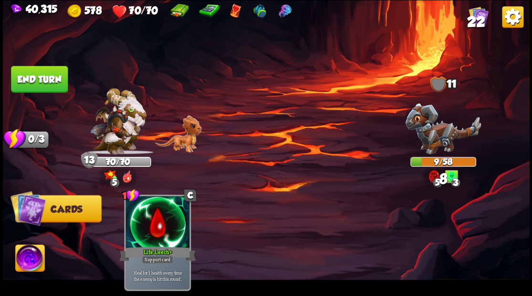
click at [50, 74] on button "End turn" at bounding box center [39, 79] width 57 height 27
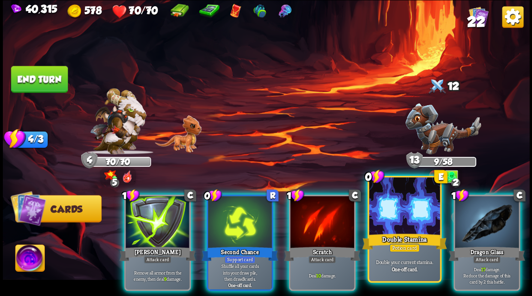
click at [405, 227] on div at bounding box center [404, 207] width 71 height 60
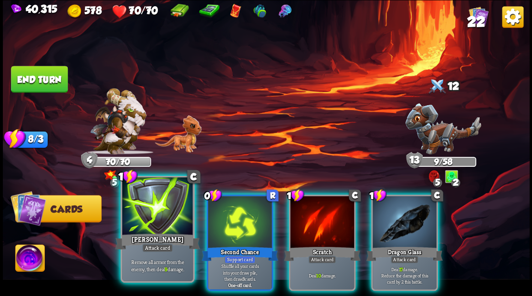
click at [158, 210] on div at bounding box center [157, 207] width 71 height 60
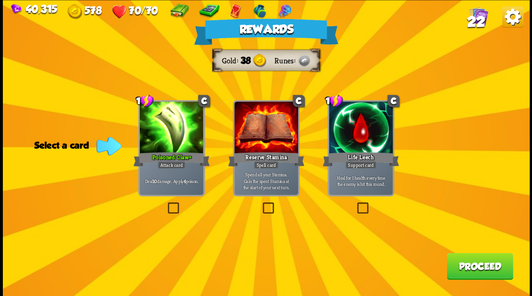
click at [464, 271] on button "Proceed" at bounding box center [479, 266] width 66 height 27
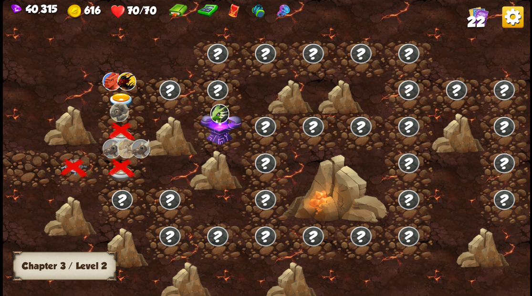
click at [122, 99] on img at bounding box center [121, 101] width 26 height 16
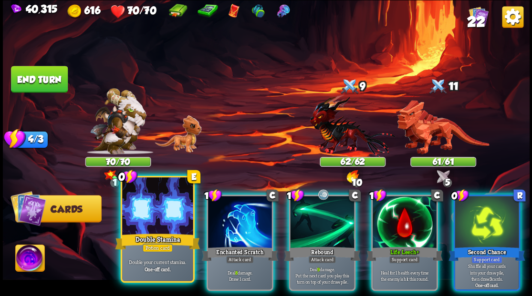
click at [152, 222] on div at bounding box center [157, 207] width 71 height 60
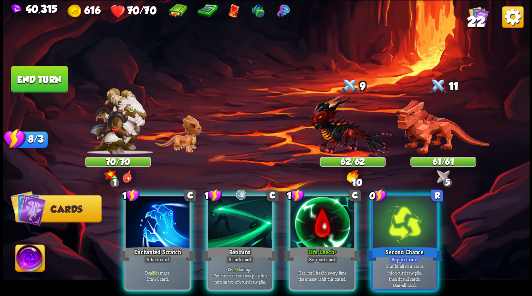
click at [152, 222] on div at bounding box center [157, 223] width 64 height 54
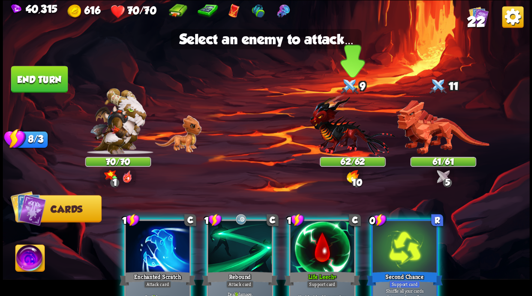
click at [340, 134] on img at bounding box center [351, 125] width 85 height 63
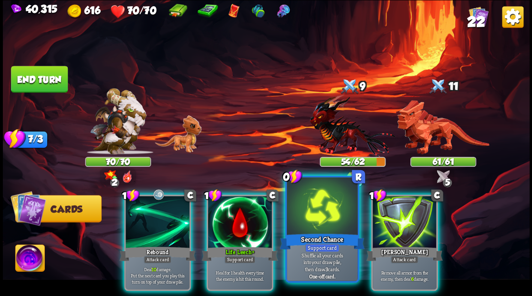
click at [330, 229] on div at bounding box center [322, 207] width 71 height 60
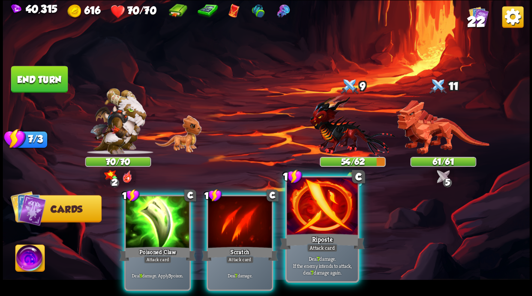
drag, startPoint x: 318, startPoint y: 227, endPoint x: 318, endPoint y: 208, distance: 19.1
click at [318, 227] on div at bounding box center [322, 207] width 71 height 60
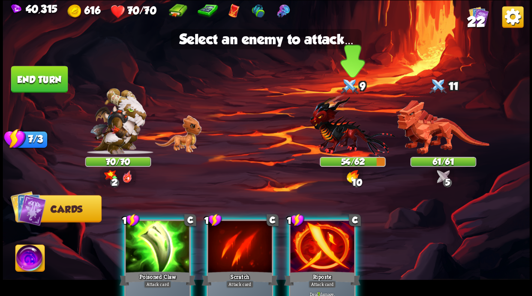
click at [326, 132] on img at bounding box center [351, 125] width 85 height 63
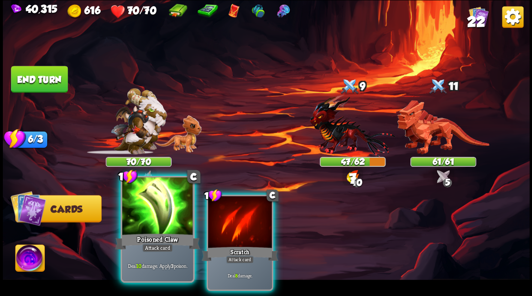
click at [157, 218] on div at bounding box center [157, 207] width 71 height 60
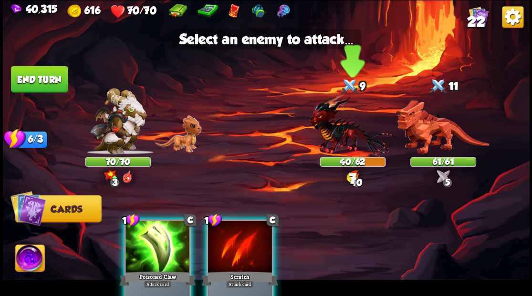
click at [337, 126] on img at bounding box center [351, 125] width 85 height 63
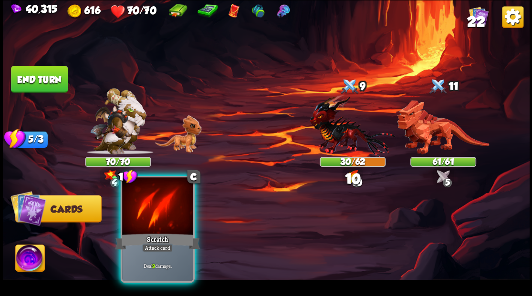
click at [144, 223] on div at bounding box center [157, 207] width 71 height 60
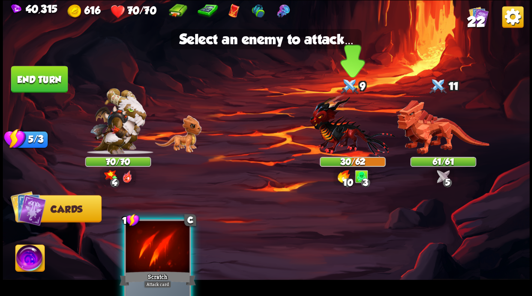
click at [343, 140] on img at bounding box center [351, 125] width 85 height 63
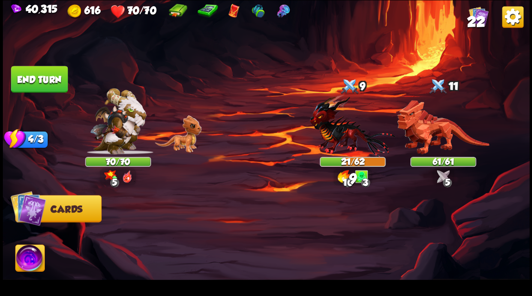
click at [49, 87] on button "End turn" at bounding box center [39, 79] width 57 height 27
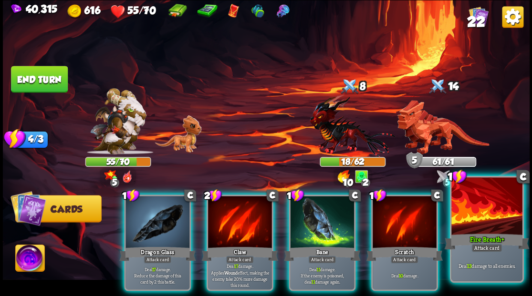
click at [484, 212] on div at bounding box center [486, 207] width 71 height 60
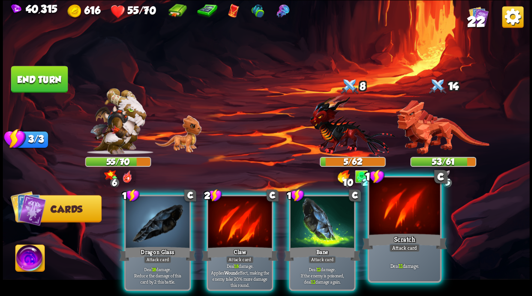
click at [401, 212] on div at bounding box center [404, 207] width 71 height 60
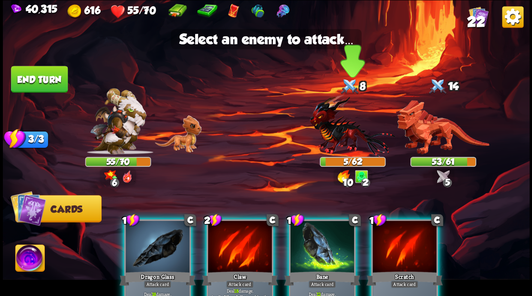
click at [340, 141] on img at bounding box center [351, 125] width 85 height 63
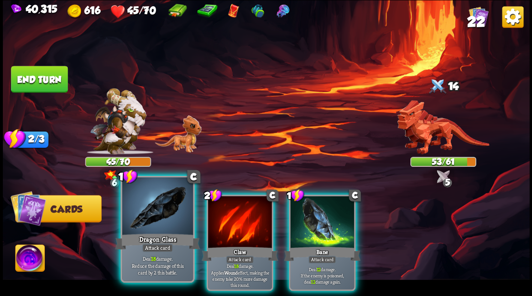
click at [157, 214] on div at bounding box center [157, 207] width 71 height 60
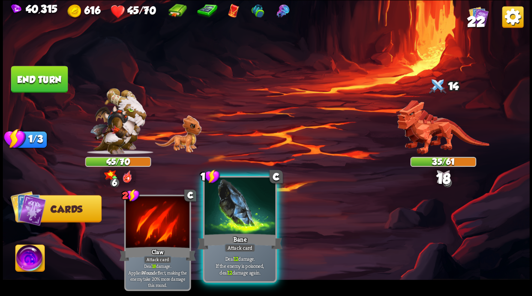
click at [223, 228] on div at bounding box center [239, 207] width 71 height 60
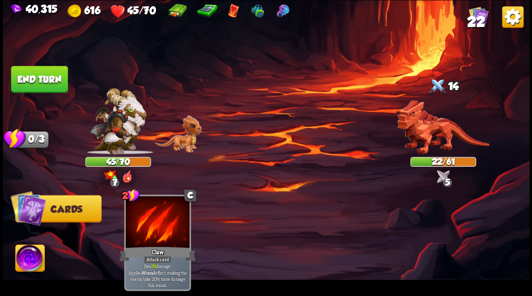
click at [25, 259] on img at bounding box center [29, 260] width 29 height 30
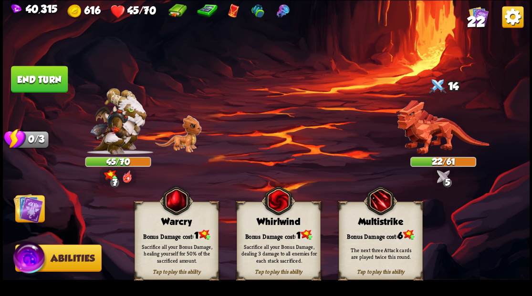
click at [164, 227] on div "Tap to play this ability Warcry Bonus Damage cost: 1 Sacrifice all your Bonus D…" at bounding box center [176, 241] width 84 height 78
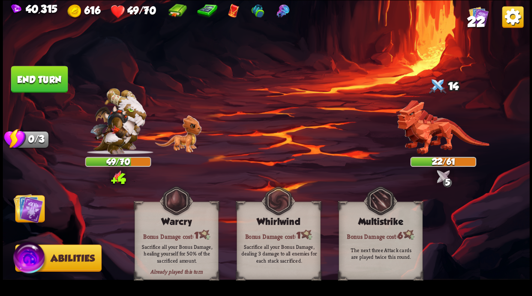
click at [27, 213] on img at bounding box center [28, 208] width 30 height 30
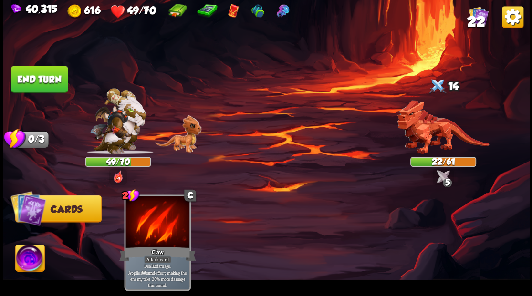
click at [43, 79] on button "End turn" at bounding box center [39, 79] width 57 height 27
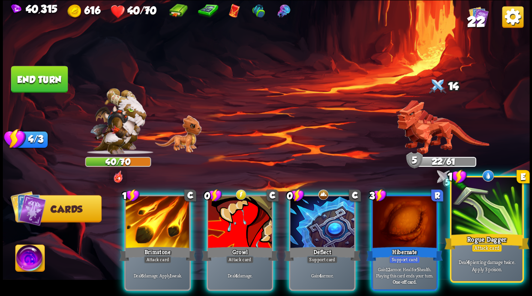
click at [483, 209] on div at bounding box center [486, 207] width 71 height 60
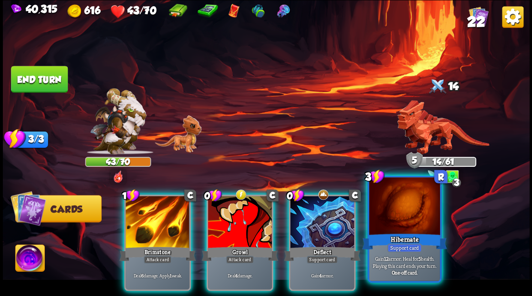
click at [401, 217] on div at bounding box center [404, 207] width 71 height 60
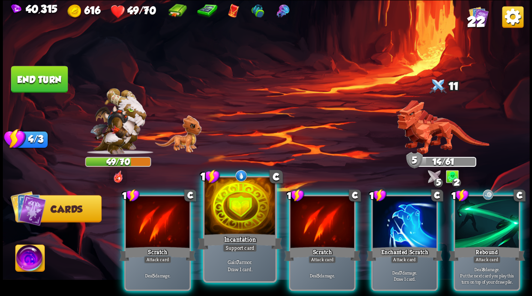
click at [224, 223] on div at bounding box center [239, 207] width 71 height 60
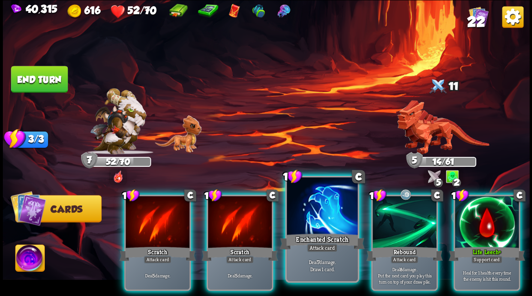
click at [310, 202] on div at bounding box center [322, 207] width 71 height 60
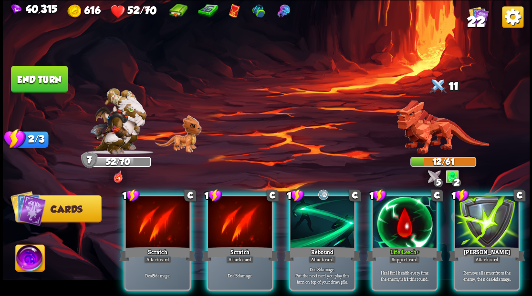
drag, startPoint x: 309, startPoint y: 250, endPoint x: 305, endPoint y: 203, distance: 47.4
click at [302, 235] on div "1 C Rebound Attack card Deal 8 damage. Put the next card you play this turn on …" at bounding box center [321, 243] width 67 height 96
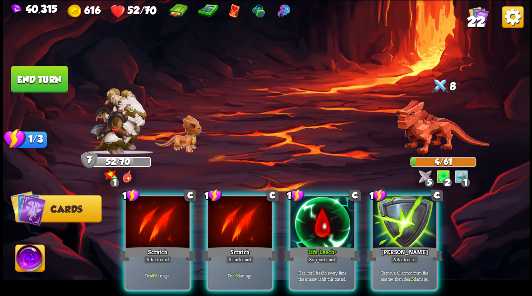
drag, startPoint x: 414, startPoint y: 216, endPoint x: 384, endPoint y: 160, distance: 62.7
click at [412, 212] on div at bounding box center [404, 223] width 64 height 54
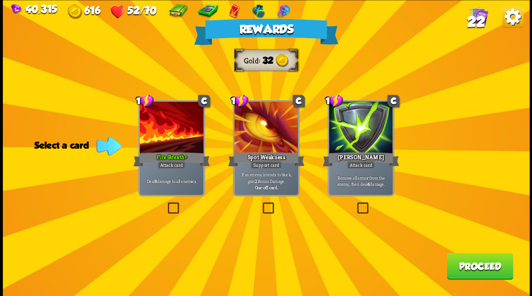
click at [477, 21] on span "22" at bounding box center [475, 21] width 18 height 16
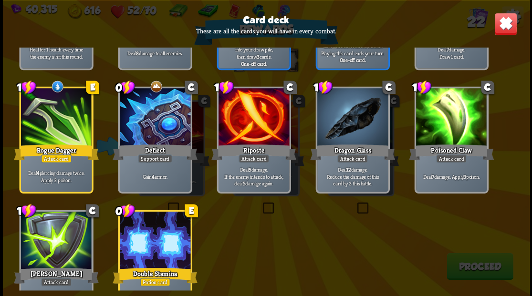
scroll to position [443, 0]
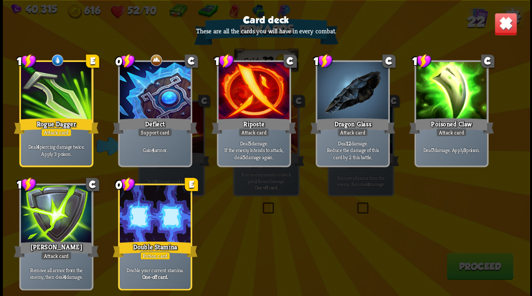
click at [503, 28] on img at bounding box center [505, 23] width 23 height 23
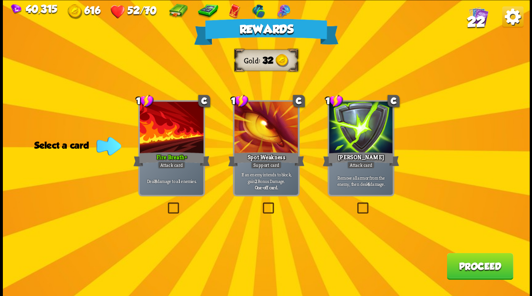
click at [165, 204] on label at bounding box center [165, 204] width 0 height 0
click at [0, 0] on input "checkbox" at bounding box center [0, 0] width 0 height 0
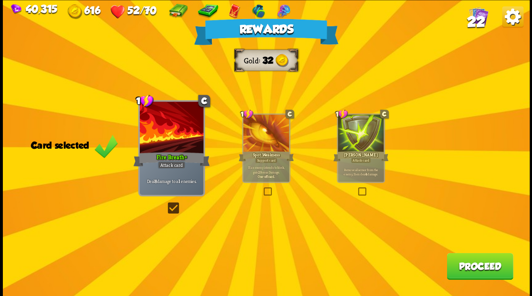
drag, startPoint x: 476, startPoint y: 272, endPoint x: 473, endPoint y: 265, distance: 7.3
click at [473, 265] on button "Proceed" at bounding box center [479, 266] width 66 height 27
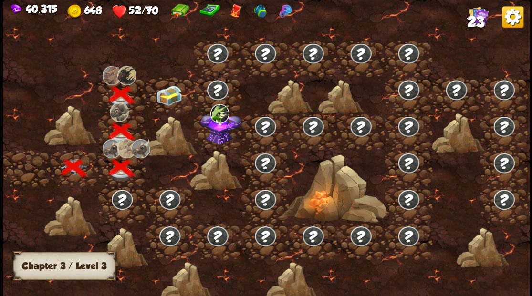
click at [171, 97] on img at bounding box center [168, 95] width 26 height 20
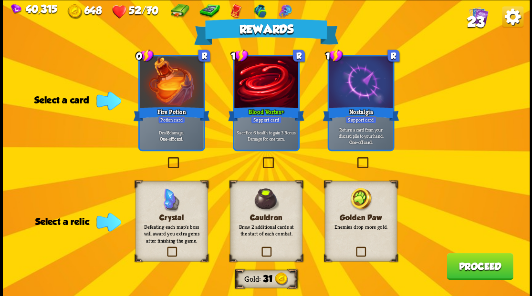
click at [354, 248] on label at bounding box center [354, 248] width 0 height 0
click at [0, 0] on input "checkbox" at bounding box center [0, 0] width 0 height 0
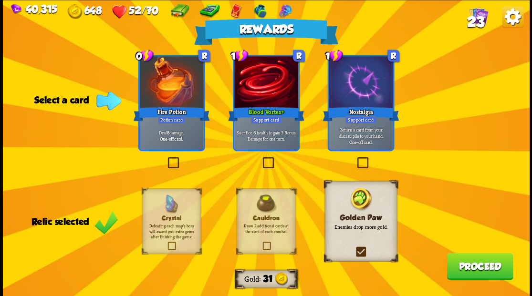
click at [165, 158] on label at bounding box center [165, 158] width 0 height 0
click at [0, 0] on input "checkbox" at bounding box center [0, 0] width 0 height 0
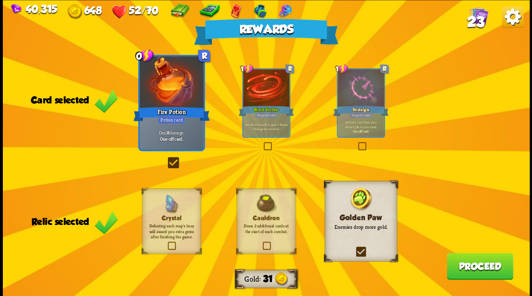
drag, startPoint x: 471, startPoint y: 270, endPoint x: 466, endPoint y: 256, distance: 15.1
click at [466, 256] on button "Proceed" at bounding box center [479, 266] width 66 height 27
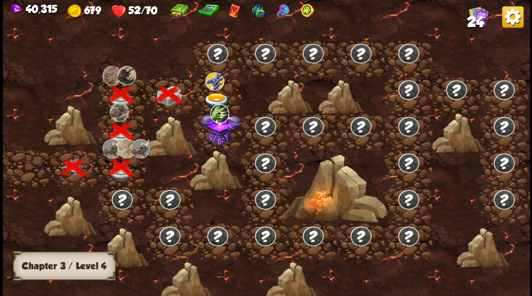
click at [217, 94] on img at bounding box center [216, 101] width 26 height 16
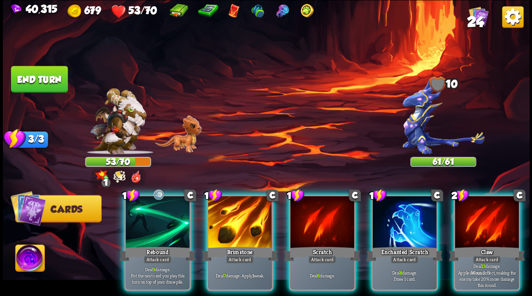
click at [394, 212] on div at bounding box center [404, 223] width 64 height 54
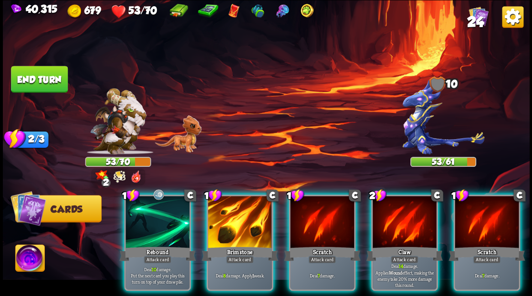
click at [418, 124] on img at bounding box center [443, 116] width 82 height 75
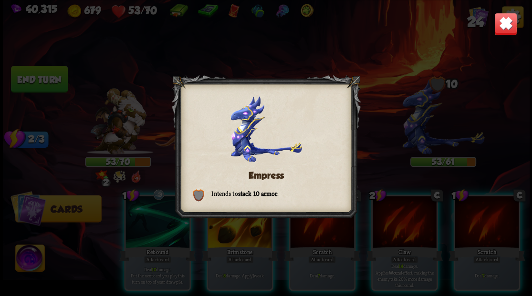
click at [500, 22] on img at bounding box center [505, 23] width 23 height 23
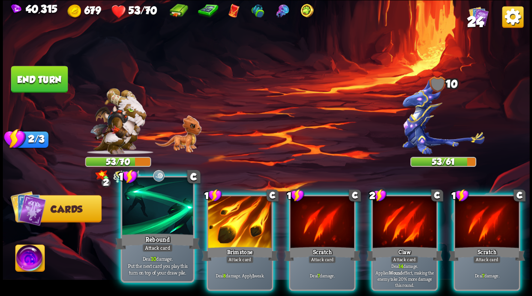
click at [137, 222] on div at bounding box center [157, 207] width 71 height 60
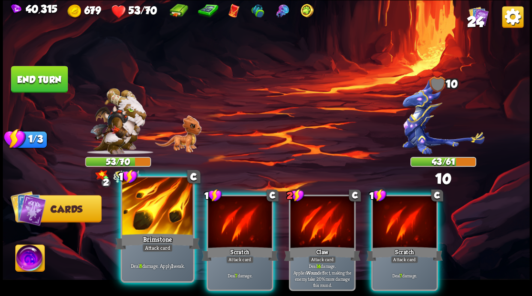
click at [137, 220] on div at bounding box center [157, 207] width 71 height 60
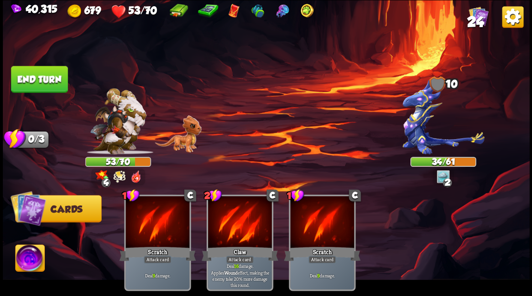
drag, startPoint x: 27, startPoint y: 83, endPoint x: 61, endPoint y: 88, distance: 34.2
click at [26, 82] on button "End turn" at bounding box center [39, 79] width 57 height 27
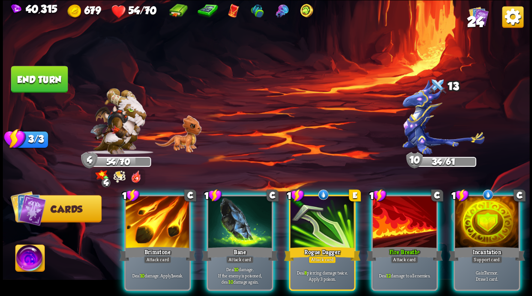
click at [309, 216] on div at bounding box center [322, 223] width 64 height 54
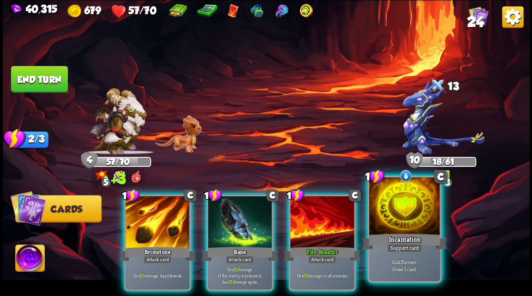
click at [402, 220] on div at bounding box center [404, 207] width 71 height 60
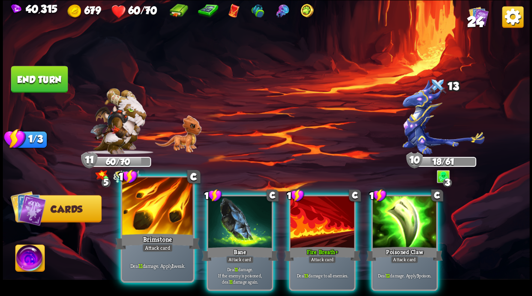
click at [135, 207] on div at bounding box center [157, 207] width 71 height 60
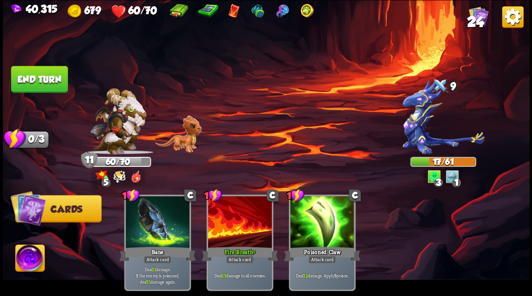
click at [33, 88] on button "End turn" at bounding box center [39, 79] width 57 height 27
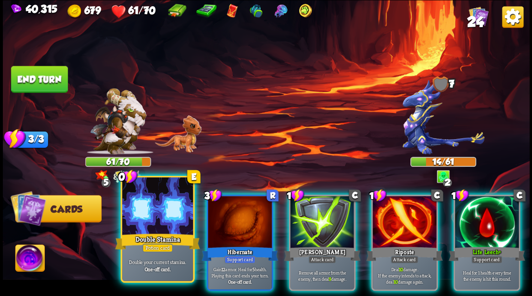
click at [143, 216] on div at bounding box center [157, 207] width 71 height 60
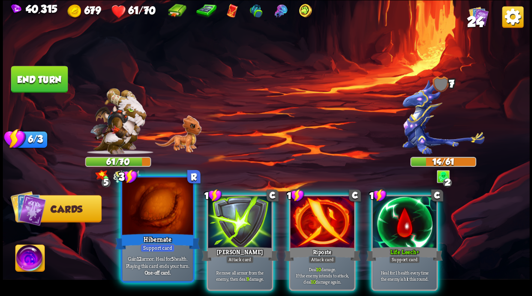
click at [140, 222] on div at bounding box center [157, 207] width 71 height 60
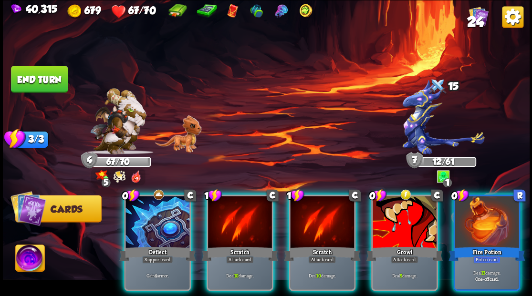
drag, startPoint x: 500, startPoint y: 208, endPoint x: 475, endPoint y: 194, distance: 28.6
click at [500, 208] on div at bounding box center [486, 223] width 64 height 54
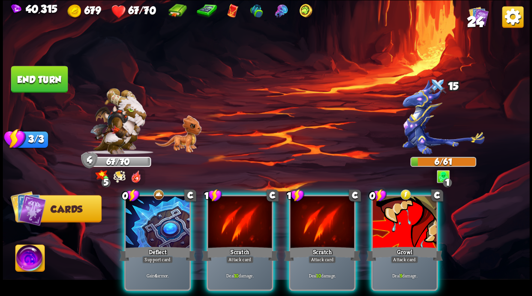
click at [26, 263] on img at bounding box center [29, 260] width 29 height 30
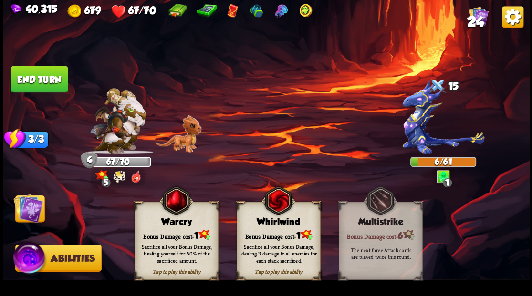
click at [167, 228] on div "Tap to play this ability Warcry Bonus Damage cost: 1 Sacrifice all your Bonus D…" at bounding box center [176, 241] width 84 height 78
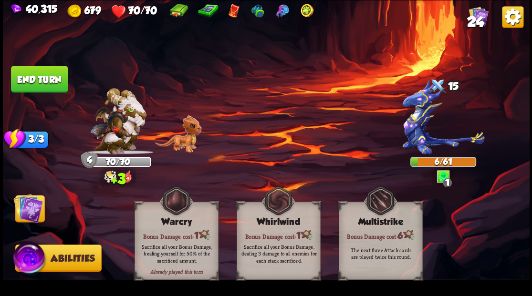
click at [28, 207] on img at bounding box center [28, 208] width 30 height 30
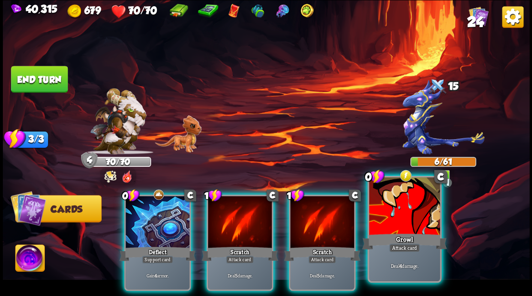
click at [405, 217] on div at bounding box center [404, 207] width 71 height 60
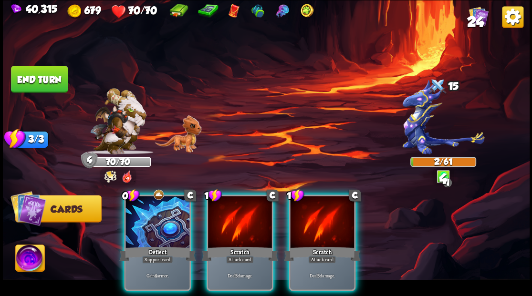
drag, startPoint x: 324, startPoint y: 215, endPoint x: 321, endPoint y: 181, distance: 33.5
click at [323, 211] on div at bounding box center [322, 223] width 64 height 54
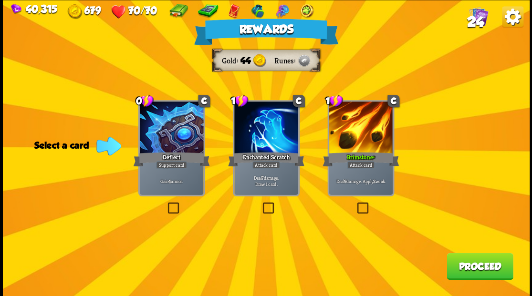
click at [475, 265] on button "Proceed" at bounding box center [479, 266] width 66 height 27
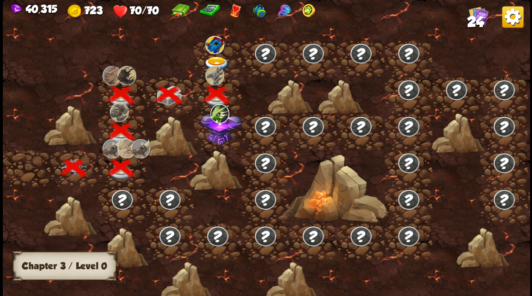
click at [215, 139] on img at bounding box center [220, 126] width 41 height 35
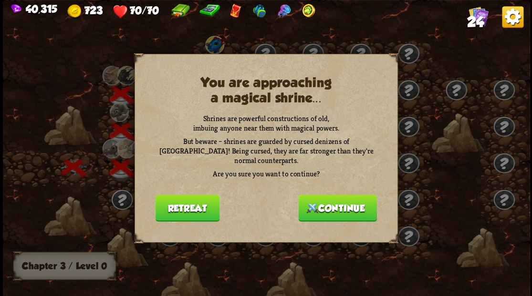
click at [337, 206] on button "Continue" at bounding box center [337, 208] width 79 height 27
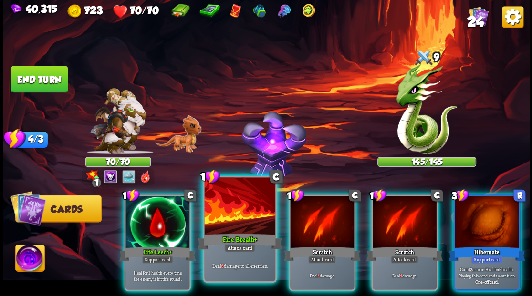
click at [228, 210] on div at bounding box center [239, 207] width 71 height 60
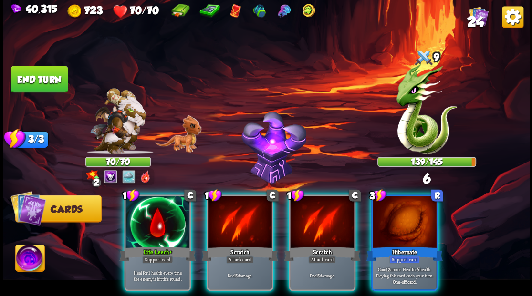
drag, startPoint x: 411, startPoint y: 220, endPoint x: 407, endPoint y: 209, distance: 11.6
click at [411, 220] on div at bounding box center [404, 223] width 64 height 54
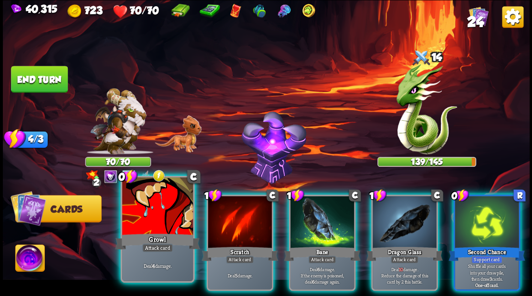
click at [151, 207] on div at bounding box center [157, 207] width 71 height 60
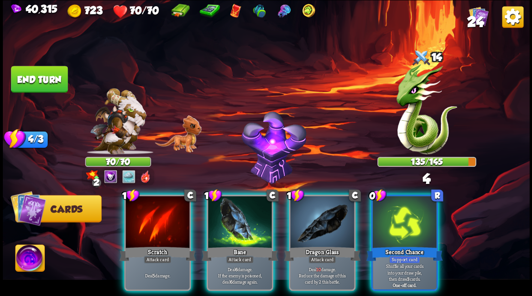
drag, startPoint x: 319, startPoint y: 230, endPoint x: 315, endPoint y: 227, distance: 6.1
click at [319, 230] on div at bounding box center [322, 223] width 64 height 54
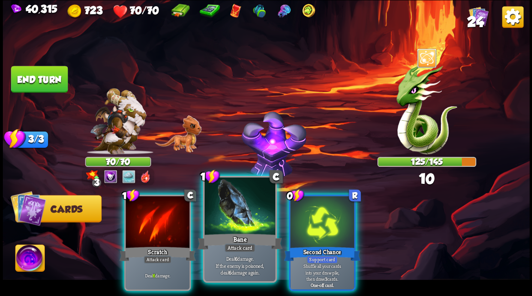
click at [241, 222] on div at bounding box center [239, 207] width 71 height 60
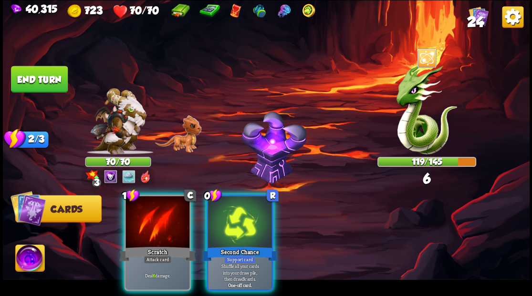
click at [241, 222] on div at bounding box center [240, 223] width 64 height 54
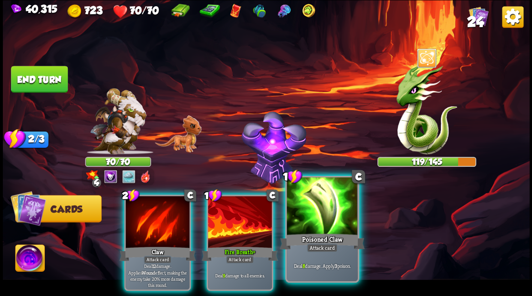
click at [312, 212] on div at bounding box center [322, 207] width 71 height 60
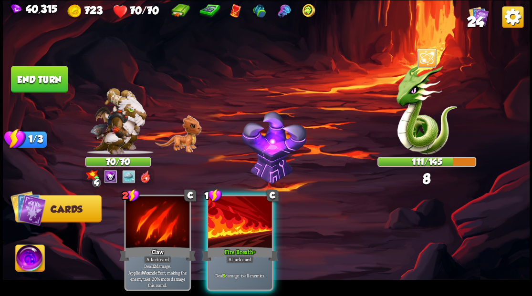
click at [249, 231] on div at bounding box center [240, 223] width 64 height 54
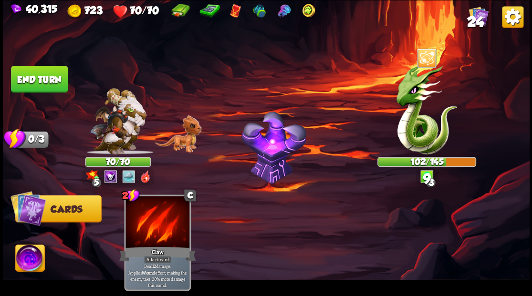
click at [44, 78] on button "End turn" at bounding box center [39, 79] width 57 height 27
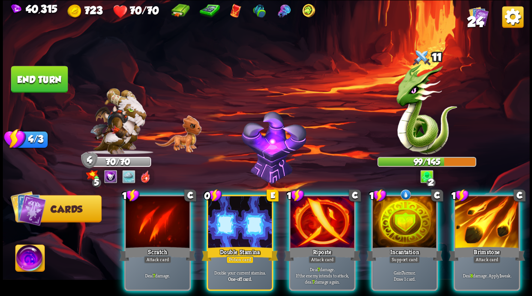
click at [235, 225] on div at bounding box center [240, 223] width 64 height 54
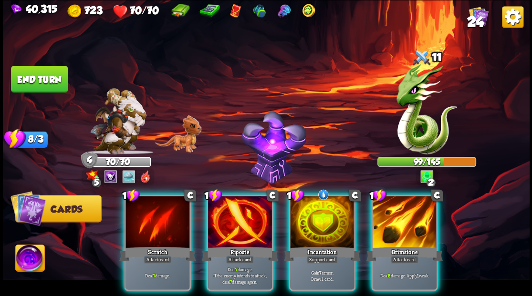
click at [408, 220] on div at bounding box center [404, 223] width 64 height 54
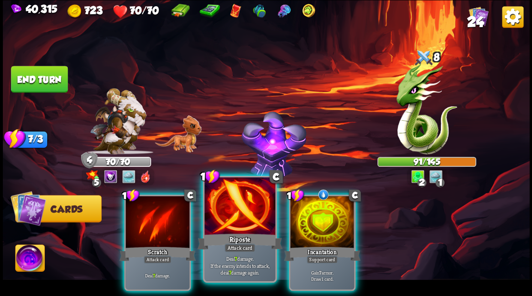
click at [244, 215] on div at bounding box center [239, 207] width 71 height 60
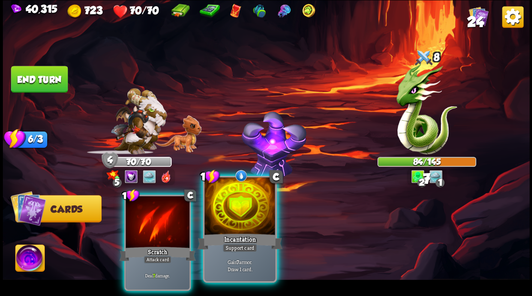
click at [239, 215] on div at bounding box center [239, 207] width 71 height 60
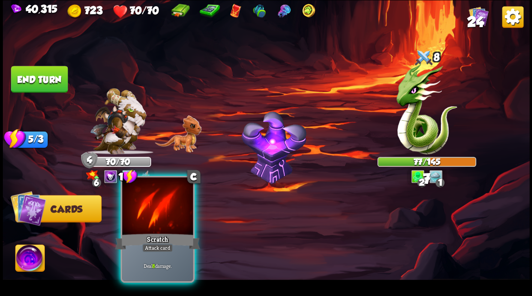
click at [155, 214] on div at bounding box center [157, 207] width 71 height 60
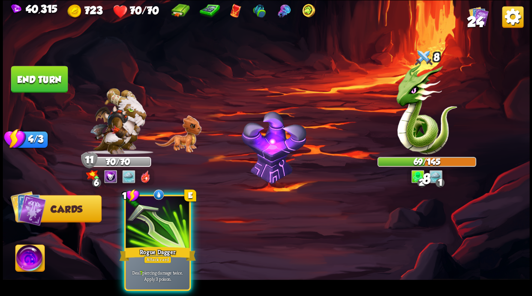
drag, startPoint x: 141, startPoint y: 226, endPoint x: 143, endPoint y: 219, distance: 6.9
click at [141, 222] on div at bounding box center [157, 223] width 64 height 54
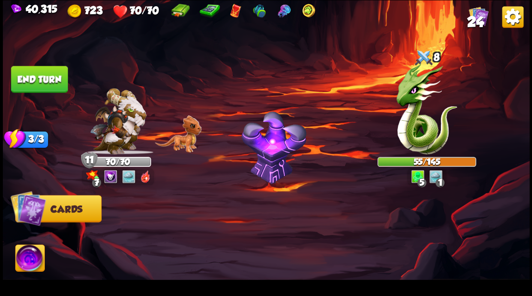
click at [38, 78] on button "End turn" at bounding box center [39, 79] width 57 height 27
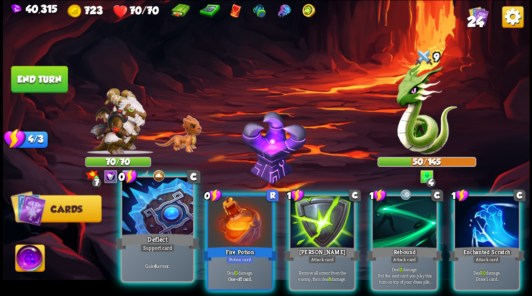
click at [148, 221] on div at bounding box center [157, 207] width 71 height 60
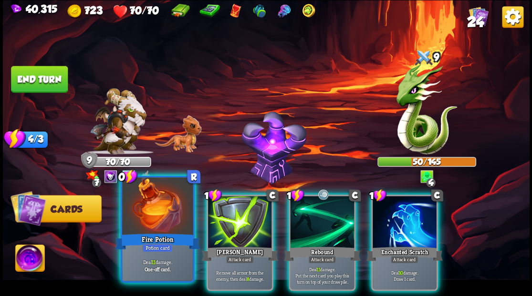
click at [144, 218] on div at bounding box center [157, 207] width 71 height 60
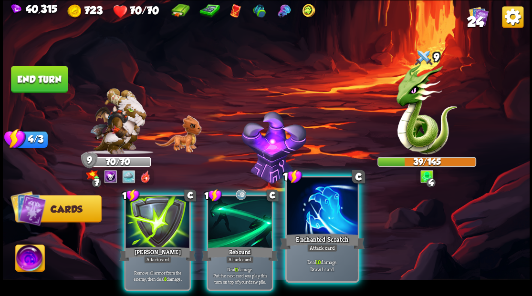
click at [328, 222] on div at bounding box center [322, 207] width 71 height 60
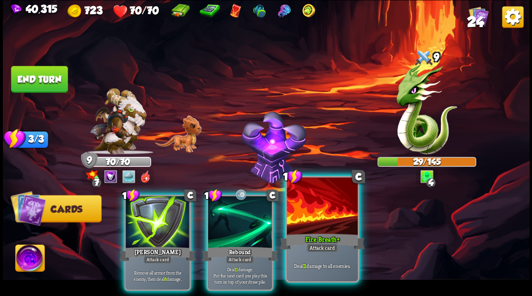
click at [320, 228] on div at bounding box center [322, 207] width 71 height 60
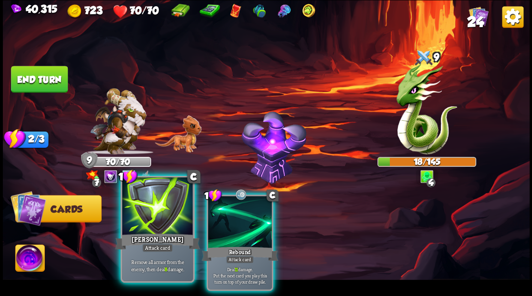
click at [154, 217] on div at bounding box center [157, 207] width 71 height 60
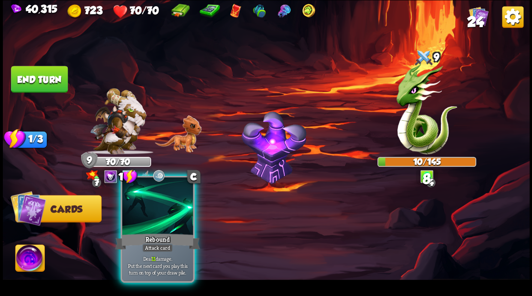
click at [154, 217] on div at bounding box center [157, 207] width 71 height 60
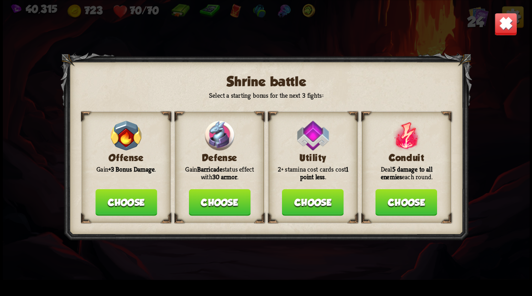
click at [217, 201] on button "Choose" at bounding box center [219, 202] width 62 height 27
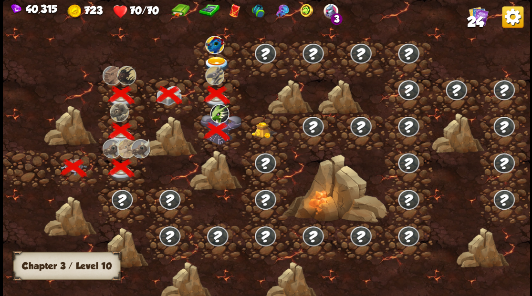
click at [475, 22] on span "24" at bounding box center [474, 21] width 17 height 16
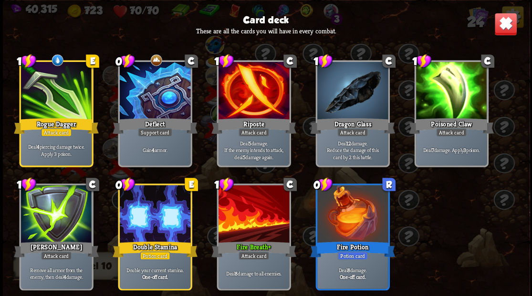
click at [503, 30] on img at bounding box center [505, 23] width 23 height 23
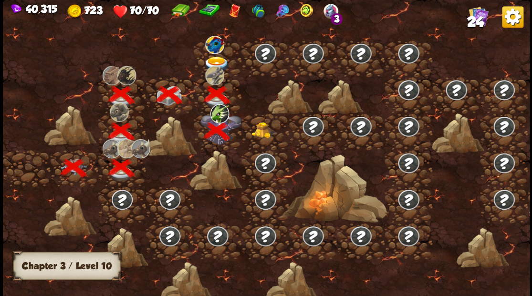
click at [264, 124] on img at bounding box center [264, 130] width 26 height 16
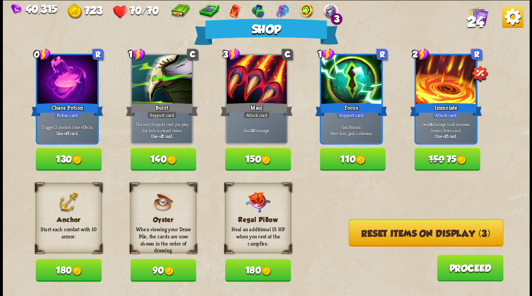
click at [54, 270] on button "180" at bounding box center [69, 270] width 66 height 23
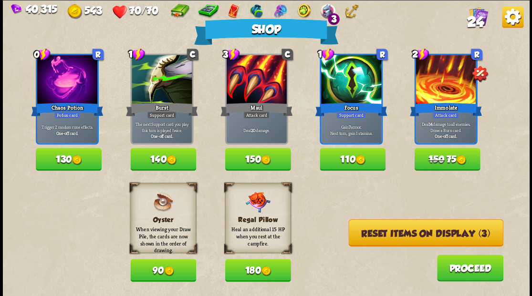
click at [423, 234] on button "Reset items on display (3)" at bounding box center [425, 232] width 155 height 27
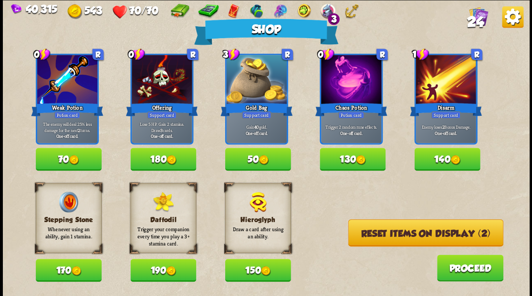
click at [408, 233] on button "Reset items on display (2)" at bounding box center [425, 232] width 155 height 27
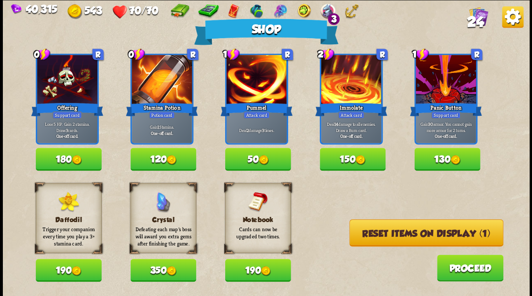
click at [394, 231] on button "Reset items on display (1)" at bounding box center [426, 232] width 154 height 27
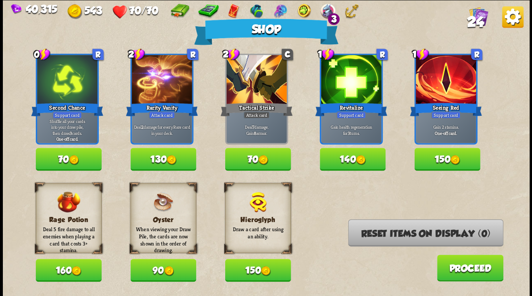
click at [464, 263] on button "Proceed" at bounding box center [469, 268] width 66 height 27
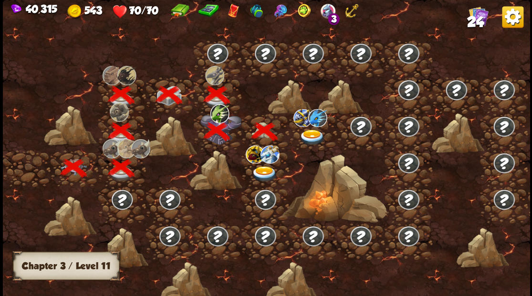
scroll to position [0, 145]
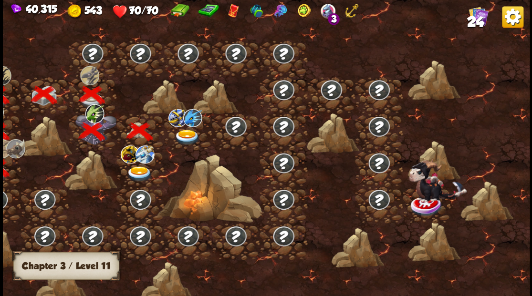
click at [138, 172] on img at bounding box center [139, 174] width 26 height 16
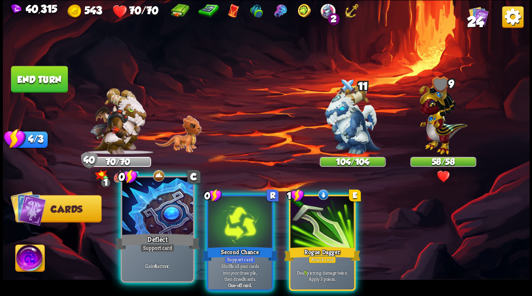
click at [167, 214] on div at bounding box center [157, 207] width 71 height 60
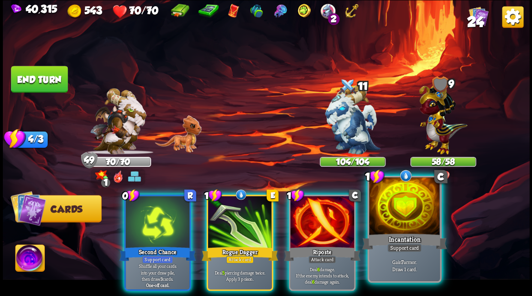
click at [395, 217] on div at bounding box center [404, 207] width 71 height 60
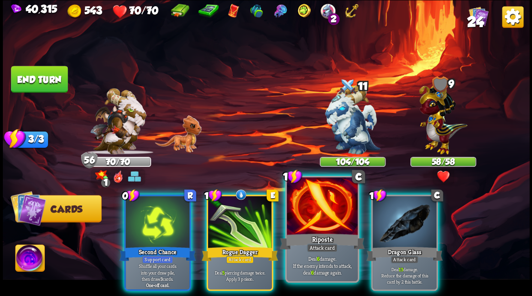
click at [324, 203] on div at bounding box center [322, 207] width 71 height 60
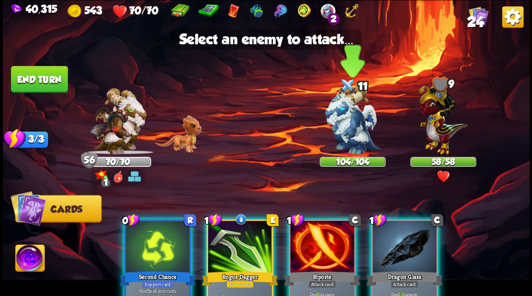
click at [341, 128] on img at bounding box center [352, 119] width 55 height 69
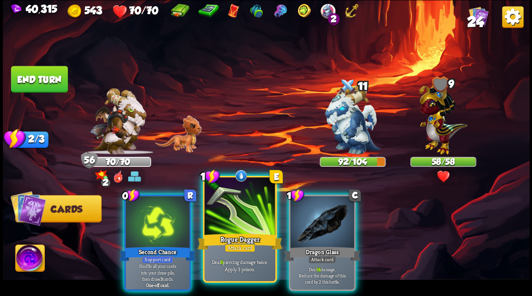
click at [252, 214] on div at bounding box center [239, 207] width 71 height 60
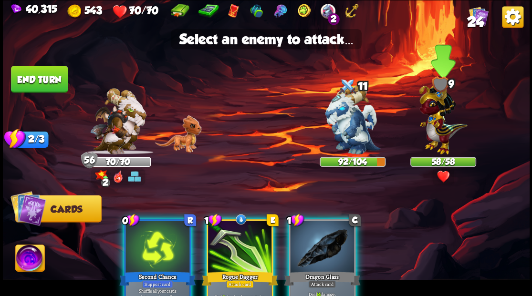
click at [433, 122] on img at bounding box center [443, 116] width 48 height 75
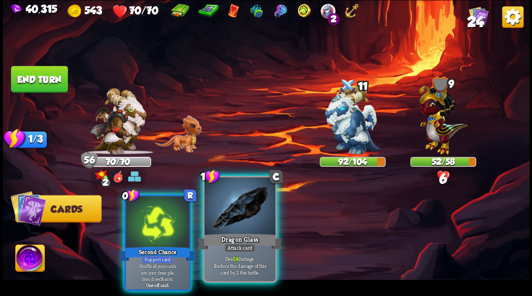
click at [248, 204] on div at bounding box center [239, 207] width 71 height 60
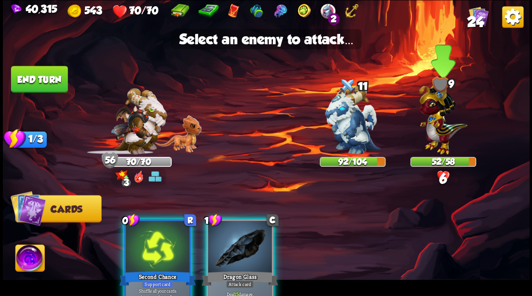
click at [439, 123] on img at bounding box center [443, 116] width 48 height 75
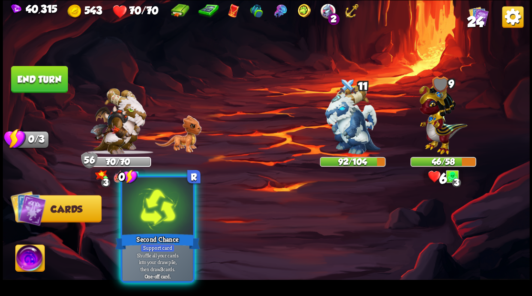
click at [154, 219] on div at bounding box center [157, 207] width 71 height 60
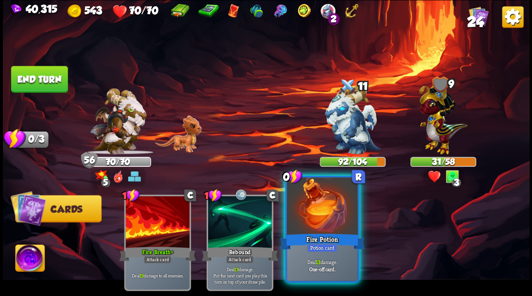
click at [317, 220] on div at bounding box center [322, 207] width 71 height 60
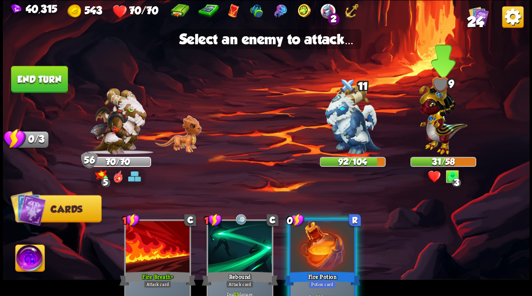
click at [429, 122] on img at bounding box center [443, 116] width 48 height 75
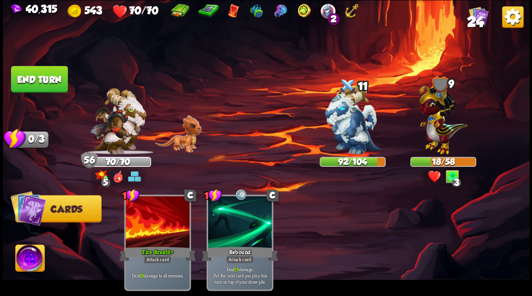
click at [42, 75] on button "End turn" at bounding box center [39, 79] width 57 height 27
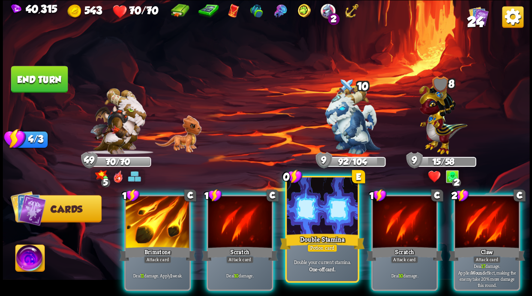
click at [308, 232] on div "Double Stamina" at bounding box center [321, 241] width 85 height 19
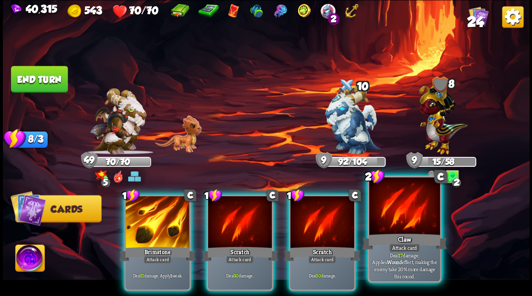
click at [411, 219] on div at bounding box center [404, 207] width 71 height 60
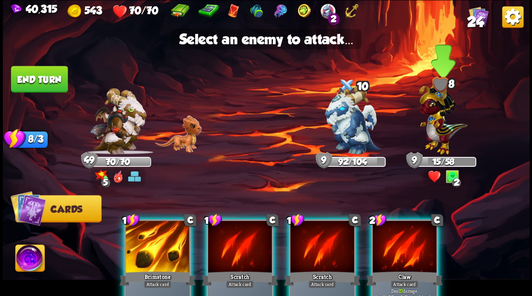
click at [437, 129] on img at bounding box center [443, 116] width 48 height 75
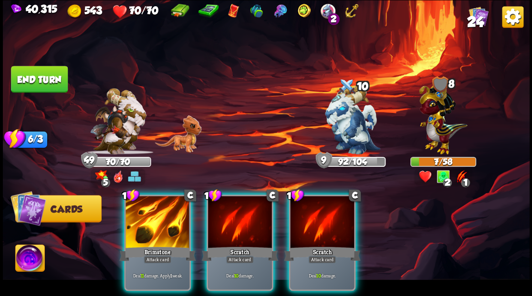
drag, startPoint x: 317, startPoint y: 212, endPoint x: 362, endPoint y: 206, distance: 46.2
click at [322, 214] on div at bounding box center [322, 223] width 64 height 54
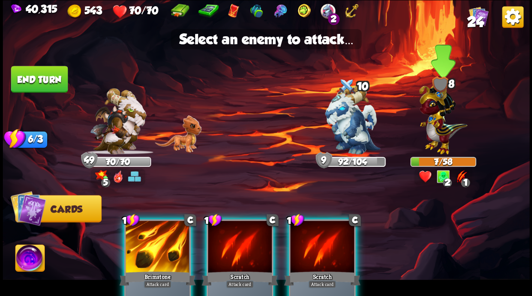
click at [434, 128] on img at bounding box center [443, 116] width 48 height 75
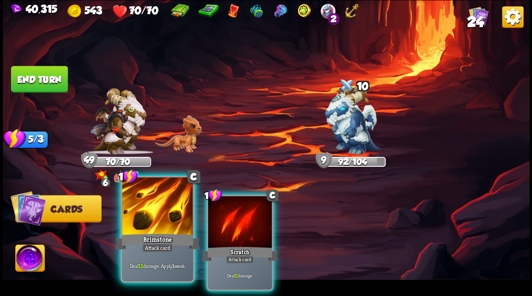
click at [148, 213] on div at bounding box center [157, 207] width 71 height 60
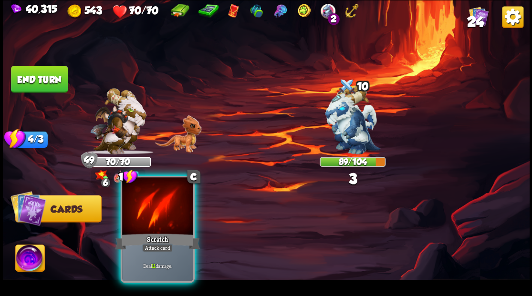
click at [148, 213] on div at bounding box center [157, 207] width 71 height 60
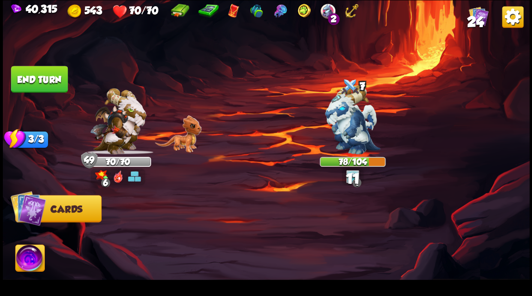
click at [40, 77] on button "End turn" at bounding box center [39, 79] width 57 height 27
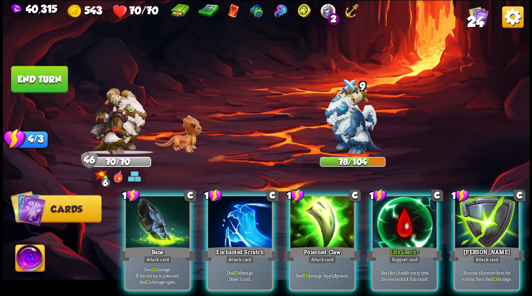
drag, startPoint x: 314, startPoint y: 227, endPoint x: 307, endPoint y: 224, distance: 7.5
click at [314, 227] on div at bounding box center [322, 223] width 64 height 54
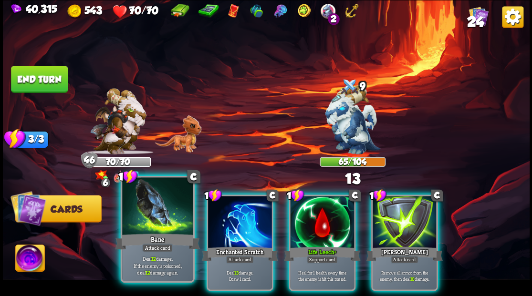
click at [149, 220] on div at bounding box center [157, 207] width 71 height 60
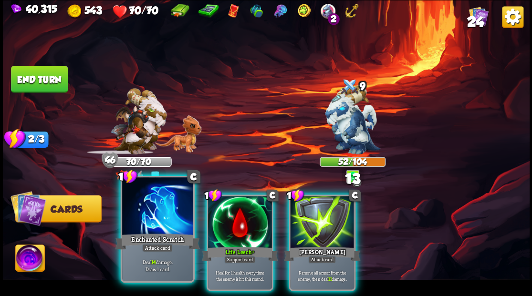
click at [150, 224] on div at bounding box center [157, 207] width 71 height 60
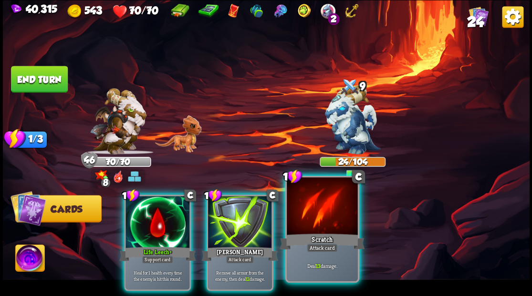
click at [302, 218] on div at bounding box center [322, 207] width 71 height 60
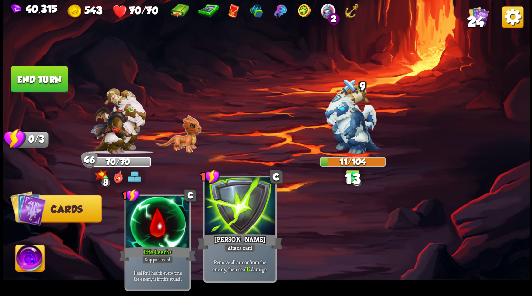
click at [234, 224] on div at bounding box center [239, 207] width 71 height 60
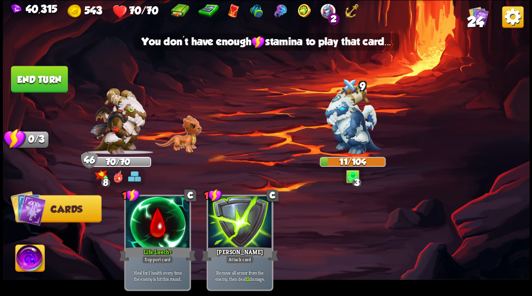
click at [41, 73] on button "End turn" at bounding box center [39, 79] width 57 height 27
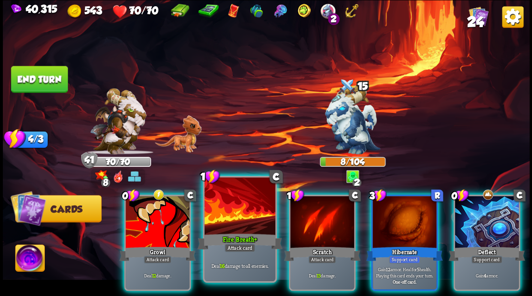
click at [235, 233] on div "Fire Breath+" at bounding box center [239, 241] width 85 height 19
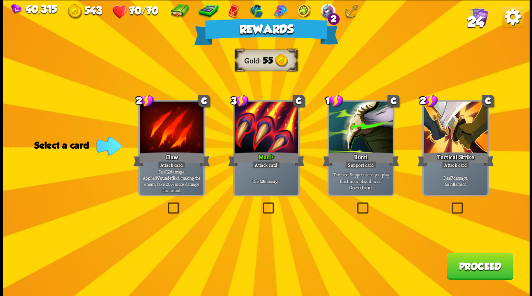
click at [472, 265] on button "Proceed" at bounding box center [479, 266] width 66 height 27
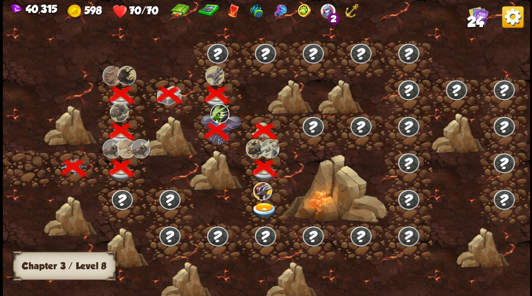
click at [266, 208] on img at bounding box center [264, 211] width 26 height 16
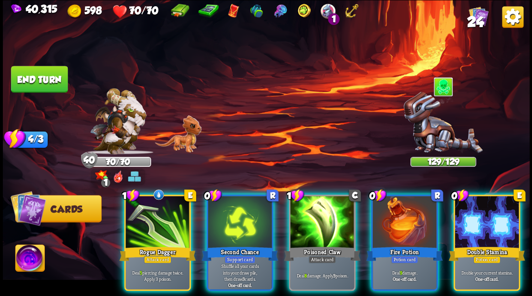
click at [495, 213] on div at bounding box center [486, 223] width 64 height 54
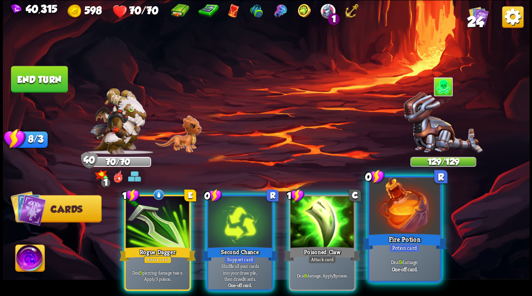
click at [402, 219] on div at bounding box center [404, 207] width 71 height 60
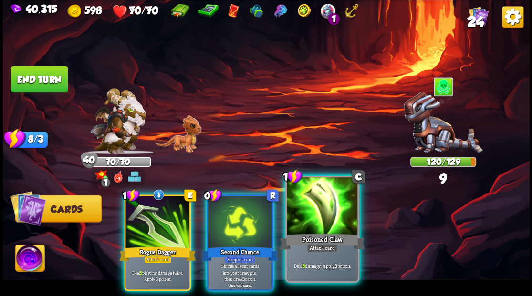
drag, startPoint x: 324, startPoint y: 219, endPoint x: 320, endPoint y: 215, distance: 5.4
click at [324, 219] on div at bounding box center [322, 207] width 71 height 60
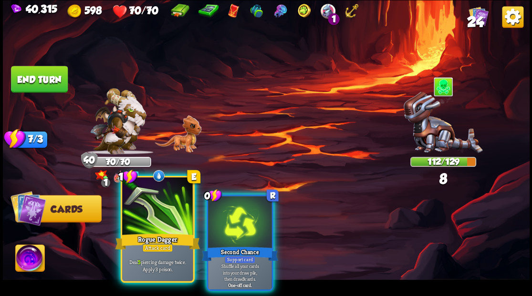
click at [153, 216] on div at bounding box center [157, 207] width 71 height 60
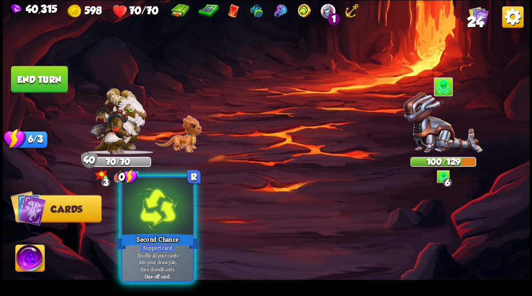
click at [143, 217] on div at bounding box center [157, 207] width 71 height 60
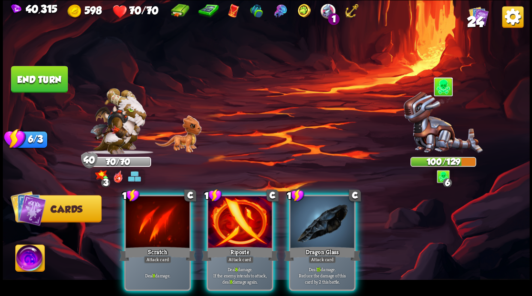
click at [232, 215] on div at bounding box center [240, 223] width 64 height 54
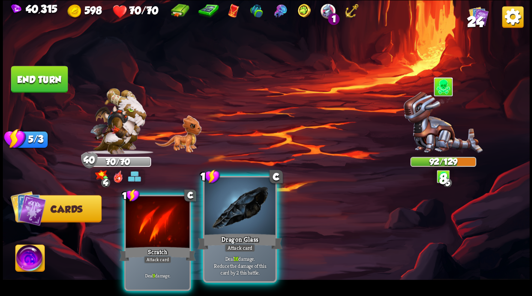
click at [232, 215] on div at bounding box center [239, 207] width 71 height 60
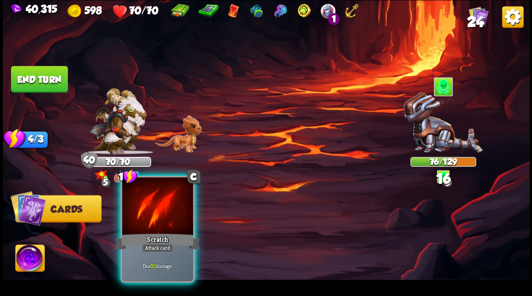
click at [157, 213] on div at bounding box center [157, 207] width 71 height 60
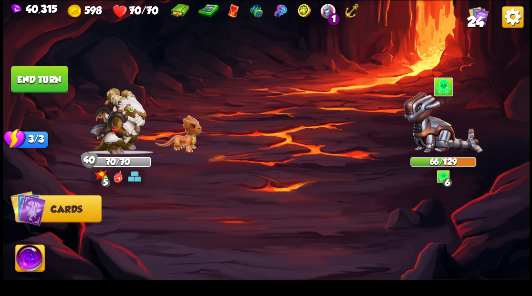
click at [35, 75] on button "End turn" at bounding box center [39, 79] width 57 height 27
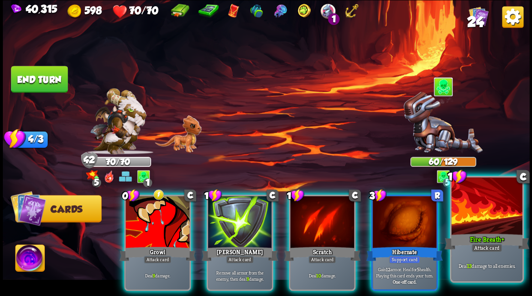
click at [498, 215] on div at bounding box center [486, 207] width 71 height 60
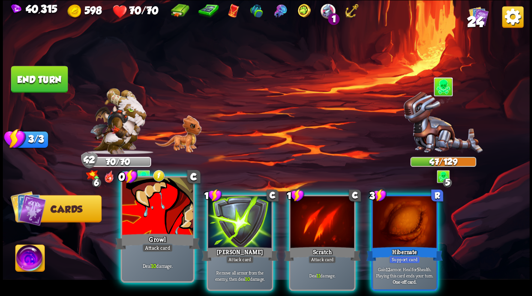
click at [134, 229] on div at bounding box center [157, 207] width 71 height 60
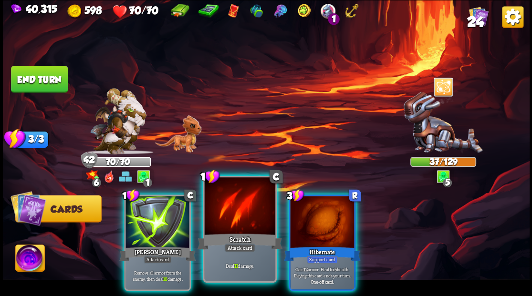
click at [230, 211] on div at bounding box center [239, 207] width 71 height 60
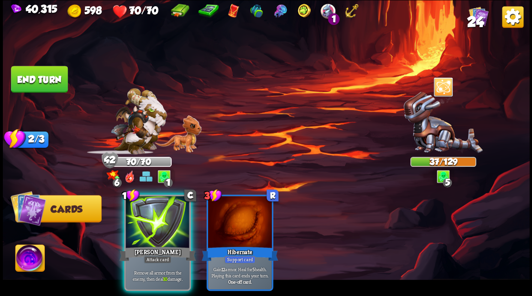
drag, startPoint x: 149, startPoint y: 212, endPoint x: 72, endPoint y: 173, distance: 86.6
click at [148, 212] on div at bounding box center [157, 223] width 64 height 54
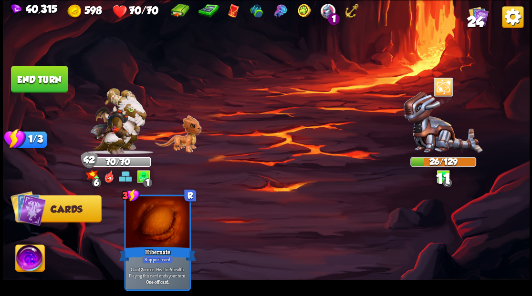
click at [33, 72] on button "End turn" at bounding box center [39, 79] width 57 height 27
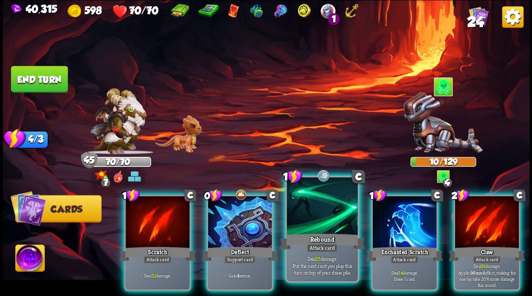
click at [325, 224] on div at bounding box center [322, 207] width 71 height 60
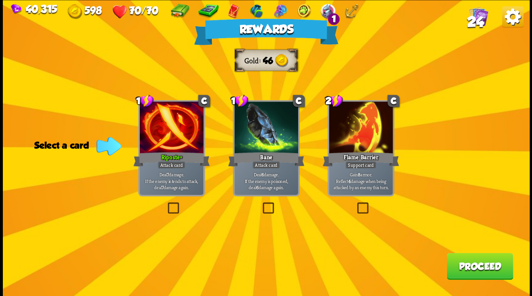
click at [474, 271] on button "Proceed" at bounding box center [479, 266] width 66 height 27
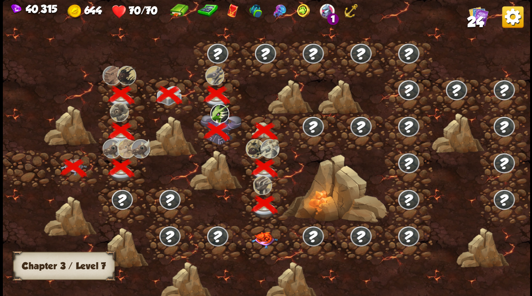
click at [260, 241] on img at bounding box center [264, 239] width 26 height 17
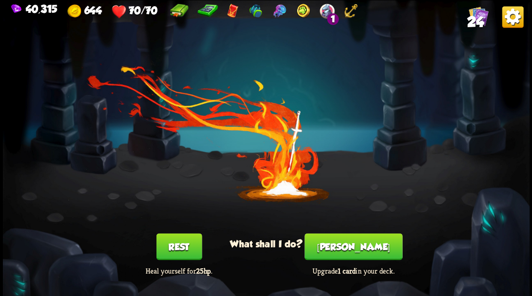
click at [360, 246] on button "[PERSON_NAME]" at bounding box center [353, 246] width 98 height 27
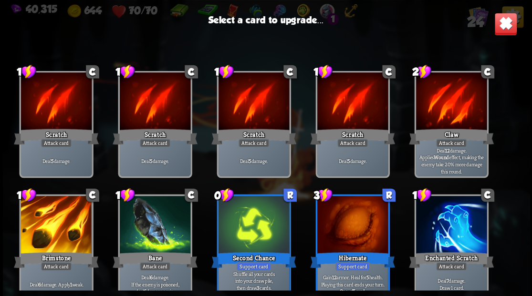
scroll to position [0, 0]
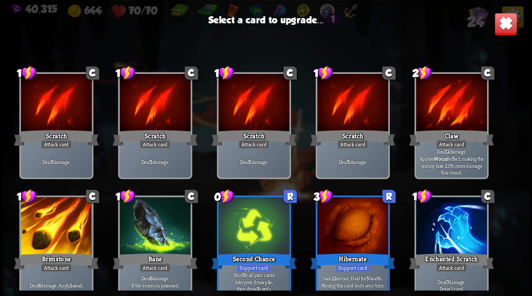
click at [46, 226] on div at bounding box center [56, 227] width 71 height 60
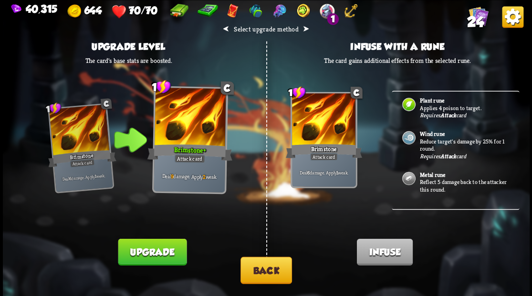
scroll to position [95, 0]
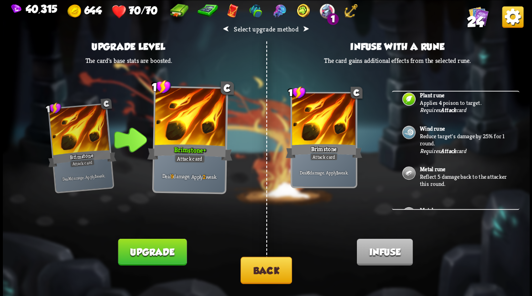
click at [423, 169] on b "Metal rune" at bounding box center [431, 169] width 25 height 8
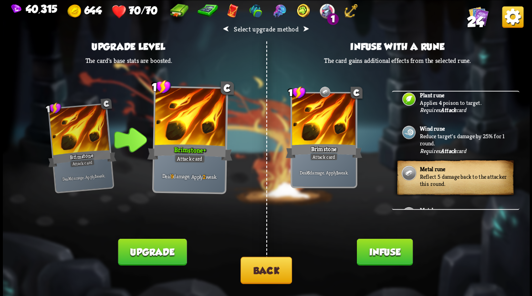
click at [387, 258] on button "Infuse" at bounding box center [384, 251] width 56 height 27
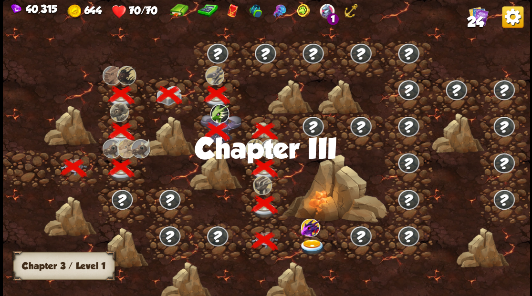
click at [311, 243] on img at bounding box center [312, 247] width 26 height 16
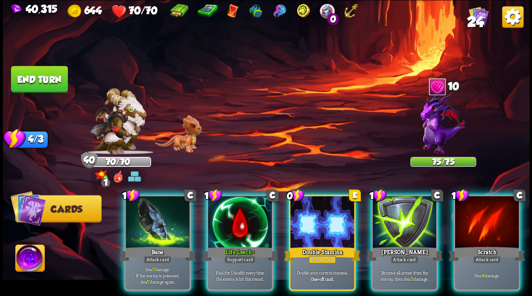
drag, startPoint x: 309, startPoint y: 224, endPoint x: 306, endPoint y: 217, distance: 7.5
click at [308, 223] on div at bounding box center [322, 223] width 64 height 54
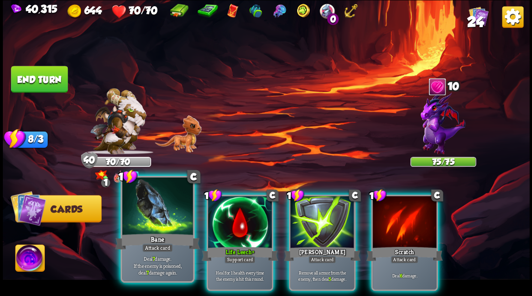
click at [139, 224] on div at bounding box center [157, 207] width 71 height 60
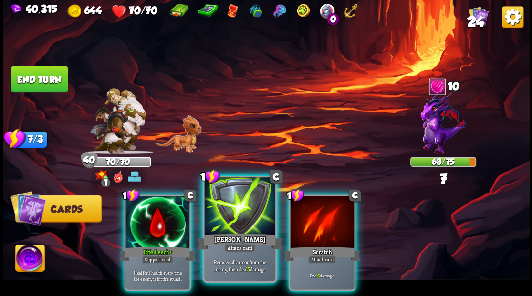
click at [249, 223] on div at bounding box center [239, 207] width 71 height 60
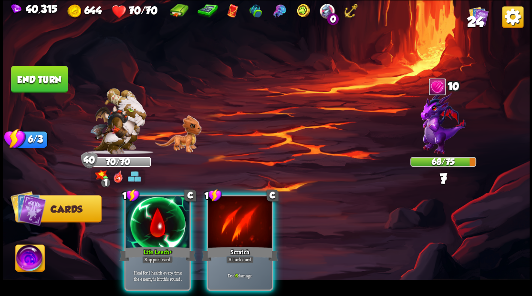
click at [260, 220] on div at bounding box center [240, 223] width 64 height 54
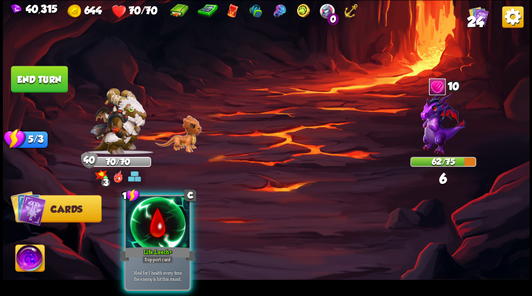
click at [54, 84] on button "End turn" at bounding box center [39, 79] width 57 height 27
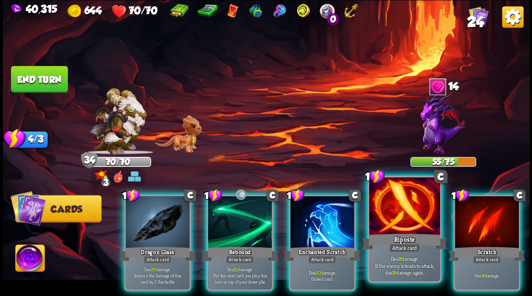
click at [391, 216] on div at bounding box center [404, 207] width 71 height 60
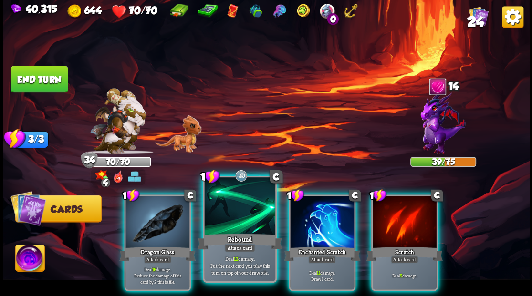
click at [227, 220] on div at bounding box center [239, 207] width 71 height 60
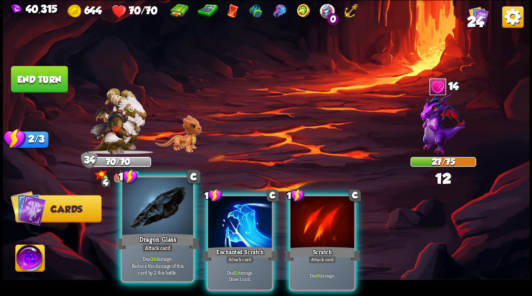
click at [159, 213] on div at bounding box center [157, 207] width 71 height 60
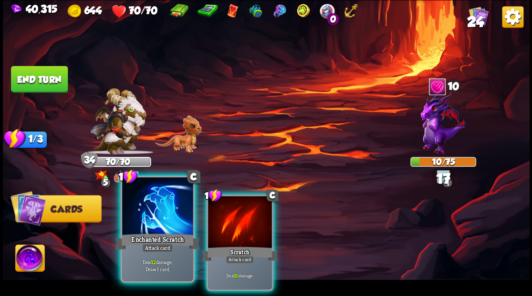
click at [166, 212] on div at bounding box center [157, 207] width 71 height 60
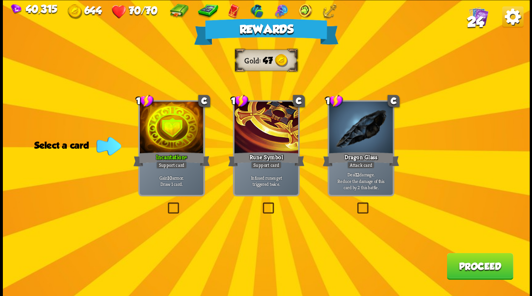
click at [475, 21] on span "24" at bounding box center [474, 21] width 17 height 16
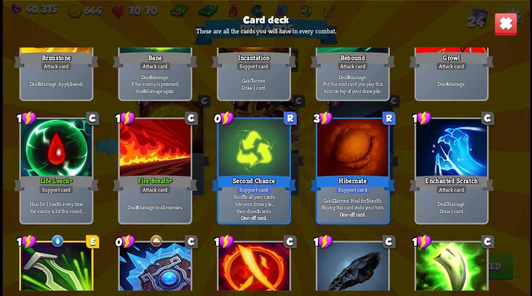
scroll to position [318, 0]
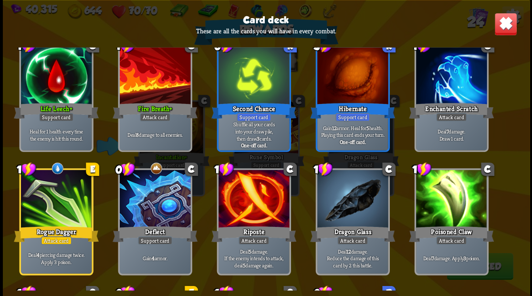
click at [501, 30] on img at bounding box center [505, 23] width 23 height 23
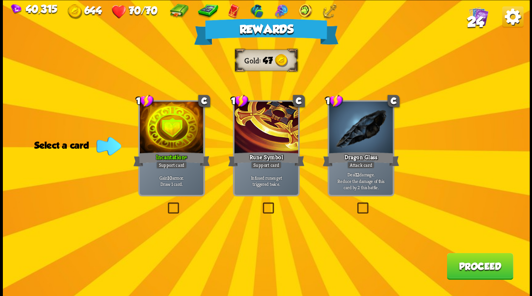
click at [463, 266] on button "Proceed" at bounding box center [479, 266] width 66 height 27
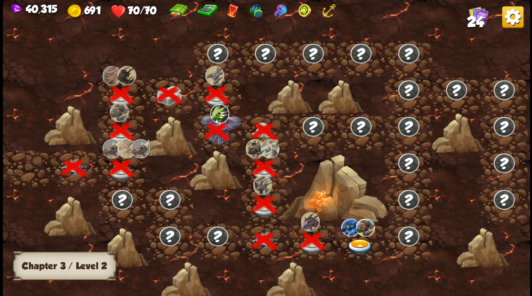
click at [361, 243] on img at bounding box center [360, 247] width 26 height 16
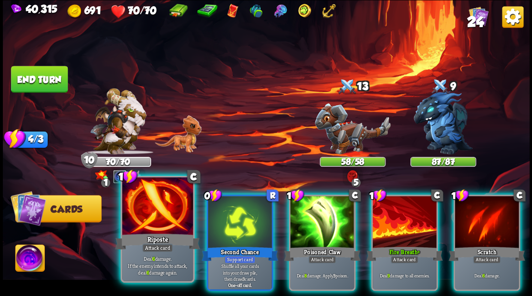
click at [157, 217] on div at bounding box center [157, 207] width 71 height 60
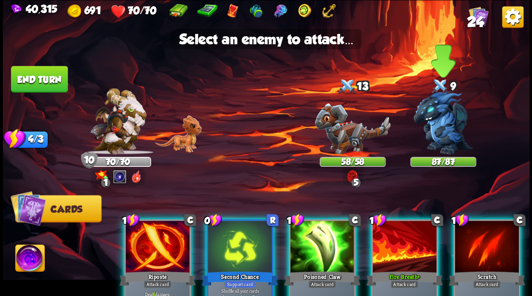
click at [440, 118] on img at bounding box center [442, 122] width 59 height 63
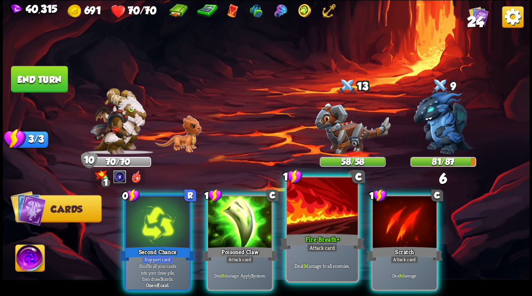
click at [319, 210] on div at bounding box center [322, 207] width 71 height 60
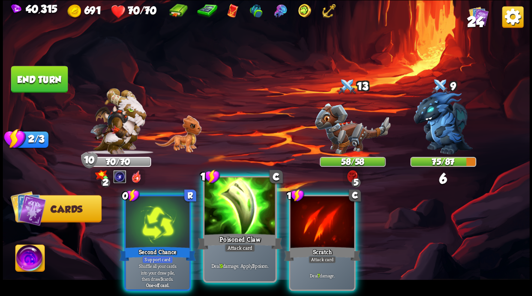
click at [241, 214] on div at bounding box center [239, 207] width 71 height 60
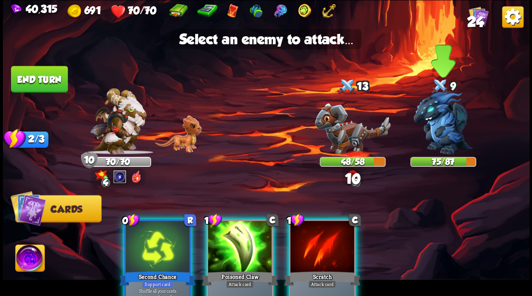
click at [443, 134] on img at bounding box center [442, 122] width 59 height 63
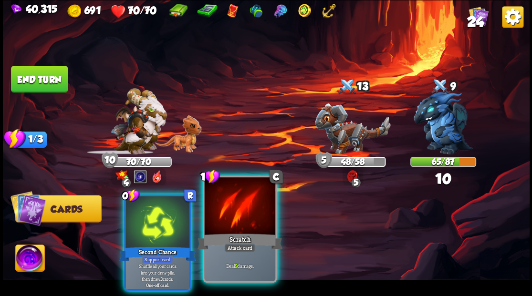
click at [243, 216] on div at bounding box center [239, 207] width 71 height 60
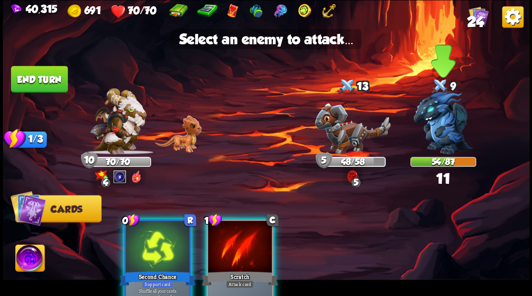
click at [435, 133] on img at bounding box center [442, 122] width 59 height 63
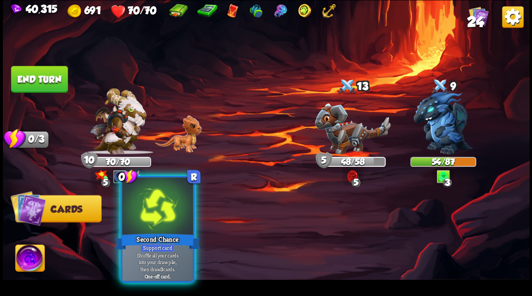
click at [149, 213] on div at bounding box center [157, 207] width 71 height 60
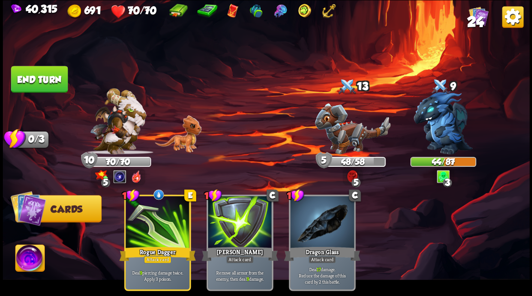
click at [42, 90] on button "End turn" at bounding box center [39, 79] width 57 height 27
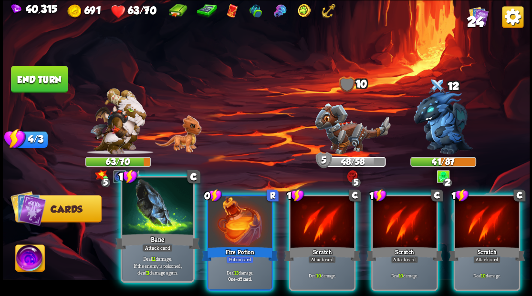
click at [155, 219] on div at bounding box center [157, 207] width 71 height 60
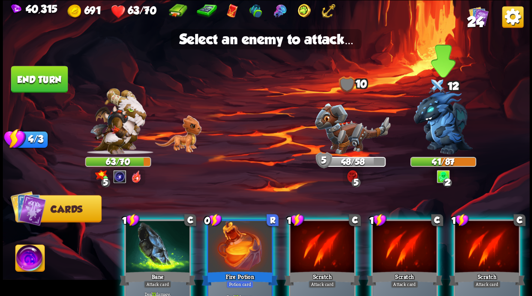
click at [441, 124] on img at bounding box center [442, 122] width 59 height 63
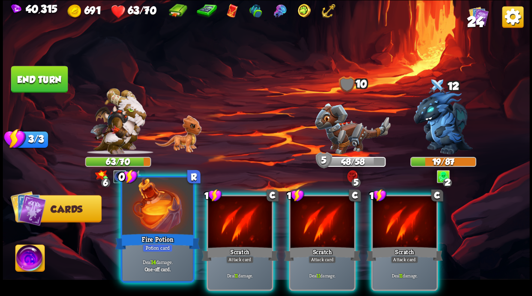
click at [153, 235] on div "Fire Potion" at bounding box center [157, 241] width 85 height 19
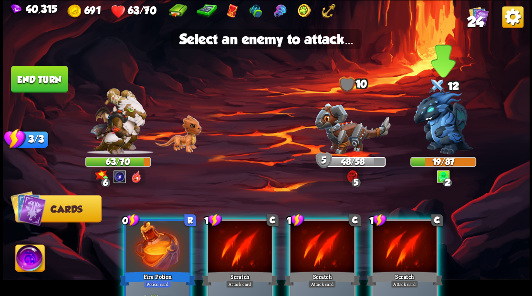
click at [441, 128] on img at bounding box center [442, 122] width 59 height 63
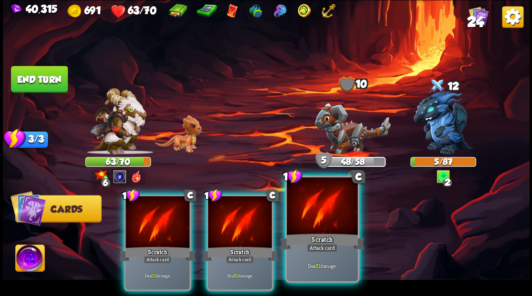
drag, startPoint x: 312, startPoint y: 208, endPoint x: 319, endPoint y: 204, distance: 9.0
click at [312, 208] on div at bounding box center [322, 207] width 71 height 60
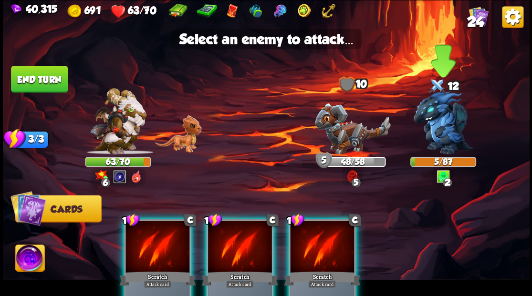
click at [441, 120] on img at bounding box center [442, 122] width 59 height 63
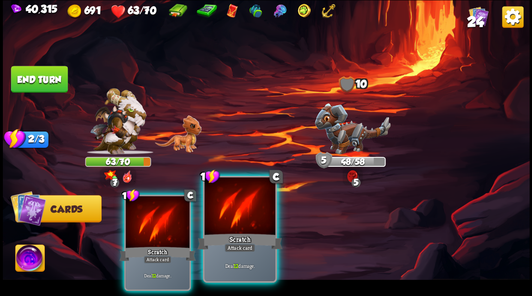
click at [235, 223] on div at bounding box center [239, 207] width 71 height 60
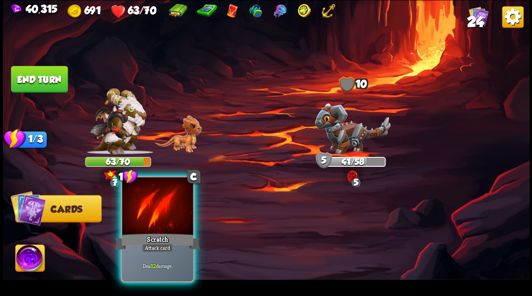
click at [159, 207] on div at bounding box center [157, 207] width 71 height 60
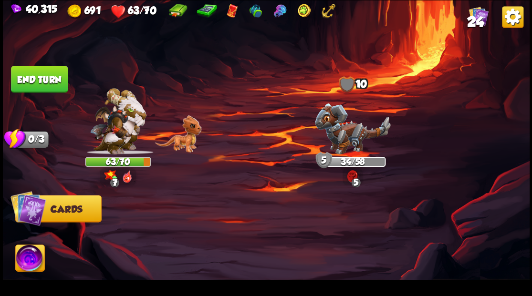
click at [345, 129] on img at bounding box center [352, 128] width 76 height 51
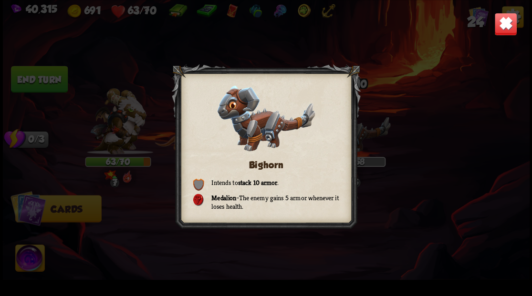
click at [503, 32] on img at bounding box center [505, 23] width 23 height 23
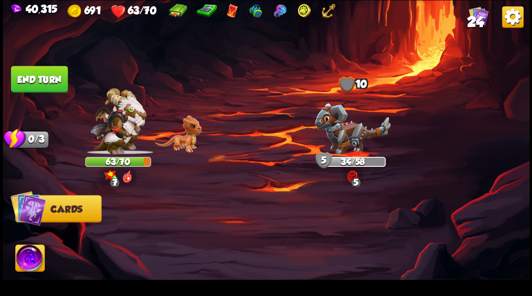
click at [35, 80] on button "End turn" at bounding box center [39, 79] width 57 height 27
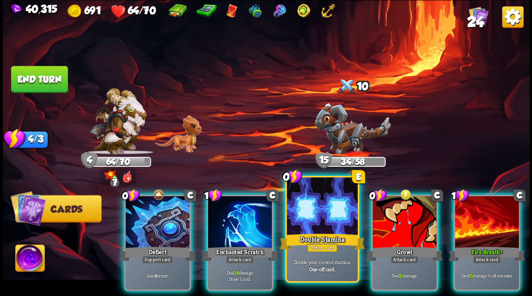
click at [318, 222] on div at bounding box center [322, 207] width 71 height 60
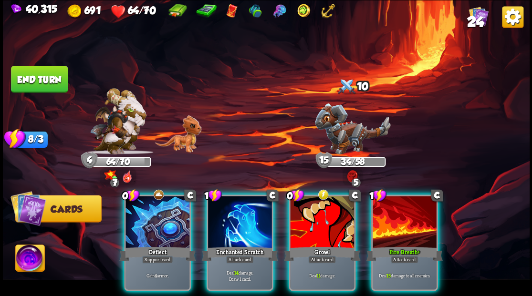
drag, startPoint x: 241, startPoint y: 227, endPoint x: 229, endPoint y: 169, distance: 59.4
click at [239, 223] on div at bounding box center [240, 223] width 64 height 54
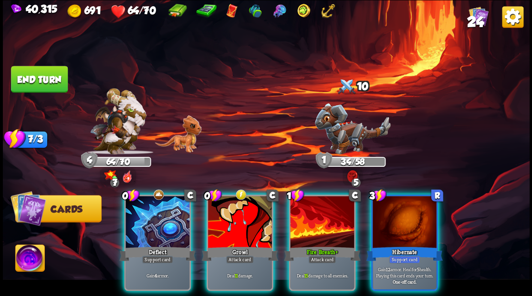
click at [240, 219] on div at bounding box center [240, 223] width 64 height 54
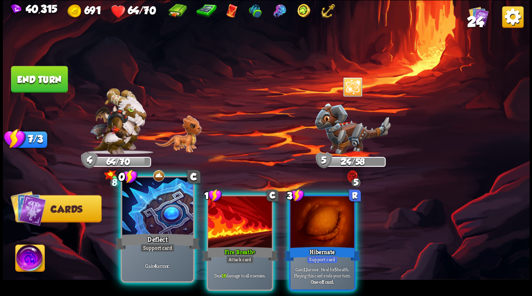
click at [158, 212] on div at bounding box center [157, 207] width 71 height 60
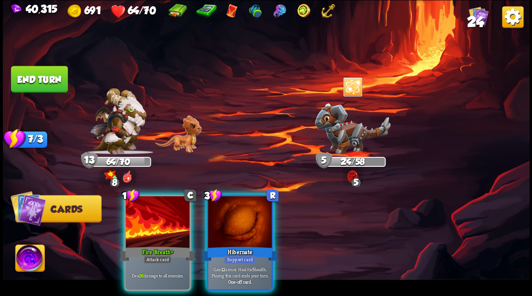
click at [240, 218] on div at bounding box center [240, 223] width 64 height 54
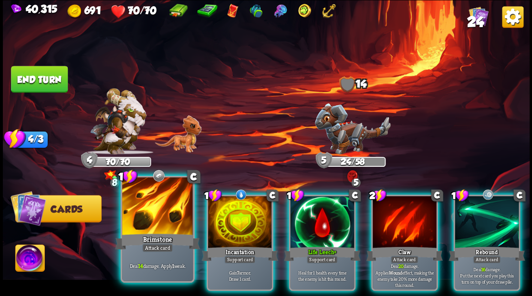
click at [139, 217] on div at bounding box center [157, 207] width 71 height 60
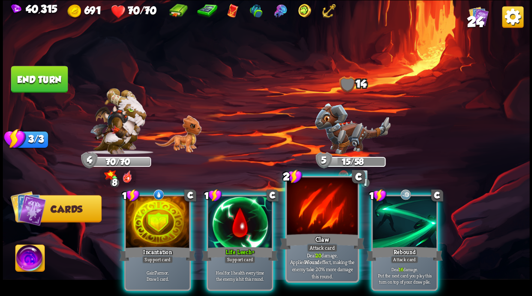
click at [326, 235] on div "Claw" at bounding box center [321, 241] width 85 height 19
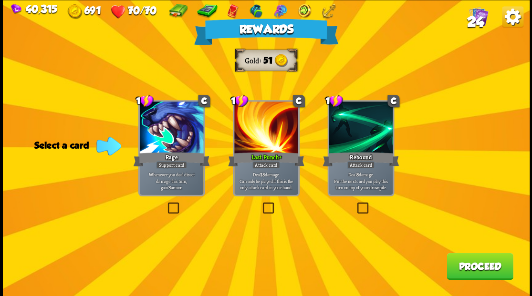
click at [474, 268] on button "Proceed" at bounding box center [479, 266] width 66 height 27
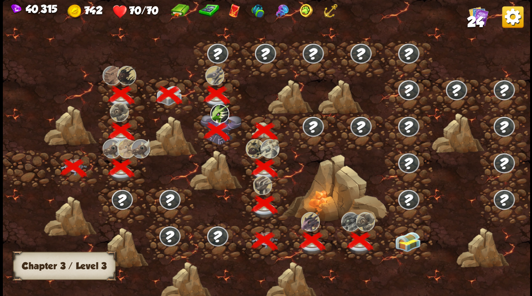
click at [412, 243] on img at bounding box center [407, 241] width 26 height 20
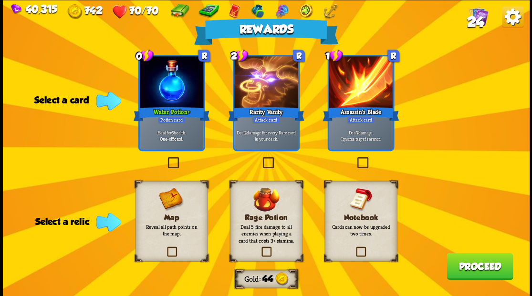
click at [354, 248] on label at bounding box center [354, 248] width 0 height 0
click at [0, 0] on input "checkbox" at bounding box center [0, 0] width 0 height 0
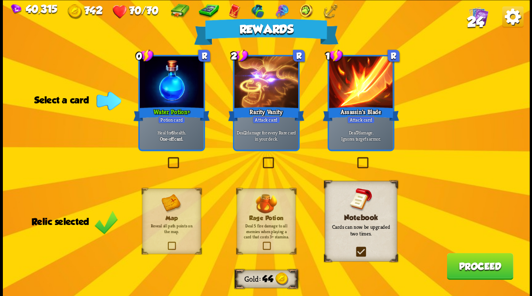
click at [477, 17] on span "24" at bounding box center [474, 21] width 17 height 16
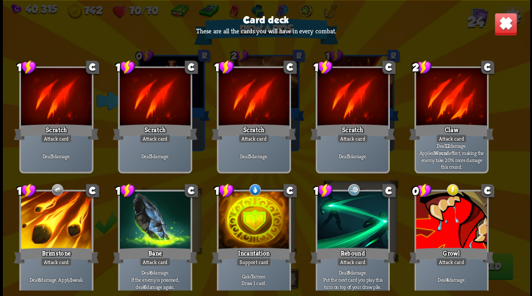
scroll to position [0, 0]
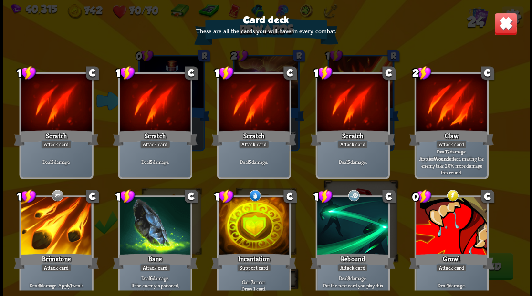
click at [505, 30] on img at bounding box center [505, 23] width 23 height 23
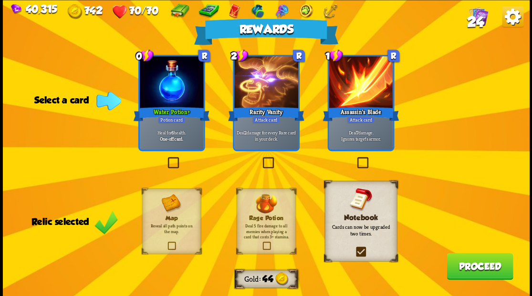
click at [355, 158] on label at bounding box center [355, 158] width 0 height 0
click at [0, 0] on input "checkbox" at bounding box center [0, 0] width 0 height 0
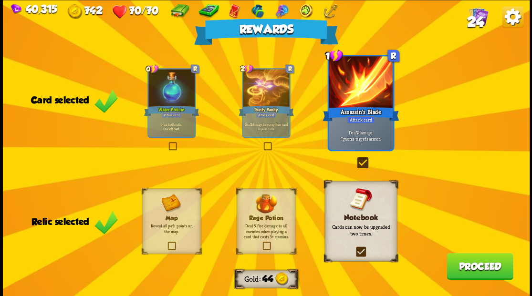
click at [471, 266] on button "Proceed" at bounding box center [479, 266] width 66 height 27
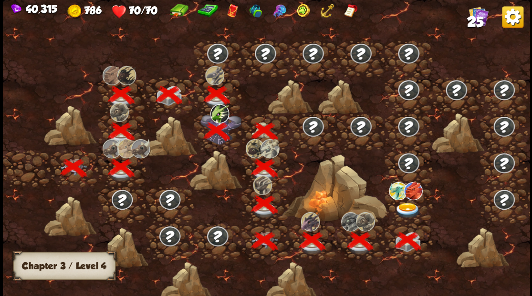
click at [404, 205] on img at bounding box center [407, 211] width 26 height 16
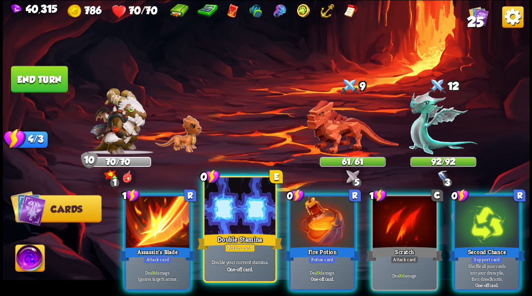
click at [229, 224] on div at bounding box center [239, 207] width 71 height 60
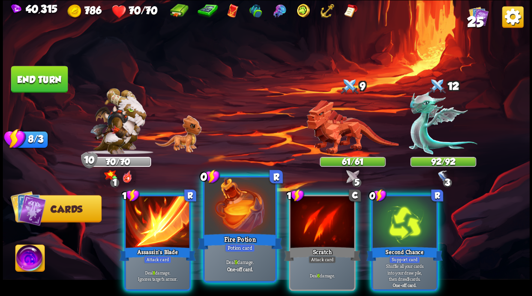
click at [228, 218] on div at bounding box center [239, 207] width 71 height 60
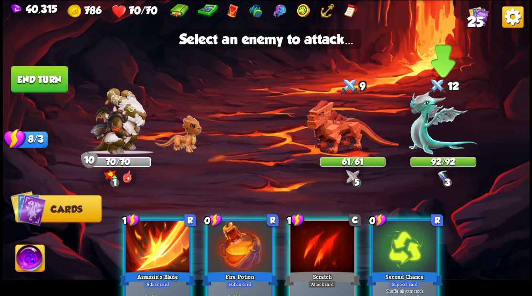
click at [419, 130] on img at bounding box center [443, 122] width 68 height 63
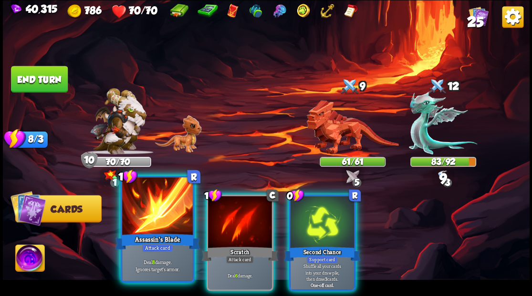
click at [149, 212] on div at bounding box center [157, 207] width 71 height 60
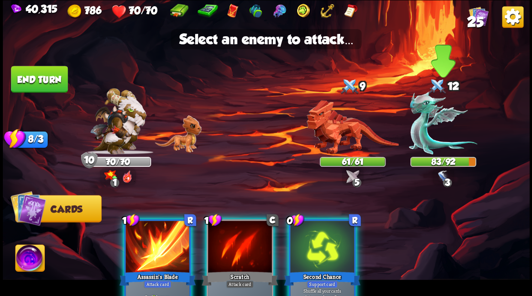
click at [420, 135] on img at bounding box center [443, 122] width 68 height 63
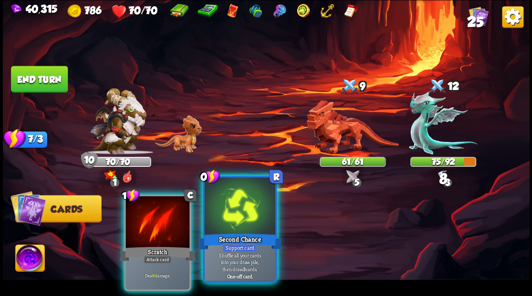
drag, startPoint x: 163, startPoint y: 216, endPoint x: 233, endPoint y: 190, distance: 74.4
click at [163, 216] on div at bounding box center [157, 223] width 64 height 54
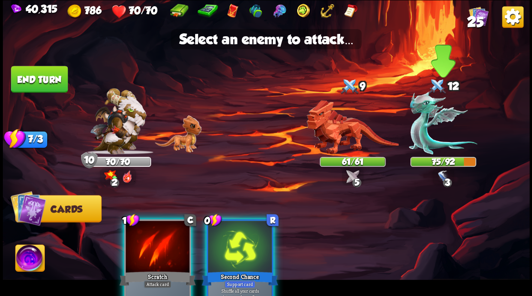
click at [418, 115] on img at bounding box center [443, 122] width 68 height 63
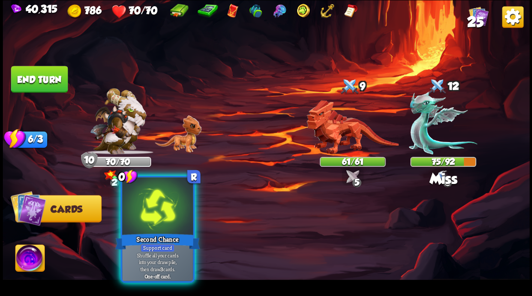
click at [160, 211] on div at bounding box center [157, 207] width 71 height 60
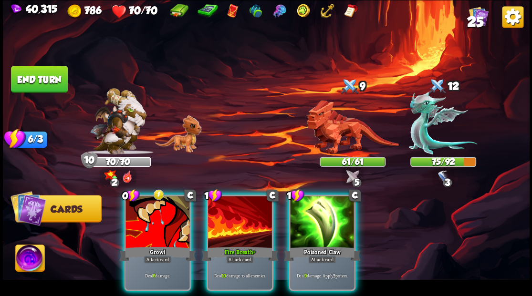
drag, startPoint x: 236, startPoint y: 226, endPoint x: 236, endPoint y: 221, distance: 5.2
click at [236, 225] on div at bounding box center [240, 223] width 64 height 54
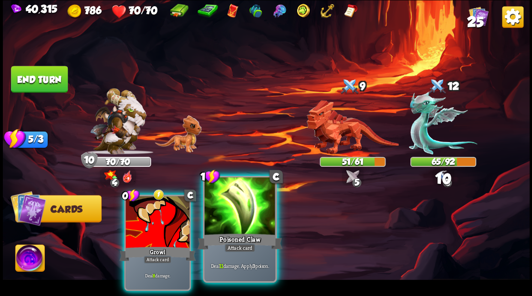
click at [232, 210] on div at bounding box center [239, 207] width 71 height 60
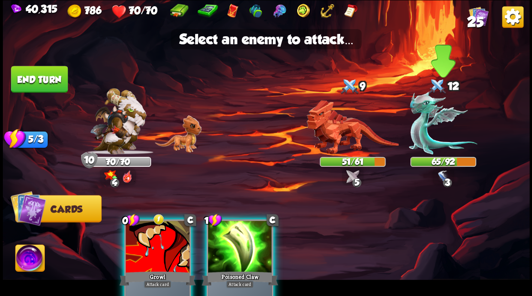
click at [416, 135] on img at bounding box center [443, 122] width 68 height 63
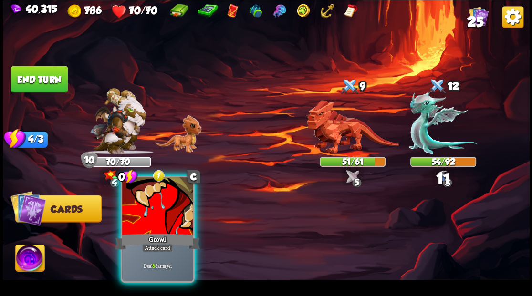
click at [155, 213] on div at bounding box center [157, 207] width 71 height 60
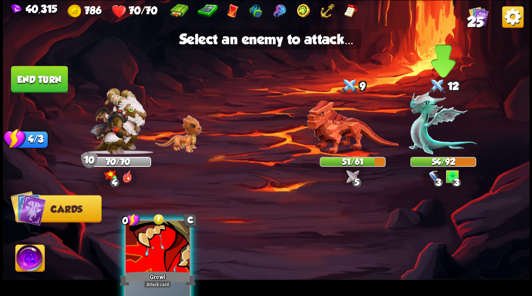
click at [423, 131] on img at bounding box center [443, 122] width 68 height 63
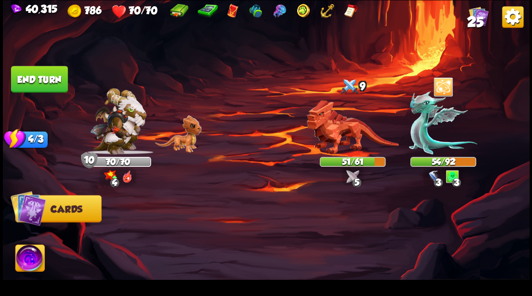
click at [33, 83] on button "End turn" at bounding box center [39, 79] width 57 height 27
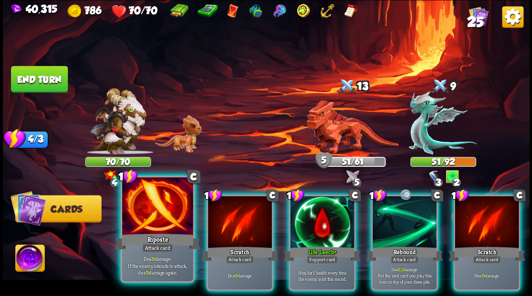
click at [154, 219] on div at bounding box center [157, 207] width 71 height 60
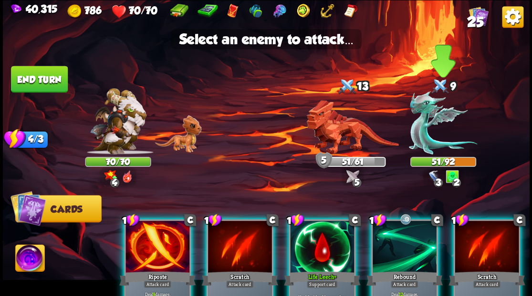
click at [413, 130] on img at bounding box center [443, 122] width 68 height 63
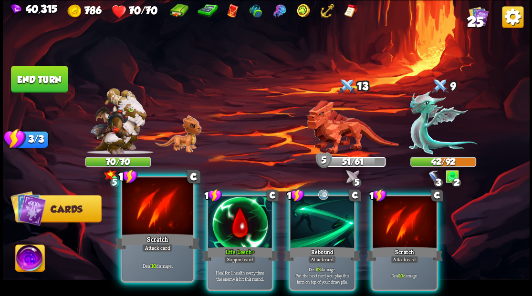
click at [154, 217] on div at bounding box center [157, 207] width 71 height 60
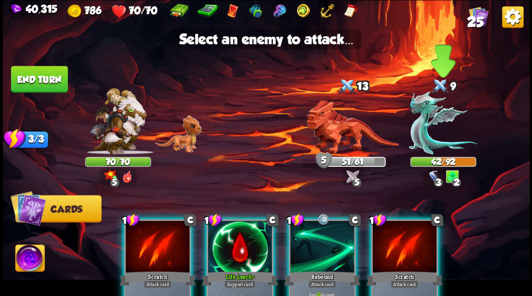
click at [423, 125] on img at bounding box center [443, 122] width 68 height 63
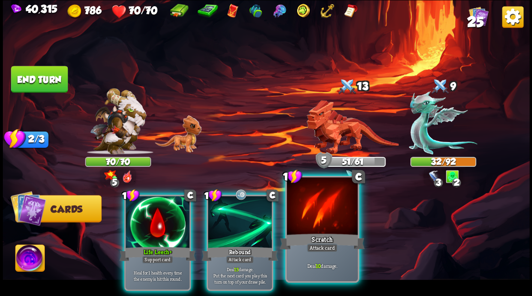
click at [319, 215] on div at bounding box center [322, 207] width 71 height 60
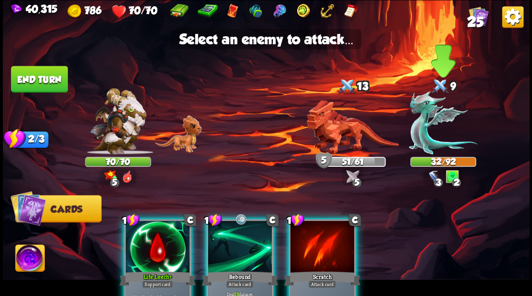
click at [426, 128] on img at bounding box center [443, 122] width 68 height 63
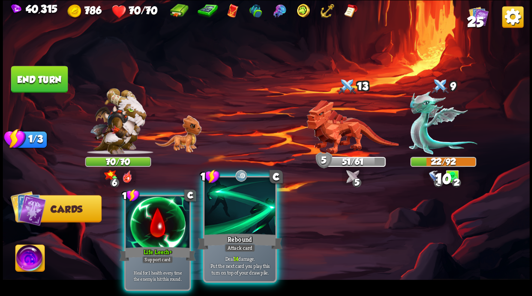
click at [233, 213] on div at bounding box center [239, 207] width 71 height 60
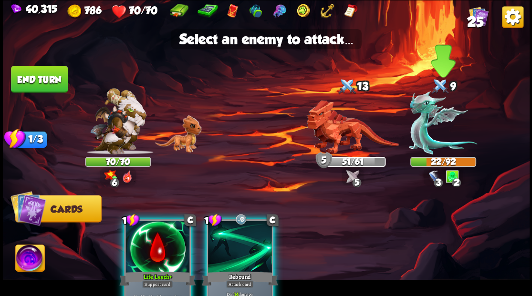
click at [422, 125] on img at bounding box center [443, 122] width 68 height 63
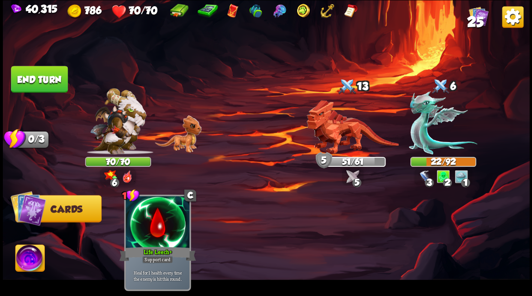
click at [51, 79] on button "End turn" at bounding box center [39, 79] width 57 height 27
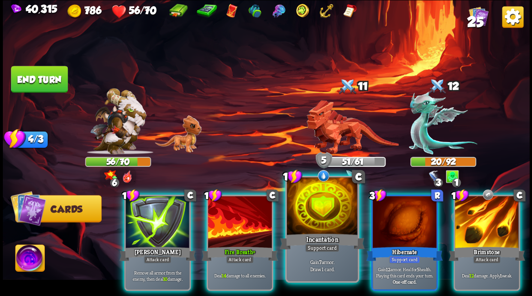
click at [324, 217] on div at bounding box center [322, 207] width 71 height 60
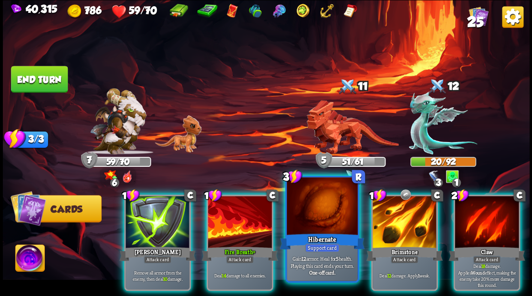
click at [316, 202] on div at bounding box center [322, 207] width 71 height 60
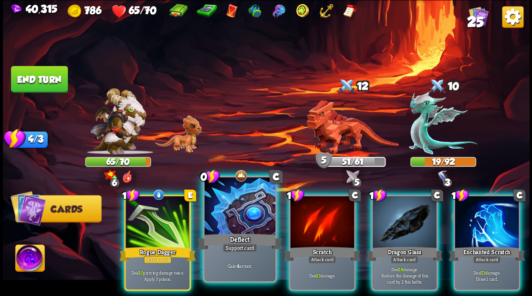
click at [237, 214] on div at bounding box center [239, 207] width 71 height 60
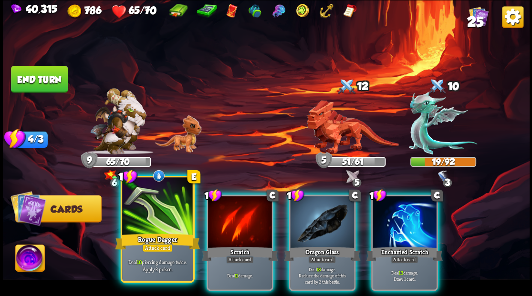
click at [156, 214] on div at bounding box center [157, 207] width 71 height 60
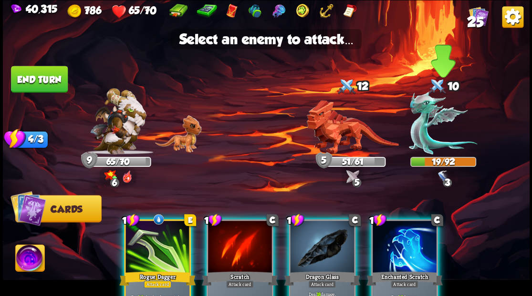
click at [420, 133] on img at bounding box center [443, 122] width 68 height 63
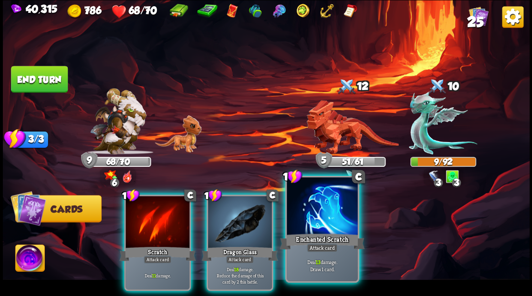
click at [317, 218] on div at bounding box center [322, 207] width 71 height 60
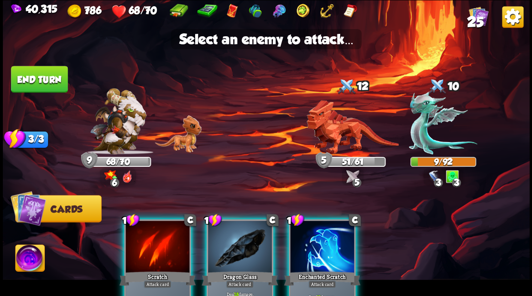
click at [317, 248] on div at bounding box center [322, 248] width 64 height 54
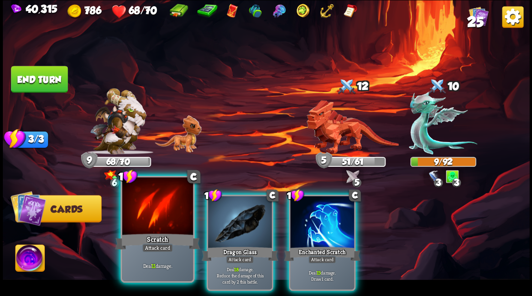
click at [155, 223] on div at bounding box center [157, 207] width 71 height 60
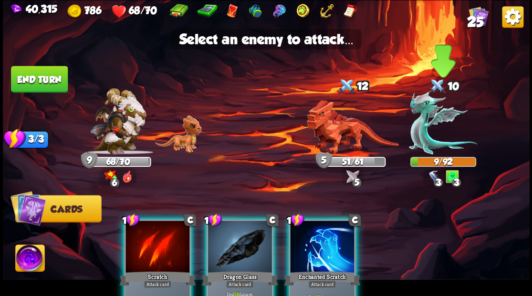
click at [423, 132] on img at bounding box center [443, 122] width 68 height 63
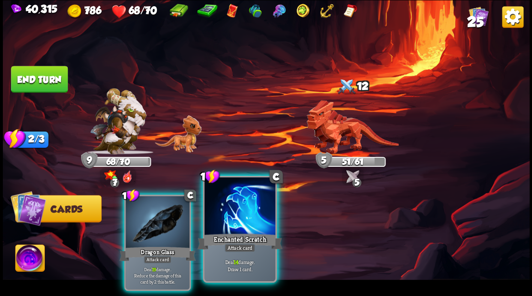
click at [231, 220] on div at bounding box center [239, 207] width 71 height 60
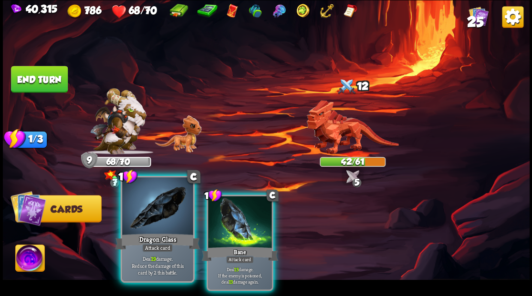
click at [146, 218] on div at bounding box center [157, 207] width 71 height 60
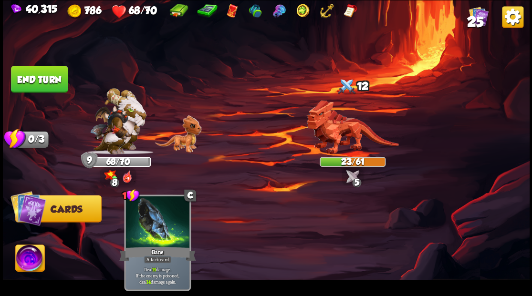
click at [46, 79] on button "End turn" at bounding box center [39, 79] width 57 height 27
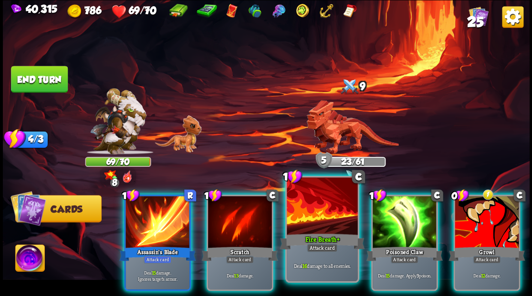
click at [318, 214] on div at bounding box center [322, 207] width 71 height 60
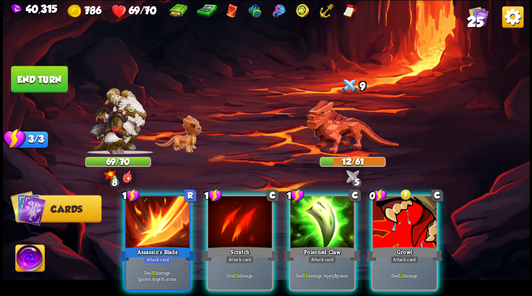
click at [31, 261] on img at bounding box center [29, 260] width 29 height 30
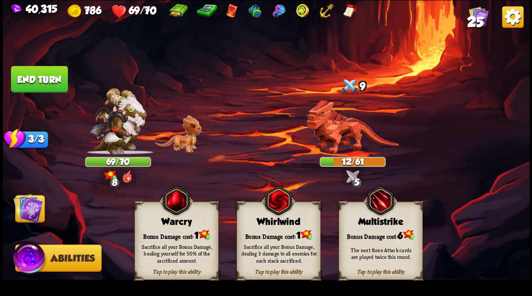
drag, startPoint x: 174, startPoint y: 225, endPoint x: 75, endPoint y: 205, distance: 100.6
click at [174, 224] on div "Warcry" at bounding box center [175, 221] width 83 height 10
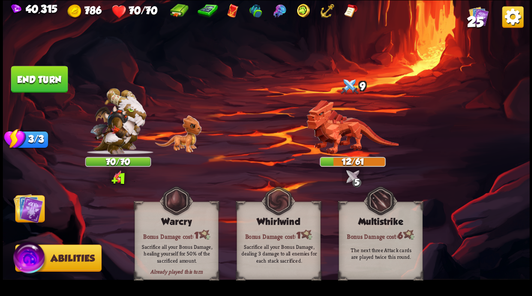
click at [21, 203] on img at bounding box center [28, 208] width 30 height 30
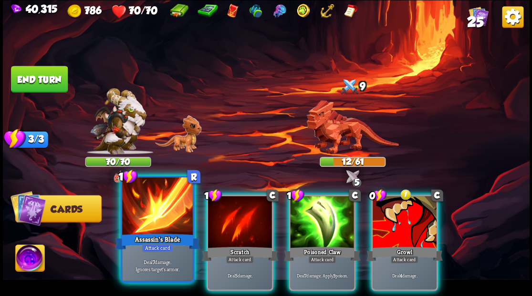
click at [143, 204] on div at bounding box center [157, 207] width 71 height 60
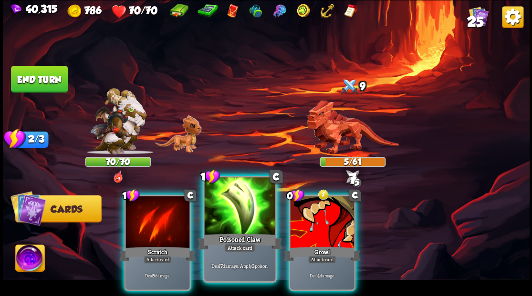
click at [231, 217] on div at bounding box center [239, 207] width 71 height 60
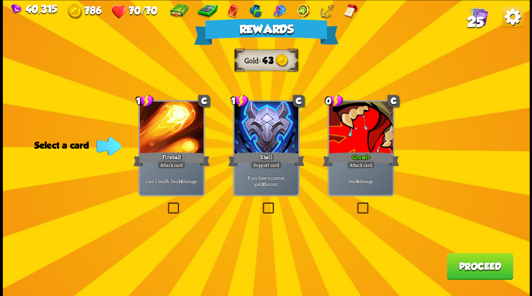
click at [474, 261] on button "Proceed" at bounding box center [479, 266] width 66 height 27
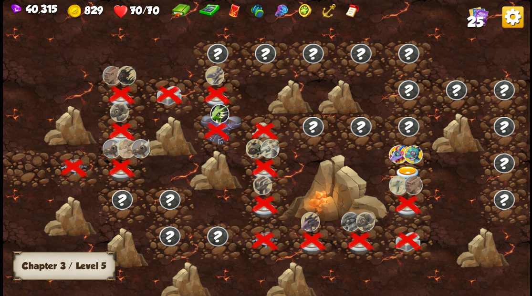
click at [404, 171] on img at bounding box center [407, 174] width 26 height 16
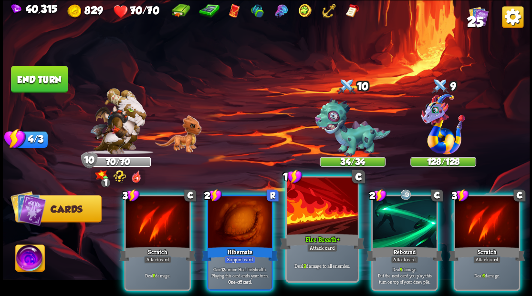
click at [311, 211] on div at bounding box center [322, 207] width 71 height 60
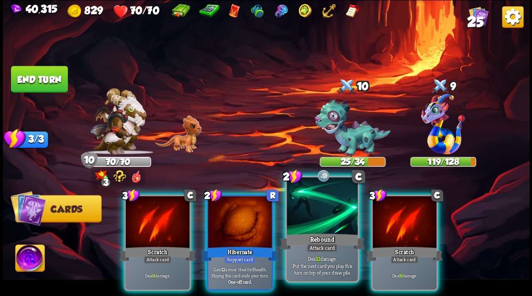
click at [304, 219] on div at bounding box center [322, 207] width 71 height 60
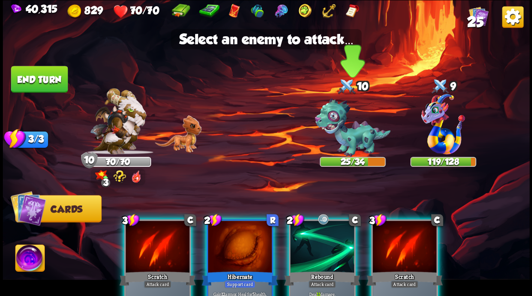
click at [338, 138] on img at bounding box center [352, 127] width 76 height 59
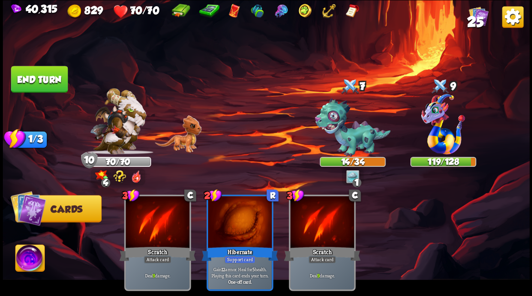
click at [48, 79] on button "End turn" at bounding box center [39, 79] width 57 height 27
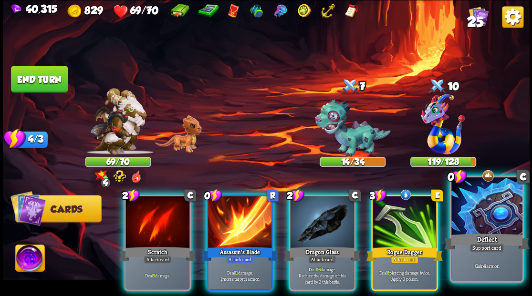
click at [501, 206] on div at bounding box center [486, 207] width 71 height 60
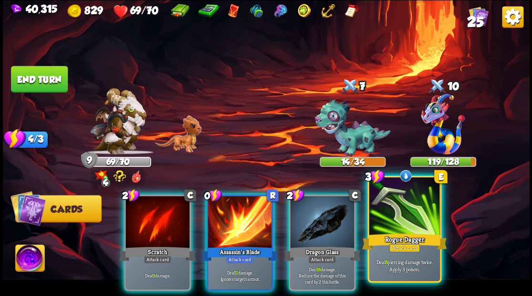
click at [395, 219] on div at bounding box center [404, 207] width 71 height 60
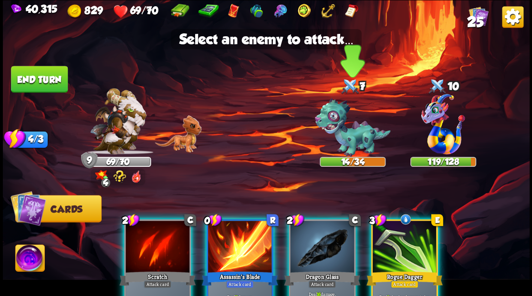
click at [343, 137] on img at bounding box center [352, 127] width 76 height 59
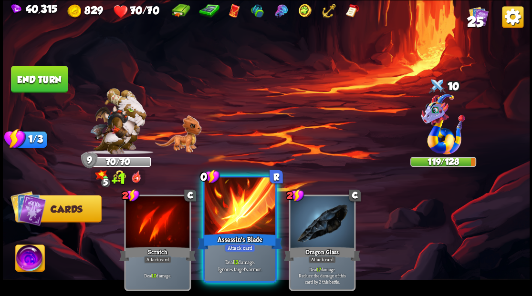
click at [238, 218] on div at bounding box center [239, 207] width 71 height 60
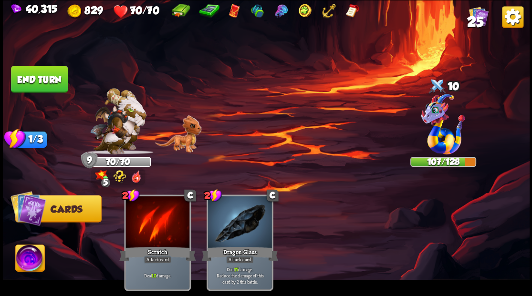
click at [44, 79] on button "End turn" at bounding box center [39, 79] width 57 height 27
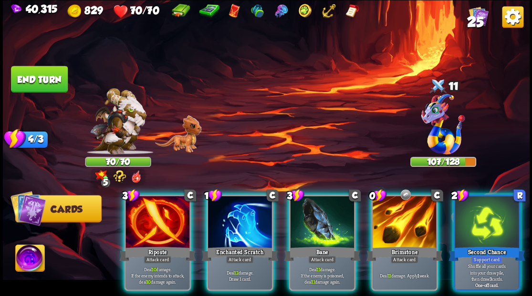
drag, startPoint x: 392, startPoint y: 219, endPoint x: 381, endPoint y: 215, distance: 11.3
click at [391, 219] on div at bounding box center [404, 223] width 64 height 54
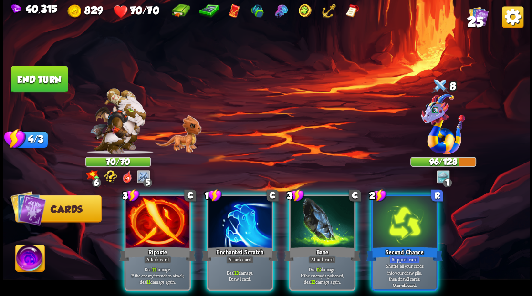
drag, startPoint x: 144, startPoint y: 207, endPoint x: 176, endPoint y: 158, distance: 58.2
click at [144, 206] on div at bounding box center [157, 223] width 64 height 54
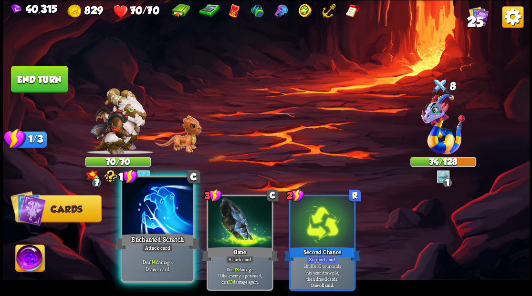
click at [142, 208] on div at bounding box center [157, 207] width 71 height 60
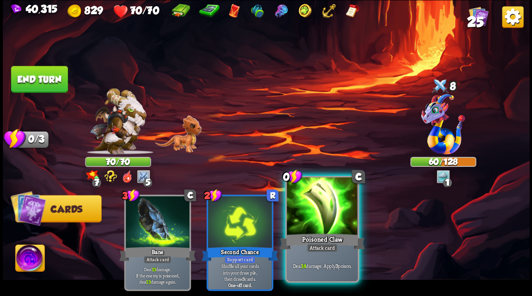
click at [297, 220] on div at bounding box center [322, 207] width 71 height 60
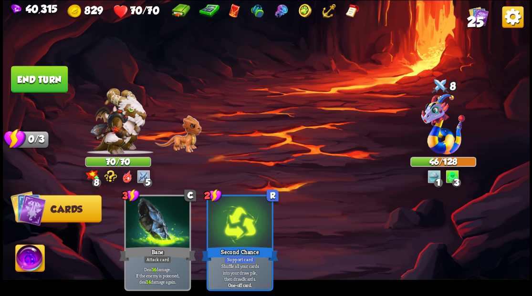
click at [39, 81] on button "End turn" at bounding box center [39, 79] width 57 height 27
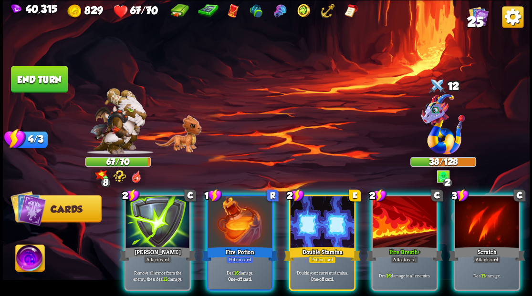
drag, startPoint x: 329, startPoint y: 224, endPoint x: 316, endPoint y: 211, distance: 18.5
click at [318, 214] on div at bounding box center [322, 223] width 64 height 54
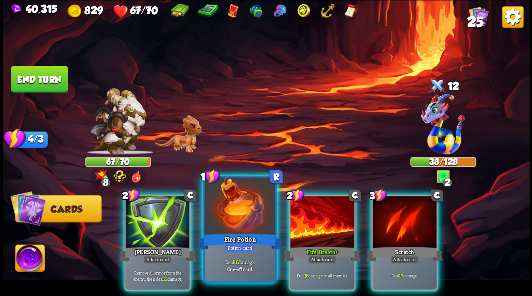
click at [234, 200] on div at bounding box center [239, 207] width 71 height 60
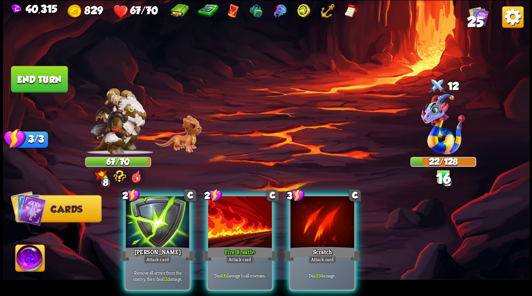
click at [234, 200] on div at bounding box center [240, 223] width 64 height 54
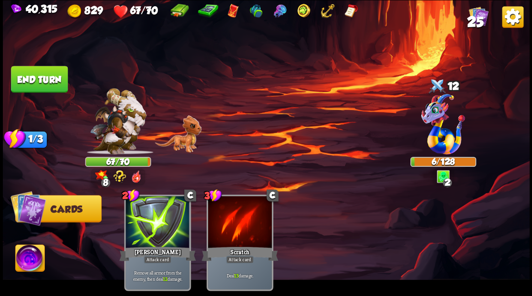
click at [27, 263] on img at bounding box center [29, 260] width 29 height 30
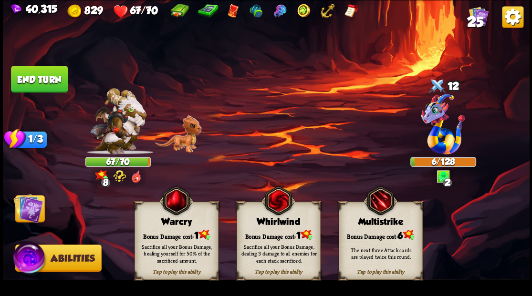
click at [293, 221] on div "Whirlwind" at bounding box center [278, 221] width 83 height 10
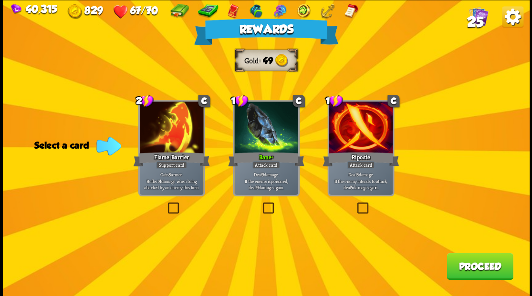
click at [471, 268] on button "Proceed" at bounding box center [479, 266] width 66 height 27
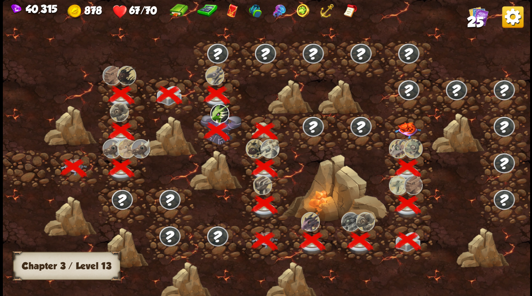
scroll to position [0, 145]
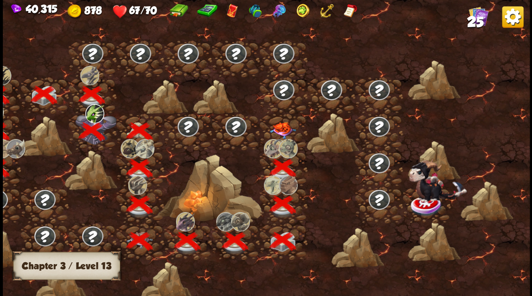
click at [277, 126] on img at bounding box center [282, 130] width 26 height 17
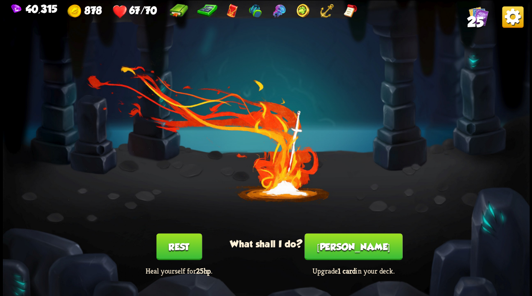
click at [350, 241] on button "[PERSON_NAME]" at bounding box center [353, 246] width 98 height 27
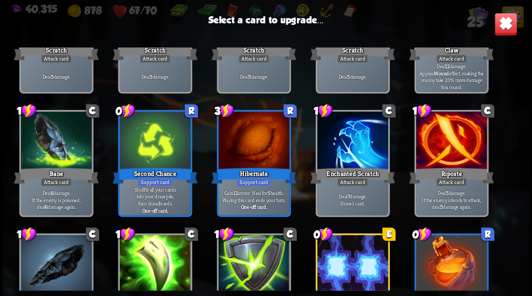
scroll to position [95, 0]
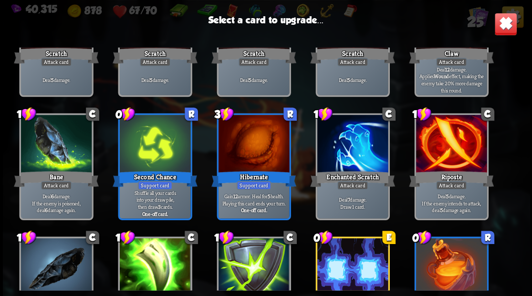
click at [349, 146] on div at bounding box center [352, 145] width 71 height 60
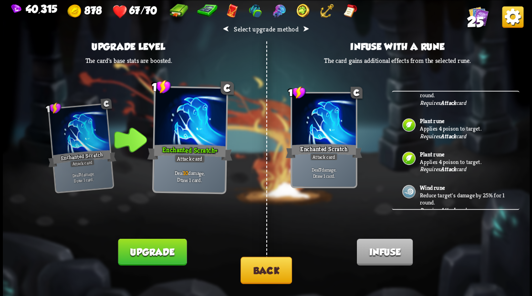
scroll to position [78, 0]
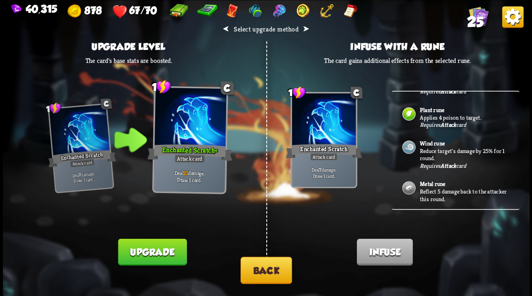
click at [426, 153] on p "Reduce target's damage by 25% for 1 round." at bounding box center [463, 154] width 89 height 15
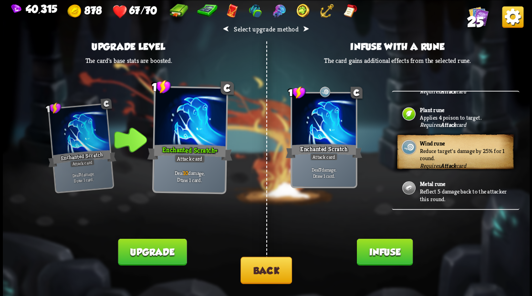
drag, startPoint x: 376, startPoint y: 255, endPoint x: 342, endPoint y: 210, distance: 55.5
click at [373, 251] on button "Infuse" at bounding box center [384, 251] width 56 height 27
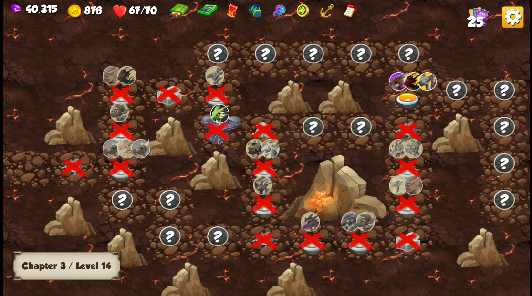
scroll to position [0, 145]
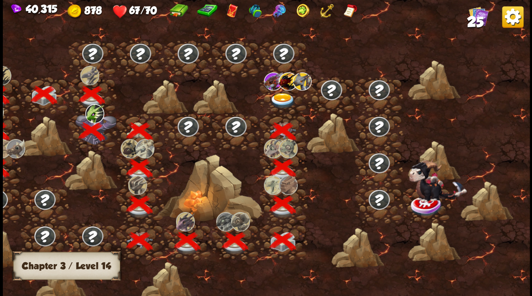
click at [277, 95] on img at bounding box center [282, 101] width 26 height 16
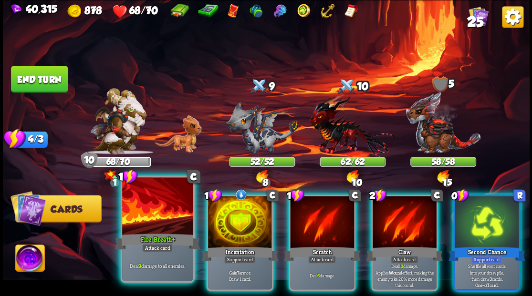
click at [159, 221] on div at bounding box center [157, 207] width 71 height 60
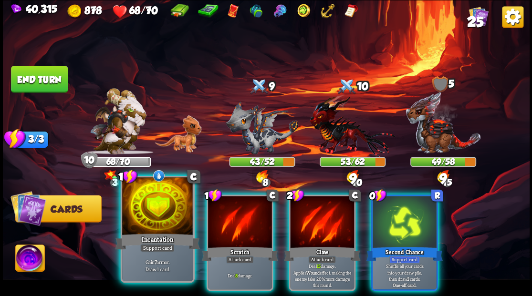
click at [154, 209] on div at bounding box center [157, 207] width 71 height 60
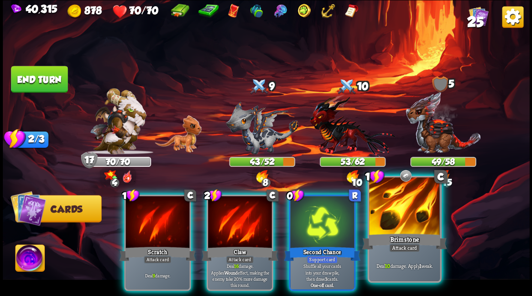
click at [405, 219] on div at bounding box center [404, 207] width 71 height 60
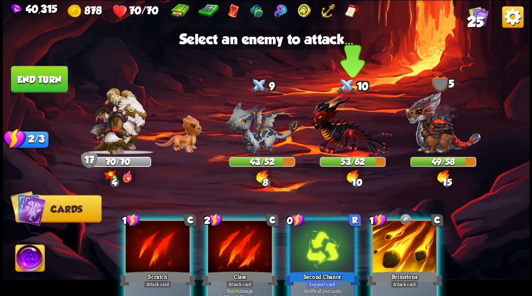
click at [341, 136] on img at bounding box center [351, 125] width 85 height 63
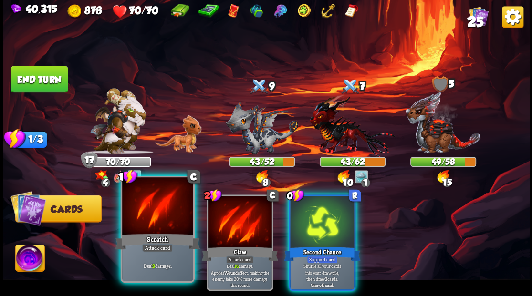
click at [165, 217] on div at bounding box center [157, 207] width 71 height 60
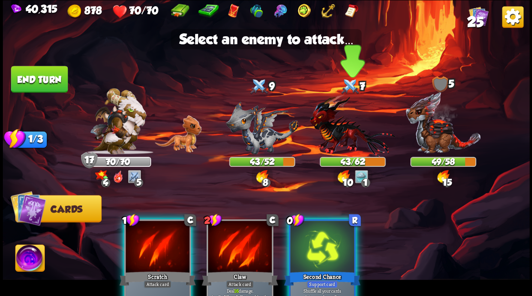
click at [343, 138] on img at bounding box center [351, 125] width 85 height 63
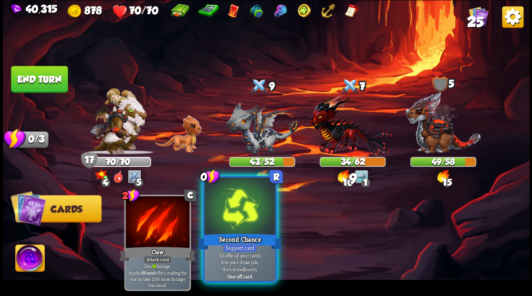
click at [247, 216] on div at bounding box center [239, 207] width 71 height 60
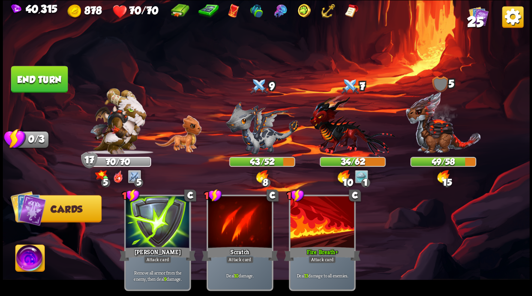
drag, startPoint x: 25, startPoint y: 79, endPoint x: 57, endPoint y: 93, distance: 35.4
click at [25, 80] on button "End turn" at bounding box center [39, 79] width 57 height 27
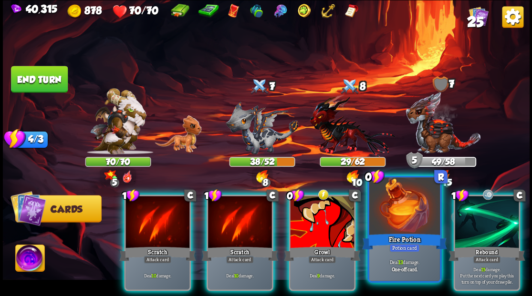
click at [403, 230] on div at bounding box center [404, 207] width 71 height 60
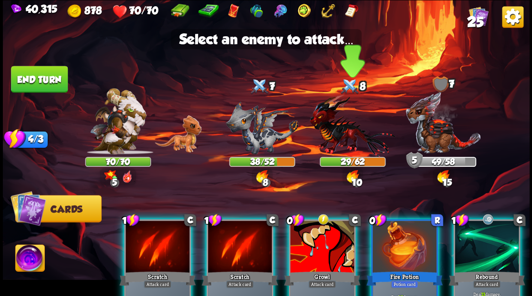
click at [337, 131] on img at bounding box center [351, 125] width 85 height 63
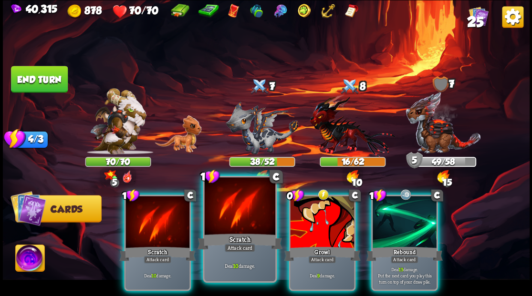
click at [239, 223] on div at bounding box center [239, 207] width 71 height 60
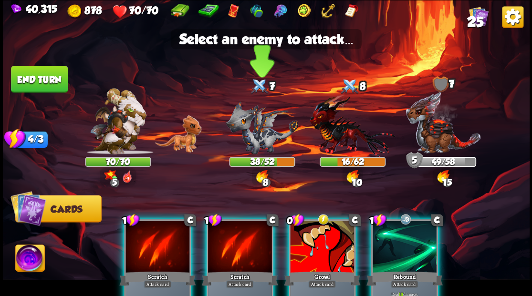
click at [252, 132] on img at bounding box center [262, 127] width 72 height 53
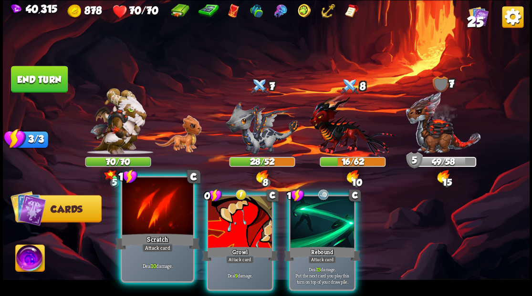
click at [155, 211] on div at bounding box center [157, 207] width 71 height 60
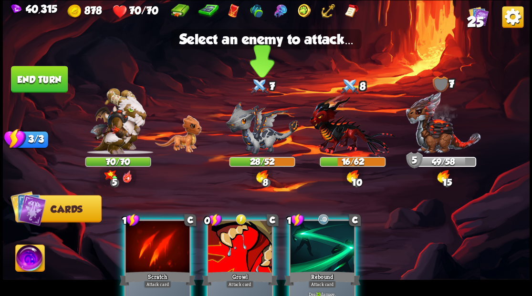
click at [253, 130] on img at bounding box center [262, 127] width 72 height 53
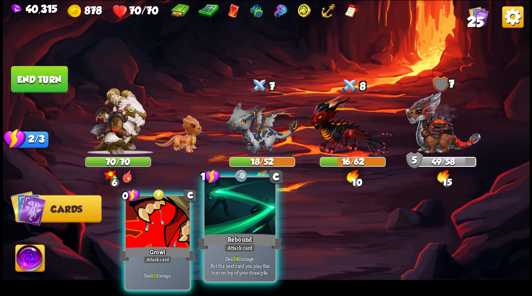
click at [235, 239] on div "Rebound" at bounding box center [239, 241] width 85 height 19
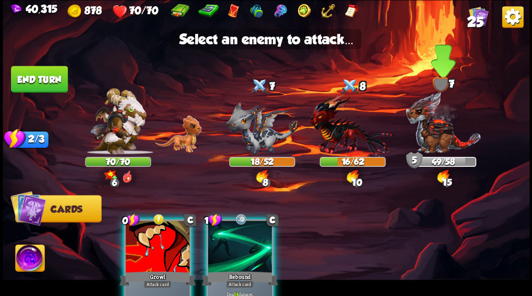
click at [434, 138] on img at bounding box center [443, 122] width 76 height 63
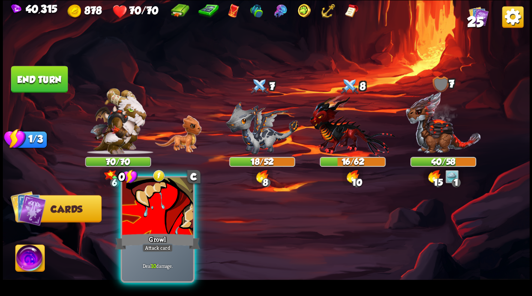
click at [149, 216] on div at bounding box center [157, 207] width 71 height 60
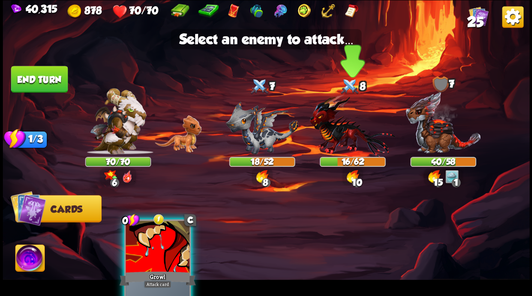
click at [335, 126] on img at bounding box center [351, 125] width 85 height 63
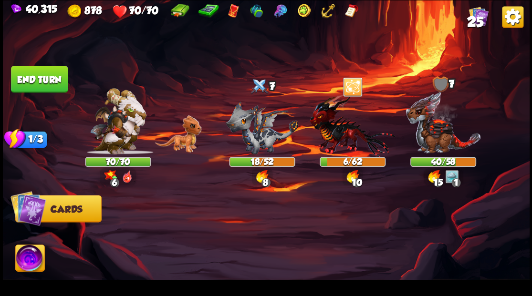
drag, startPoint x: 34, startPoint y: 72, endPoint x: 44, endPoint y: 79, distance: 11.6
click at [34, 72] on button "End turn" at bounding box center [39, 79] width 57 height 27
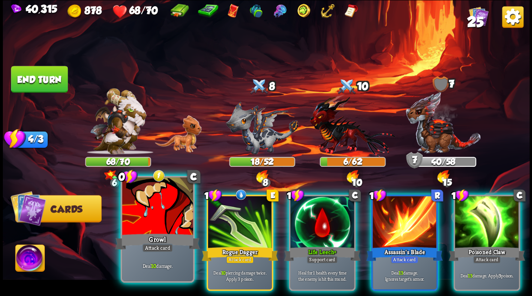
click at [149, 210] on div at bounding box center [157, 207] width 71 height 60
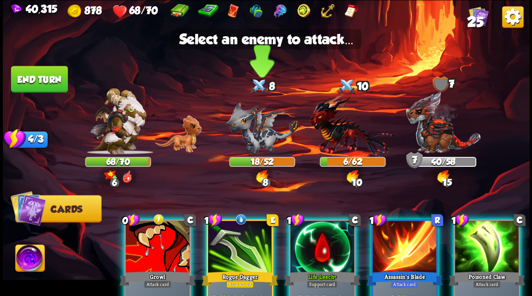
click at [248, 126] on img at bounding box center [262, 127] width 72 height 53
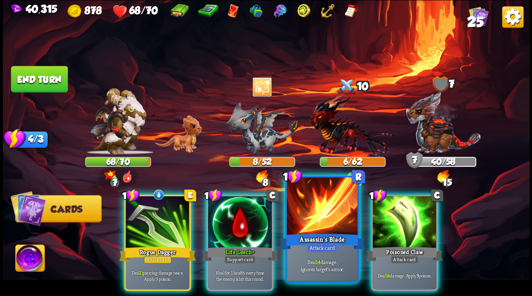
drag, startPoint x: 325, startPoint y: 231, endPoint x: 330, endPoint y: 232, distance: 5.3
click at [325, 232] on div "1 R Assassin's Blade Attack card Deal 14 damage. Ignores target's armor." at bounding box center [322, 228] width 74 height 107
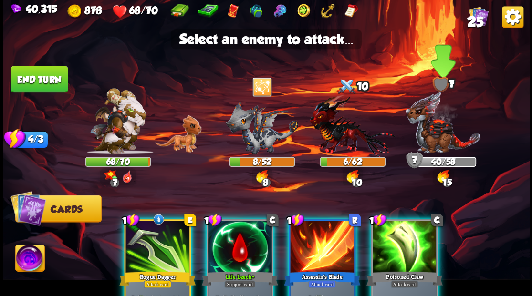
click at [433, 121] on img at bounding box center [443, 122] width 76 height 63
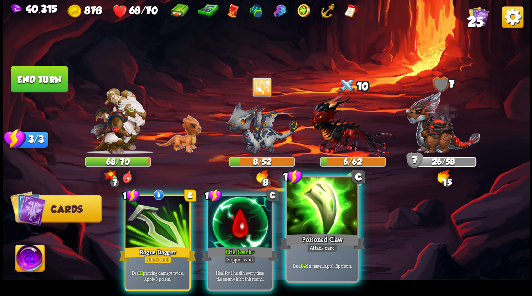
click at [311, 218] on div at bounding box center [322, 207] width 71 height 60
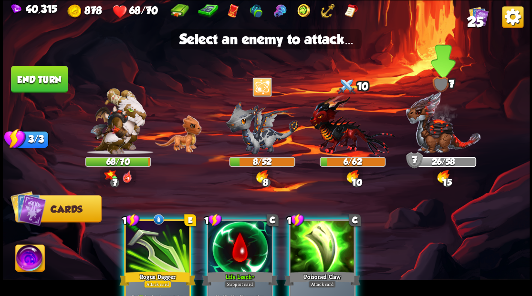
click at [426, 129] on img at bounding box center [443, 122] width 76 height 63
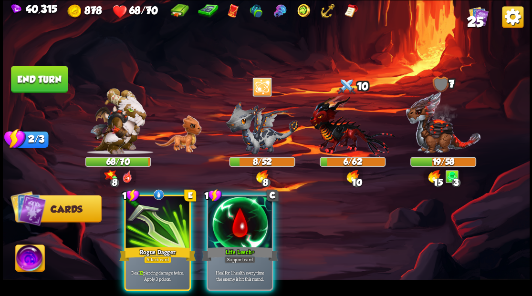
click at [53, 83] on button "End turn" at bounding box center [39, 79] width 57 height 27
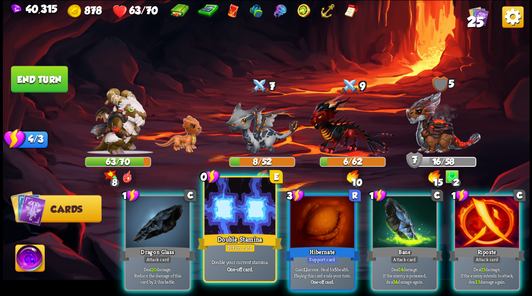
click at [228, 224] on div at bounding box center [239, 207] width 71 height 60
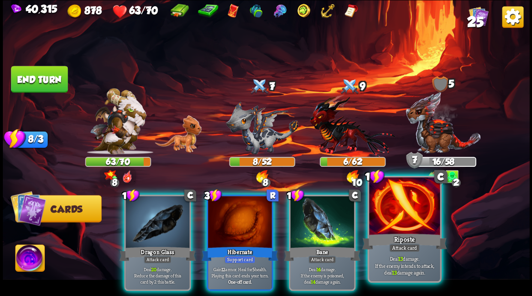
click at [406, 229] on div at bounding box center [404, 207] width 71 height 60
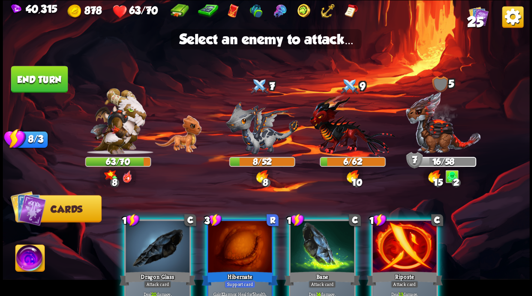
click at [408, 260] on div at bounding box center [404, 248] width 64 height 54
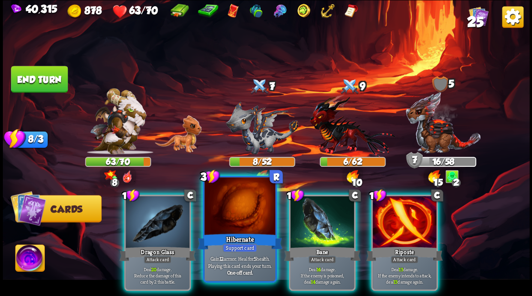
click at [233, 218] on div at bounding box center [239, 207] width 71 height 60
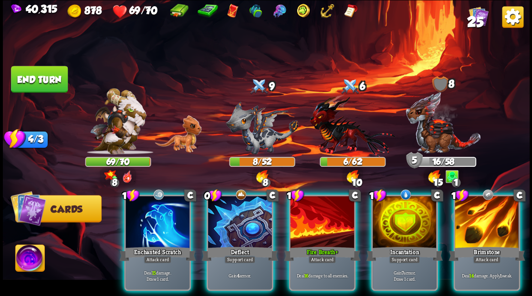
click at [401, 218] on div at bounding box center [404, 223] width 64 height 54
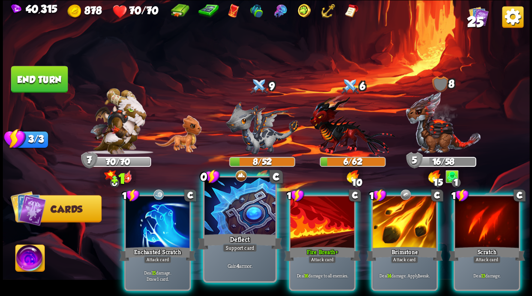
click at [228, 229] on div at bounding box center [239, 207] width 71 height 60
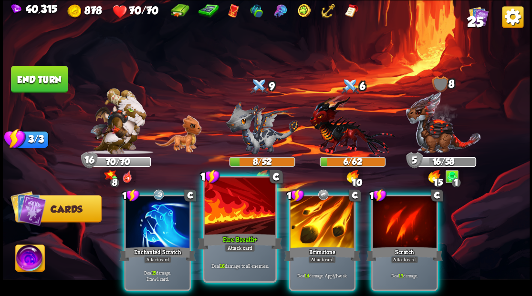
click at [235, 206] on div at bounding box center [239, 207] width 71 height 60
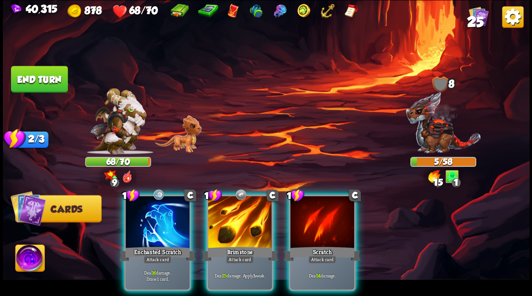
click at [27, 78] on button "End turn" at bounding box center [39, 79] width 57 height 27
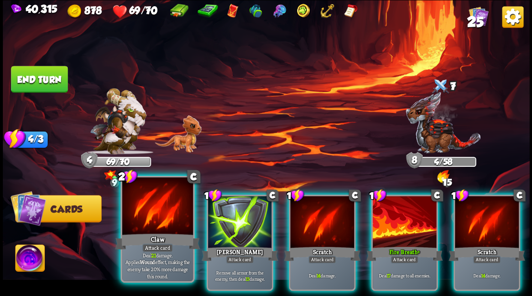
click at [155, 218] on div at bounding box center [157, 207] width 71 height 60
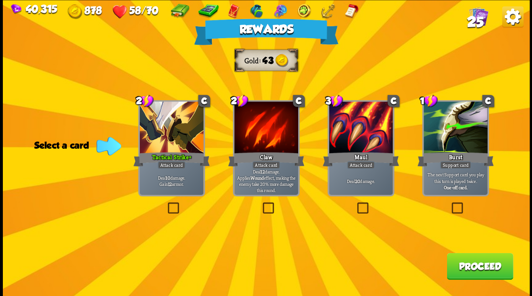
click at [464, 271] on button "Proceed" at bounding box center [479, 266] width 66 height 27
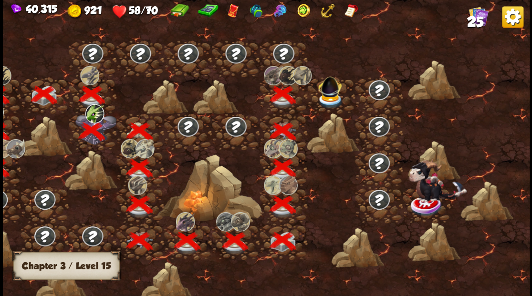
click at [331, 89] on img at bounding box center [330, 85] width 28 height 26
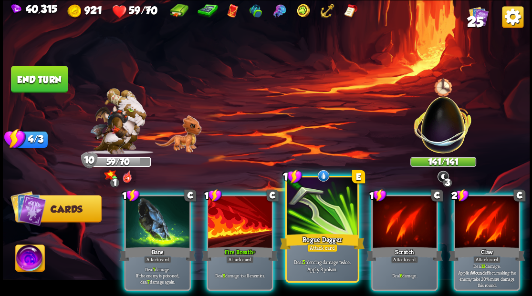
click at [314, 220] on div at bounding box center [322, 207] width 71 height 60
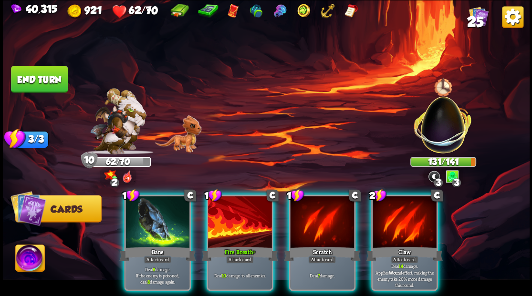
click at [147, 213] on div at bounding box center [157, 223] width 64 height 54
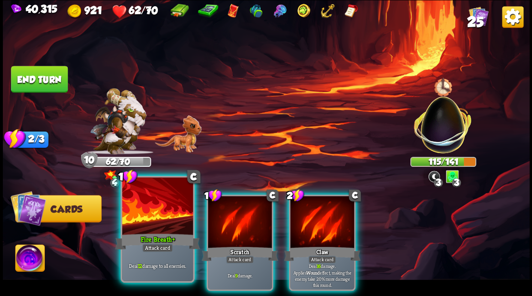
click at [142, 209] on div at bounding box center [157, 207] width 71 height 60
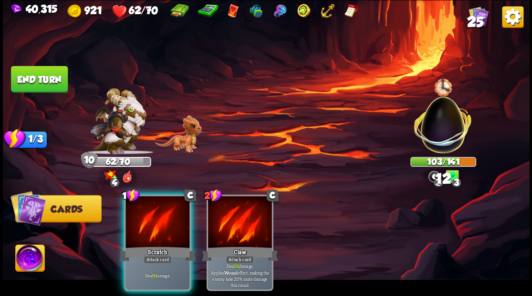
click at [142, 209] on div at bounding box center [157, 223] width 64 height 54
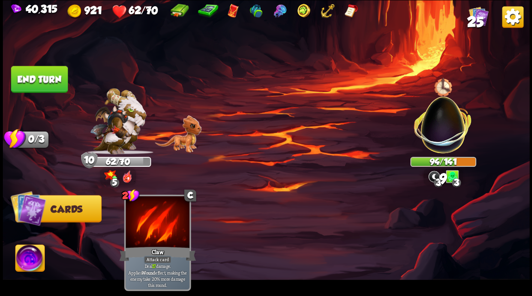
click at [50, 77] on button "End turn" at bounding box center [39, 79] width 57 height 27
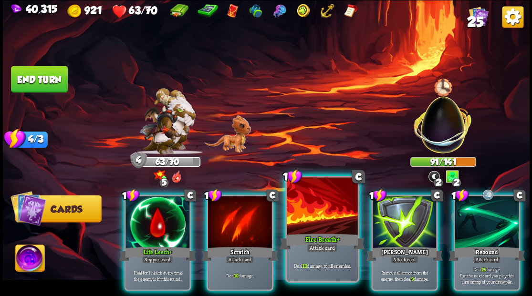
click at [321, 212] on div at bounding box center [322, 207] width 71 height 60
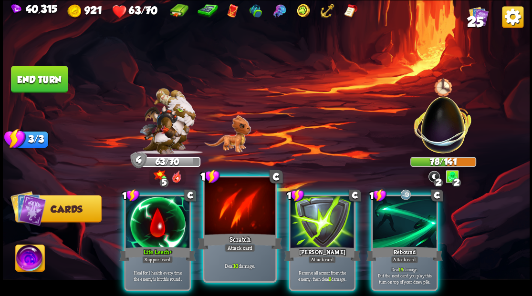
click at [235, 234] on div "Scratch" at bounding box center [239, 241] width 85 height 19
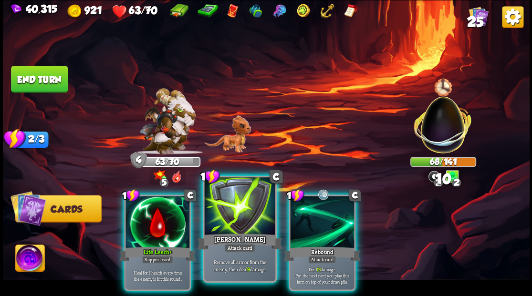
click at [240, 229] on div at bounding box center [239, 207] width 71 height 60
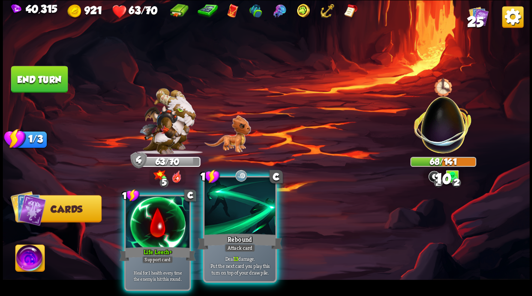
click at [252, 227] on div at bounding box center [239, 207] width 71 height 60
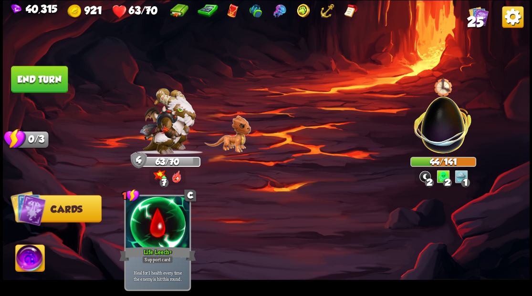
click at [26, 82] on button "End turn" at bounding box center [39, 79] width 57 height 27
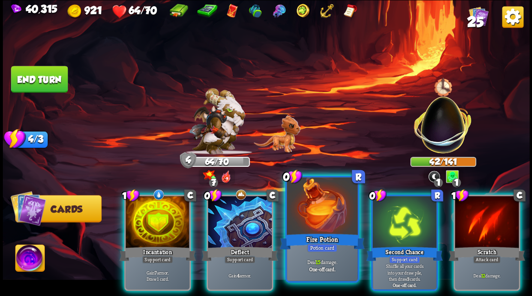
click at [311, 218] on div at bounding box center [322, 207] width 71 height 60
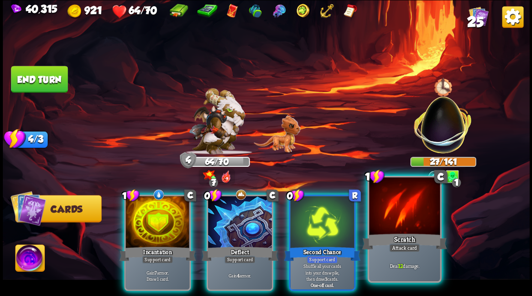
click at [391, 218] on div at bounding box center [404, 207] width 71 height 60
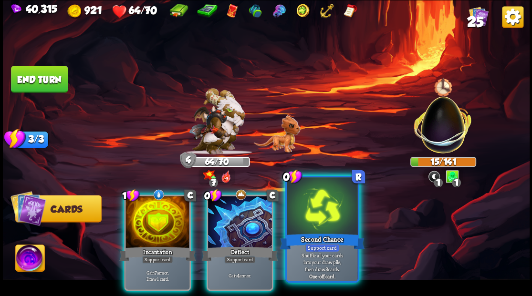
click at [316, 219] on div at bounding box center [322, 207] width 71 height 60
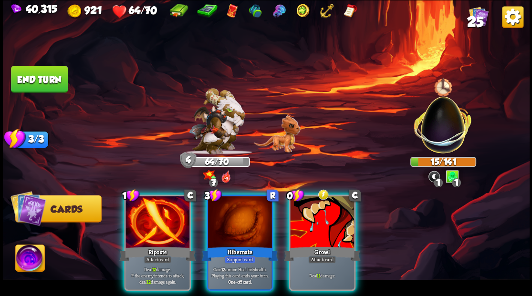
click at [151, 209] on div at bounding box center [157, 223] width 64 height 54
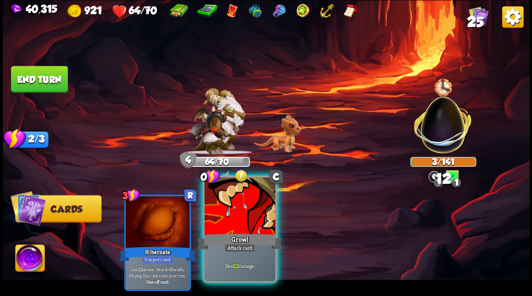
click at [221, 208] on div at bounding box center [239, 207] width 71 height 60
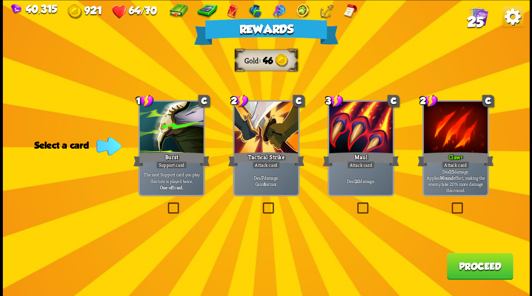
click at [475, 271] on button "Proceed" at bounding box center [479, 266] width 66 height 27
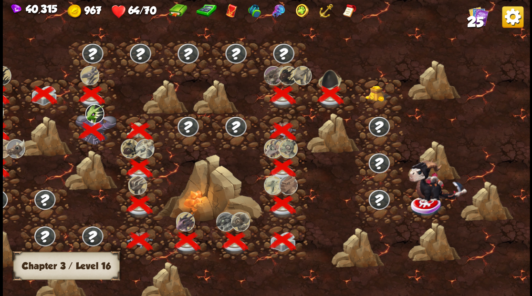
click at [367, 95] on img at bounding box center [378, 93] width 26 height 16
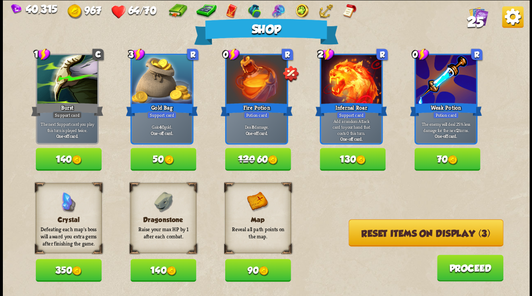
click at [249, 159] on span "120" at bounding box center [246, 159] width 17 height 10
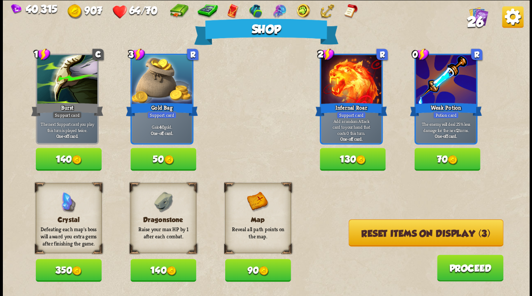
click at [439, 160] on button "70" at bounding box center [447, 159] width 66 height 23
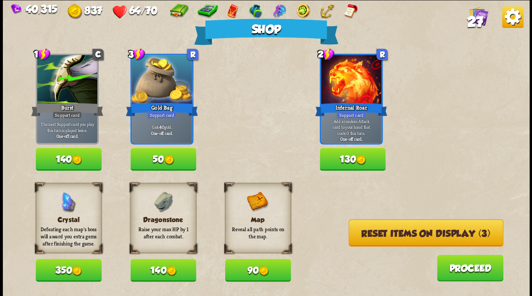
click at [410, 237] on button "Reset items on display (3)" at bounding box center [425, 232] width 155 height 27
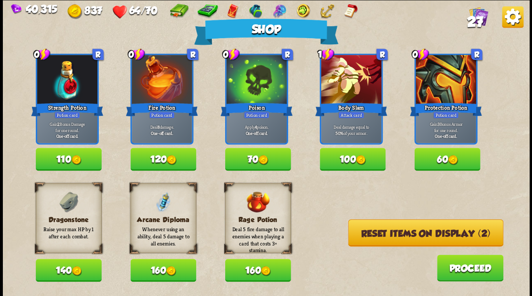
click at [65, 255] on div "Dragonstone Raise your max HP by 1 after each combat. 140" at bounding box center [69, 232] width 66 height 99
drag, startPoint x: 257, startPoint y: 273, endPoint x: 268, endPoint y: 269, distance: 12.1
click at [257, 273] on button "160" at bounding box center [258, 270] width 66 height 23
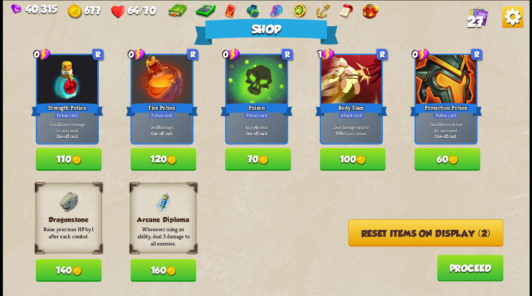
click at [410, 231] on button "Reset items on display (2)" at bounding box center [425, 232] width 155 height 27
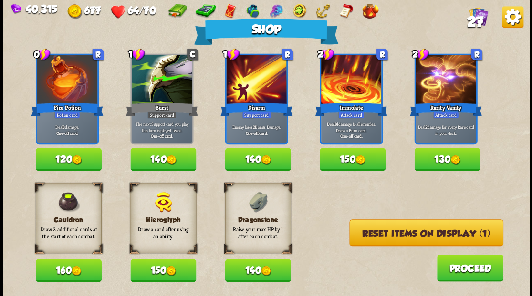
click at [247, 273] on button "140" at bounding box center [258, 270] width 66 height 23
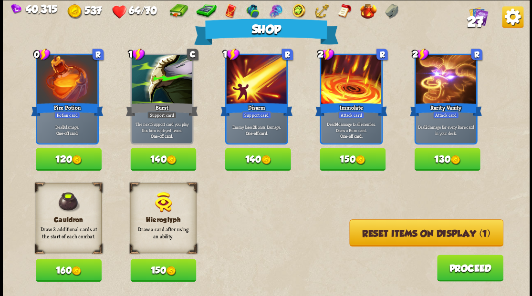
click at [384, 238] on button "Reset items on display (1)" at bounding box center [426, 232] width 154 height 27
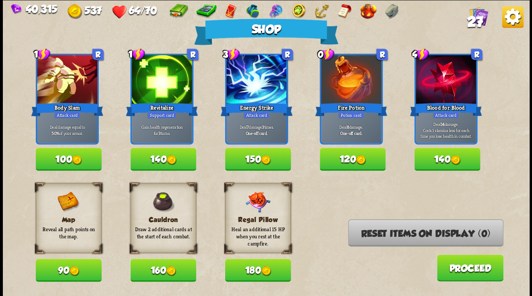
click at [344, 163] on button "120" at bounding box center [352, 159] width 66 height 23
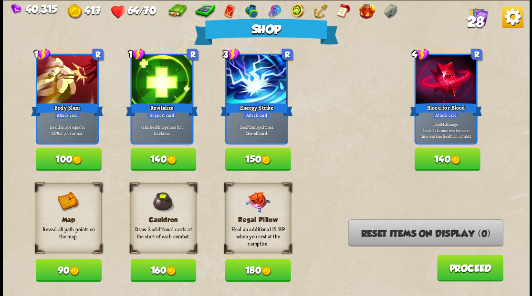
click at [474, 272] on button "Proceed" at bounding box center [469, 268] width 66 height 27
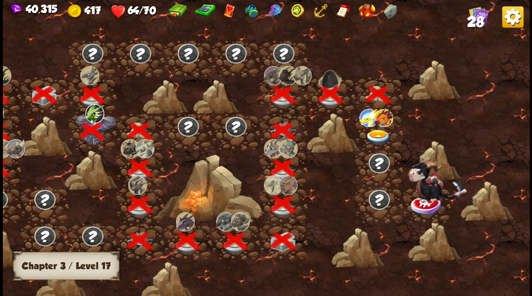
click at [375, 132] on img at bounding box center [378, 137] width 26 height 16
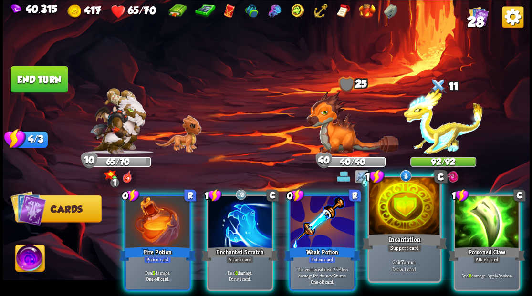
click at [396, 216] on div at bounding box center [404, 207] width 71 height 60
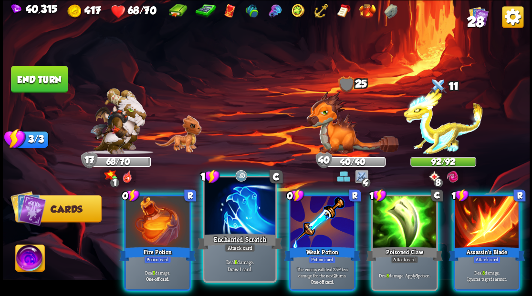
click at [238, 219] on div at bounding box center [239, 207] width 71 height 60
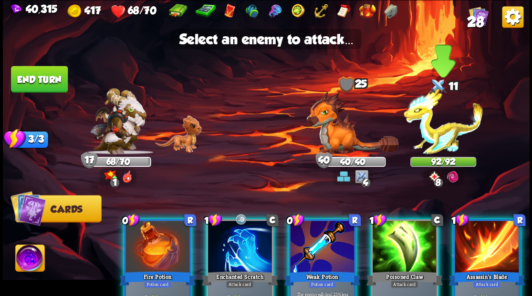
click at [439, 146] on img at bounding box center [442, 121] width 79 height 66
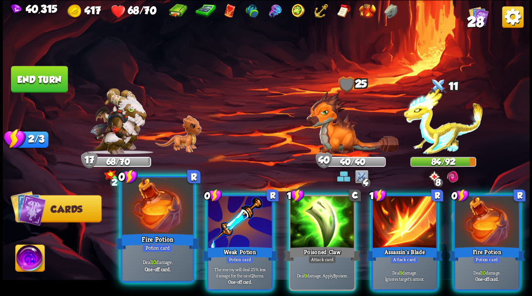
click at [158, 221] on div at bounding box center [157, 207] width 71 height 60
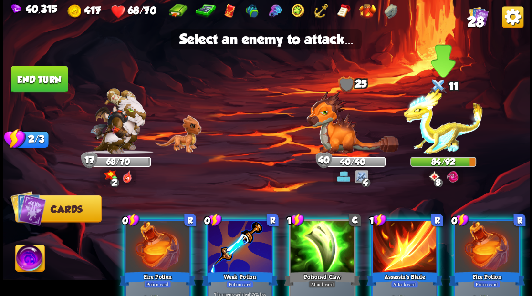
click at [429, 138] on img at bounding box center [442, 121] width 79 height 66
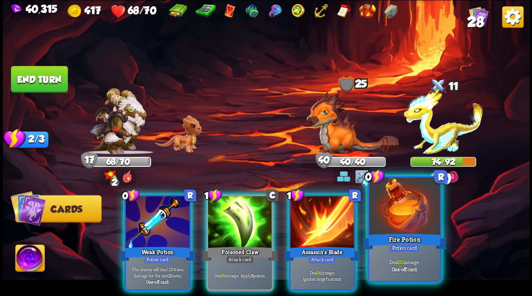
click at [403, 206] on div at bounding box center [404, 207] width 71 height 60
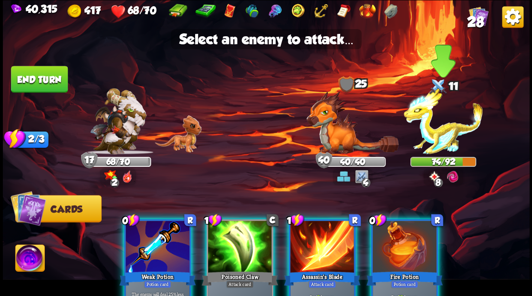
click at [443, 145] on img at bounding box center [442, 121] width 79 height 66
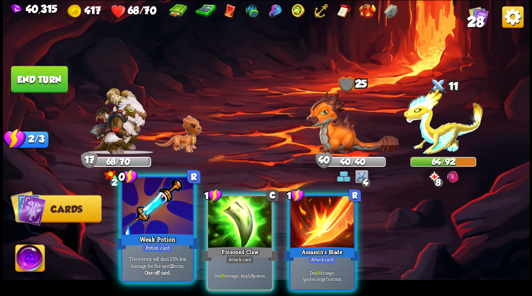
click at [157, 209] on div at bounding box center [157, 207] width 71 height 60
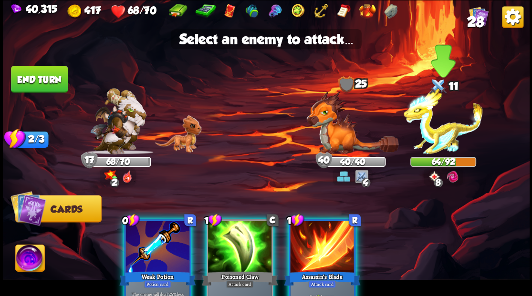
click at [433, 123] on img at bounding box center [442, 121] width 79 height 66
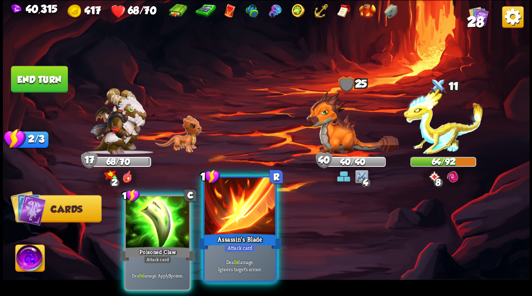
click at [234, 208] on div at bounding box center [239, 207] width 71 height 60
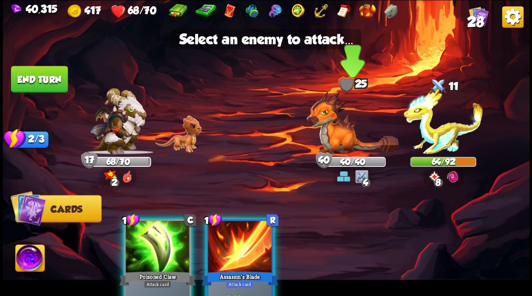
click at [332, 135] on img at bounding box center [352, 122] width 92 height 63
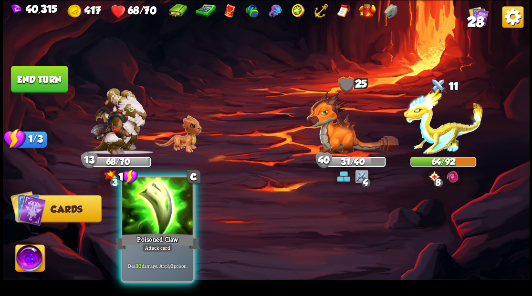
click at [141, 212] on div at bounding box center [157, 207] width 71 height 60
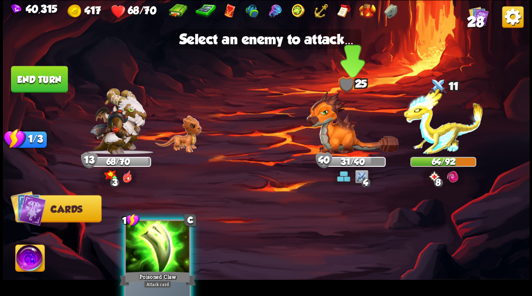
click at [333, 128] on img at bounding box center [352, 122] width 92 height 63
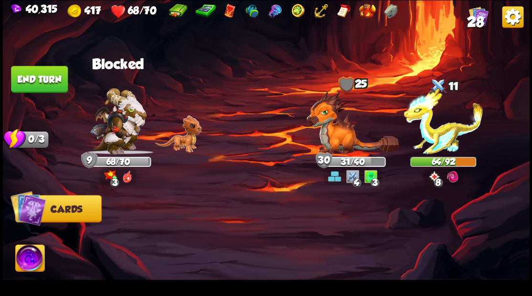
click at [37, 71] on button "End turn" at bounding box center [39, 79] width 57 height 27
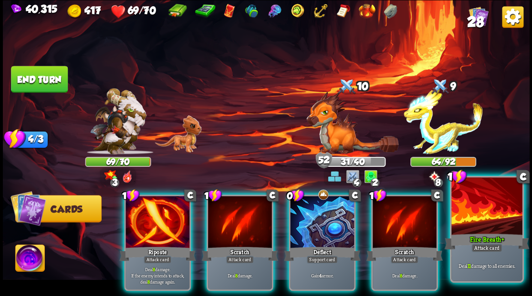
click at [483, 207] on div at bounding box center [486, 207] width 71 height 60
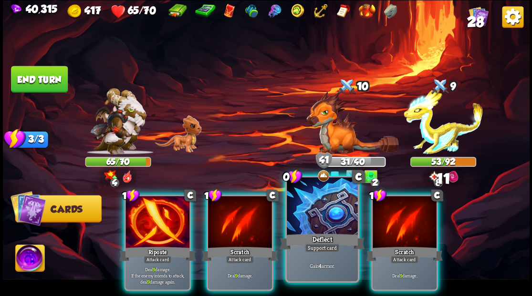
click at [311, 217] on div at bounding box center [322, 207] width 71 height 60
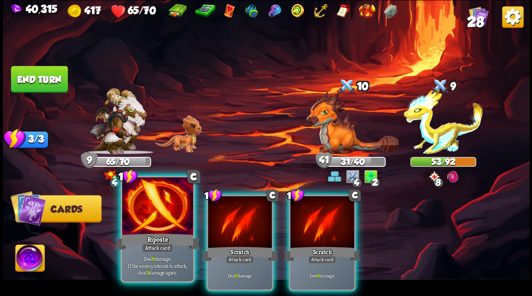
click at [142, 209] on div at bounding box center [157, 207] width 71 height 60
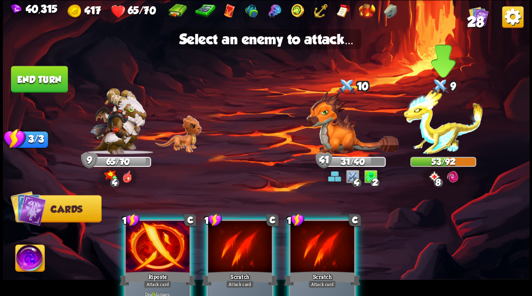
click at [442, 134] on img at bounding box center [442, 121] width 79 height 66
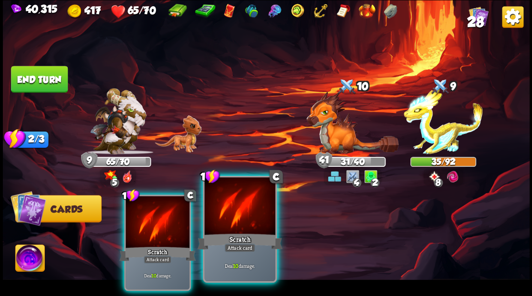
click at [231, 215] on div at bounding box center [239, 207] width 71 height 60
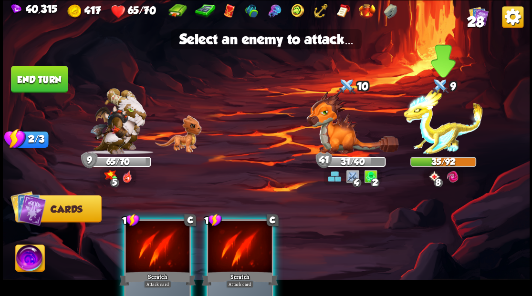
click at [443, 140] on img at bounding box center [442, 121] width 79 height 66
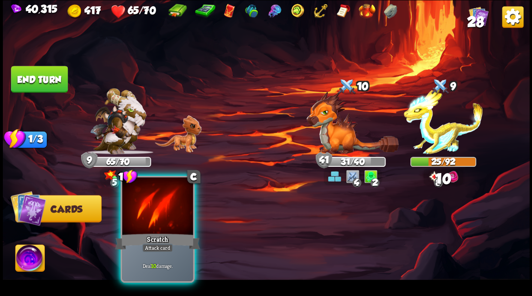
click at [152, 214] on div at bounding box center [157, 207] width 71 height 60
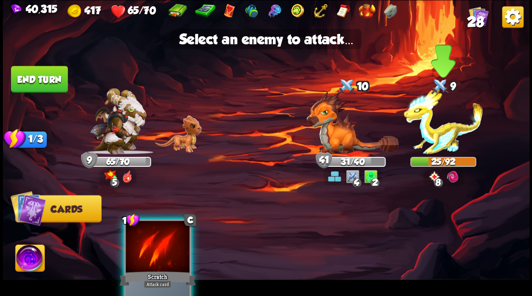
click at [443, 138] on img at bounding box center [442, 121] width 79 height 66
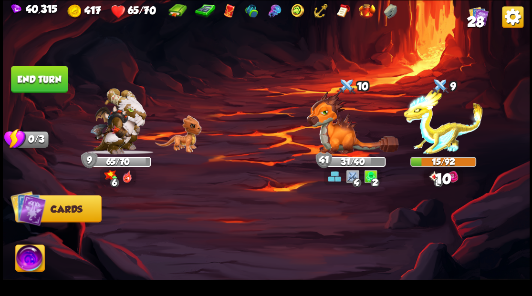
click at [35, 73] on button "End turn" at bounding box center [39, 79] width 57 height 27
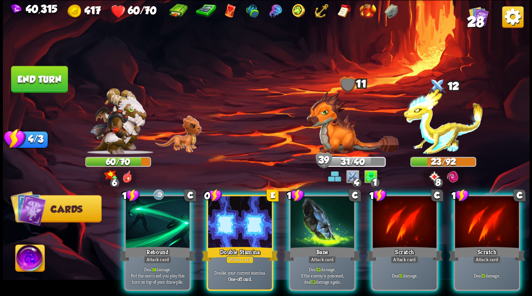
drag, startPoint x: 235, startPoint y: 213, endPoint x: 233, endPoint y: 204, distance: 9.2
click at [235, 212] on div at bounding box center [240, 223] width 64 height 54
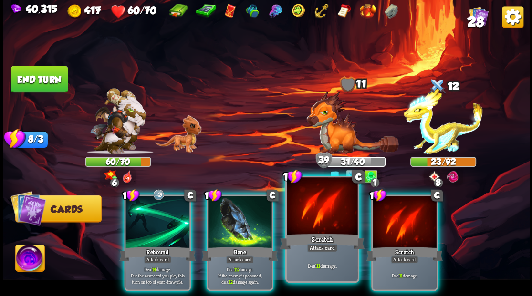
click at [310, 235] on div "Scratch" at bounding box center [321, 241] width 85 height 19
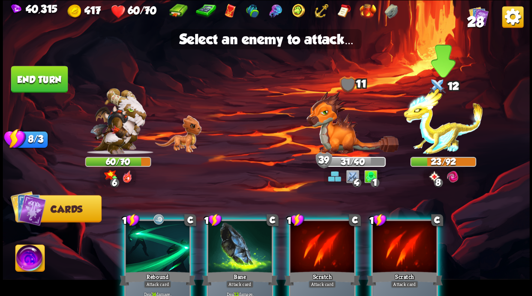
click at [450, 134] on img at bounding box center [442, 121] width 79 height 66
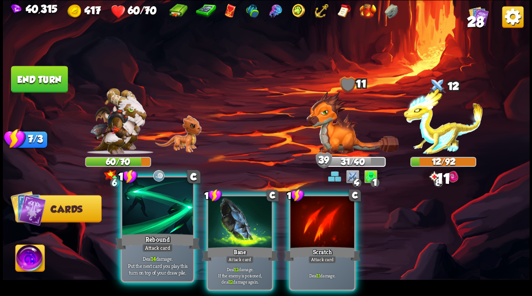
click at [147, 215] on div at bounding box center [157, 207] width 71 height 60
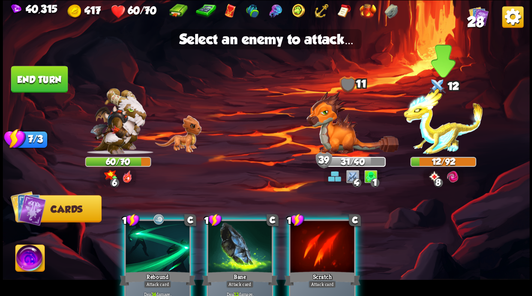
click at [441, 132] on img at bounding box center [442, 121] width 79 height 66
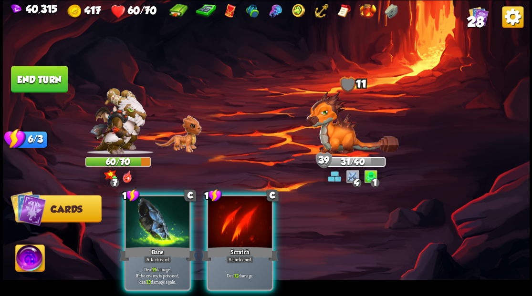
click at [336, 135] on img at bounding box center [352, 122] width 92 height 63
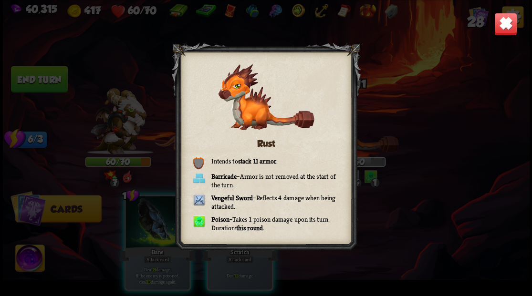
drag, startPoint x: 502, startPoint y: 32, endPoint x: 496, endPoint y: 32, distance: 6.2
click at [502, 32] on img at bounding box center [505, 23] width 23 height 23
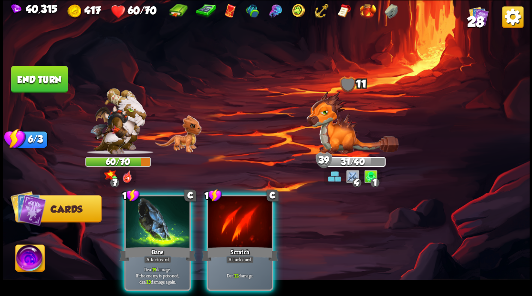
click at [54, 73] on button "End turn" at bounding box center [39, 79] width 57 height 27
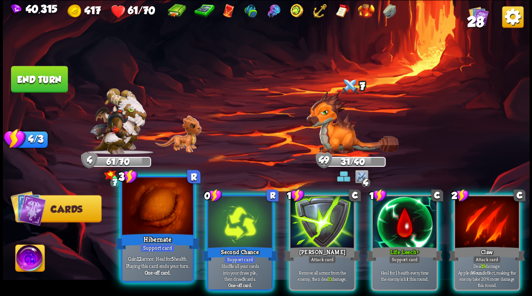
click at [154, 208] on div at bounding box center [157, 207] width 71 height 60
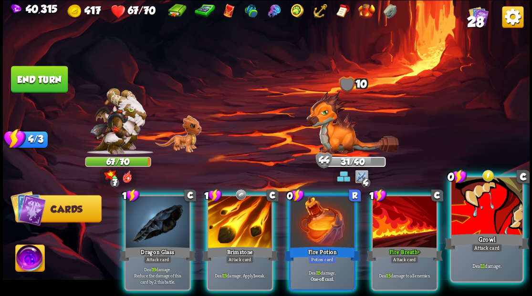
click at [494, 206] on div at bounding box center [486, 207] width 71 height 60
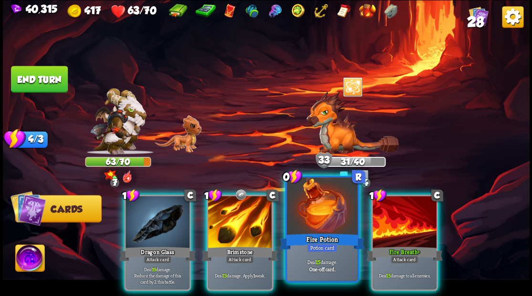
click at [317, 233] on div "Fire Potion" at bounding box center [321, 241] width 85 height 19
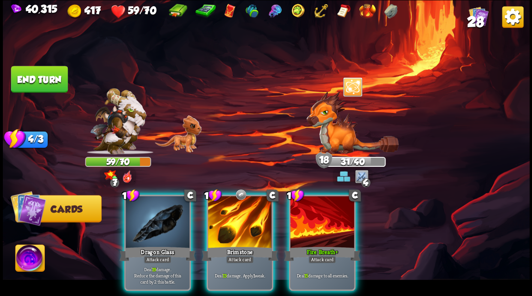
click at [37, 68] on button "End turn" at bounding box center [39, 79] width 57 height 27
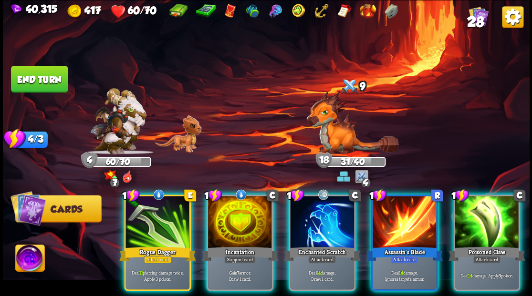
drag, startPoint x: 234, startPoint y: 218, endPoint x: 227, endPoint y: 218, distance: 7.2
click at [231, 218] on div at bounding box center [240, 223] width 64 height 54
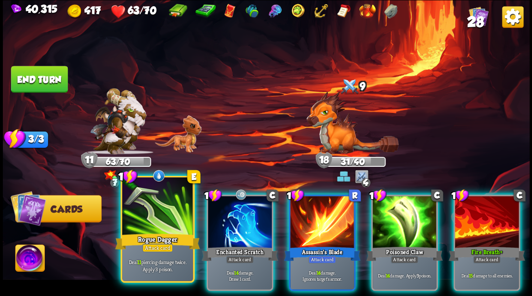
click at [161, 222] on div at bounding box center [157, 207] width 71 height 60
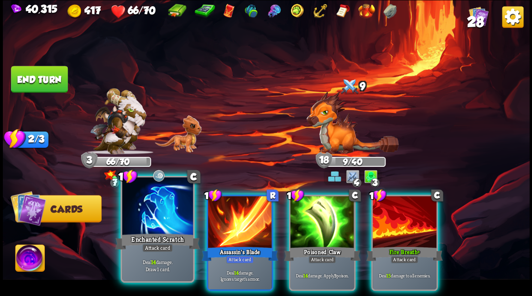
click at [144, 218] on div at bounding box center [157, 207] width 71 height 60
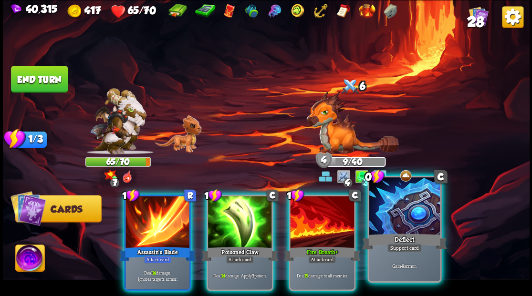
click at [435, 219] on div at bounding box center [404, 207] width 71 height 60
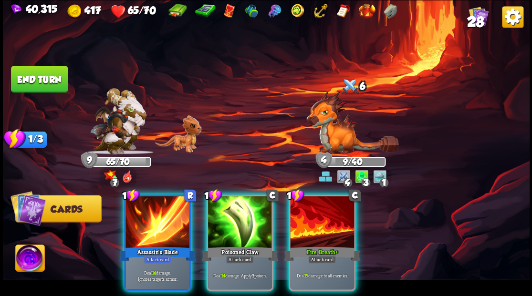
click at [40, 78] on button "End turn" at bounding box center [39, 79] width 57 height 27
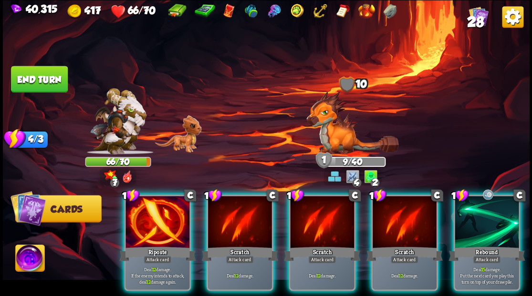
click at [28, 259] on img at bounding box center [29, 260] width 29 height 30
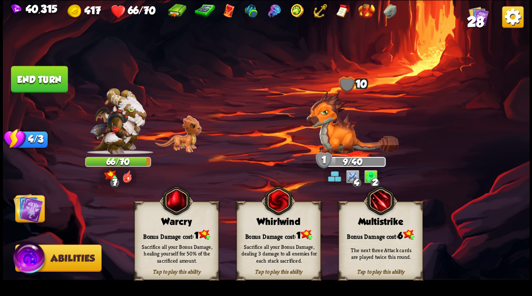
click at [156, 234] on div "Bonus Damage cost: 1" at bounding box center [175, 235] width 83 height 12
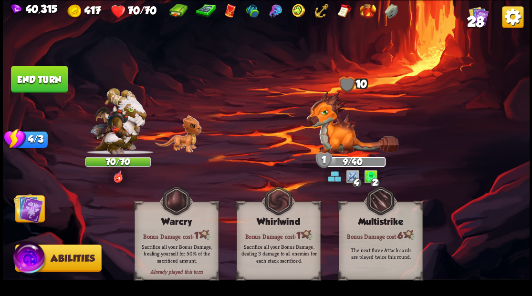
click at [29, 213] on img at bounding box center [28, 208] width 30 height 30
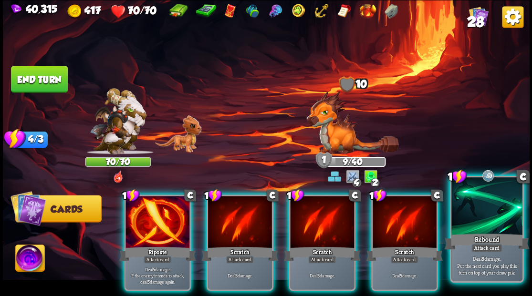
click at [470, 234] on div "Rebound" at bounding box center [486, 241] width 85 height 19
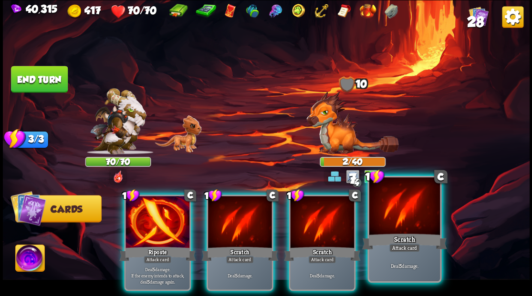
click at [403, 234] on div "Scratch" at bounding box center [403, 241] width 85 height 19
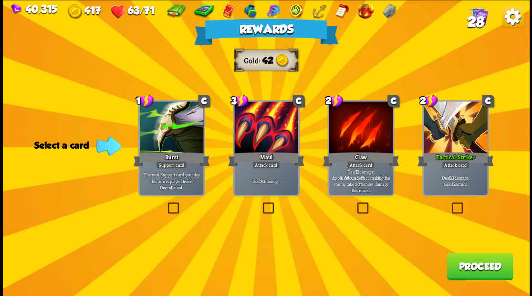
click at [469, 263] on button "Proceed" at bounding box center [479, 266] width 66 height 27
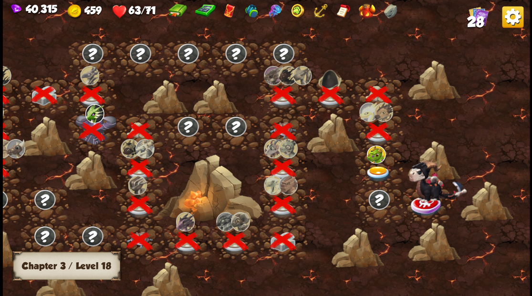
click at [379, 170] on img at bounding box center [378, 174] width 26 height 16
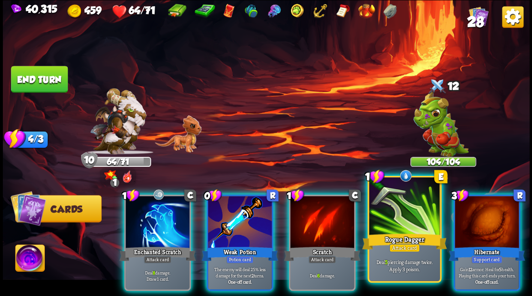
click at [392, 219] on div at bounding box center [404, 207] width 71 height 60
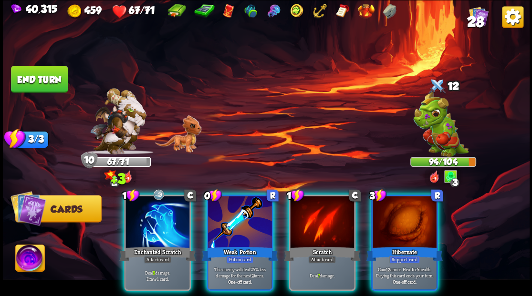
click at [227, 212] on div at bounding box center [240, 223] width 64 height 54
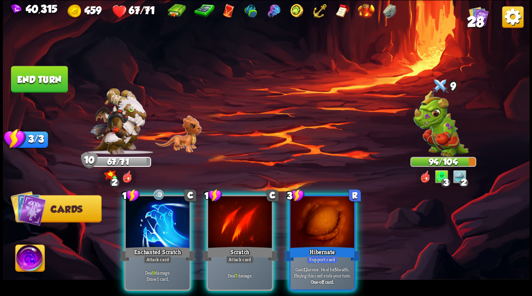
drag, startPoint x: 331, startPoint y: 227, endPoint x: 319, endPoint y: 179, distance: 48.6
click at [330, 223] on div at bounding box center [322, 223] width 64 height 54
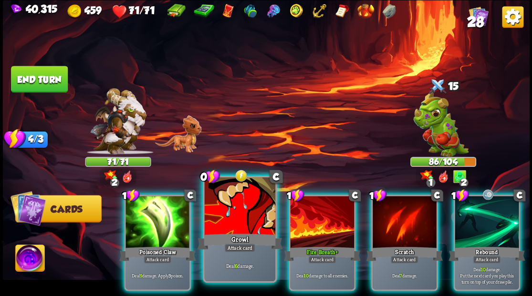
click at [224, 224] on div at bounding box center [239, 207] width 71 height 60
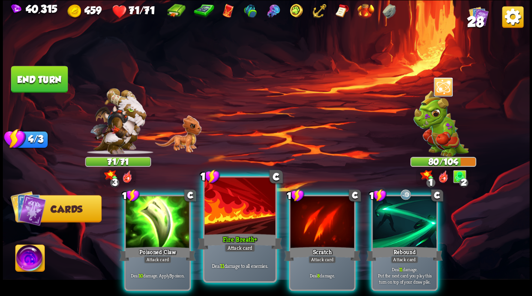
click at [226, 225] on div at bounding box center [239, 207] width 71 height 60
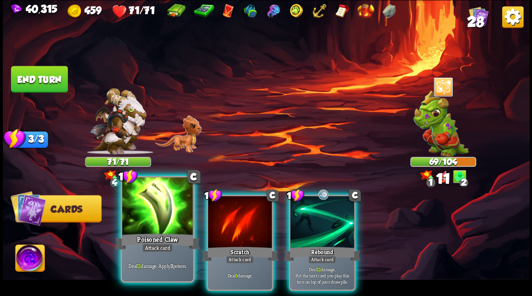
click at [155, 205] on div at bounding box center [157, 207] width 71 height 60
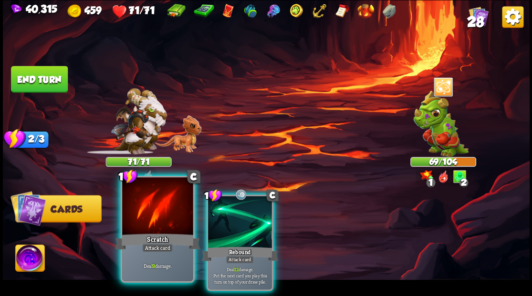
click at [155, 205] on div at bounding box center [157, 207] width 71 height 60
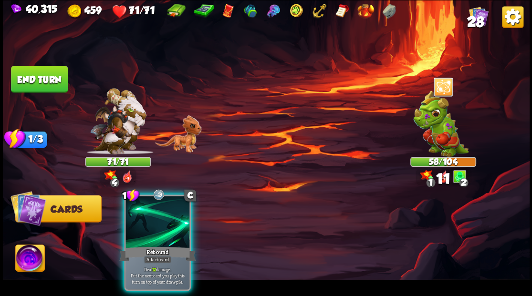
click at [155, 205] on div at bounding box center [157, 223] width 64 height 54
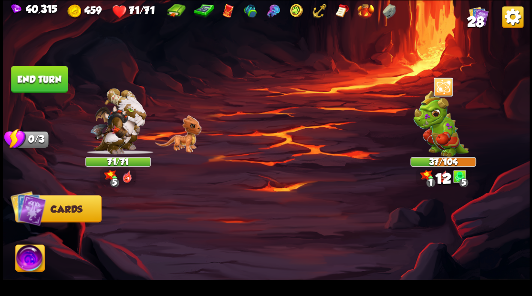
click at [31, 78] on button "End turn" at bounding box center [39, 79] width 57 height 27
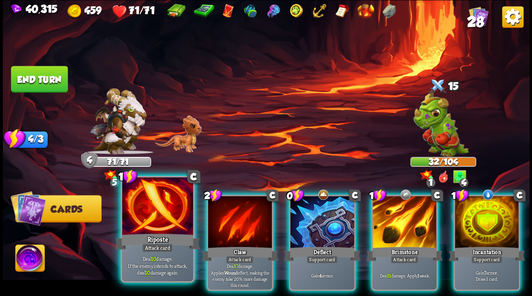
click at [155, 215] on div at bounding box center [157, 207] width 71 height 60
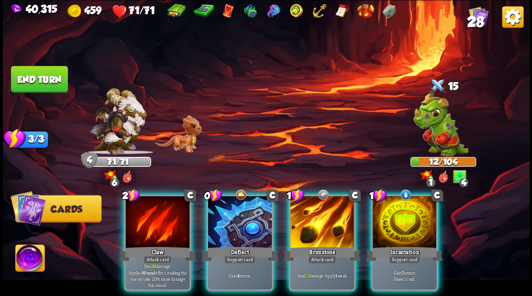
click at [155, 215] on div at bounding box center [157, 223] width 64 height 54
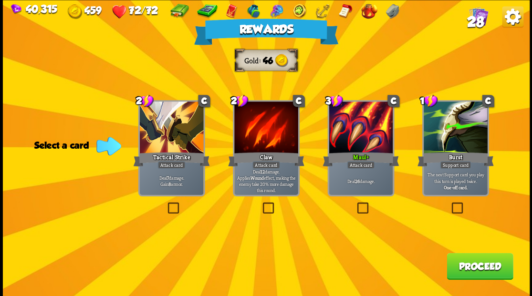
click at [474, 268] on button "Proceed" at bounding box center [479, 266] width 66 height 27
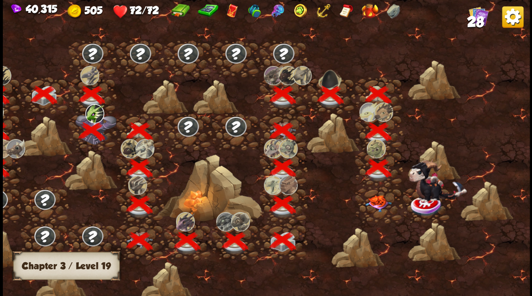
click at [375, 211] on img at bounding box center [378, 203] width 26 height 17
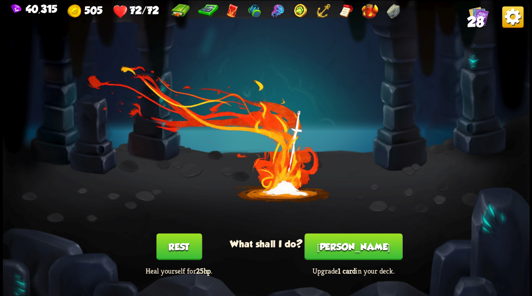
click at [361, 250] on button "[PERSON_NAME]" at bounding box center [353, 246] width 98 height 27
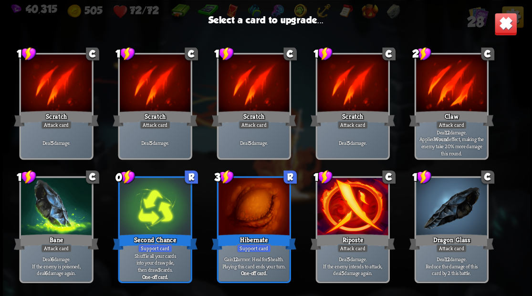
scroll to position [63, 0]
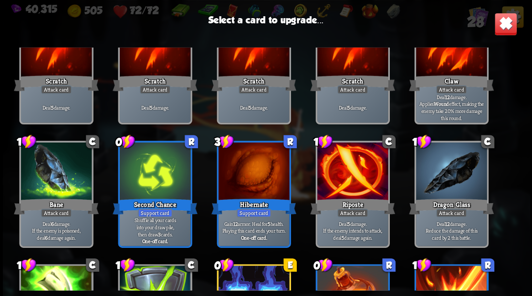
click at [257, 176] on div at bounding box center [253, 173] width 71 height 60
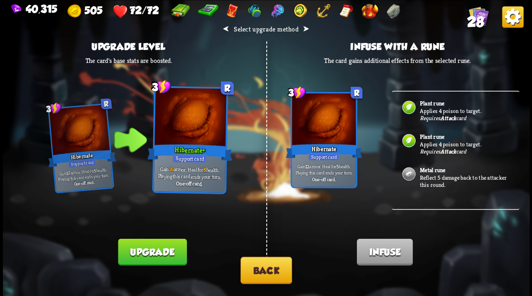
click at [153, 252] on button "Upgrade" at bounding box center [152, 251] width 69 height 27
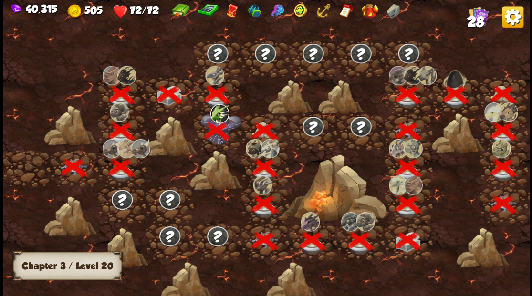
scroll to position [0, 145]
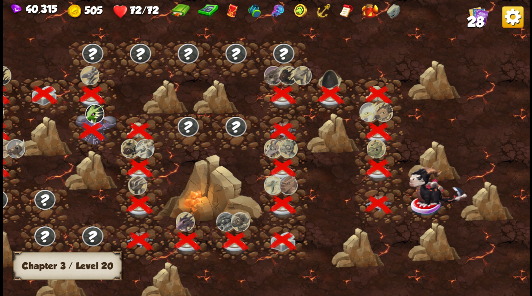
click at [437, 205] on img at bounding box center [438, 185] width 58 height 41
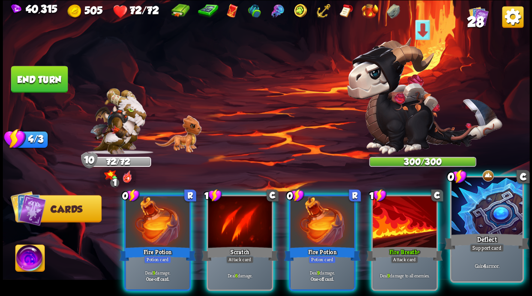
click at [476, 237] on div "Deflect" at bounding box center [486, 241] width 85 height 19
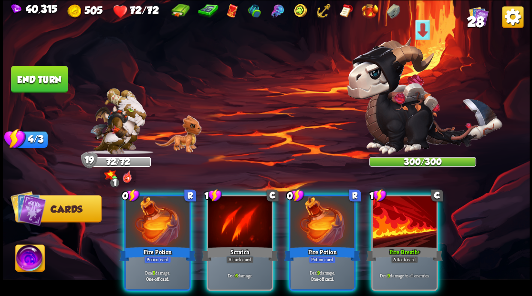
drag, startPoint x: 396, startPoint y: 224, endPoint x: 358, endPoint y: 223, distance: 38.6
click at [396, 224] on div at bounding box center [404, 223] width 64 height 54
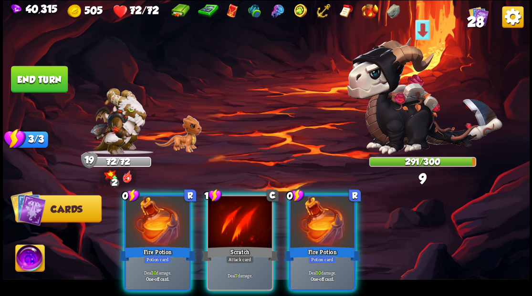
click at [329, 218] on div at bounding box center [322, 223] width 64 height 54
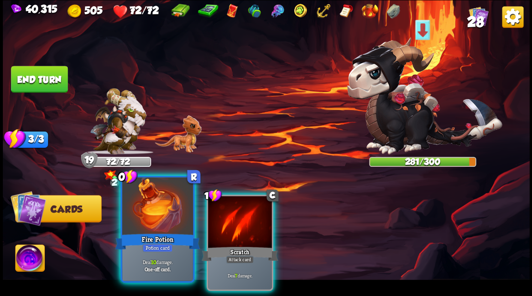
click at [153, 213] on div at bounding box center [157, 207] width 71 height 60
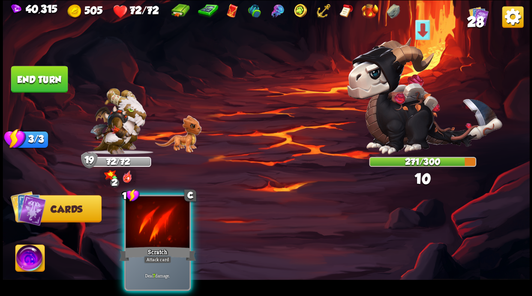
click at [153, 213] on div at bounding box center [157, 223] width 64 height 54
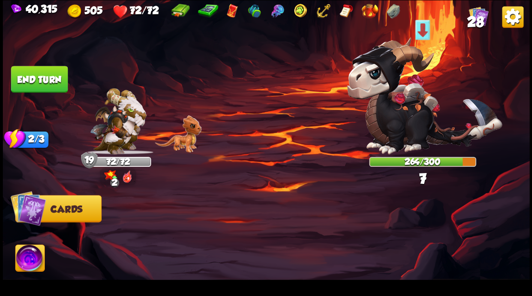
click at [46, 73] on button "End turn" at bounding box center [39, 79] width 57 height 27
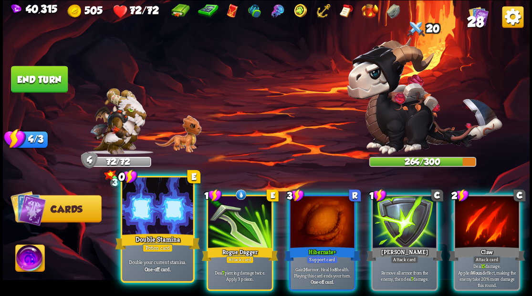
click at [148, 223] on div at bounding box center [157, 207] width 71 height 60
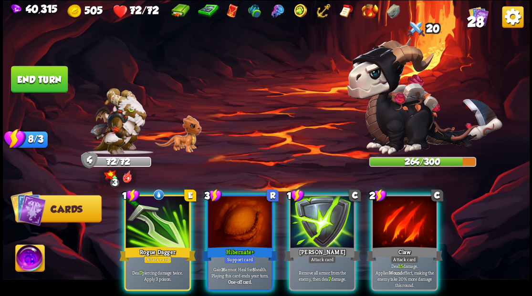
click at [146, 206] on div at bounding box center [157, 223] width 64 height 54
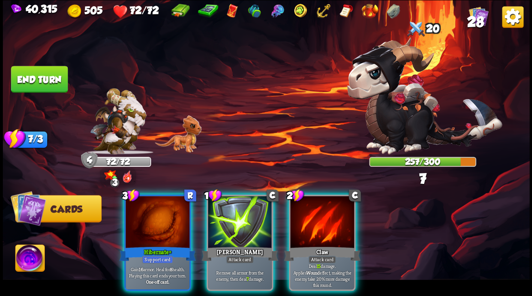
click at [321, 217] on div at bounding box center [322, 223] width 64 height 54
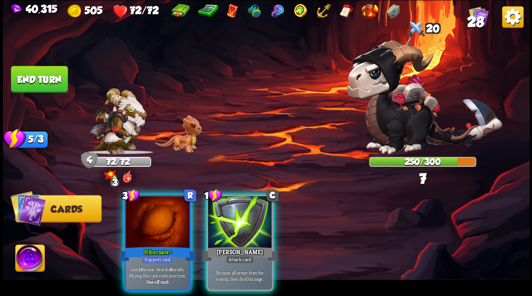
click at [237, 230] on div at bounding box center [240, 223] width 64 height 54
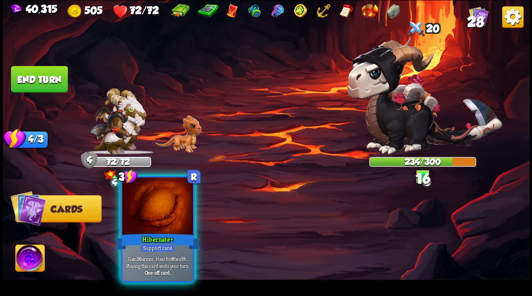
click at [146, 216] on div at bounding box center [157, 207] width 71 height 60
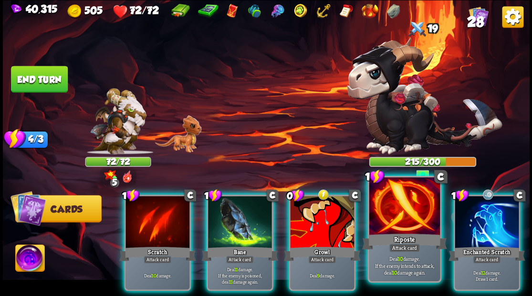
click at [397, 214] on div at bounding box center [404, 207] width 71 height 60
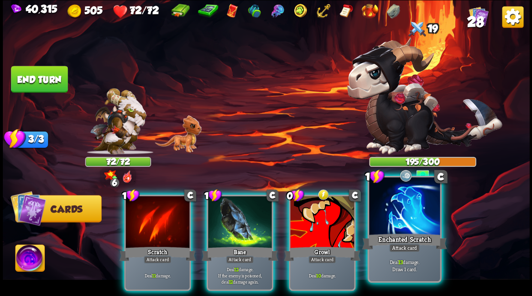
click at [395, 209] on div at bounding box center [404, 207] width 71 height 60
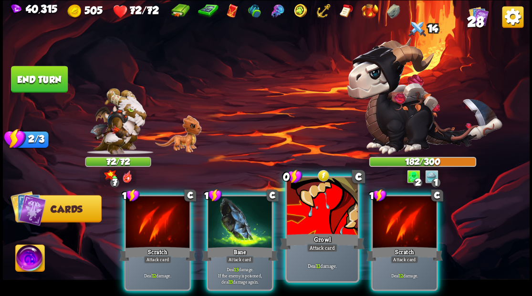
click at [298, 214] on div at bounding box center [322, 207] width 71 height 60
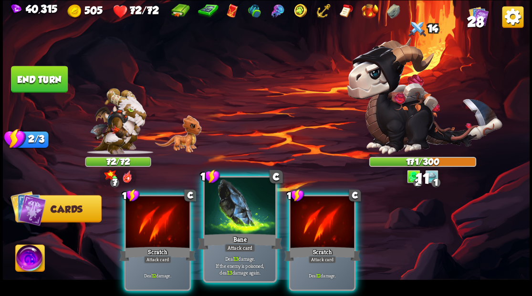
click at [229, 221] on div at bounding box center [239, 207] width 71 height 60
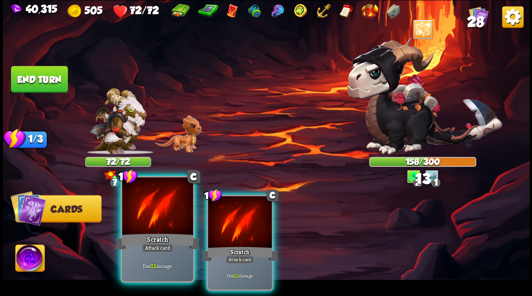
click at [152, 219] on div at bounding box center [157, 207] width 71 height 60
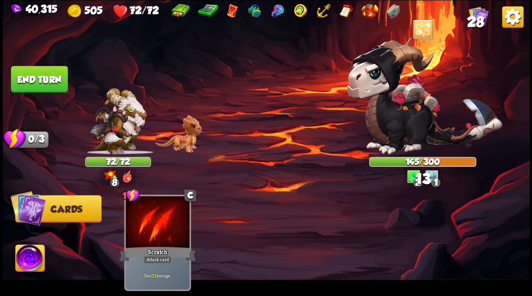
click at [31, 73] on button "End turn" at bounding box center [39, 79] width 57 height 27
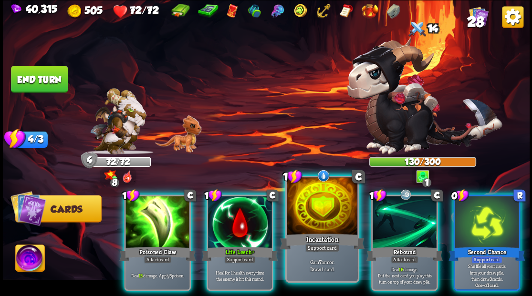
click at [319, 216] on div at bounding box center [322, 207] width 71 height 60
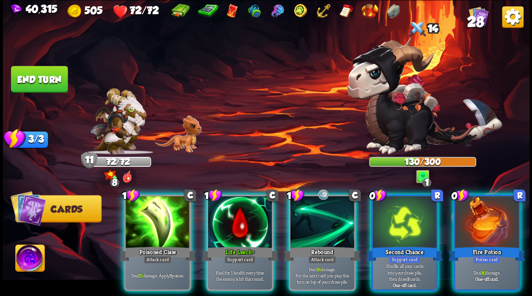
drag, startPoint x: 494, startPoint y: 212, endPoint x: 491, endPoint y: 207, distance: 5.6
click at [494, 211] on div at bounding box center [486, 223] width 64 height 54
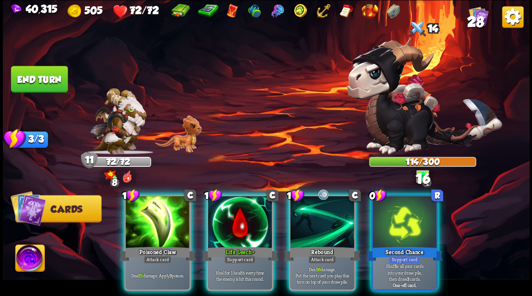
click at [147, 213] on div at bounding box center [157, 223] width 64 height 54
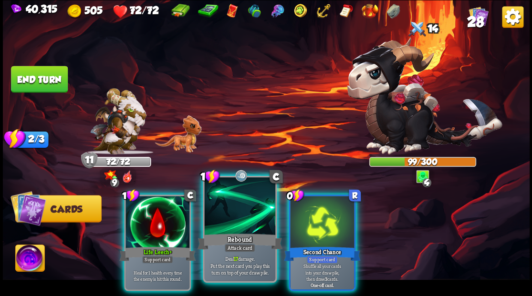
click at [228, 209] on div at bounding box center [239, 207] width 71 height 60
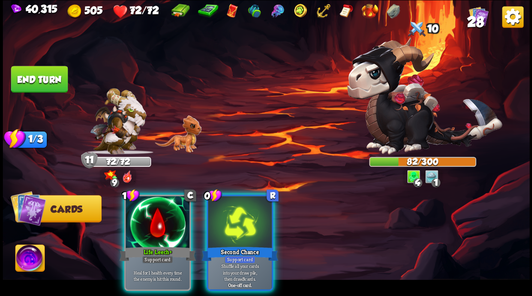
click at [228, 209] on div at bounding box center [240, 223] width 64 height 54
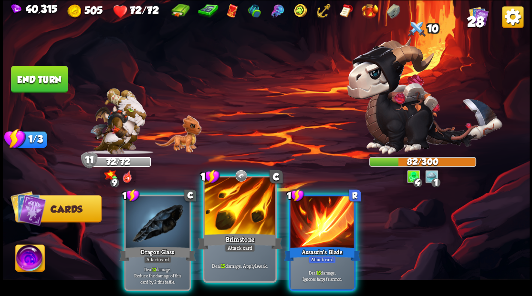
click at [221, 217] on div at bounding box center [239, 207] width 71 height 60
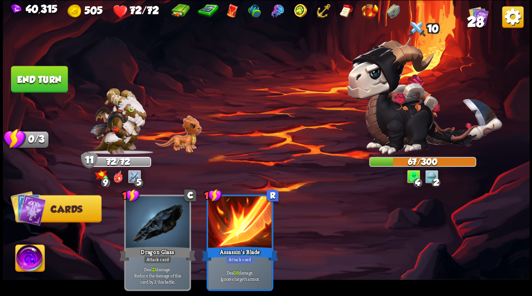
click at [40, 79] on button "End turn" at bounding box center [39, 79] width 57 height 27
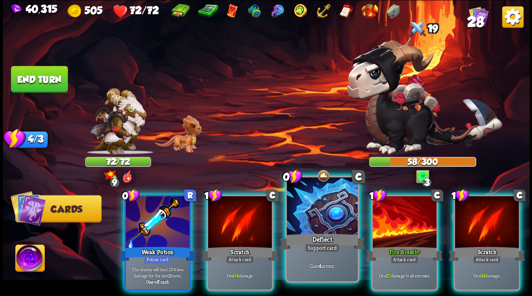
click at [308, 214] on div at bounding box center [322, 207] width 71 height 60
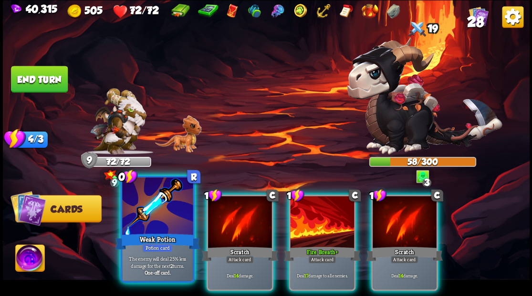
click at [152, 218] on div at bounding box center [157, 207] width 71 height 60
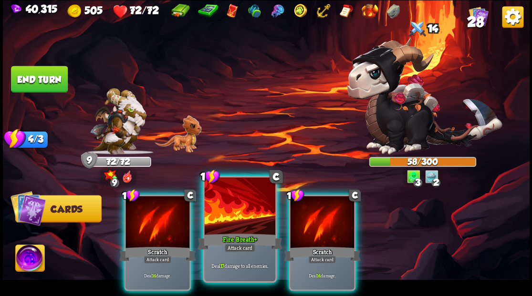
click at [239, 215] on div at bounding box center [239, 207] width 71 height 60
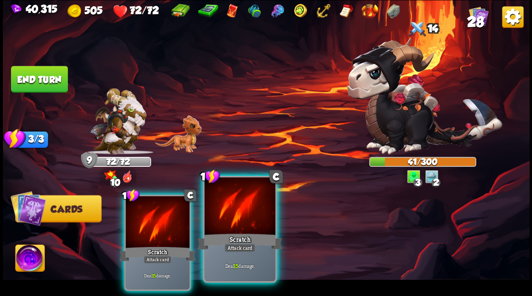
click at [239, 215] on div at bounding box center [239, 207] width 71 height 60
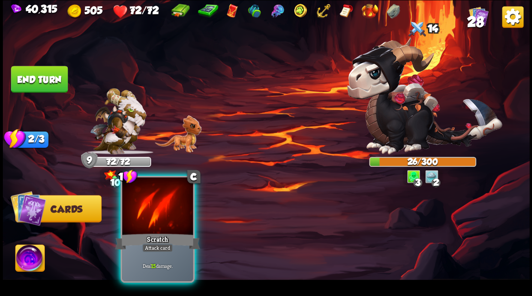
click at [148, 219] on div at bounding box center [157, 207] width 71 height 60
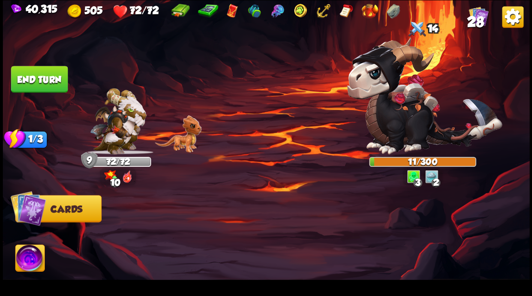
click at [28, 258] on img at bounding box center [29, 260] width 29 height 30
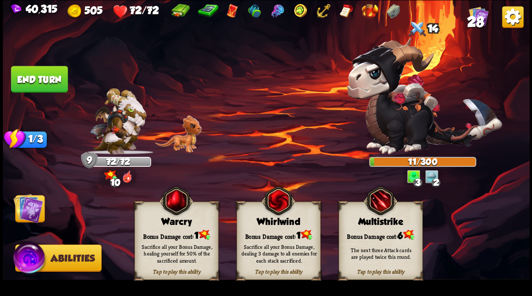
click at [287, 230] on div "Bonus Damage cost: 1" at bounding box center [278, 235] width 83 height 12
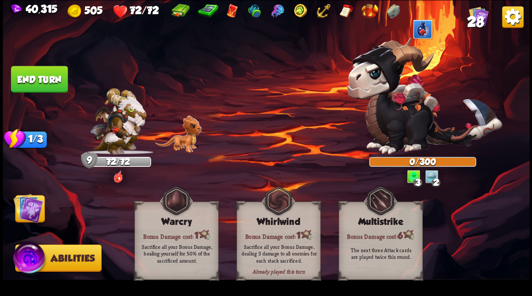
click at [26, 210] on img at bounding box center [28, 208] width 30 height 30
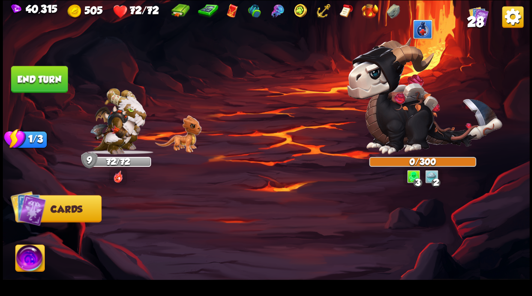
click at [46, 74] on button "End turn" at bounding box center [39, 79] width 57 height 27
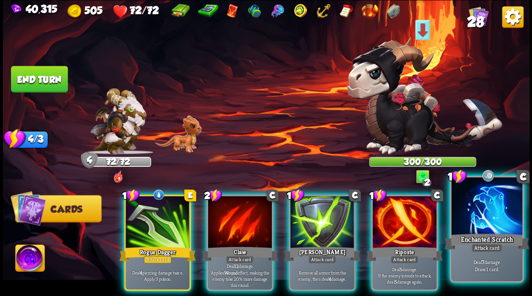
click at [484, 224] on div at bounding box center [486, 207] width 71 height 60
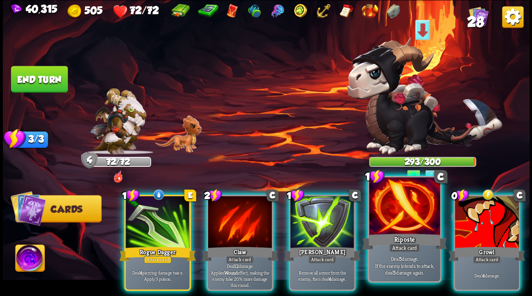
click at [387, 218] on div at bounding box center [404, 207] width 71 height 60
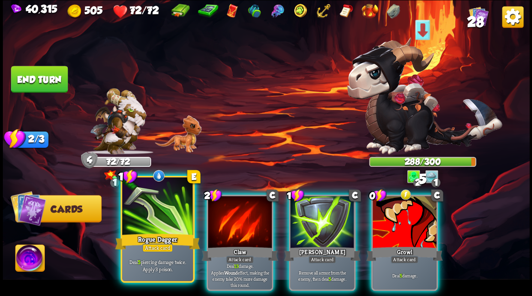
click at [136, 227] on div at bounding box center [157, 207] width 71 height 60
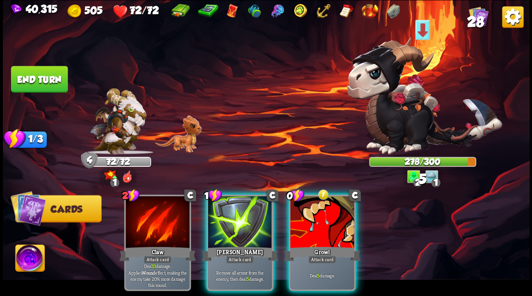
click at [218, 215] on div at bounding box center [240, 223] width 64 height 54
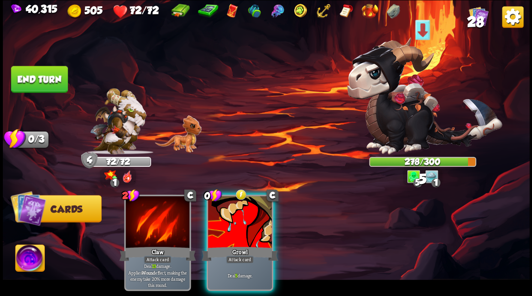
drag, startPoint x: 218, startPoint y: 216, endPoint x: 110, endPoint y: 177, distance: 114.3
click at [218, 216] on div at bounding box center [240, 223] width 64 height 54
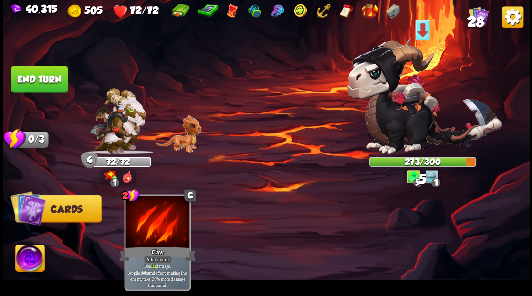
drag, startPoint x: 29, startPoint y: 79, endPoint x: 133, endPoint y: 67, distance: 104.7
click at [32, 79] on button "End turn" at bounding box center [39, 79] width 57 height 27
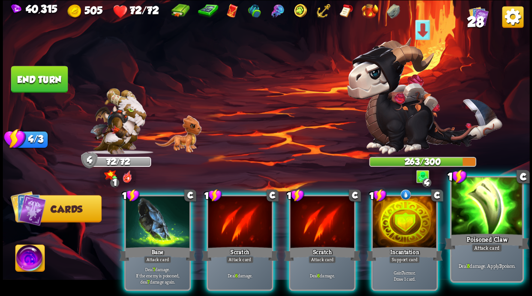
click at [480, 200] on div at bounding box center [486, 207] width 71 height 60
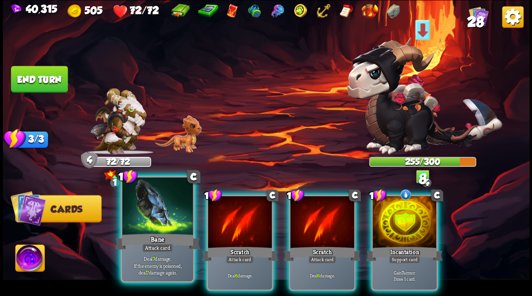
click at [138, 219] on div at bounding box center [157, 207] width 71 height 60
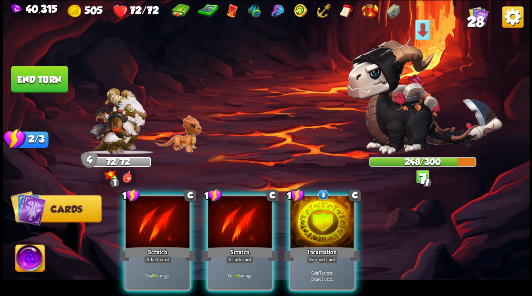
drag, startPoint x: 321, startPoint y: 234, endPoint x: 288, endPoint y: 164, distance: 77.6
click at [321, 245] on div "Incantation" at bounding box center [322, 253] width 76 height 17
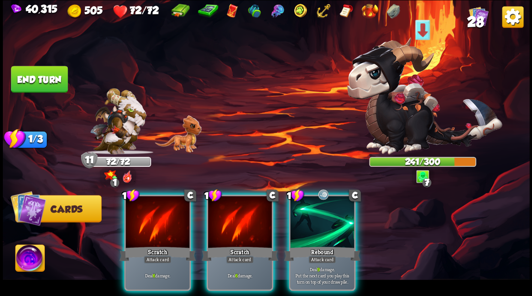
drag, startPoint x: 320, startPoint y: 220, endPoint x: 319, endPoint y: 216, distance: 5.0
click at [320, 217] on div at bounding box center [322, 223] width 64 height 54
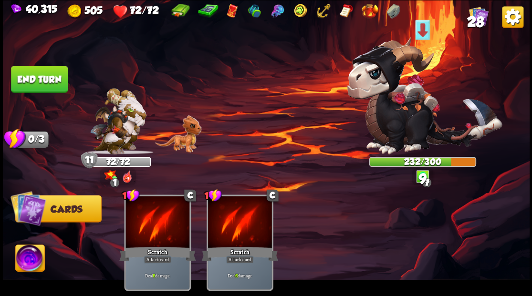
click at [34, 79] on button "End turn" at bounding box center [39, 79] width 57 height 27
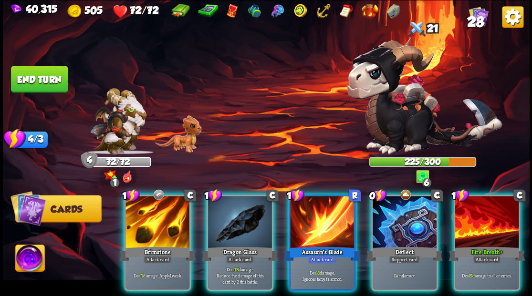
drag, startPoint x: 156, startPoint y: 212, endPoint x: 175, endPoint y: 179, distance: 37.4
click at [156, 211] on div at bounding box center [157, 223] width 64 height 54
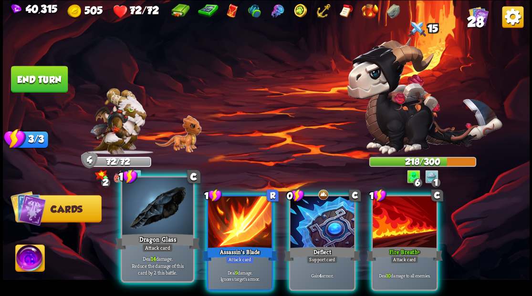
click at [158, 216] on div at bounding box center [157, 207] width 71 height 60
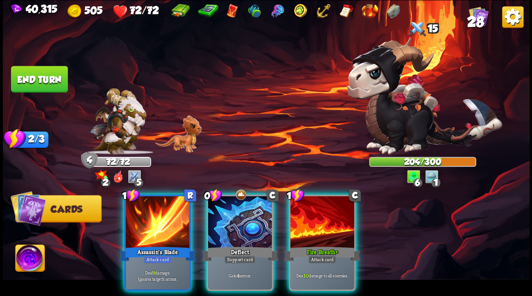
click at [316, 226] on div at bounding box center [322, 223] width 64 height 54
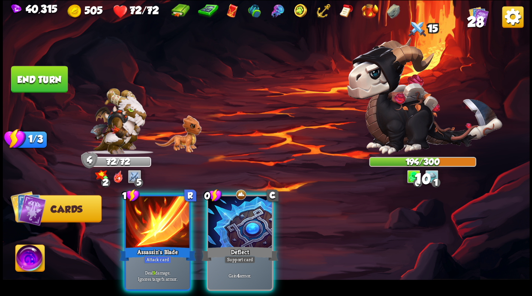
click at [122, 232] on div "1 R Assassin's Blade Attack card Deal 9 damage. Ignores target's armor. 0 C Def…" at bounding box center [318, 231] width 421 height 132
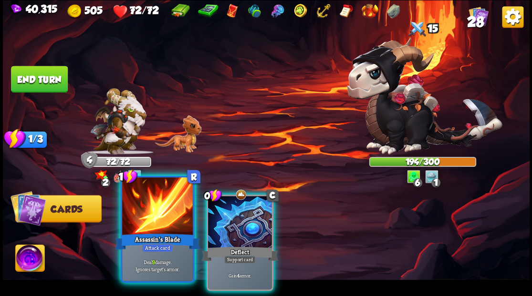
click at [155, 231] on div at bounding box center [157, 207] width 71 height 60
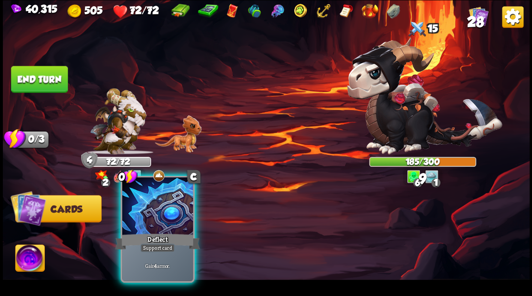
click at [147, 230] on div at bounding box center [157, 207] width 71 height 60
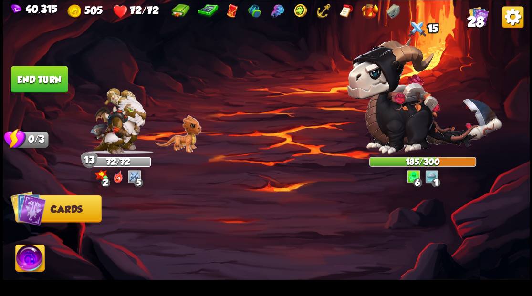
click at [37, 85] on button "End turn" at bounding box center [39, 79] width 57 height 27
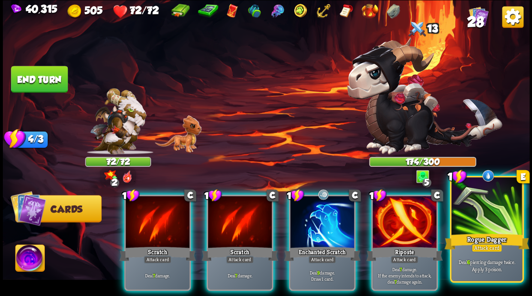
click at [484, 234] on div "Rogue Dagger" at bounding box center [486, 241] width 85 height 19
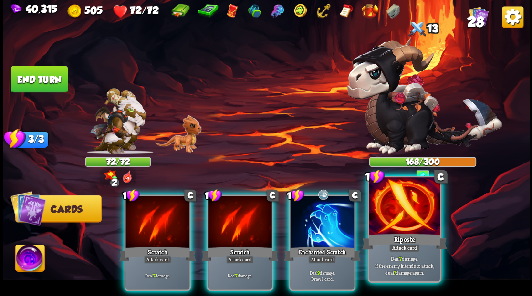
click at [394, 231] on div at bounding box center [404, 207] width 71 height 60
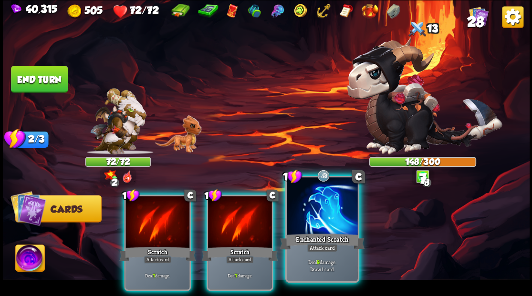
click at [322, 203] on div at bounding box center [322, 207] width 71 height 60
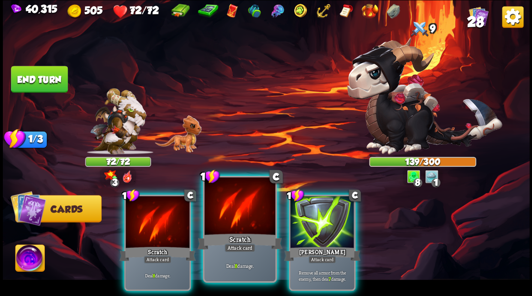
click at [227, 210] on div at bounding box center [239, 207] width 71 height 60
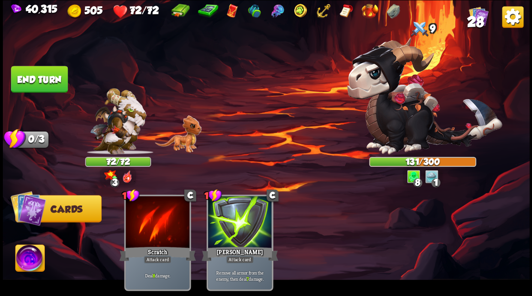
click at [42, 73] on button "End turn" at bounding box center [39, 79] width 57 height 27
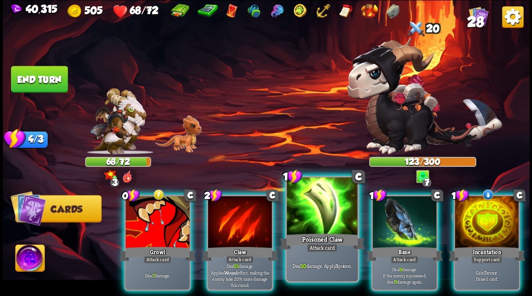
click at [318, 213] on div at bounding box center [322, 207] width 71 height 60
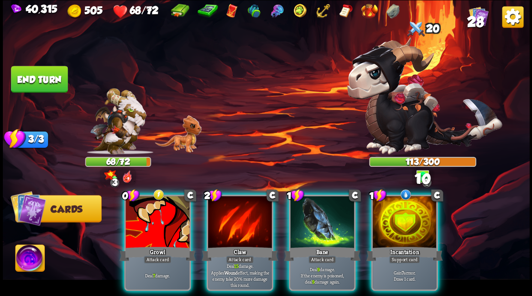
click at [318, 213] on div at bounding box center [322, 223] width 64 height 54
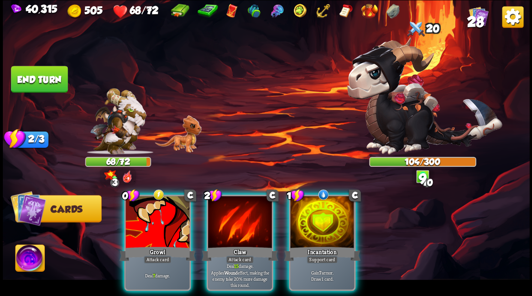
click at [318, 213] on div at bounding box center [322, 223] width 64 height 54
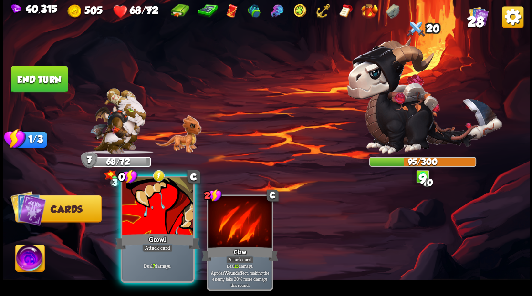
click at [151, 225] on div at bounding box center [157, 207] width 71 height 60
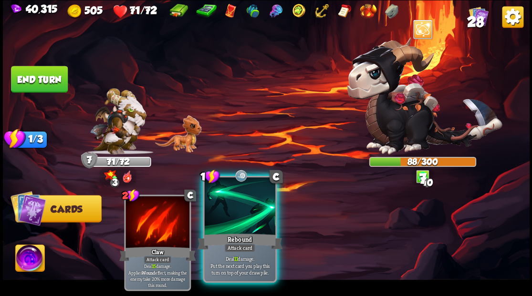
click at [223, 226] on div at bounding box center [239, 207] width 71 height 60
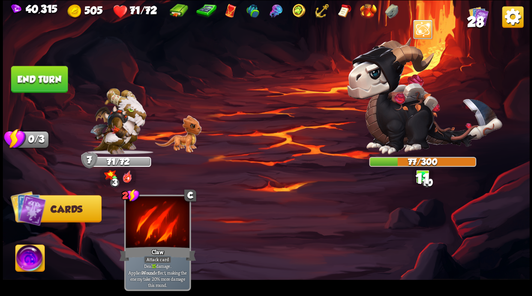
drag, startPoint x: 48, startPoint y: 78, endPoint x: 80, endPoint y: 82, distance: 32.7
click at [48, 78] on button "End turn" at bounding box center [39, 79] width 57 height 27
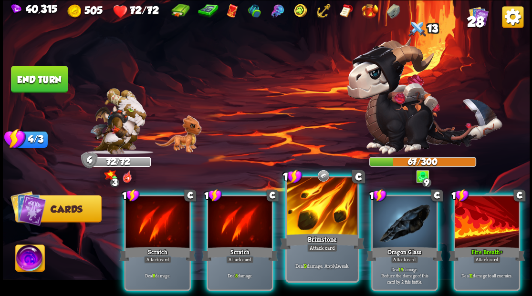
click at [309, 213] on div at bounding box center [322, 207] width 71 height 60
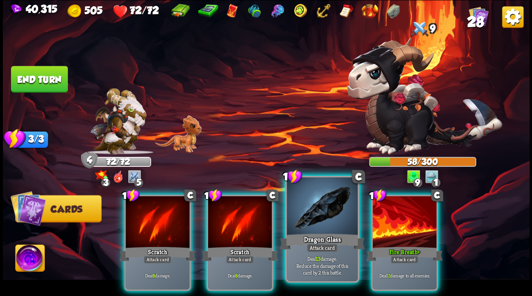
click at [308, 212] on div at bounding box center [322, 207] width 71 height 60
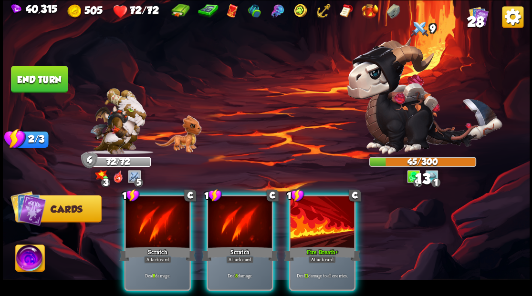
click at [308, 212] on div at bounding box center [322, 223] width 64 height 54
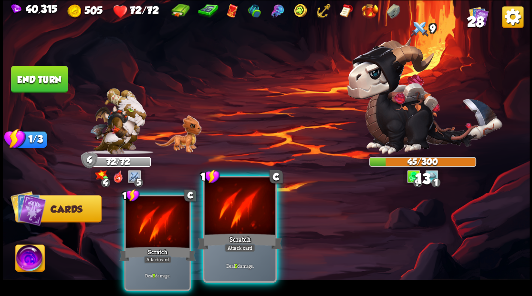
click at [241, 220] on div at bounding box center [239, 207] width 71 height 60
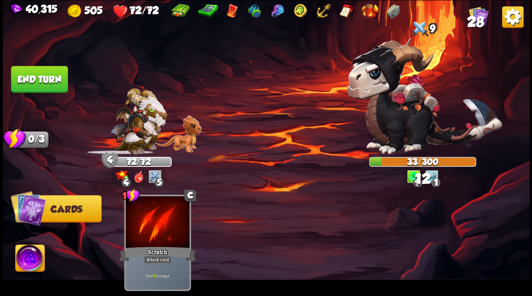
click at [43, 67] on button "End turn" at bounding box center [39, 79] width 57 height 27
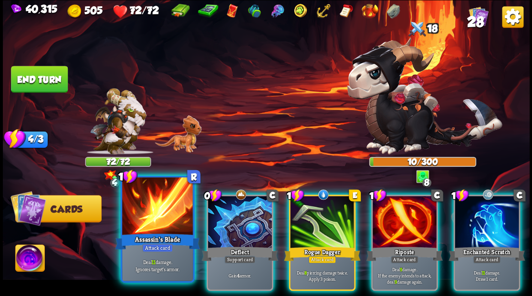
click at [154, 211] on div at bounding box center [157, 207] width 71 height 60
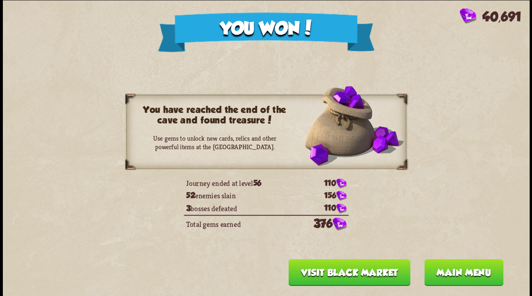
click at [450, 275] on button "Main menu" at bounding box center [462, 272] width 79 height 27
